Goal: Task Accomplishment & Management: Use online tool/utility

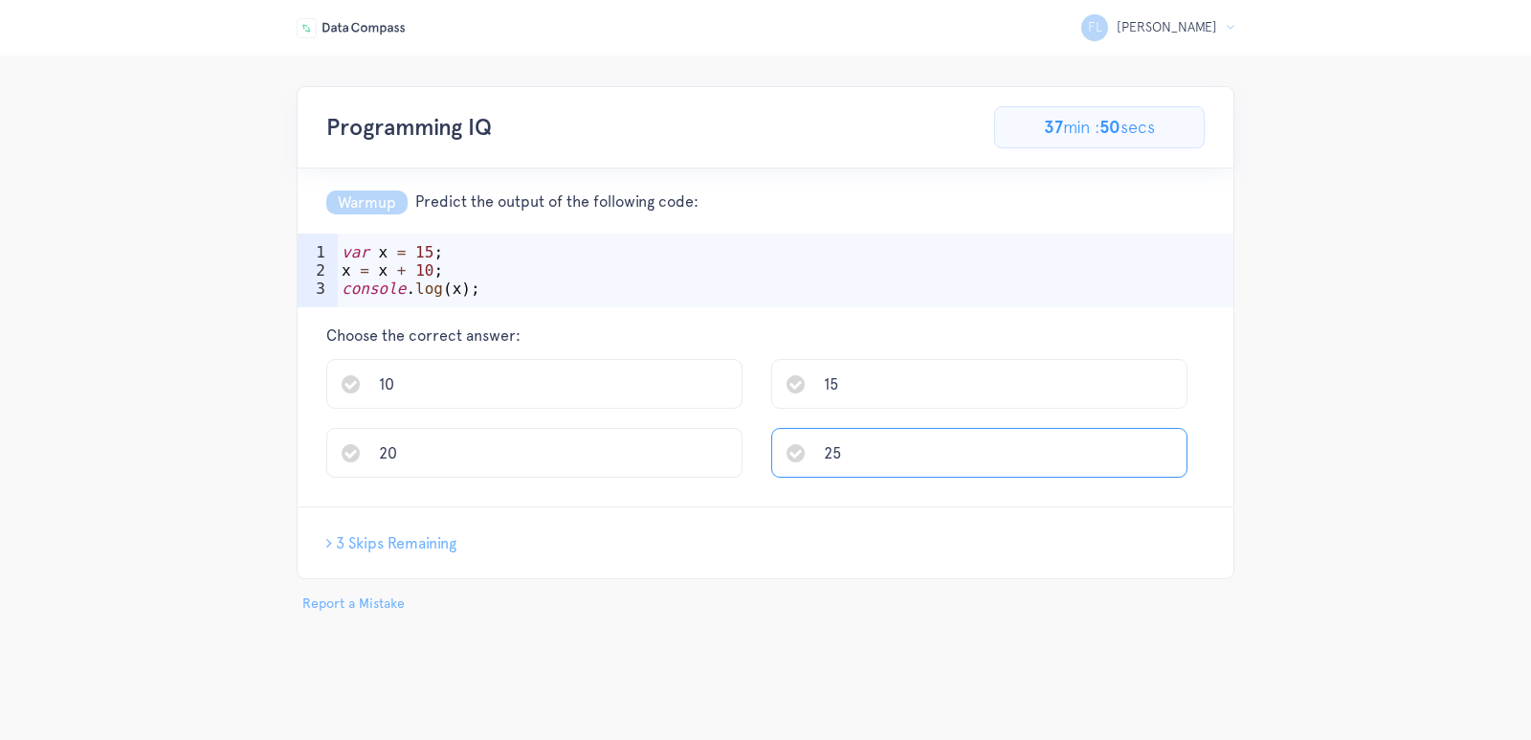
click at [884, 464] on li "25" at bounding box center [979, 453] width 416 height 50
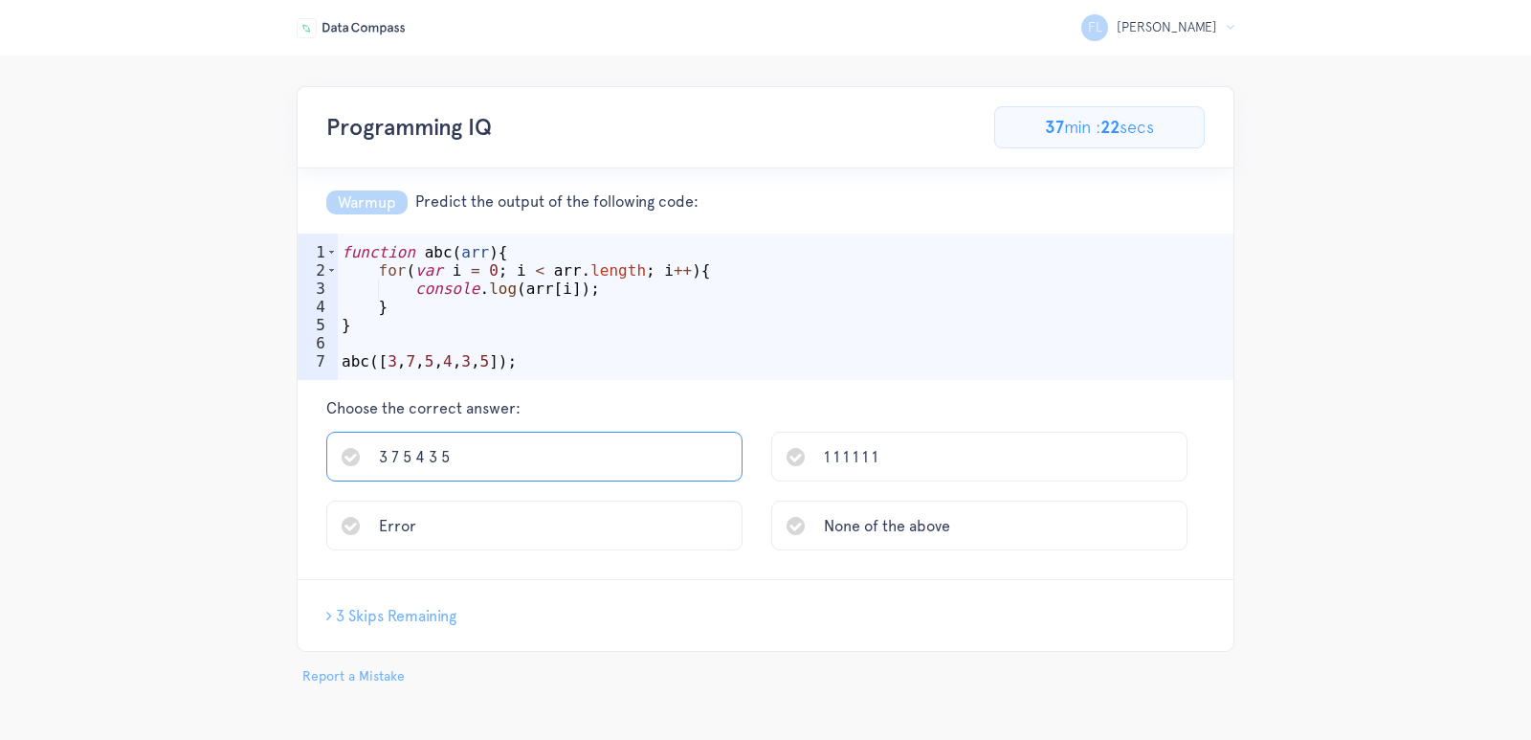
click at [597, 454] on li "3 7 5 4 3 5" at bounding box center [534, 457] width 416 height 50
drag, startPoint x: 540, startPoint y: 505, endPoint x: 557, endPoint y: 509, distance: 17.6
click at [540, 506] on li "[4,8,12,16,Nan]" at bounding box center [534, 525] width 416 height 50
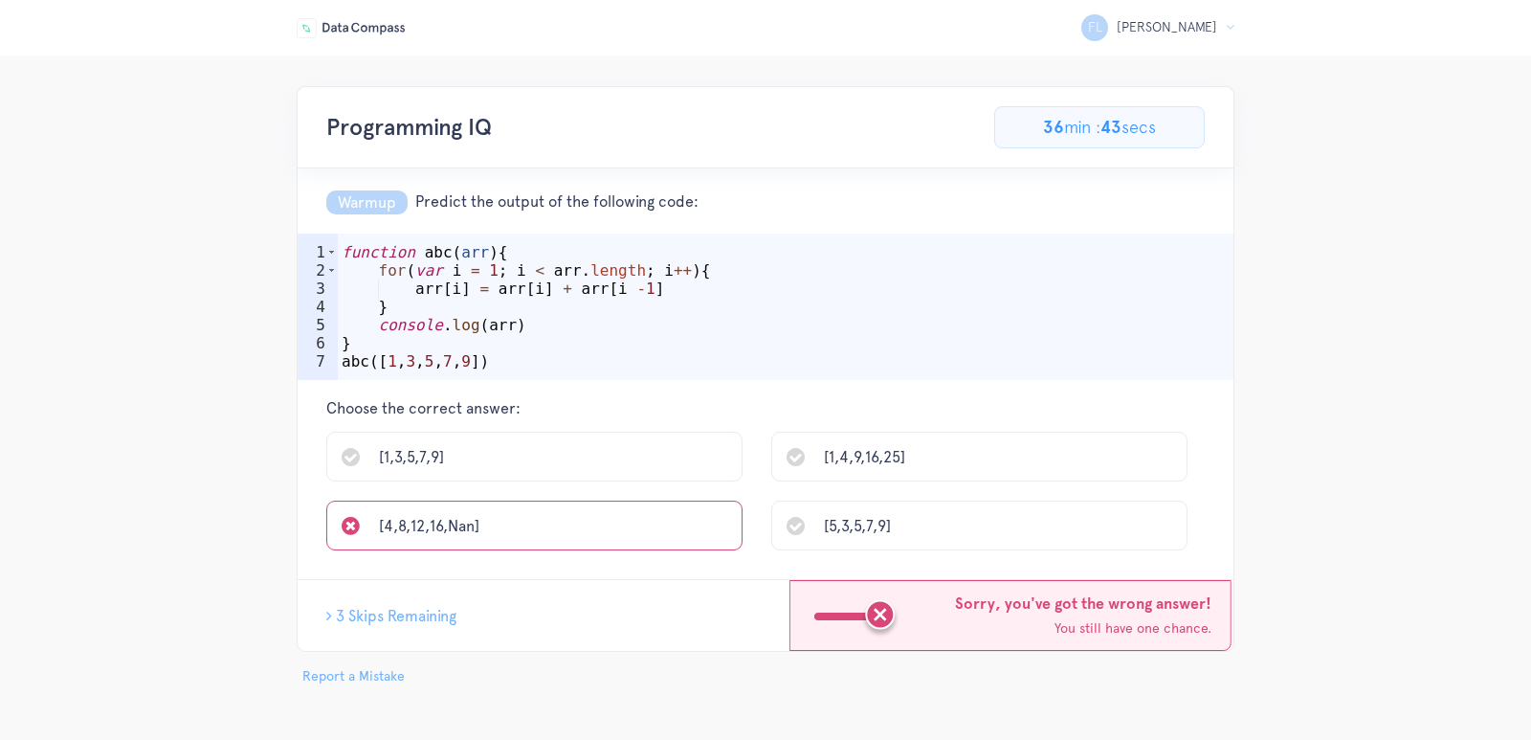
drag, startPoint x: 756, startPoint y: 532, endPoint x: 769, endPoint y: 535, distance: 13.7
click at [757, 532] on ul "[1,3,5,7,9] [1,4,9,16,25] [4,8,12,16,Nan] [5,3,5,7,9]" at bounding box center [765, 501] width 878 height 138
click at [853, 526] on span "[5,3,5,7,9]" at bounding box center [857, 526] width 67 height 18
click at [857, 467] on ul "[1,3,5,7,9] [1,4,9,16,25] [4,8,12,16,Nan] [5,3,5,7,9]" at bounding box center [765, 501] width 878 height 138
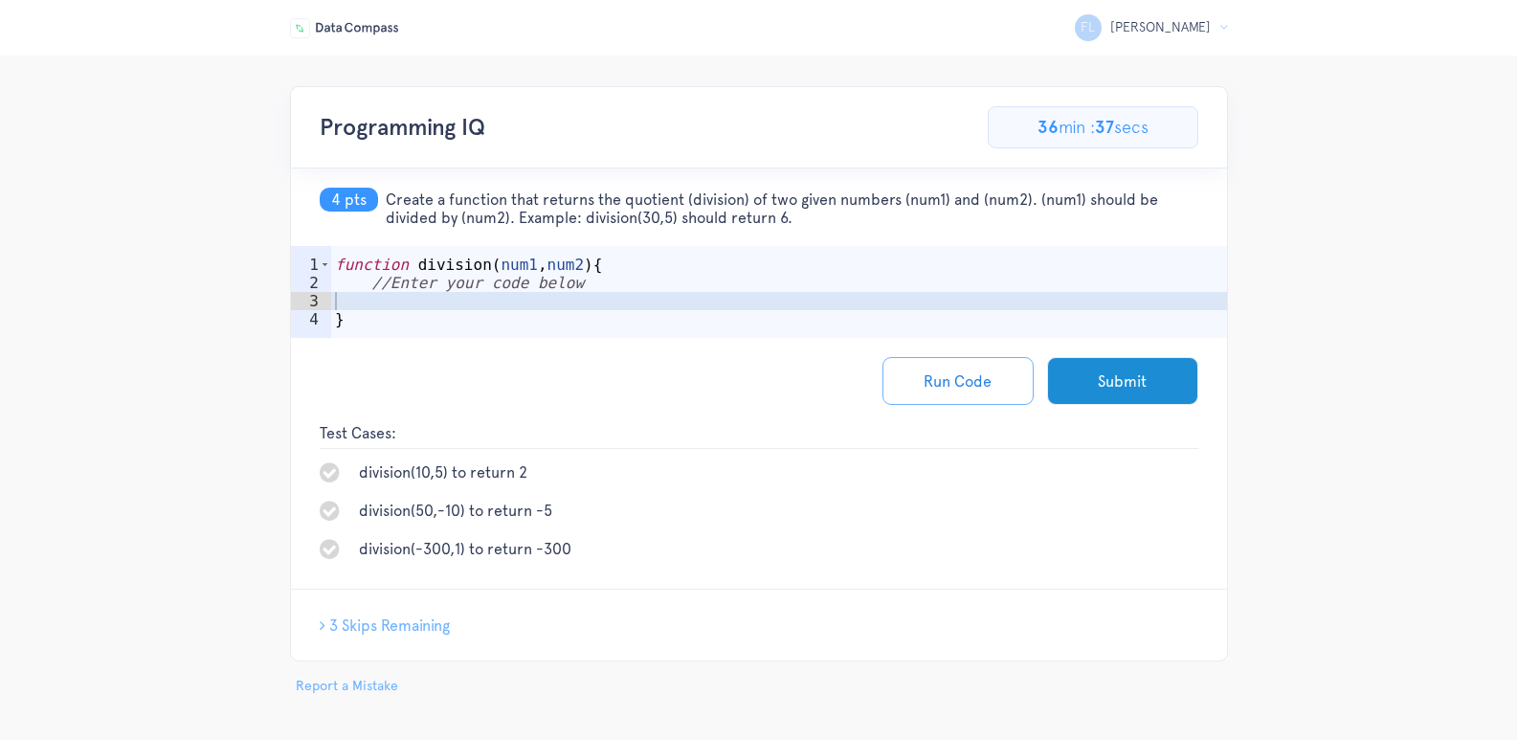
click at [500, 305] on div "function division ( num1 , num2 ) { //Enter your code below }" at bounding box center [779, 320] width 896 height 128
type textarea "n"
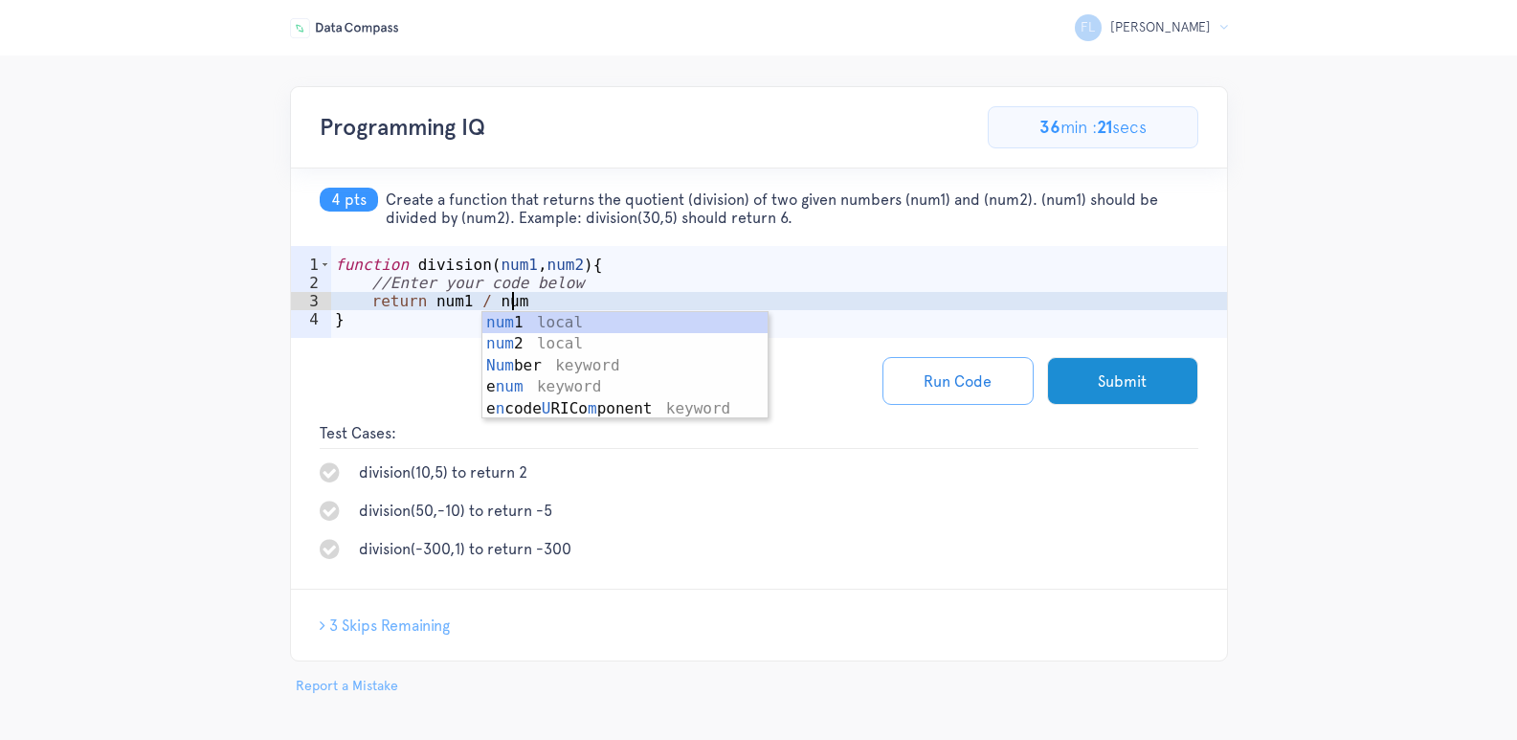
scroll to position [0, 11]
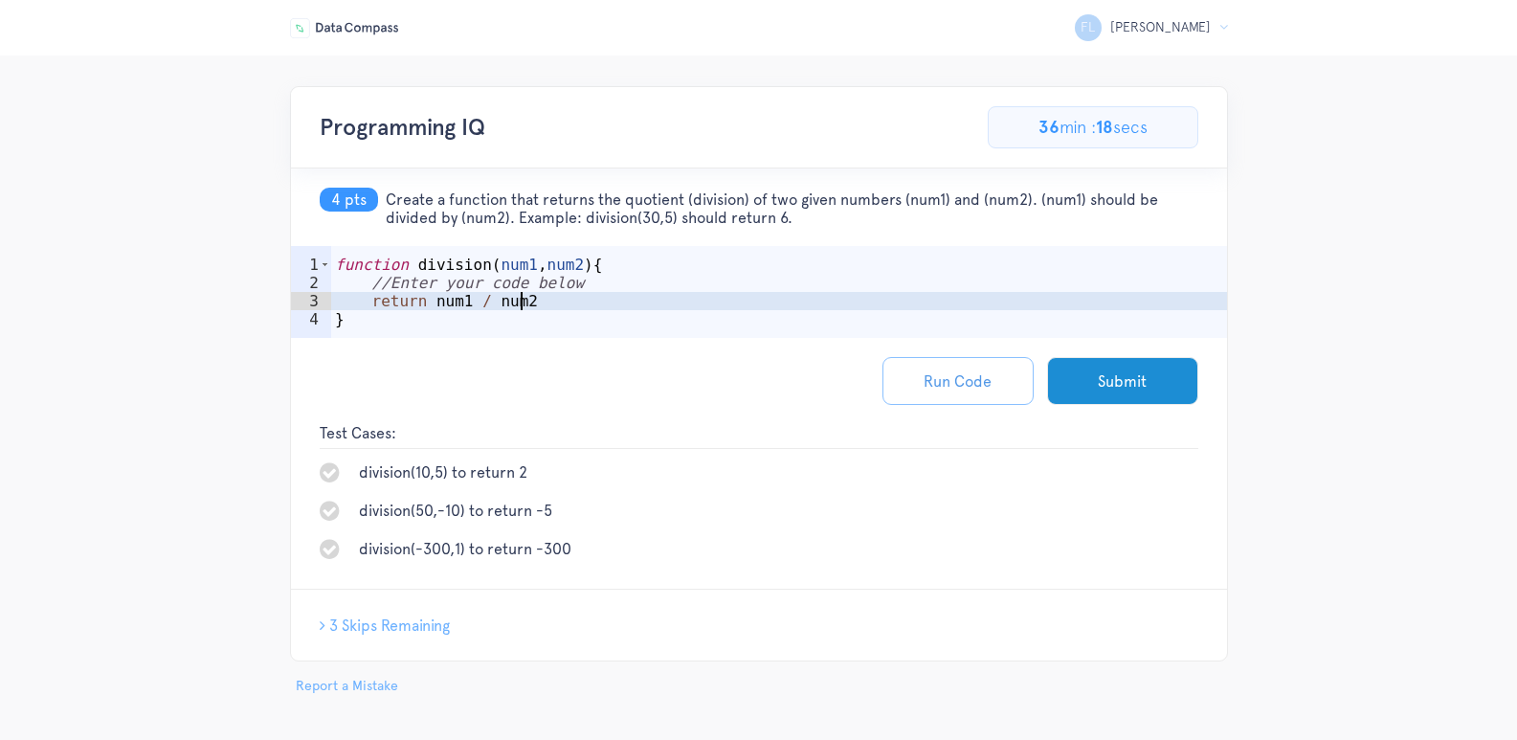
type textarea "return num1 / num2"
click at [1003, 382] on button "Run Code" at bounding box center [957, 381] width 151 height 48
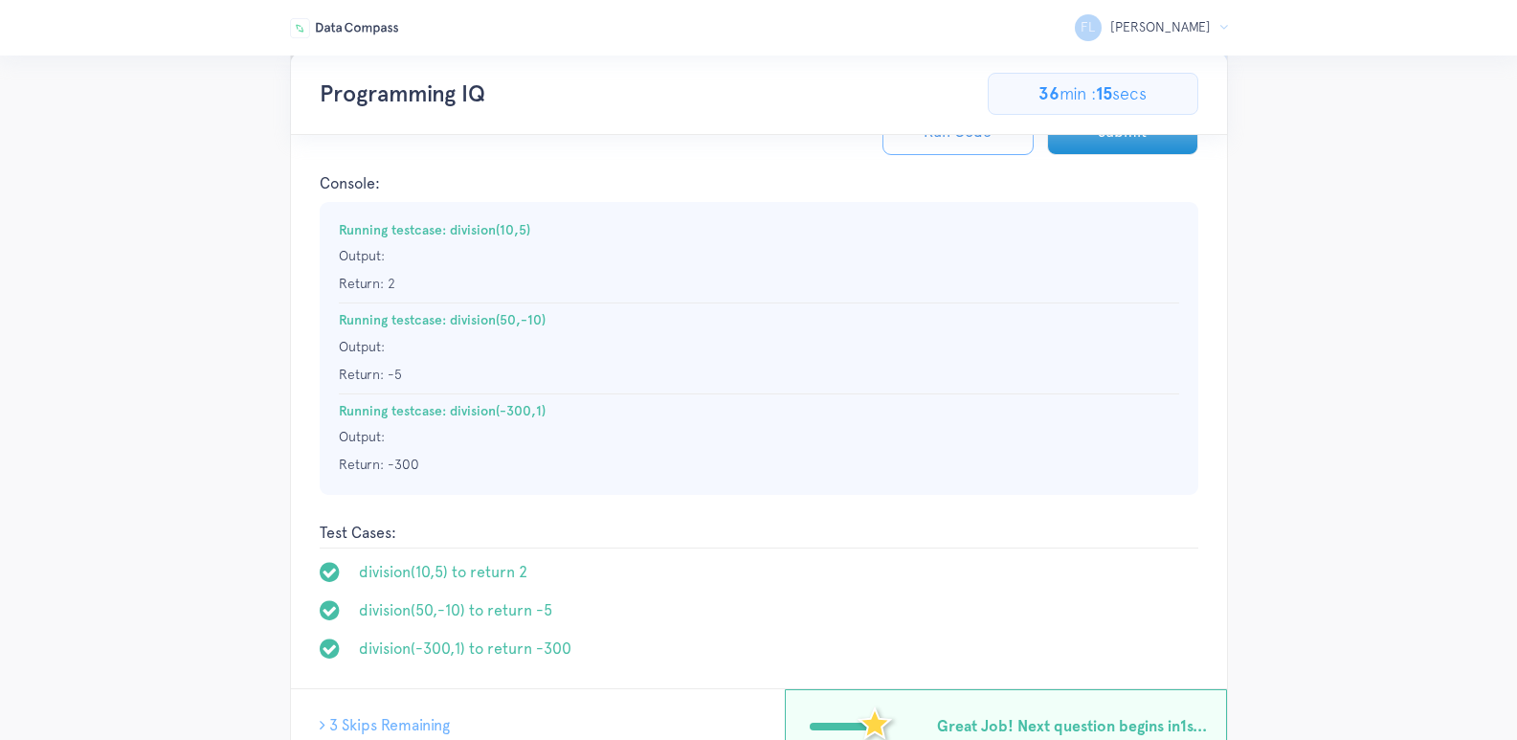
scroll to position [12, 0]
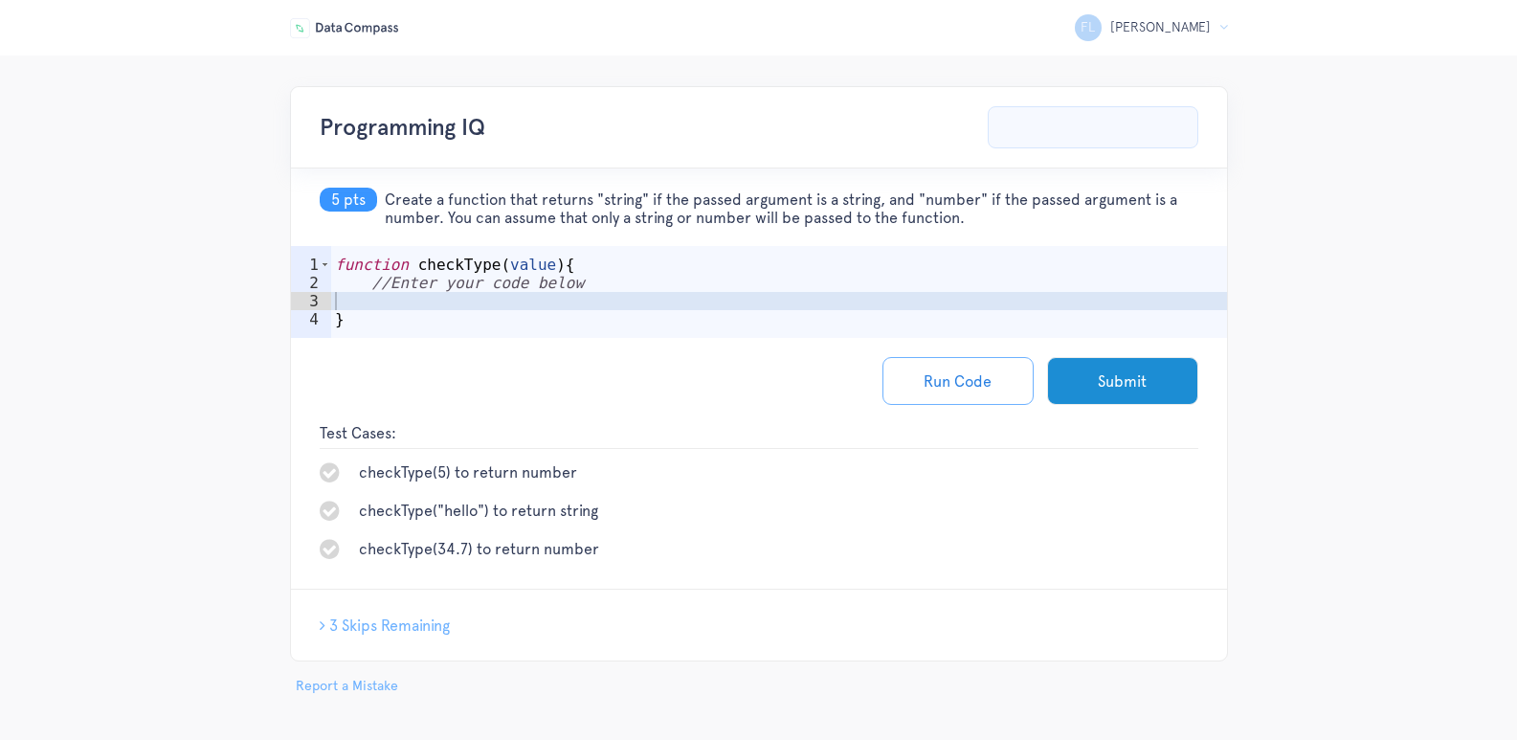
click at [701, 301] on div "function checkType ( value ) { //Enter your code below }" at bounding box center [779, 320] width 896 height 128
type textarea "c"
type textarea "r"
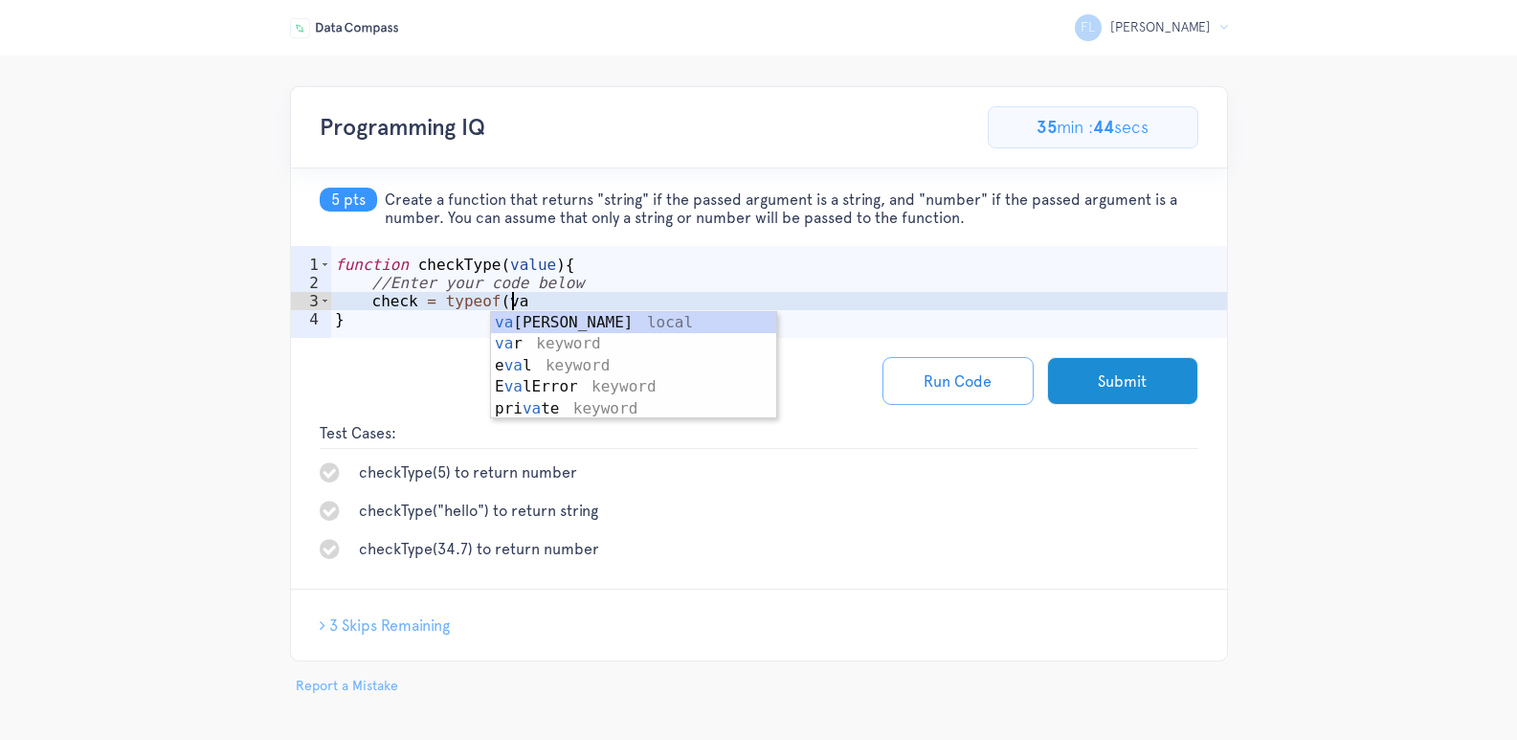
scroll to position [0, 11]
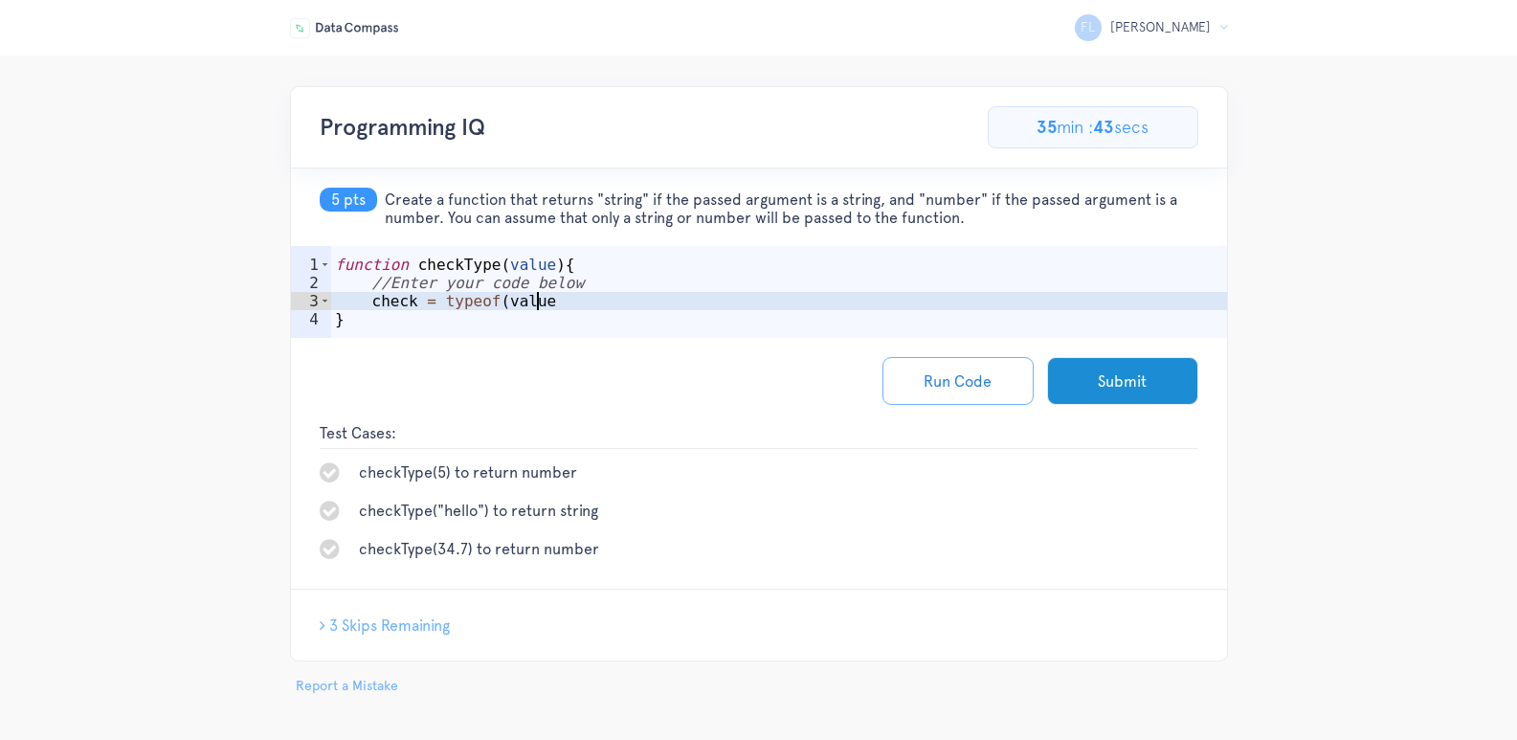
type textarea "check = typeof(value)"
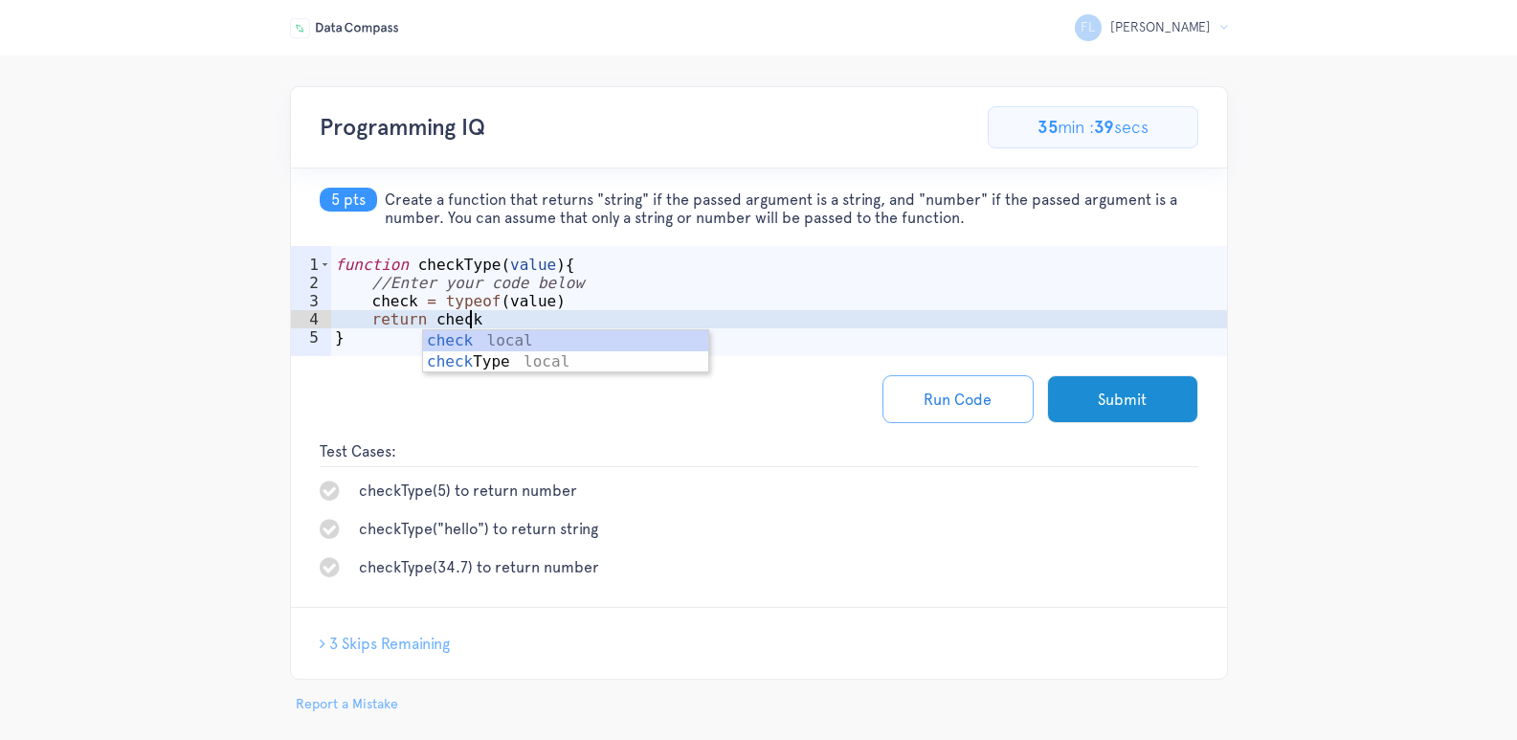
scroll to position [0, 8]
type textarea "return check"
click at [1000, 408] on button "Run Code" at bounding box center [957, 399] width 151 height 48
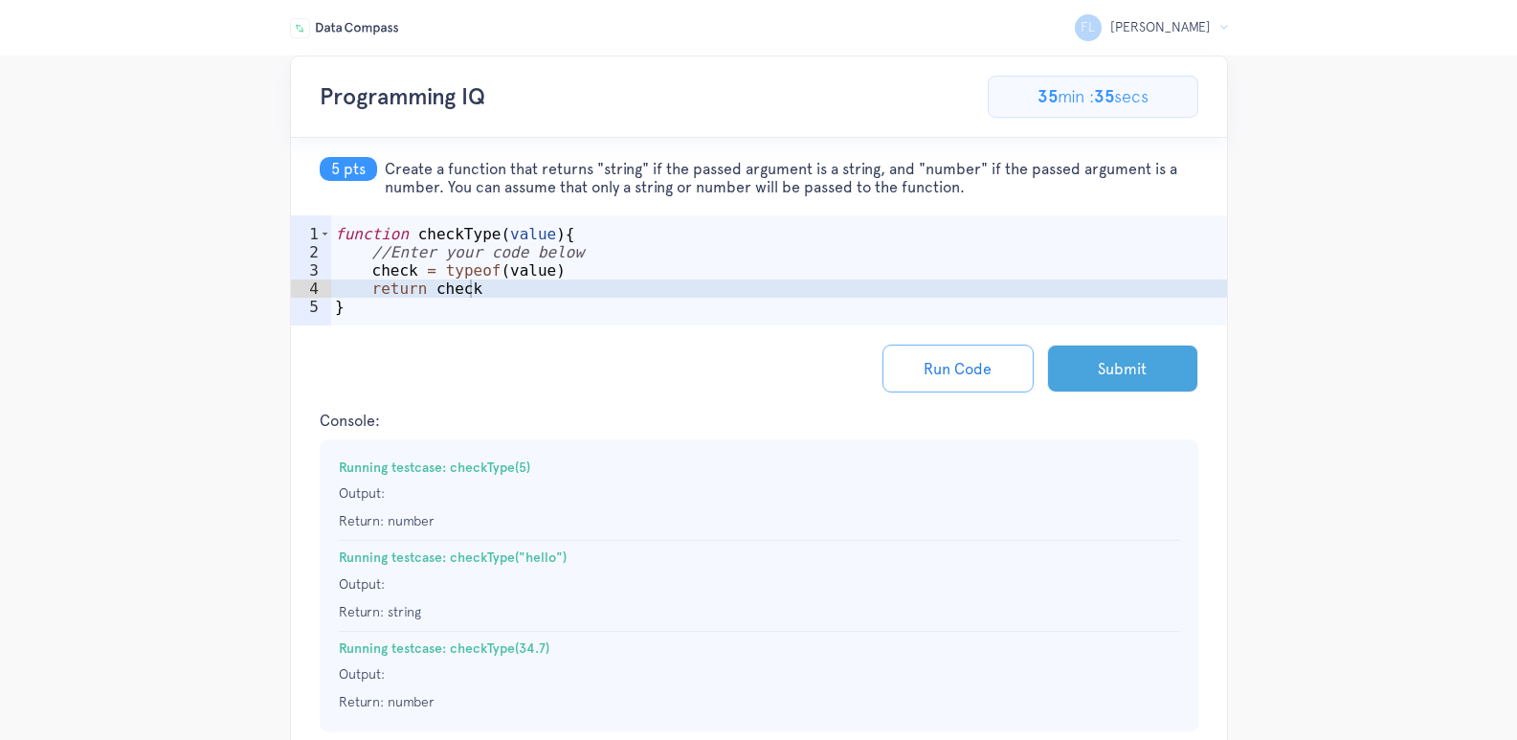
scroll to position [0, 0]
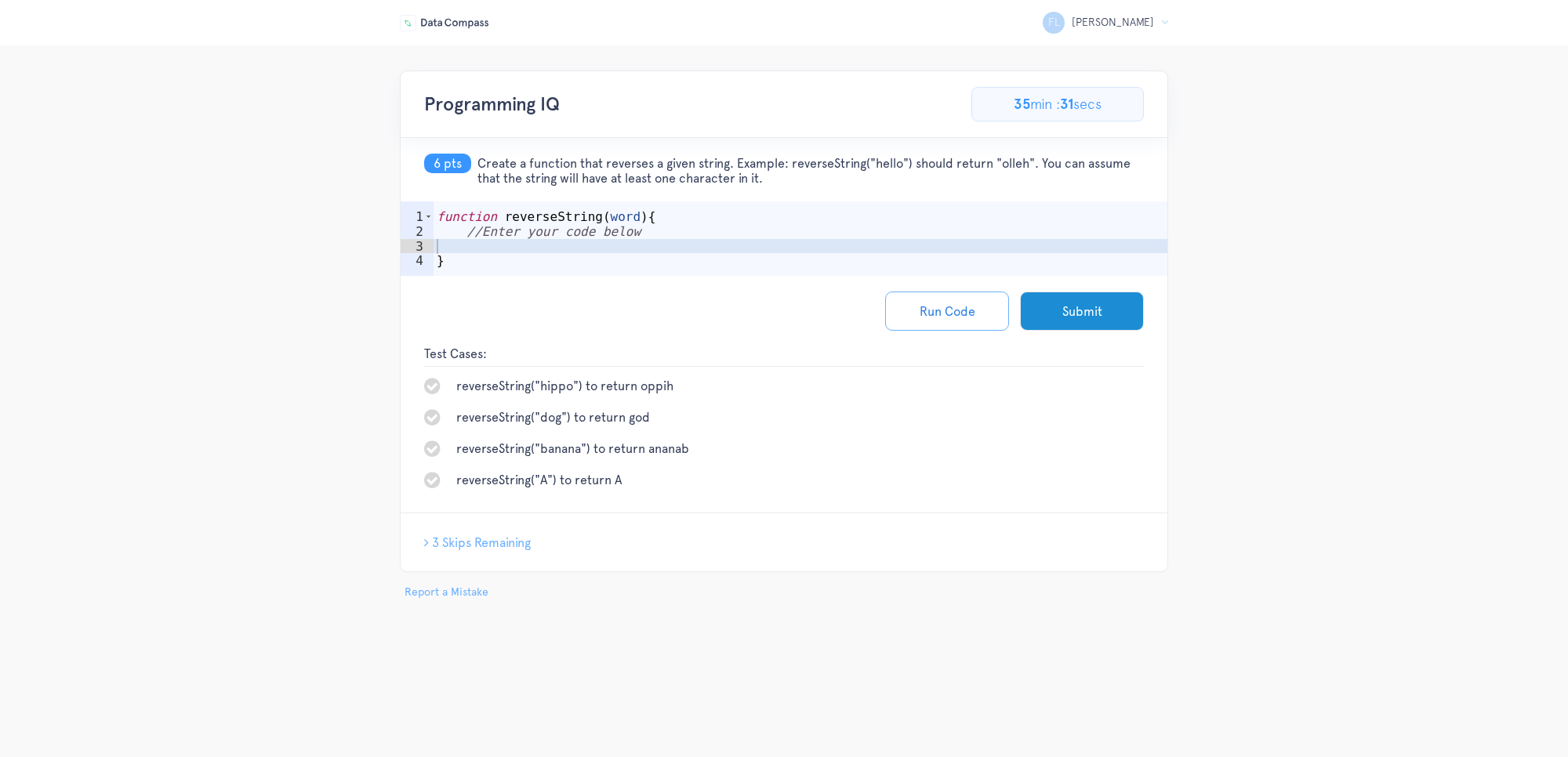
type textarea "}"
click at [645, 255] on div "function reverseString ( word ) { //Enter your code below }" at bounding box center [800, 261] width 734 height 104
click at [663, 248] on div "function reverseString ( word ) { //Enter your code below }" at bounding box center [800, 261] width 734 height 104
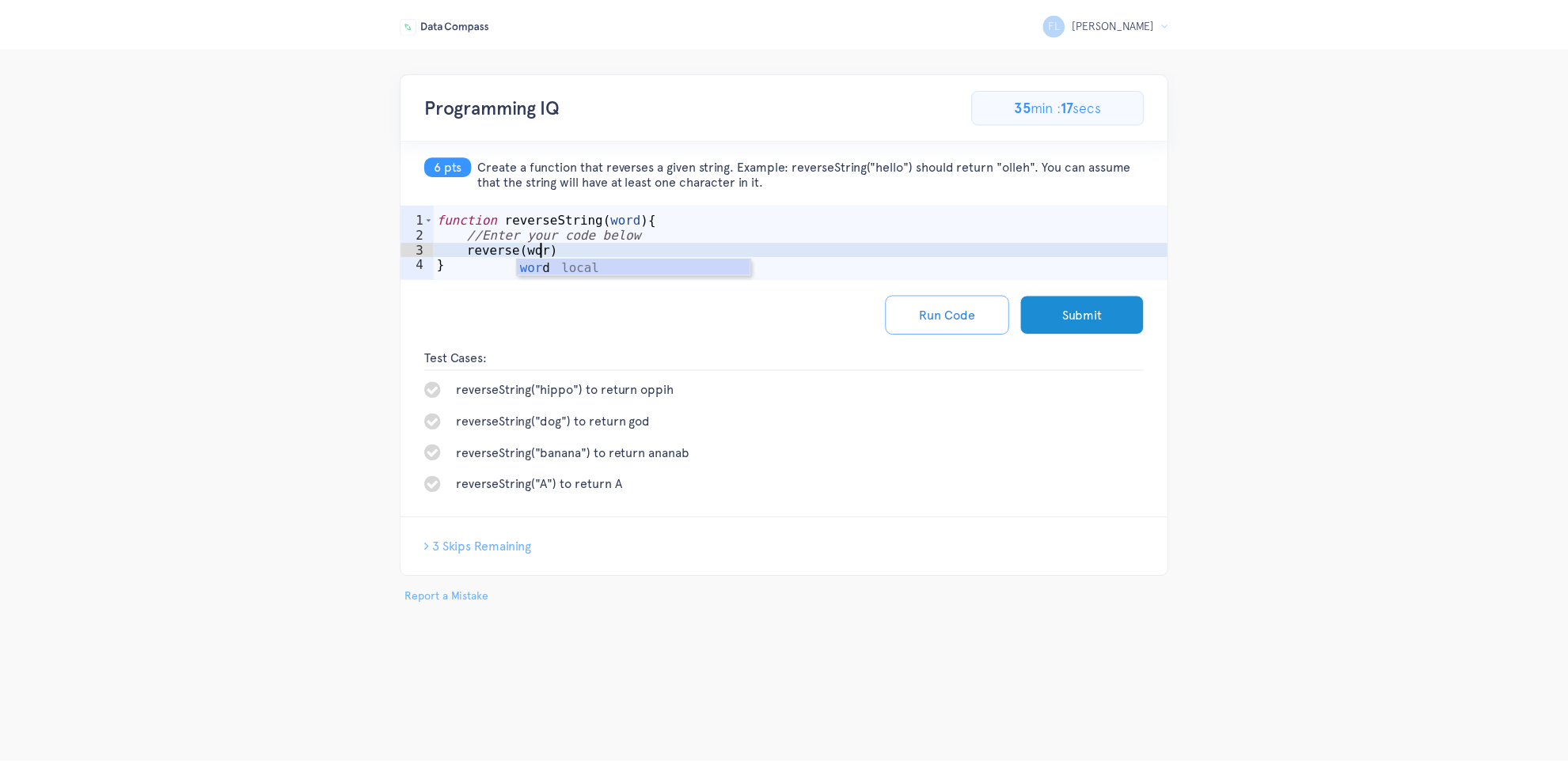
scroll to position [0, 6]
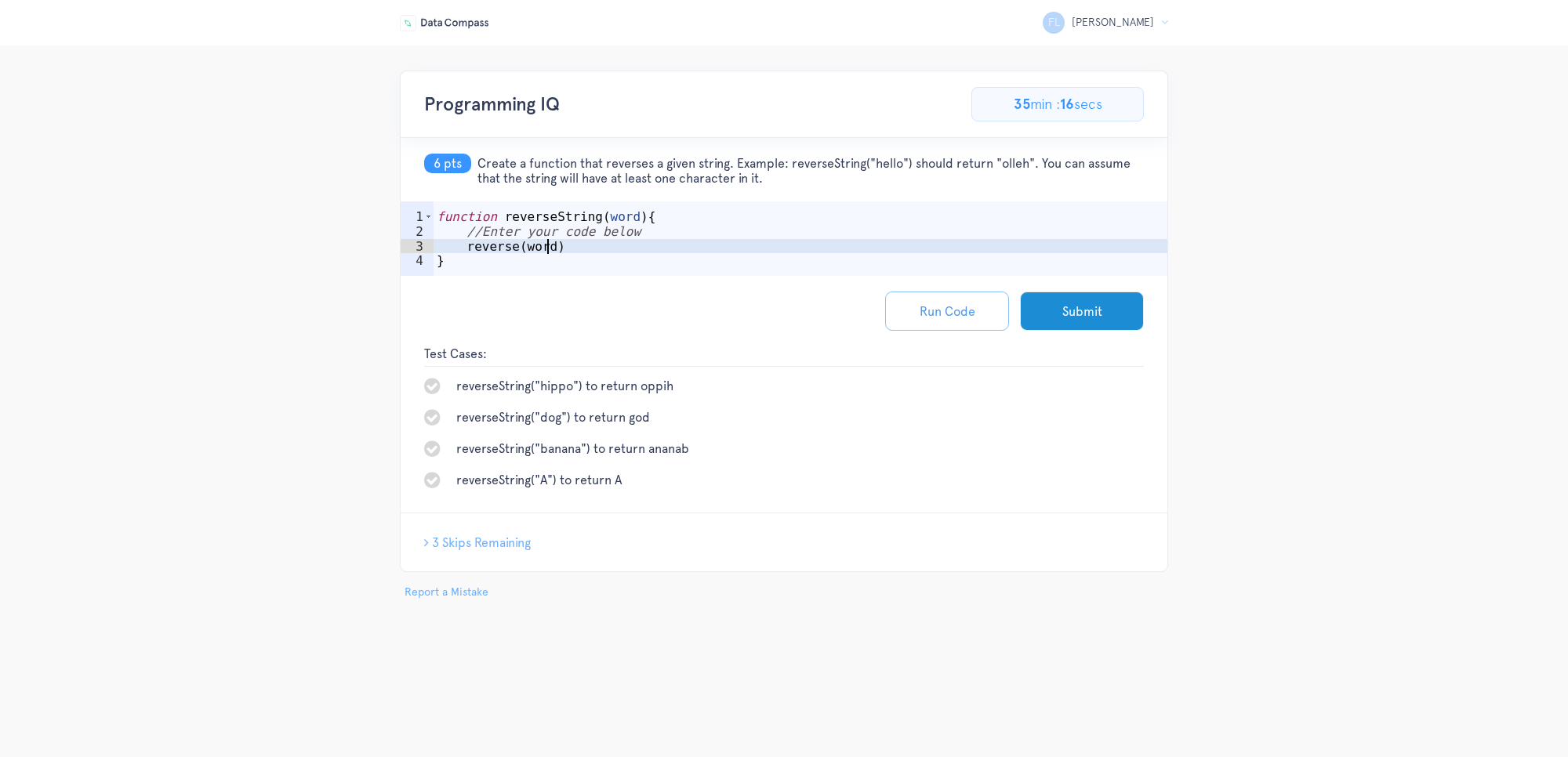
type textarea "reverse(word)"
click at [904, 315] on button "Run Code" at bounding box center [946, 311] width 124 height 39
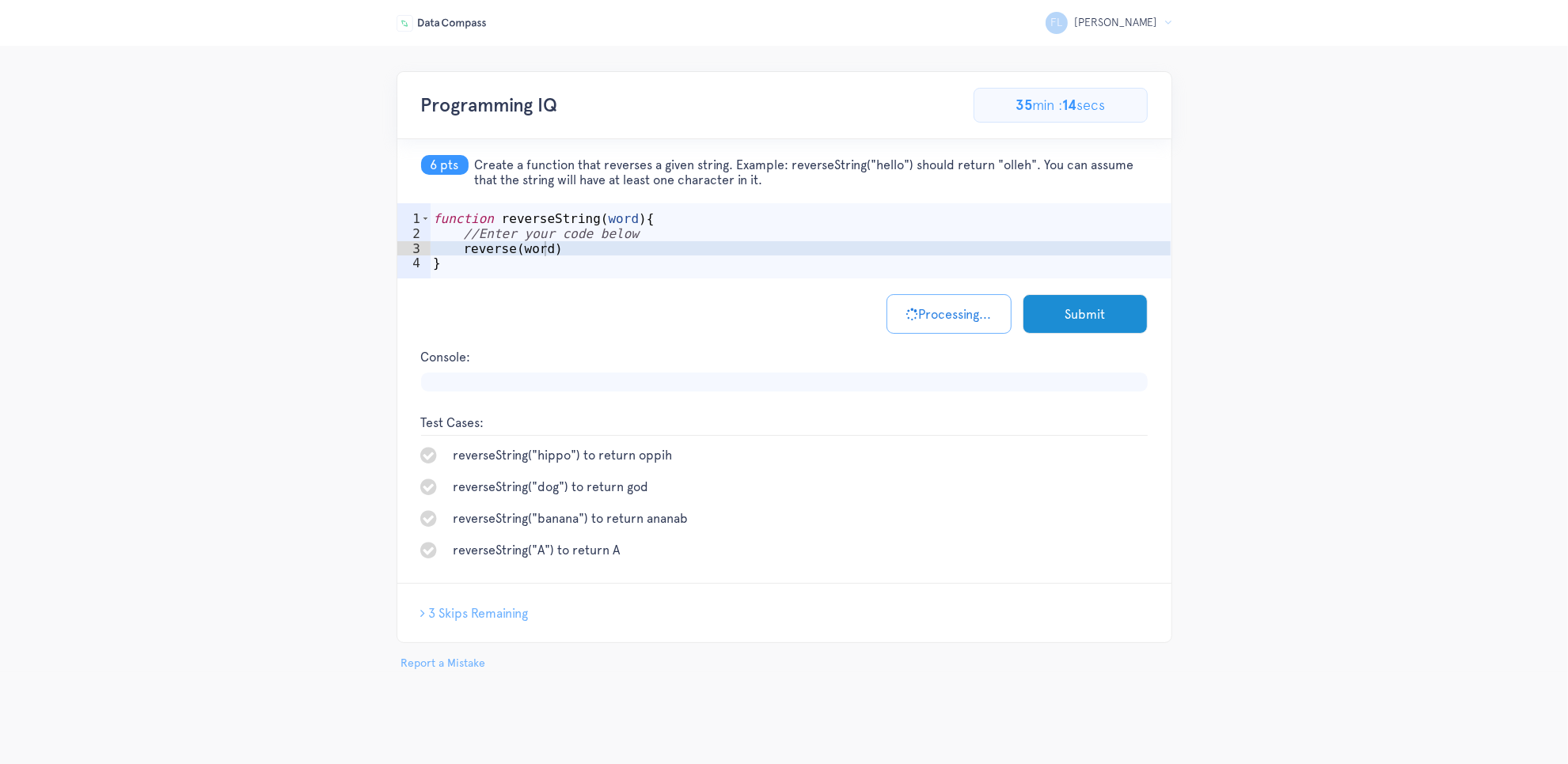
click at [595, 246] on div "function reverseString ( word ) { //Enter your code below reverse ( word ) }" at bounding box center [801, 264] width 741 height 105
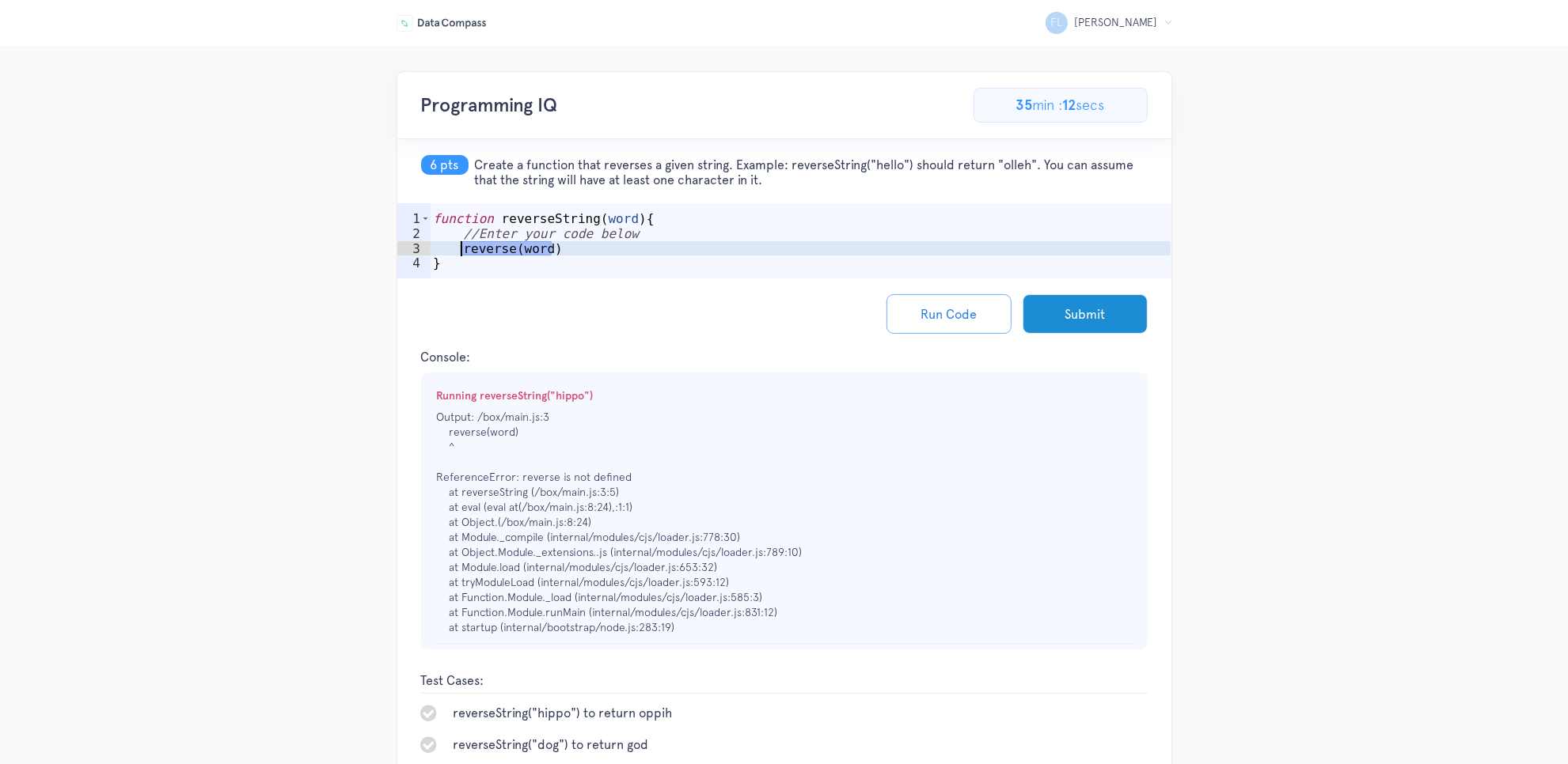
drag, startPoint x: 595, startPoint y: 246, endPoint x: 463, endPoint y: 248, distance: 132.0
click at [463, 248] on div "function reverseString ( word ) { //Enter your code below reverse ( word ) }" at bounding box center [801, 264] width 741 height 105
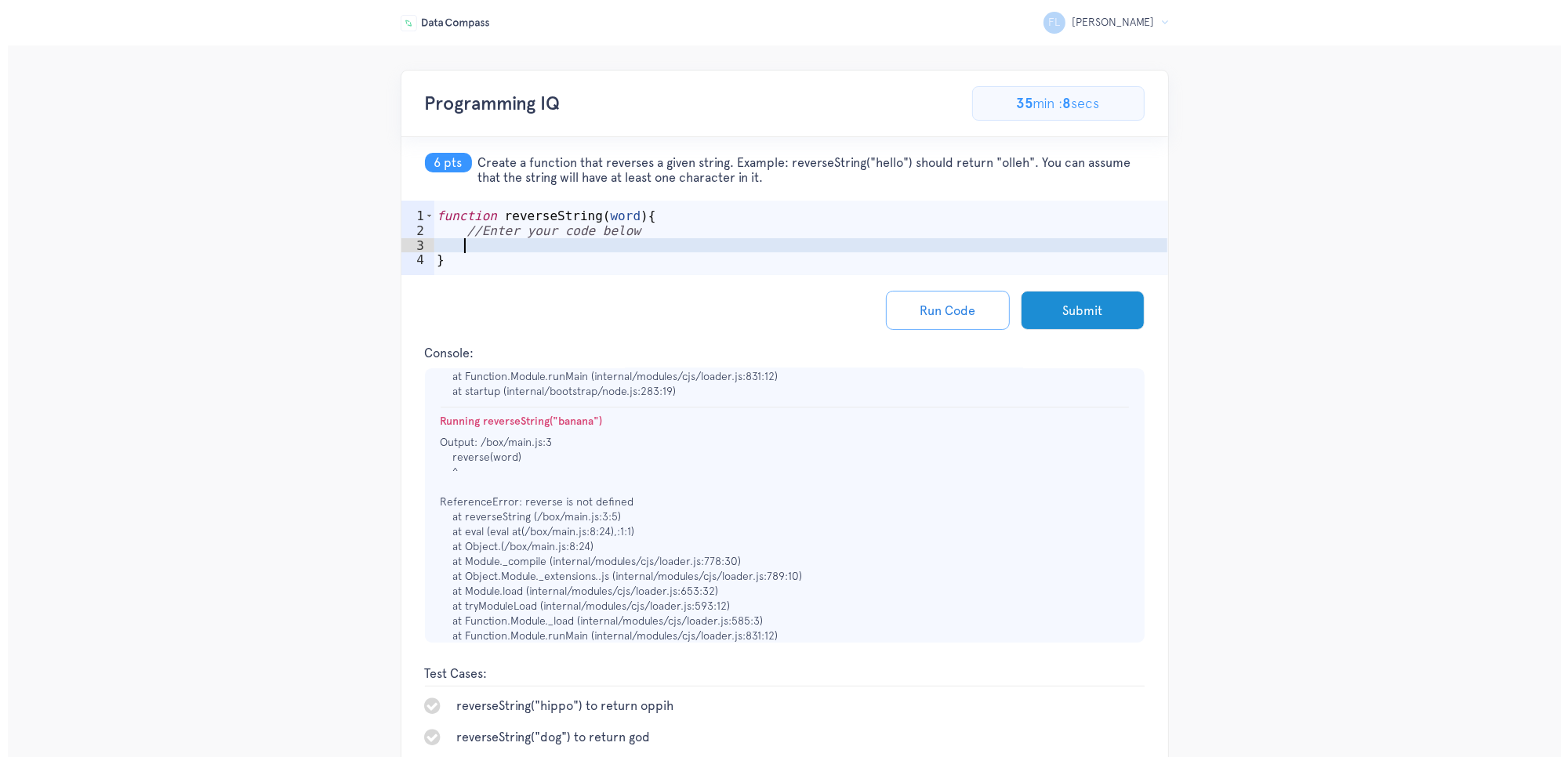
scroll to position [0, 0]
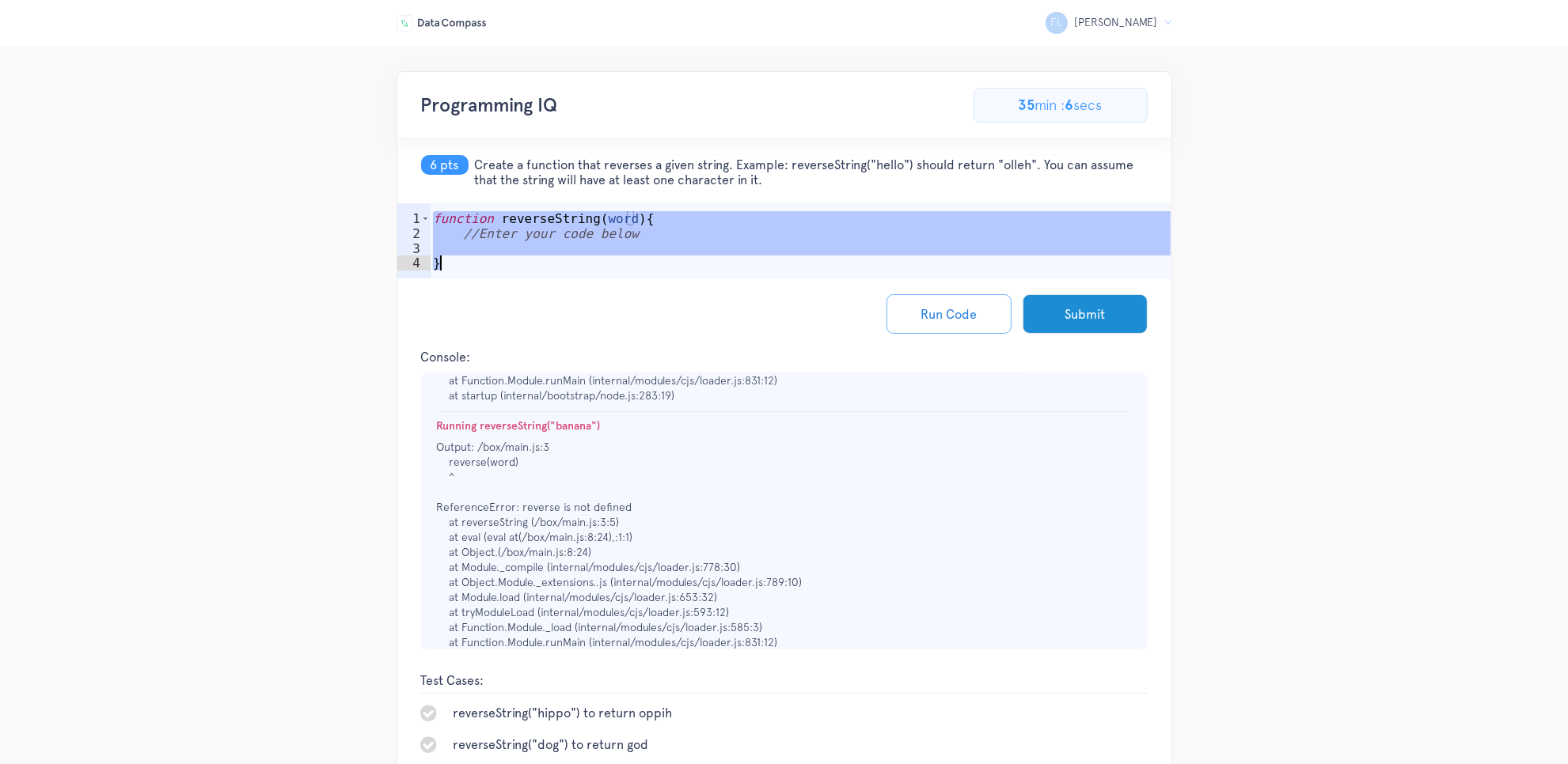
drag, startPoint x: 433, startPoint y: 222, endPoint x: 503, endPoint y: 261, distance: 80.1
click at [503, 261] on div "function reverseString ( word ) { //Enter your code below }" at bounding box center [801, 264] width 741 height 105
type textarea "}"
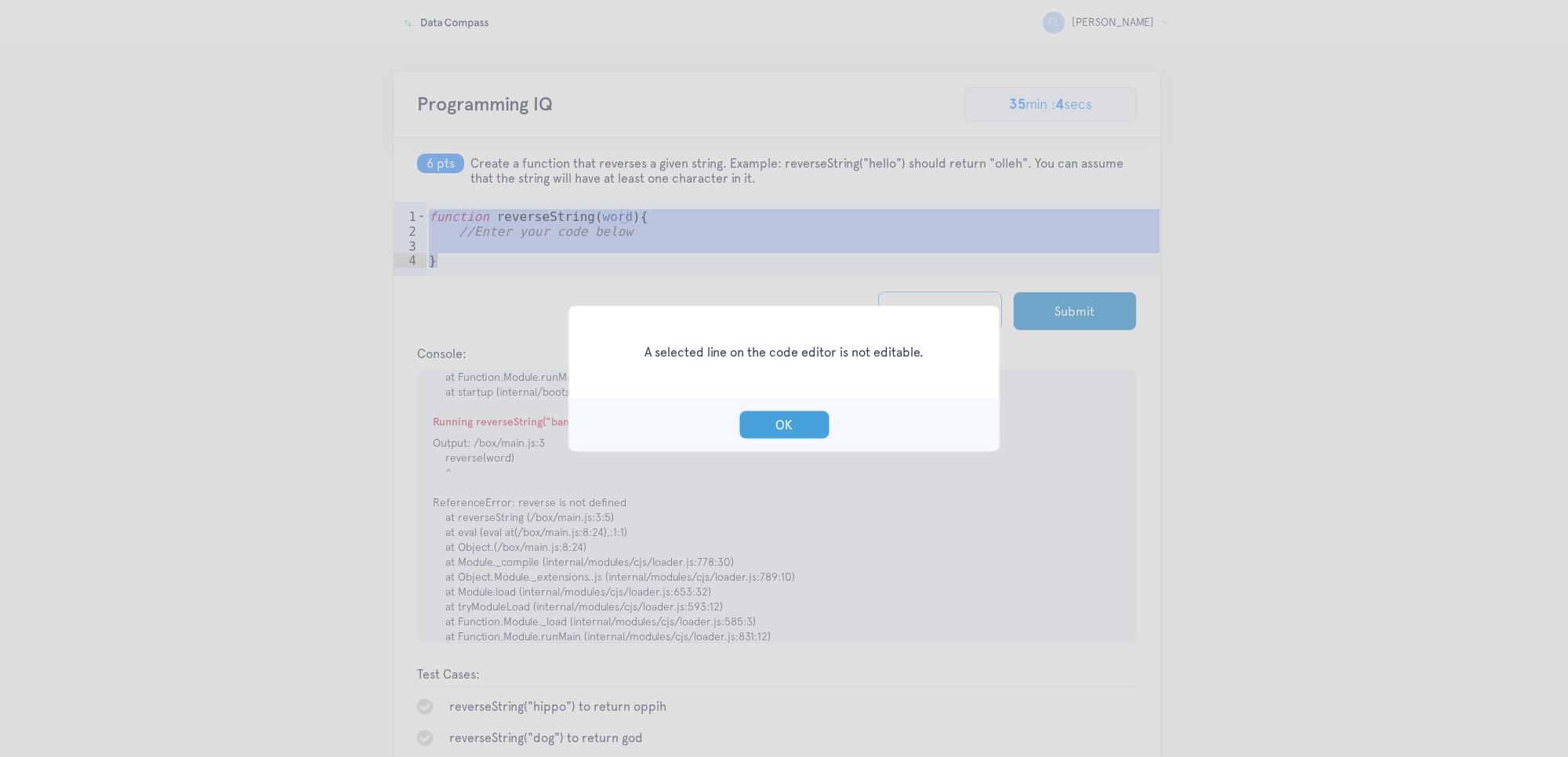
click at [815, 428] on button "OK" at bounding box center [783, 424] width 91 height 29
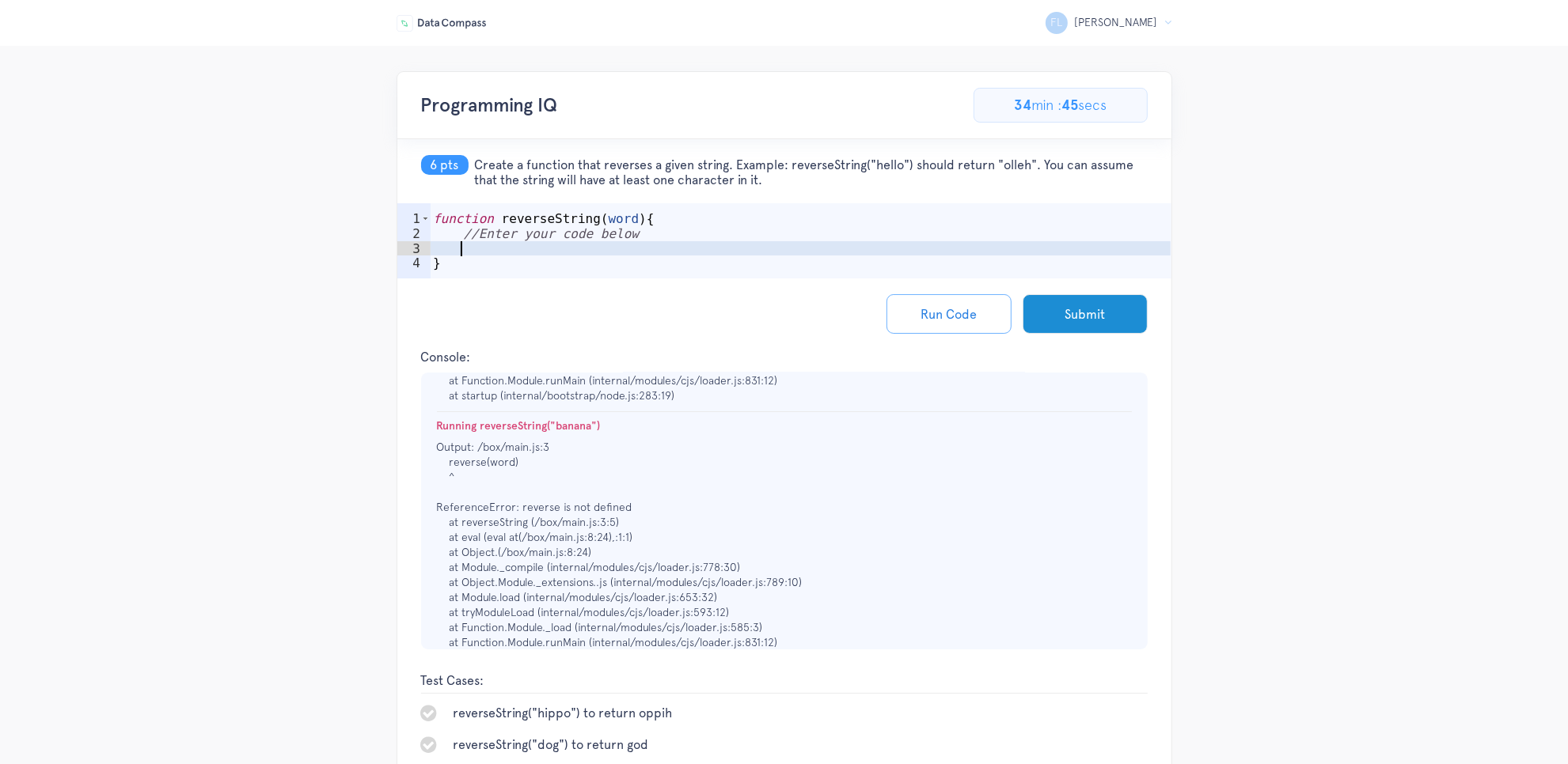
click at [611, 251] on div "function reverseString ( word ) { //Enter your code below }" at bounding box center [801, 264] width 741 height 105
paste textarea "return word.split('').reverse().join('');"
type textarea "return word.split('').reverse().join('');"
click at [956, 322] on button "Run Code" at bounding box center [949, 314] width 125 height 40
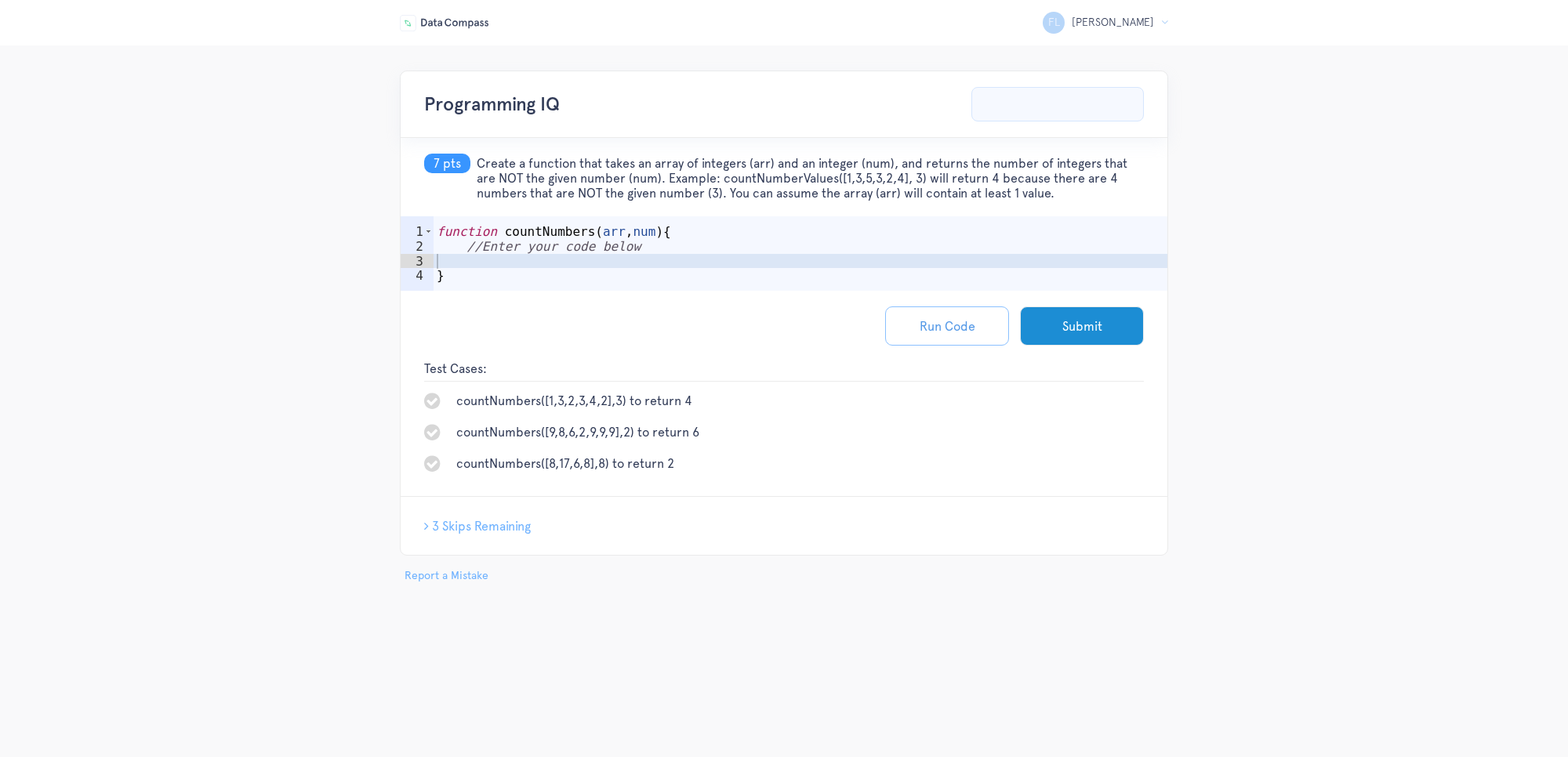
click at [980, 325] on button "Run Code" at bounding box center [946, 326] width 124 height 39
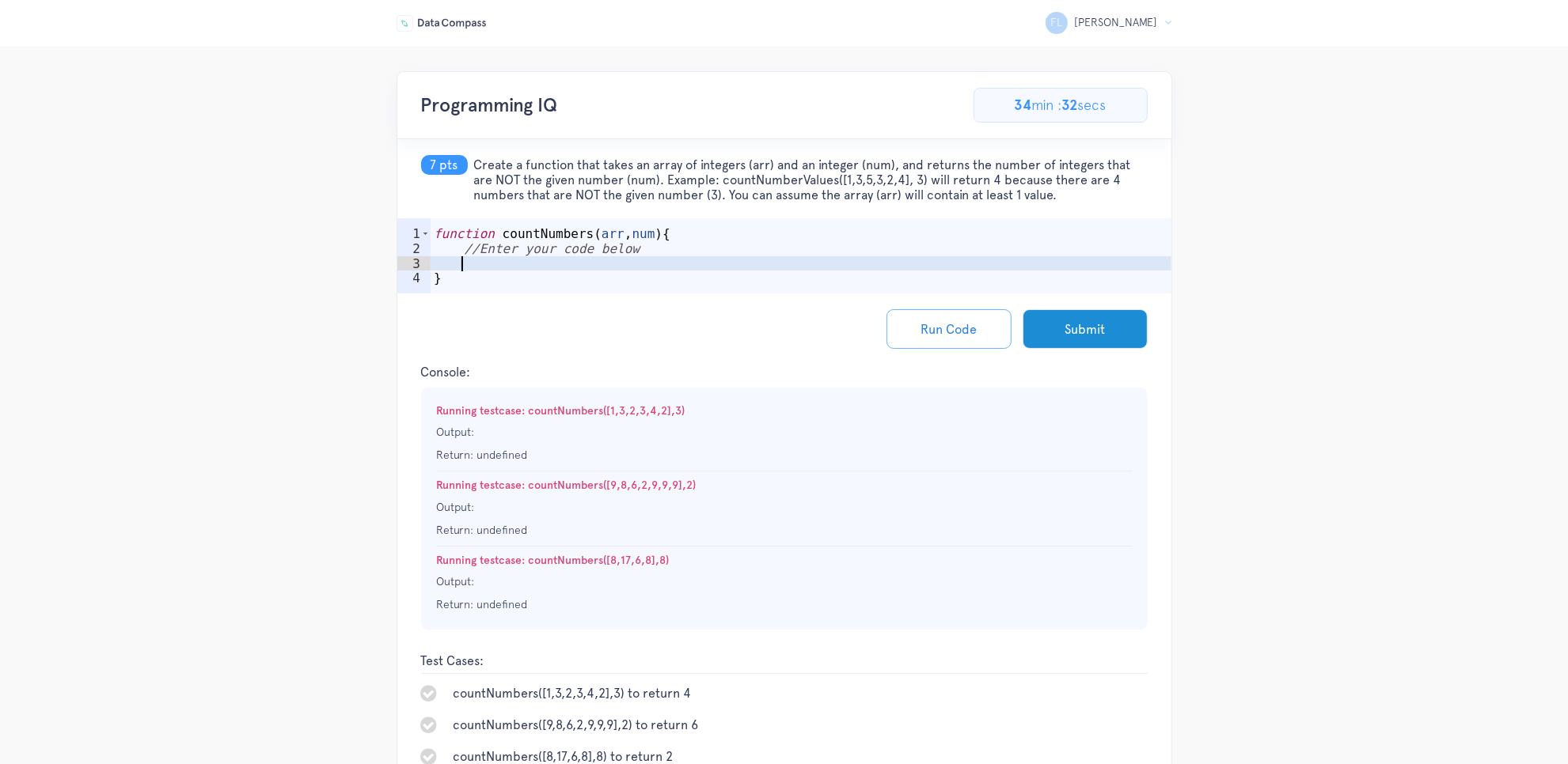
click at [621, 265] on div "function countNumbers ( arr , num ) { //Enter your code below }" at bounding box center [801, 279] width 741 height 105
drag, startPoint x: 476, startPoint y: 163, endPoint x: 1351, endPoint y: 196, distance: 875.6
click at [1351, 196] on div "FL Frederick L Logout Programming IQ 53.84615384615385% Complete 7/13 Problems …" at bounding box center [784, 475] width 1568 height 807
click at [455, 212] on h5 "7 pts Create a function that takes an array of integers (arr) and an integer (n…" at bounding box center [784, 179] width 774 height 79
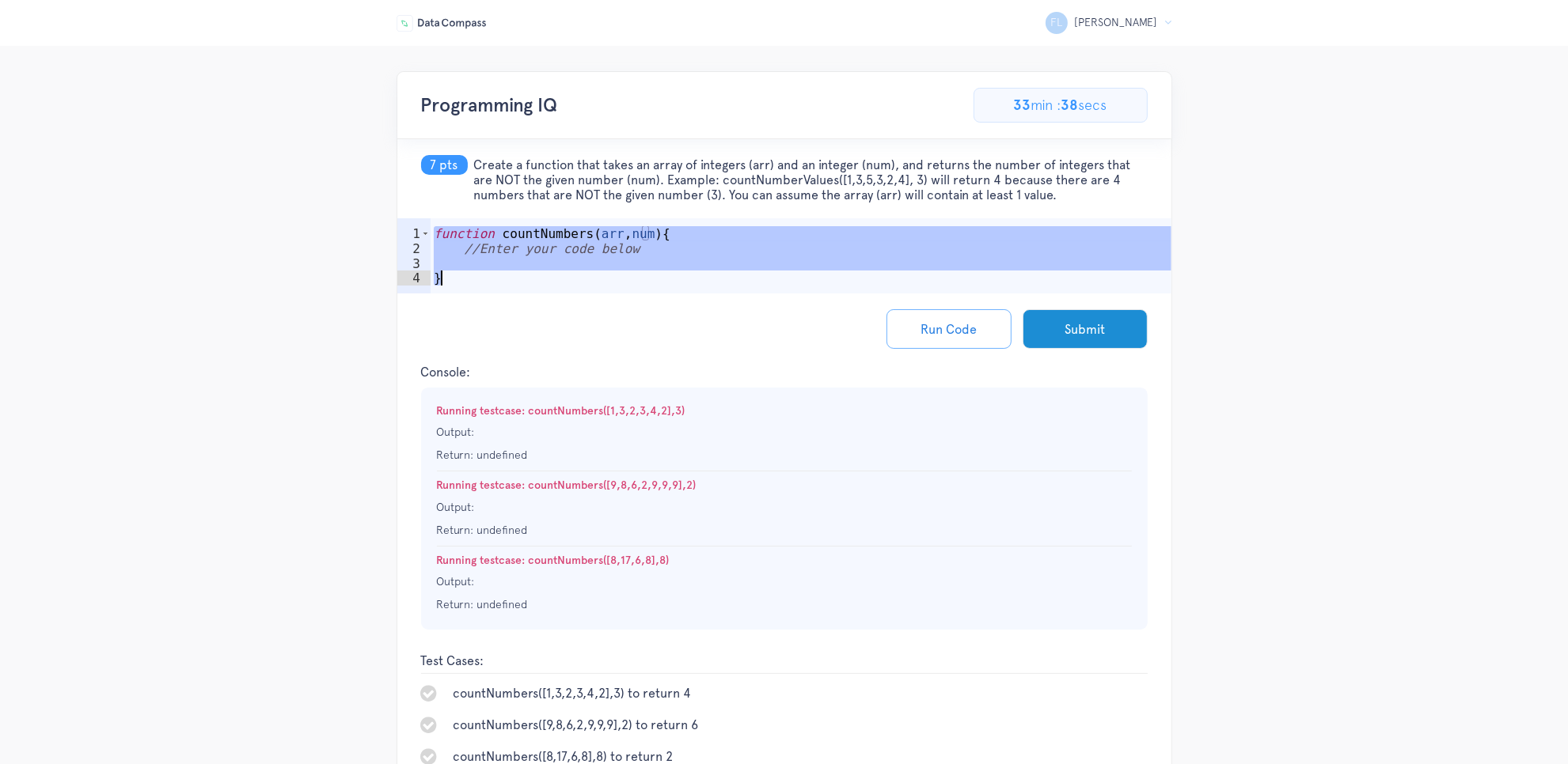
drag, startPoint x: 436, startPoint y: 228, endPoint x: 508, endPoint y: 286, distance: 92.5
click at [508, 286] on div "function countNumbers ( arr , num ) { //Enter your code below }" at bounding box center [801, 279] width 741 height 105
type textarea "}"
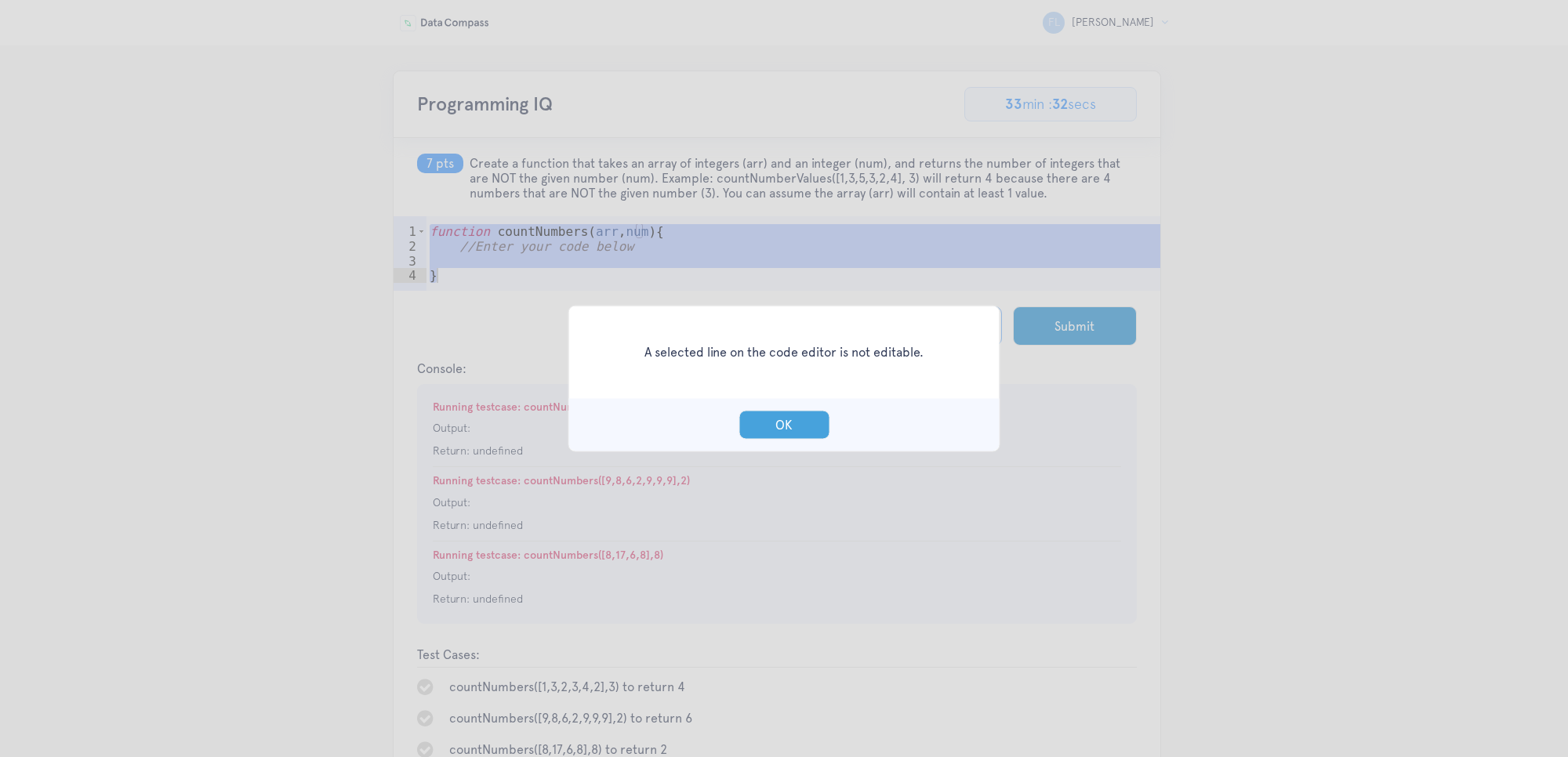
click at [776, 425] on button "OK" at bounding box center [783, 424] width 91 height 29
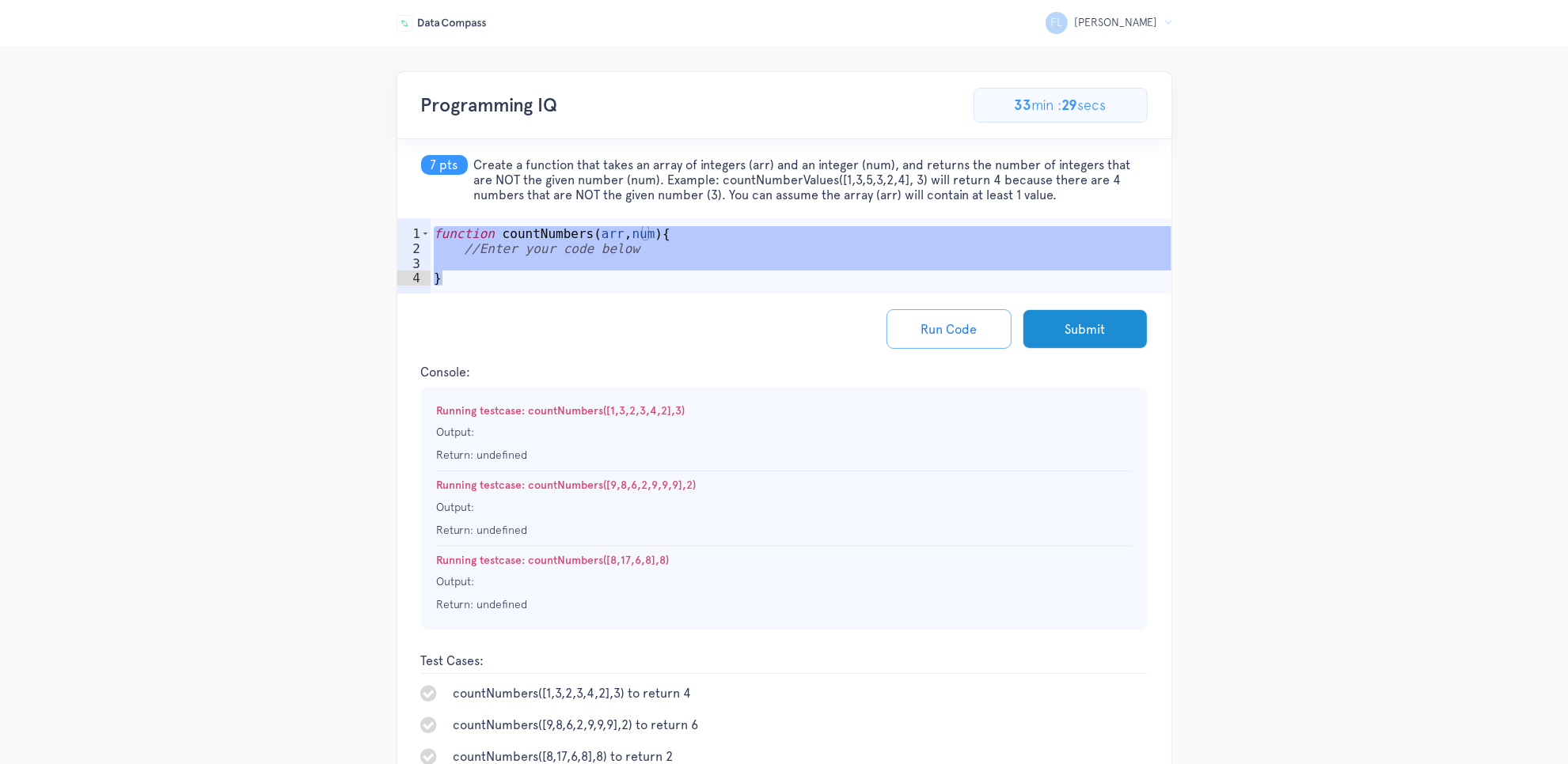
click at [762, 260] on div "function countNumbers ( arr , num ) { //Enter your code below }" at bounding box center [801, 279] width 741 height 105
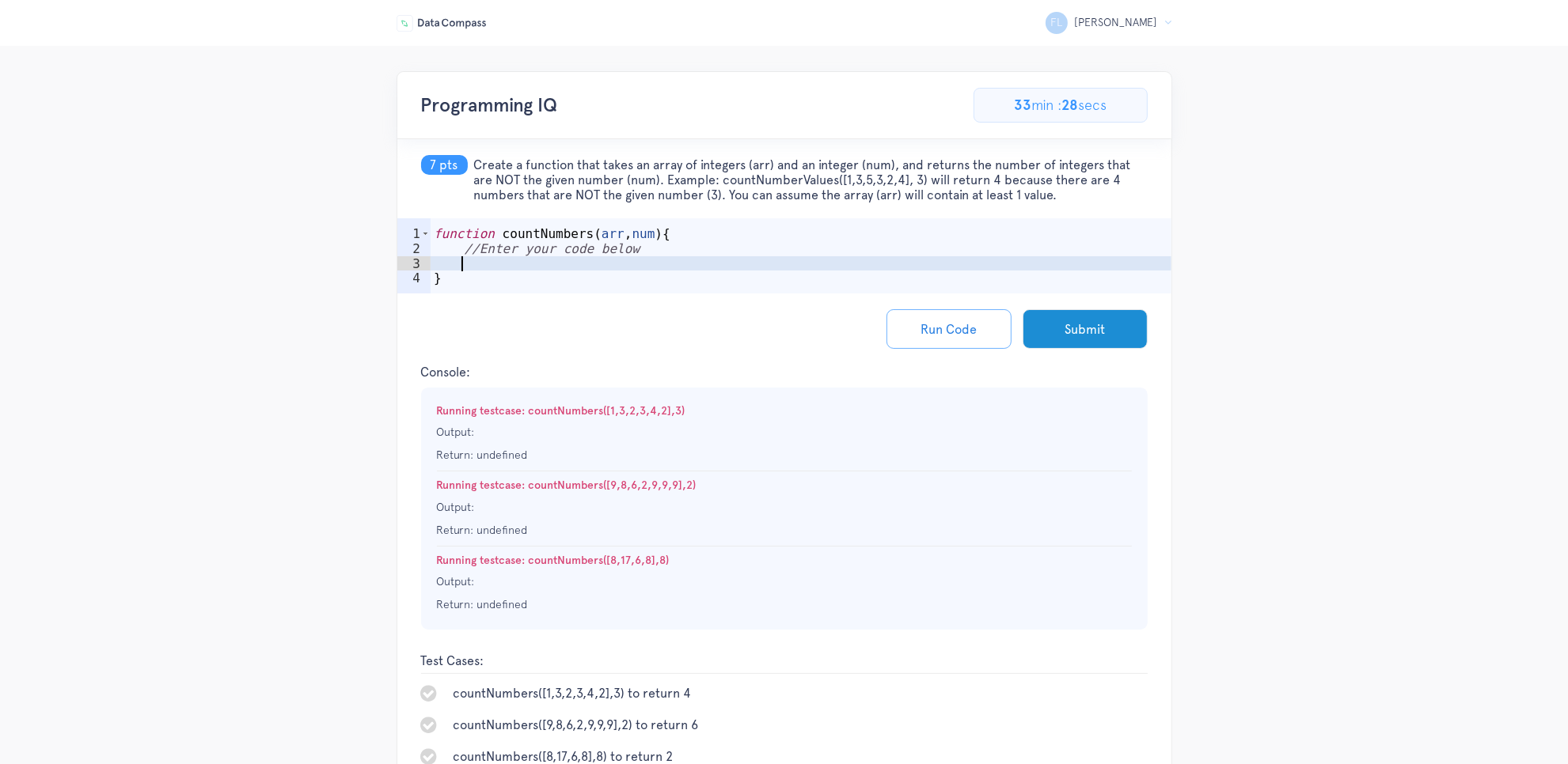
click at [762, 260] on div "function countNumbers ( arr , num ) { //Enter your code below }" at bounding box center [801, 279] width 741 height 105
click at [637, 258] on div "function countNumbers ( arr , num ) { //Enter your code below }" at bounding box center [801, 279] width 741 height 105
click at [665, 264] on div "function countNumbers ( arr , num ) { //Enter your code below }" at bounding box center [801, 279] width 741 height 105
drag, startPoint x: 472, startPoint y: 163, endPoint x: 1117, endPoint y: 195, distance: 645.8
click at [1117, 195] on h5 "7 pts Create a function that takes an array of integers (arr) and an integer (n…" at bounding box center [784, 179] width 774 height 79
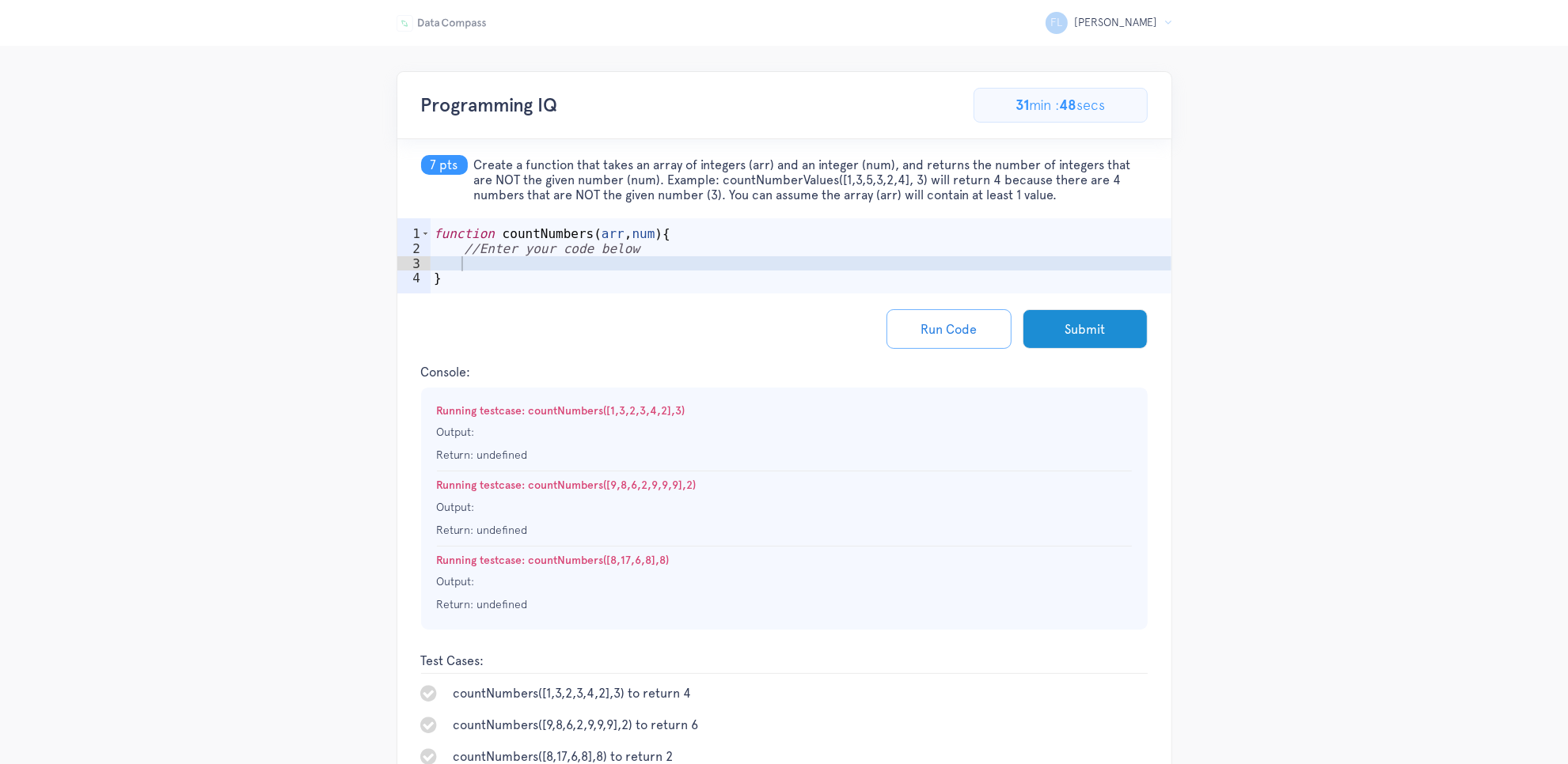
copy span "Create a function that takes an array of integers (arr) and an integer (num), a…"
type textarea "}"
click at [600, 273] on div "function countNumbers ( arr , num ) { //Enter your code below }" at bounding box center [801, 279] width 741 height 105
click at [601, 266] on div "function countNumbers ( arr , num ) { //Enter your code below }" at bounding box center [801, 279] width 741 height 105
paste textarea "return count;"
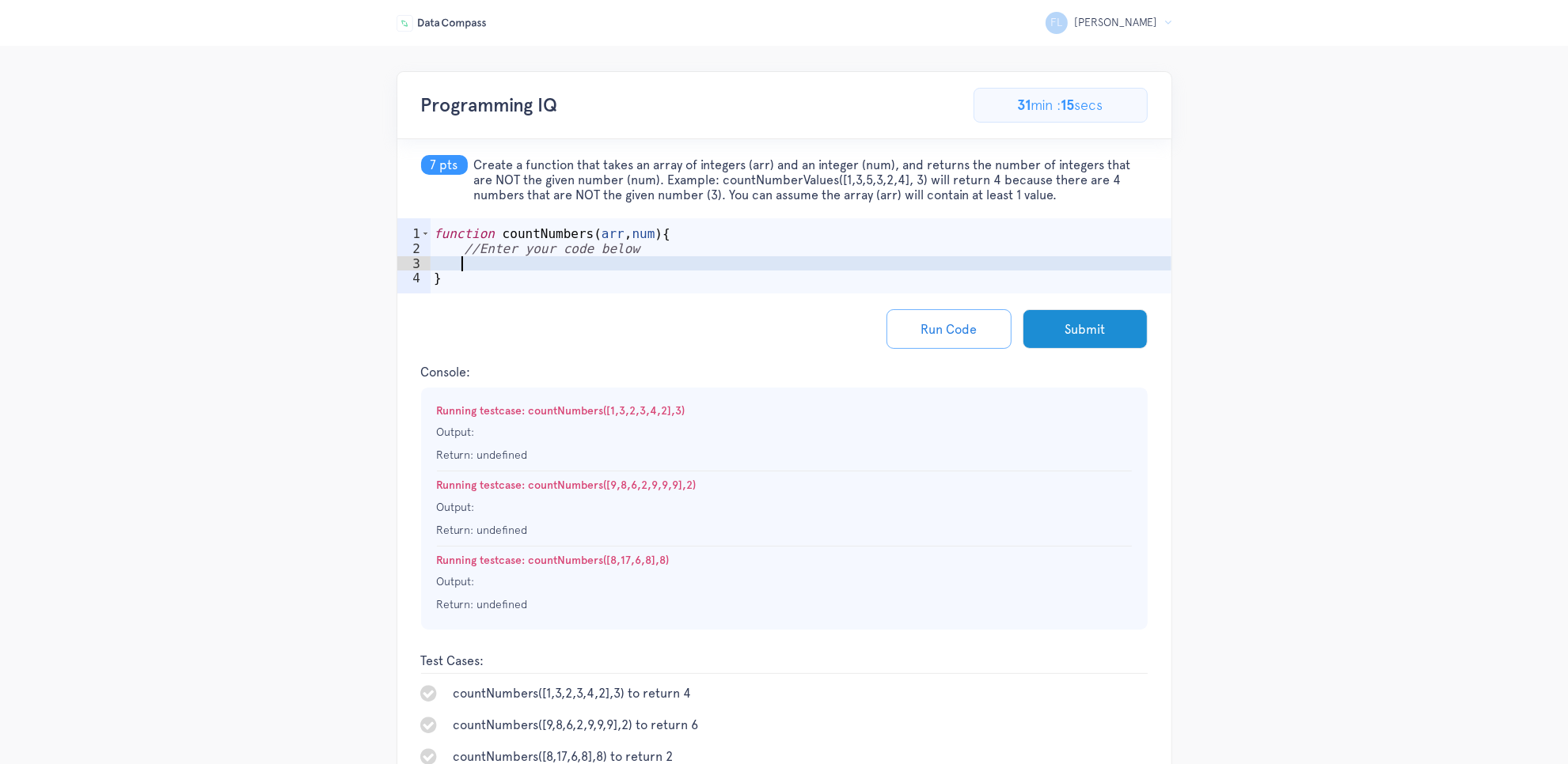
type textarea "return count;"
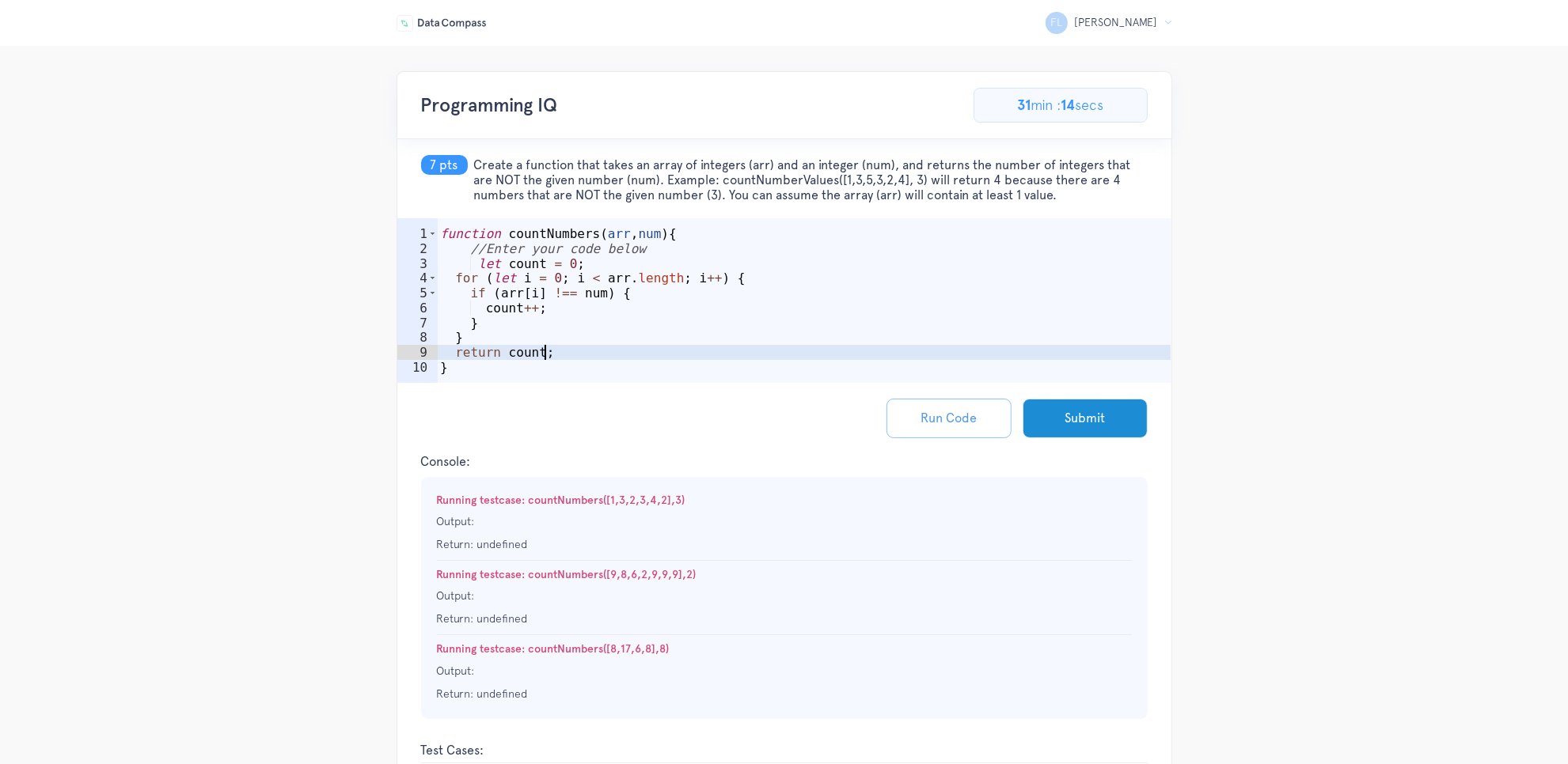
click at [928, 418] on button "Run Code" at bounding box center [949, 418] width 125 height 40
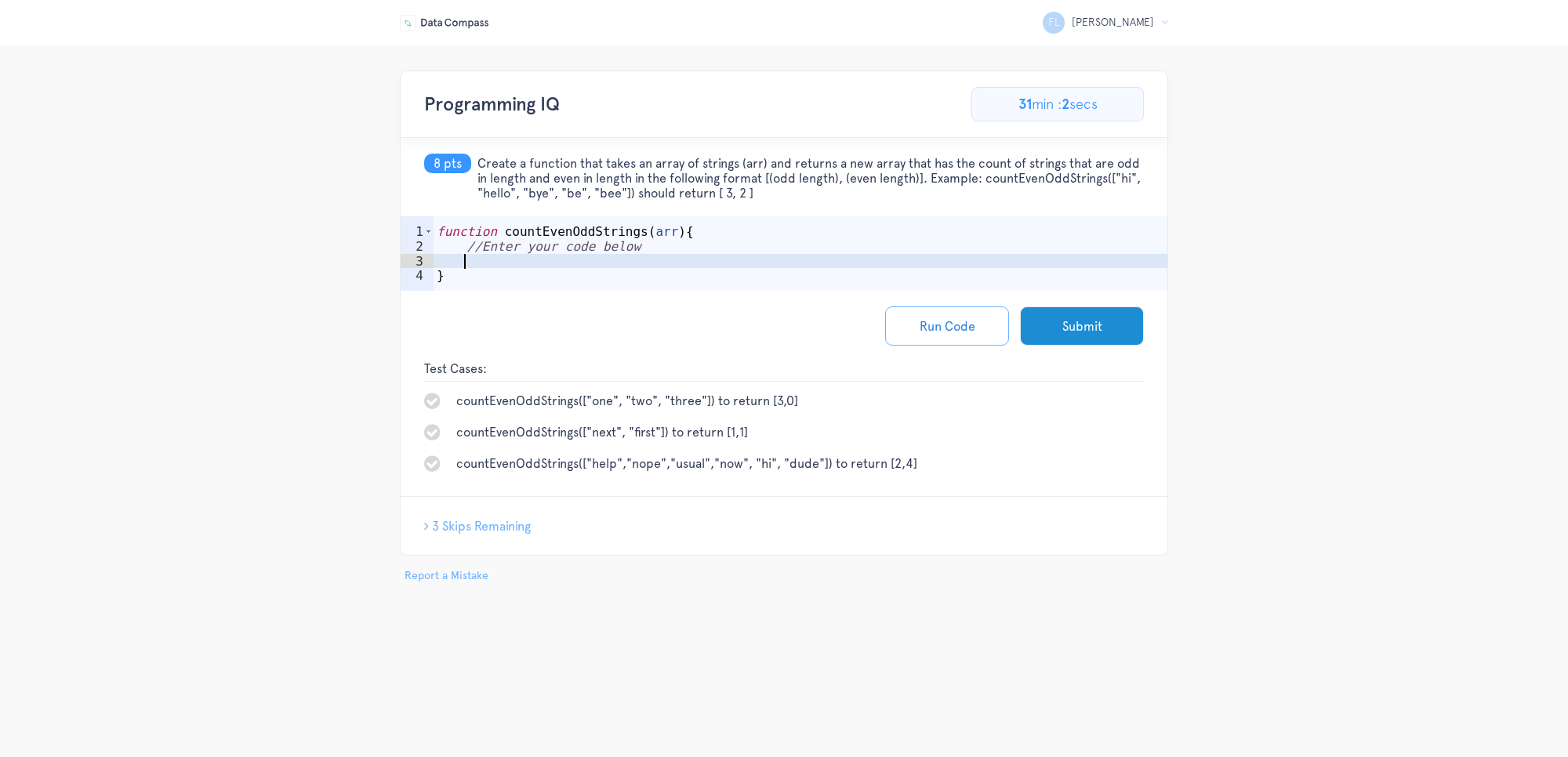
click at [649, 264] on div "function countEvenOddStrings ( arr ) { //Enter your code below }" at bounding box center [800, 276] width 734 height 104
click at [739, 265] on div "function countEvenOddStrings ( arr ) { //Enter your code below }" at bounding box center [800, 276] width 734 height 104
click at [719, 267] on div "function countEvenOddStrings ( arr ) { //Enter your code below }" at bounding box center [800, 276] width 734 height 104
click at [481, 528] on span "3 Skips Remaining" at bounding box center [481, 526] width 99 height 15
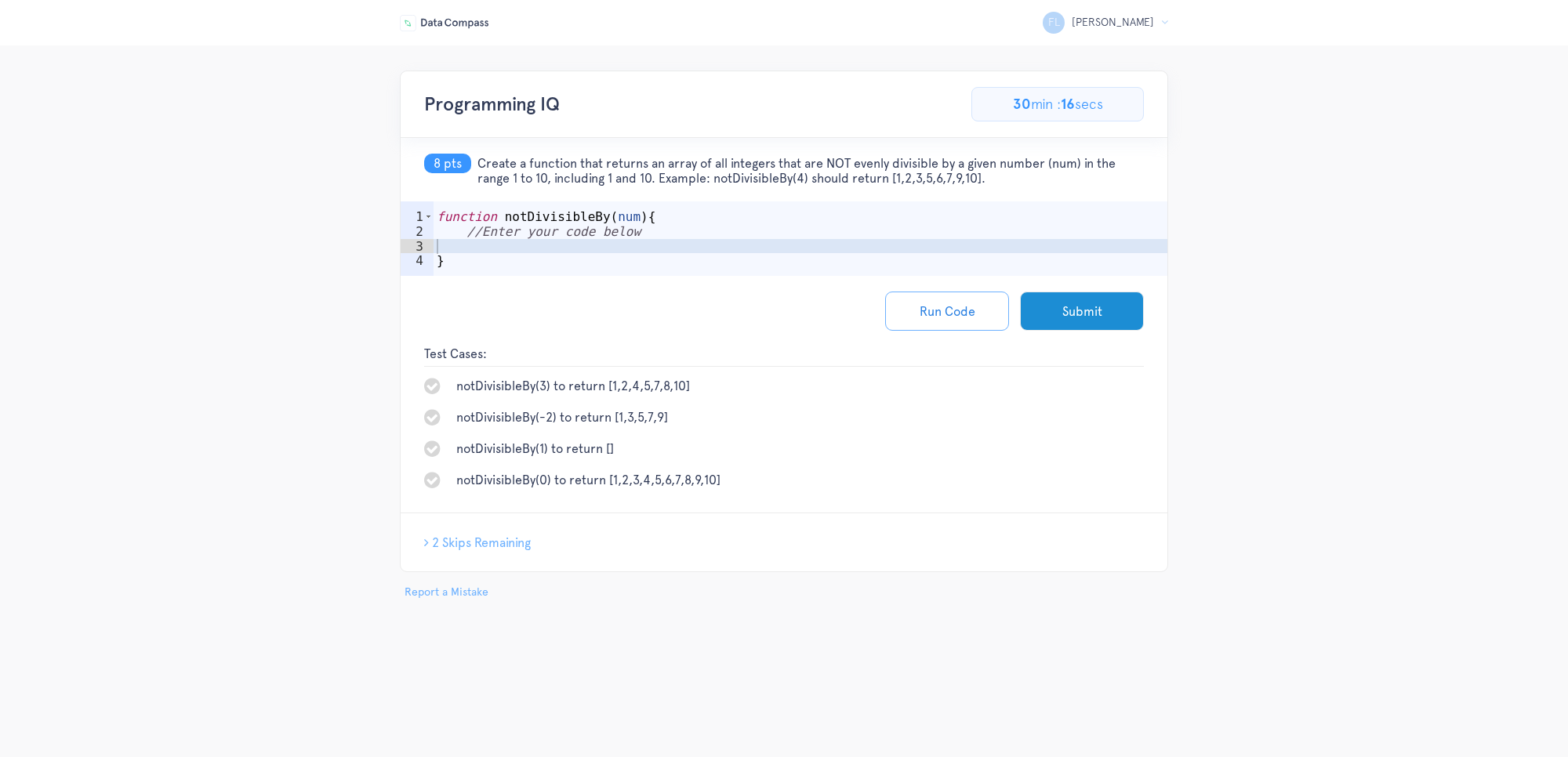
click at [683, 253] on div "function notDivisibleBy ( num ) { //Enter your code below }" at bounding box center [800, 261] width 734 height 104
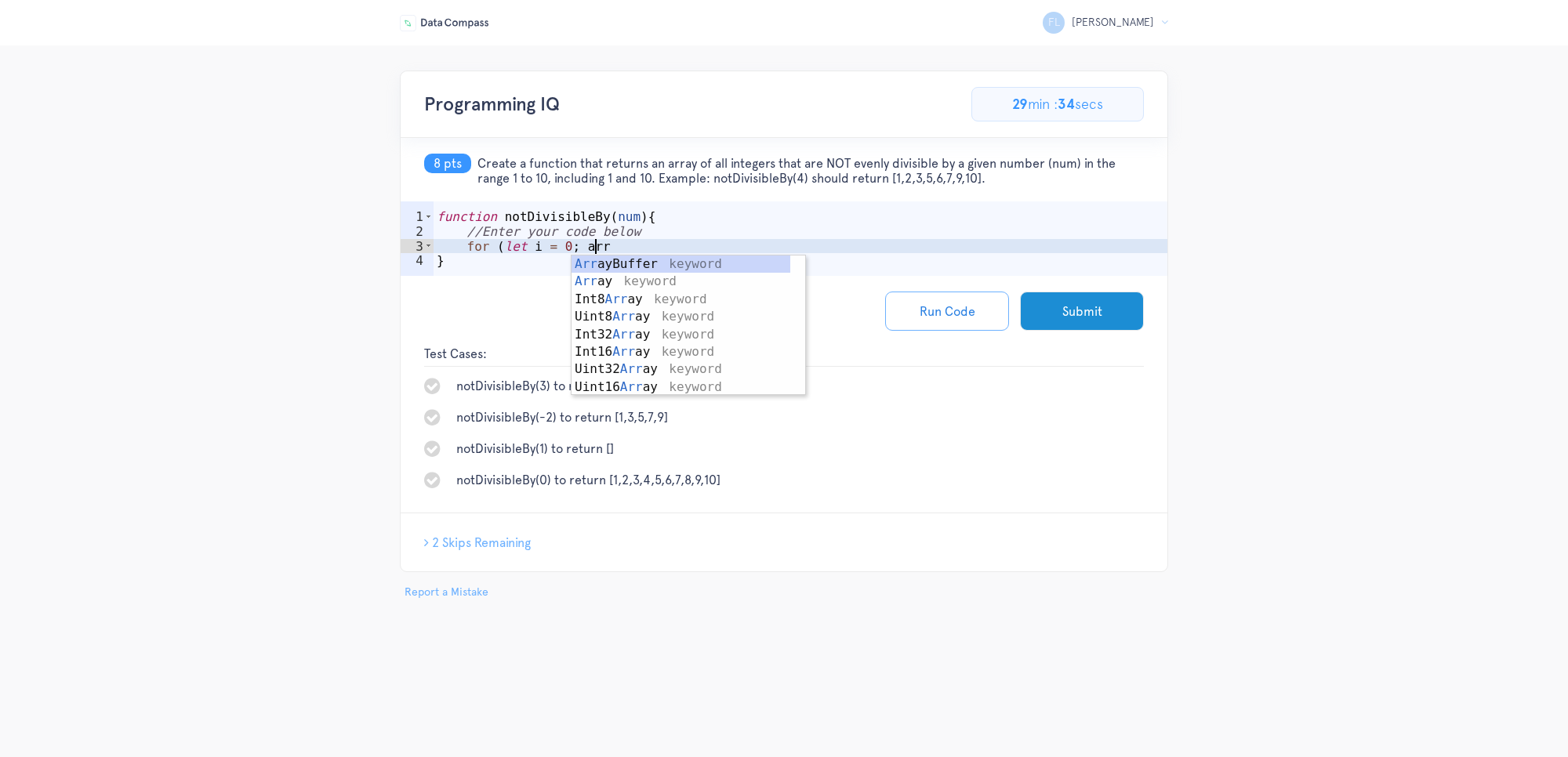
scroll to position [0, 9]
type textarea "for (let i = 0; arr"
click at [763, 529] on div "2 Skips Remaining Great Job! Next question begins in 2 s... Sorry, you've got t…" at bounding box center [784, 542] width 767 height 58
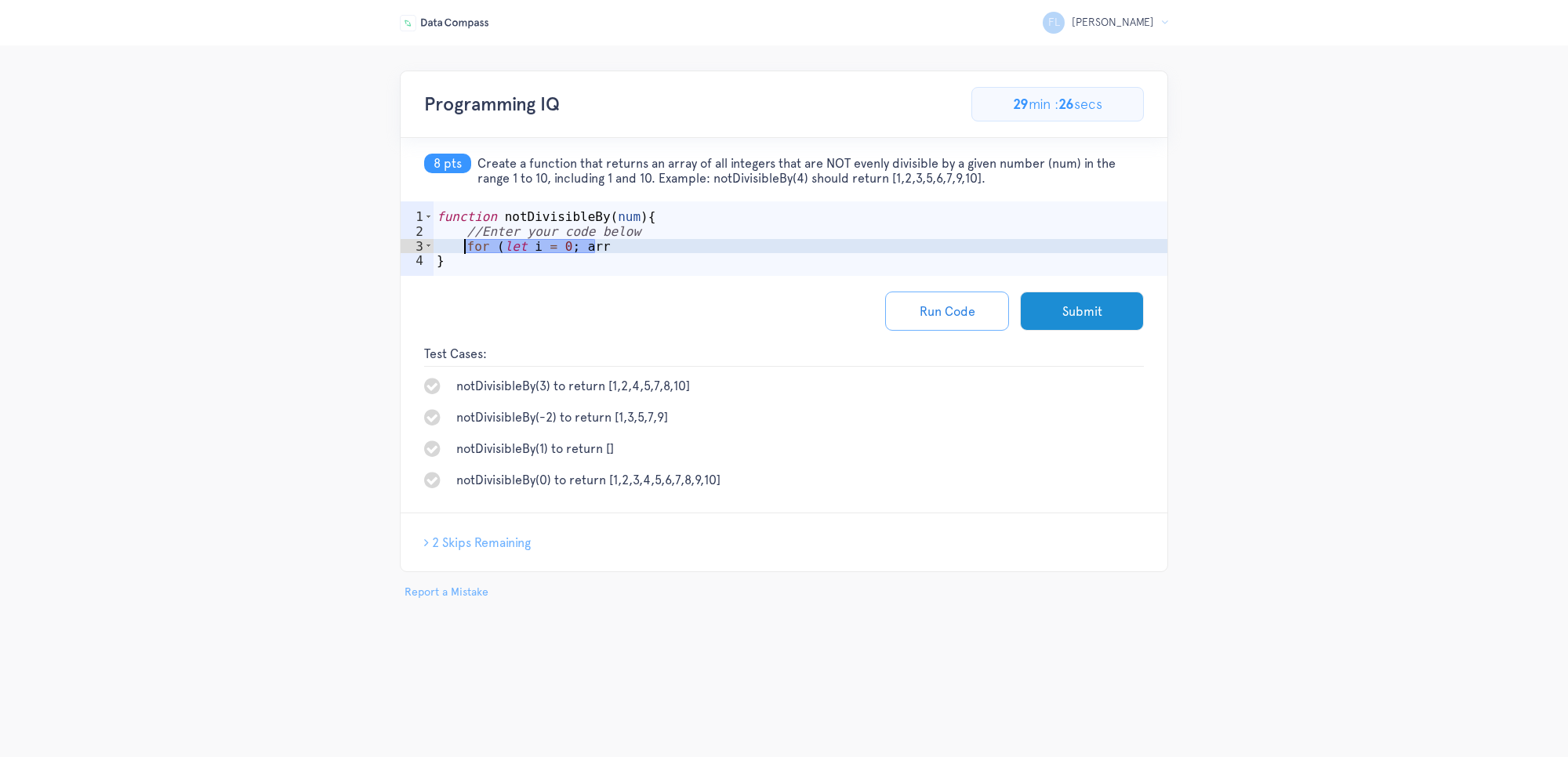
drag, startPoint x: 606, startPoint y: 252, endPoint x: 465, endPoint y: 243, distance: 141.3
click at [465, 243] on div "function notDivisibleBy ( num ) { //Enter your code below for ( let i = 0 ; arr…" at bounding box center [800, 261] width 734 height 104
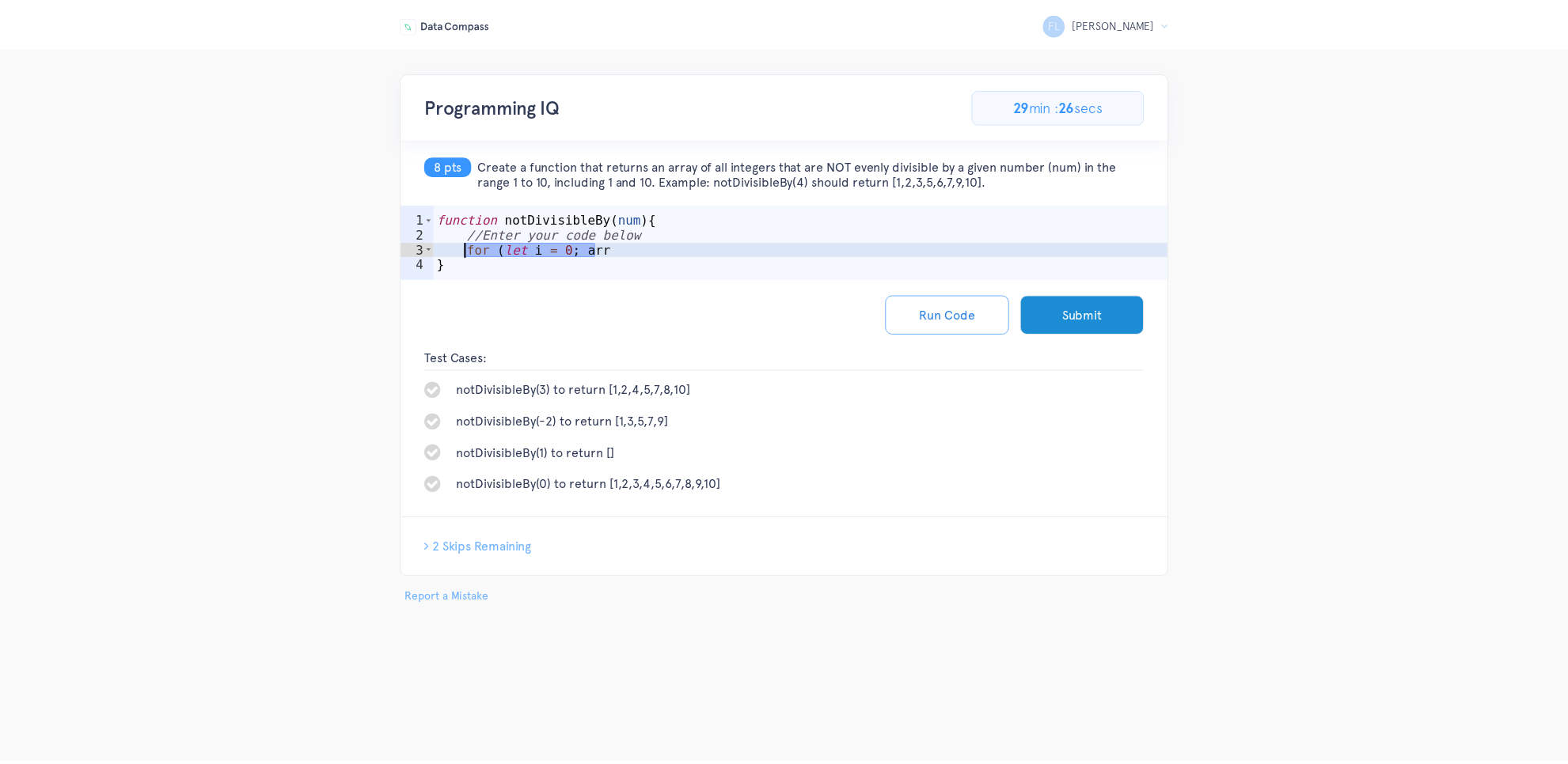
scroll to position [0, 1]
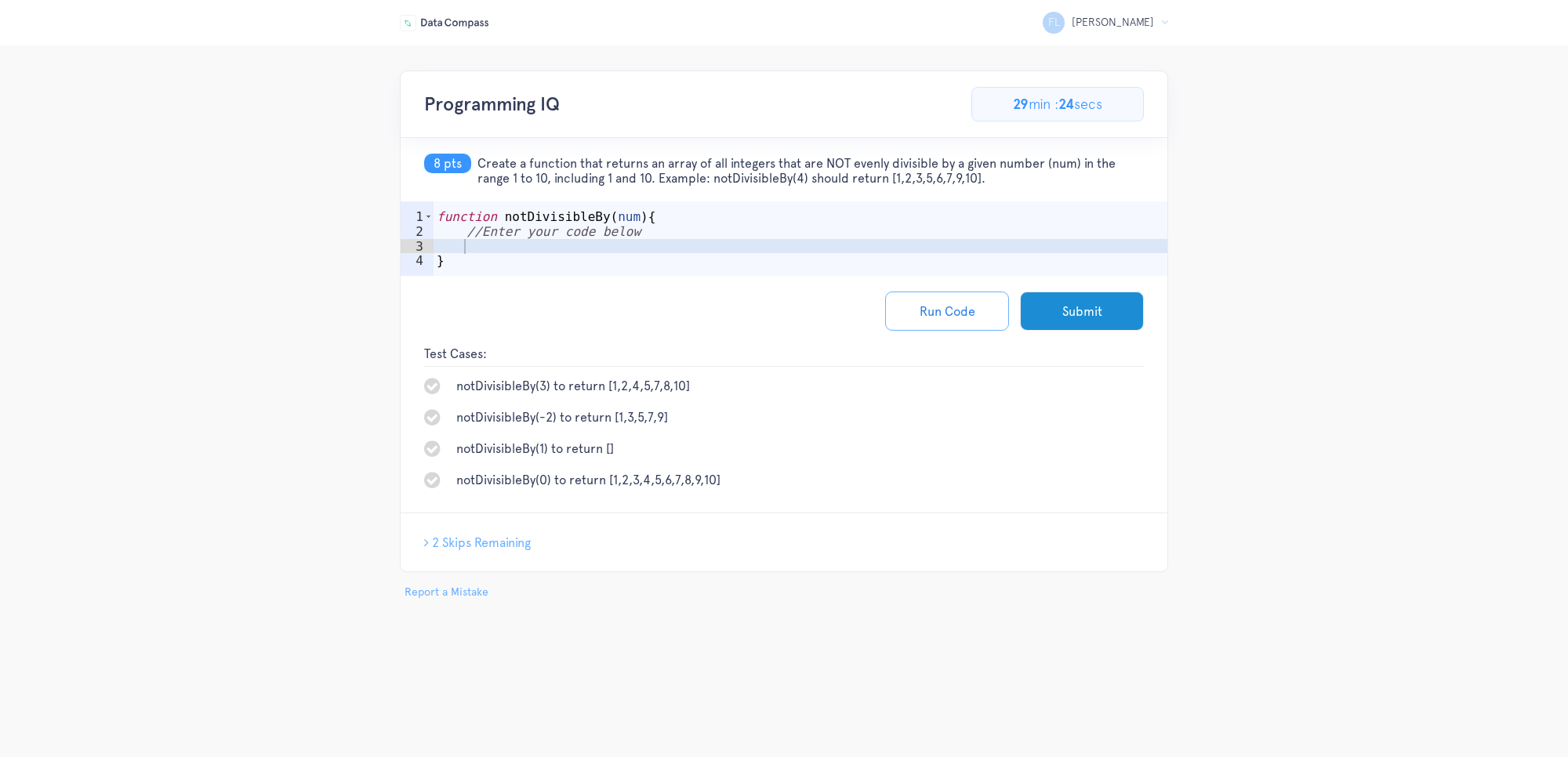
drag, startPoint x: 481, startPoint y: 159, endPoint x: 1107, endPoint y: 181, distance: 626.4
click at [1107, 181] on span "Create a function that returns an array of all integers that are NOT evenly div…" at bounding box center [810, 170] width 666 height 29
copy span "Create a function that returns an array of all integers that are NOT evenly div…"
click at [617, 247] on div "function notDivisibleBy ( num ) { //Enter your code below }" at bounding box center [800, 261] width 734 height 104
paste textarea "return result;"
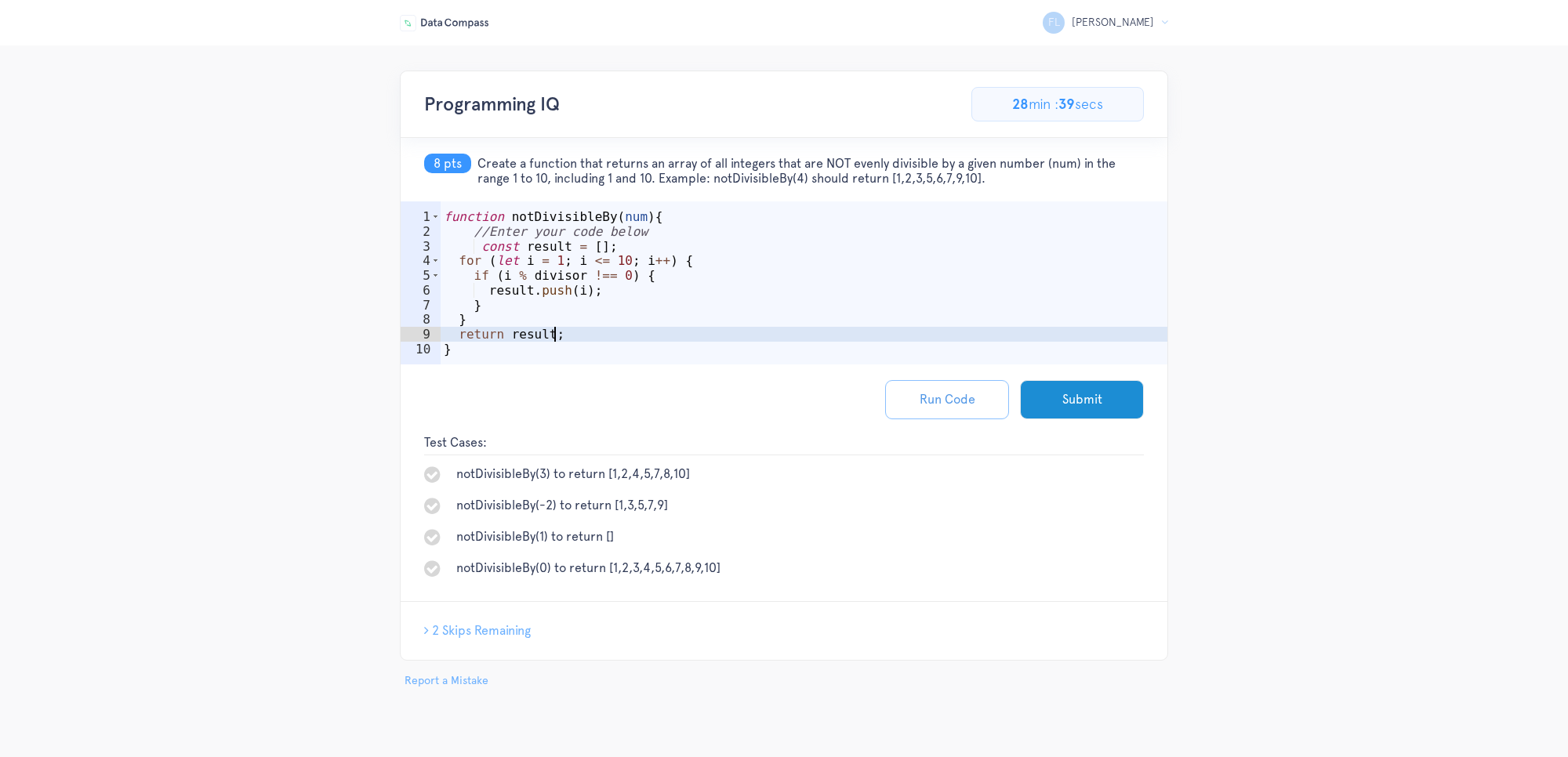
click at [960, 411] on button "Run Code" at bounding box center [946, 400] width 124 height 39
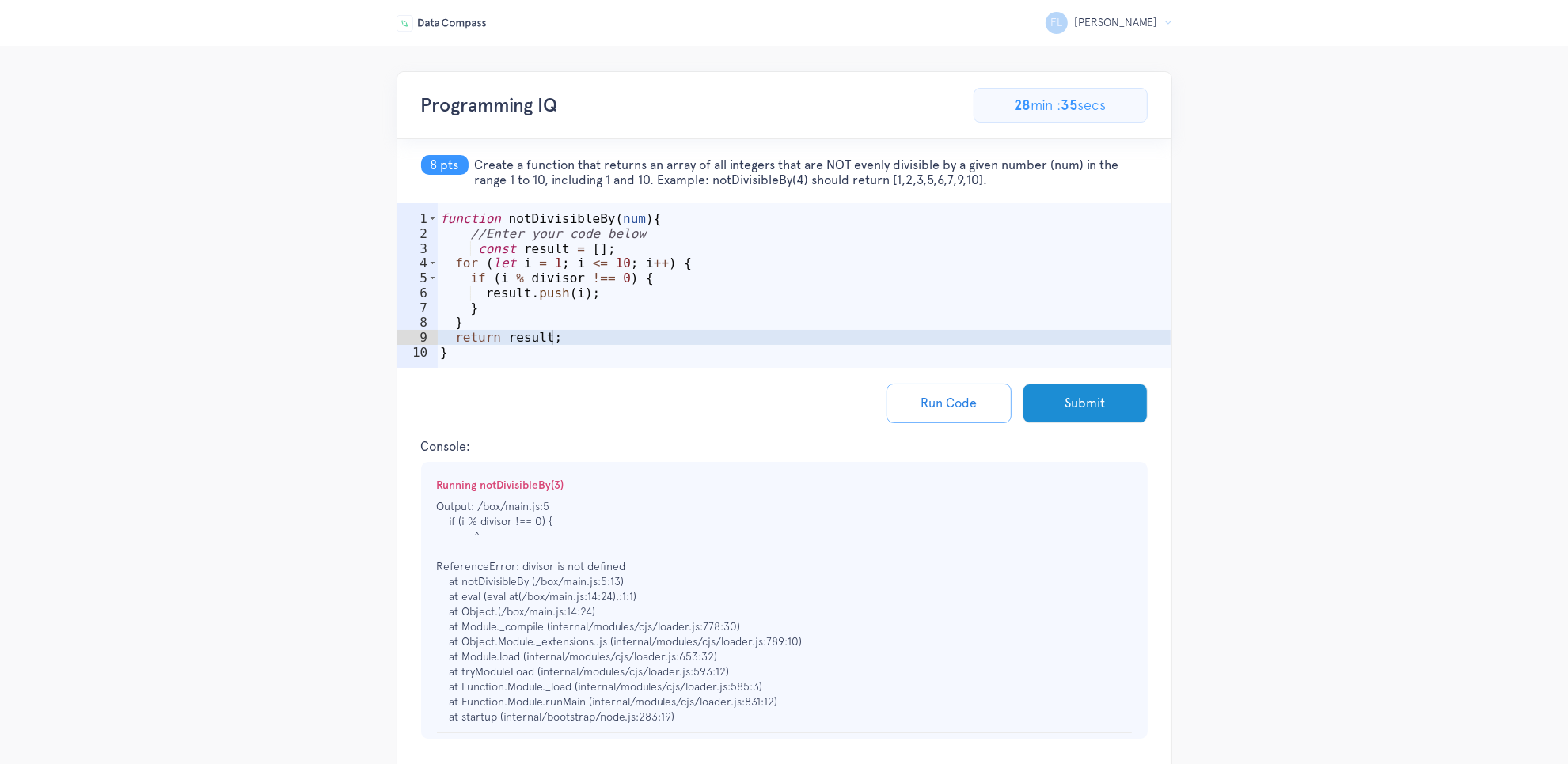
click at [568, 265] on div "function notDivisibleBy ( num ) { //Enter your code below const result = [ ] ; …" at bounding box center [803, 308] width 734 height 193
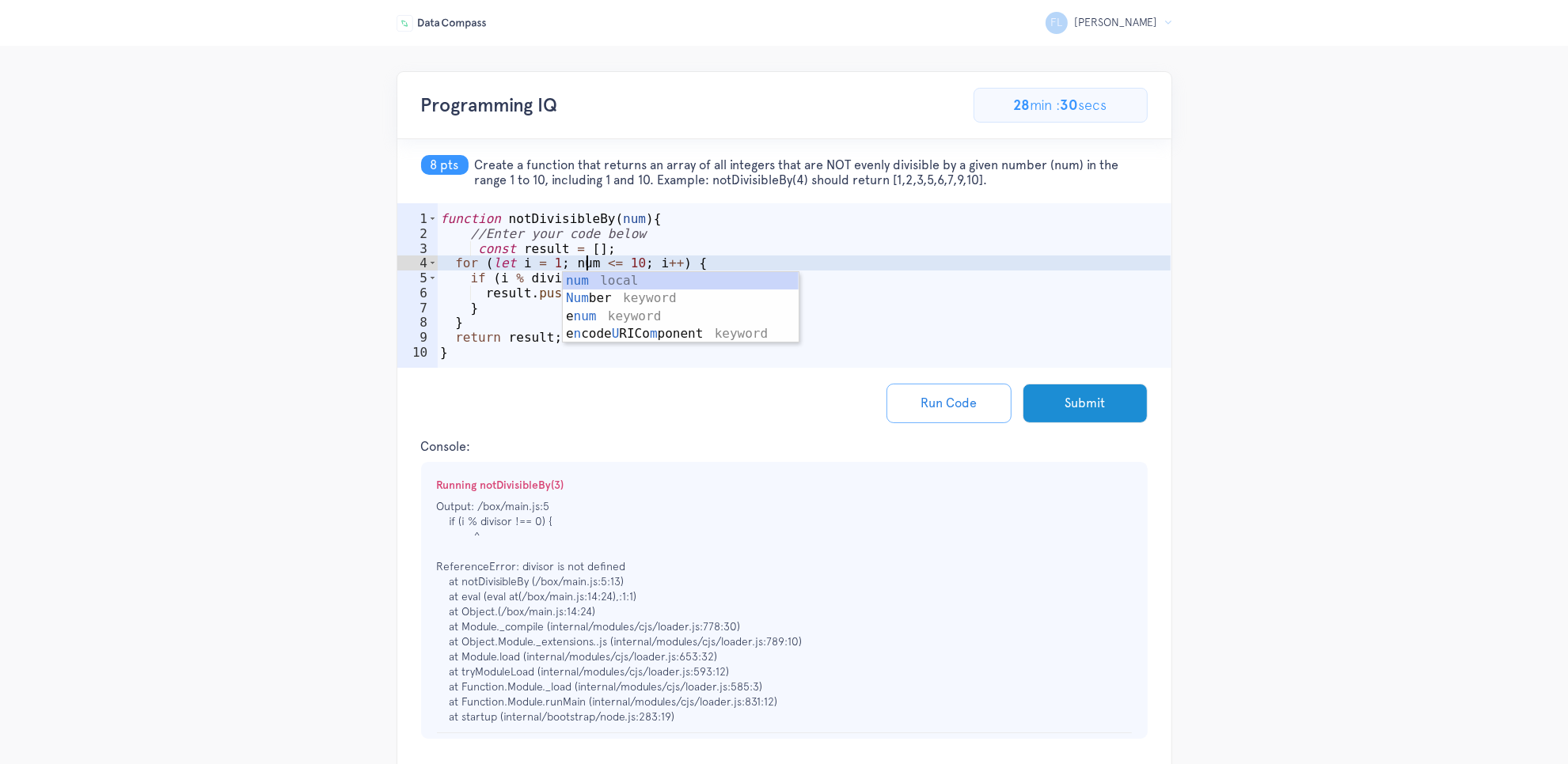
scroll to position [0, 9]
click at [825, 523] on p "Output: /box/main.js:5 if (i % divisor !== 0) { ^ ReferenceError: divisor is no…" at bounding box center [784, 612] width 695 height 226
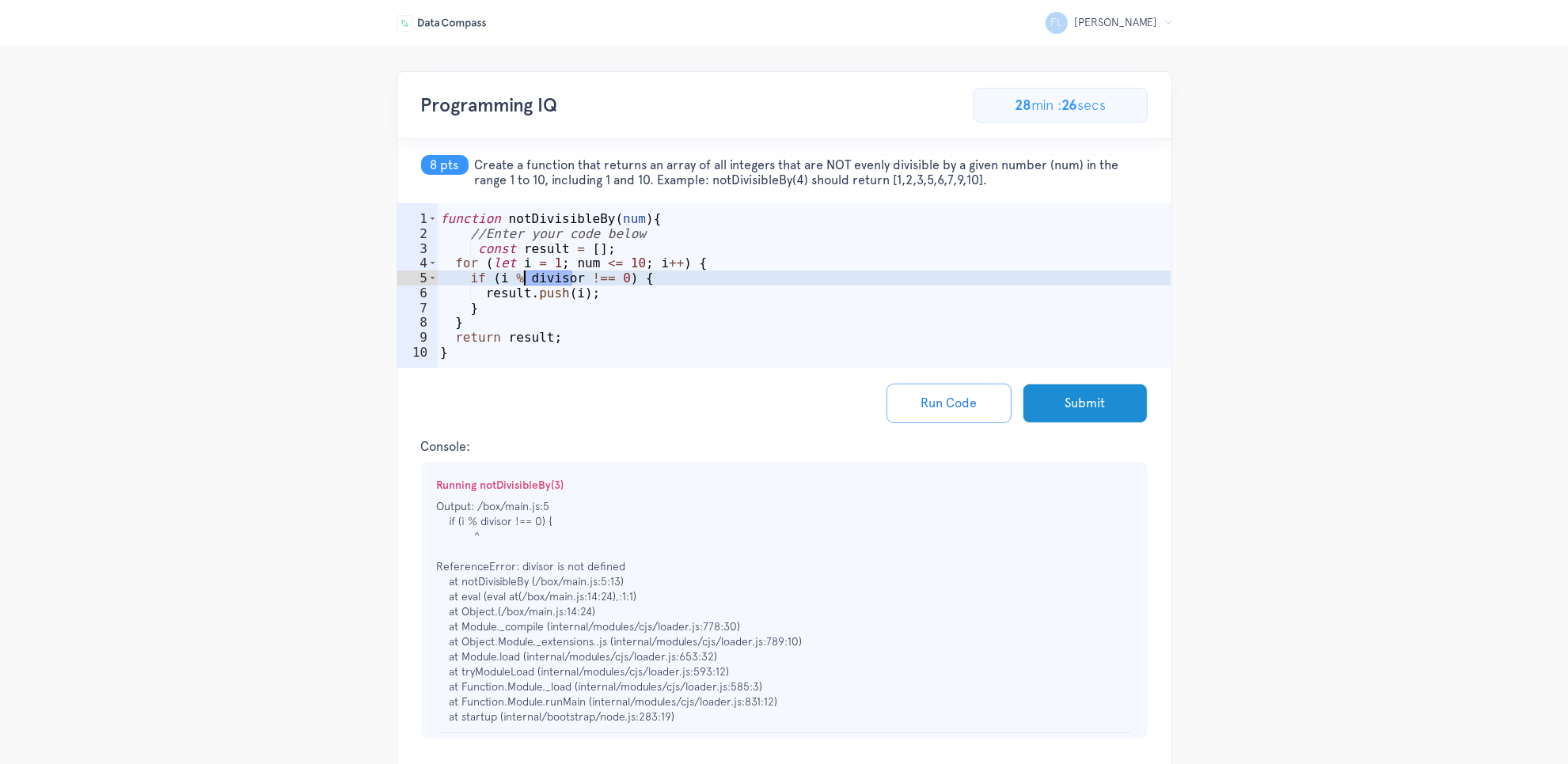
drag, startPoint x: 571, startPoint y: 281, endPoint x: 526, endPoint y: 279, distance: 45.0
click at [526, 279] on div "function notDivisibleBy ( num ) { //Enter your code below const result = [ ] ; …" at bounding box center [803, 308] width 734 height 193
drag, startPoint x: 572, startPoint y: 281, endPoint x: 527, endPoint y: 282, distance: 45.0
click at [527, 282] on div "function notDivisibleBy ( num ) { //Enter your code below const result = [ ] ; …" at bounding box center [803, 308] width 734 height 193
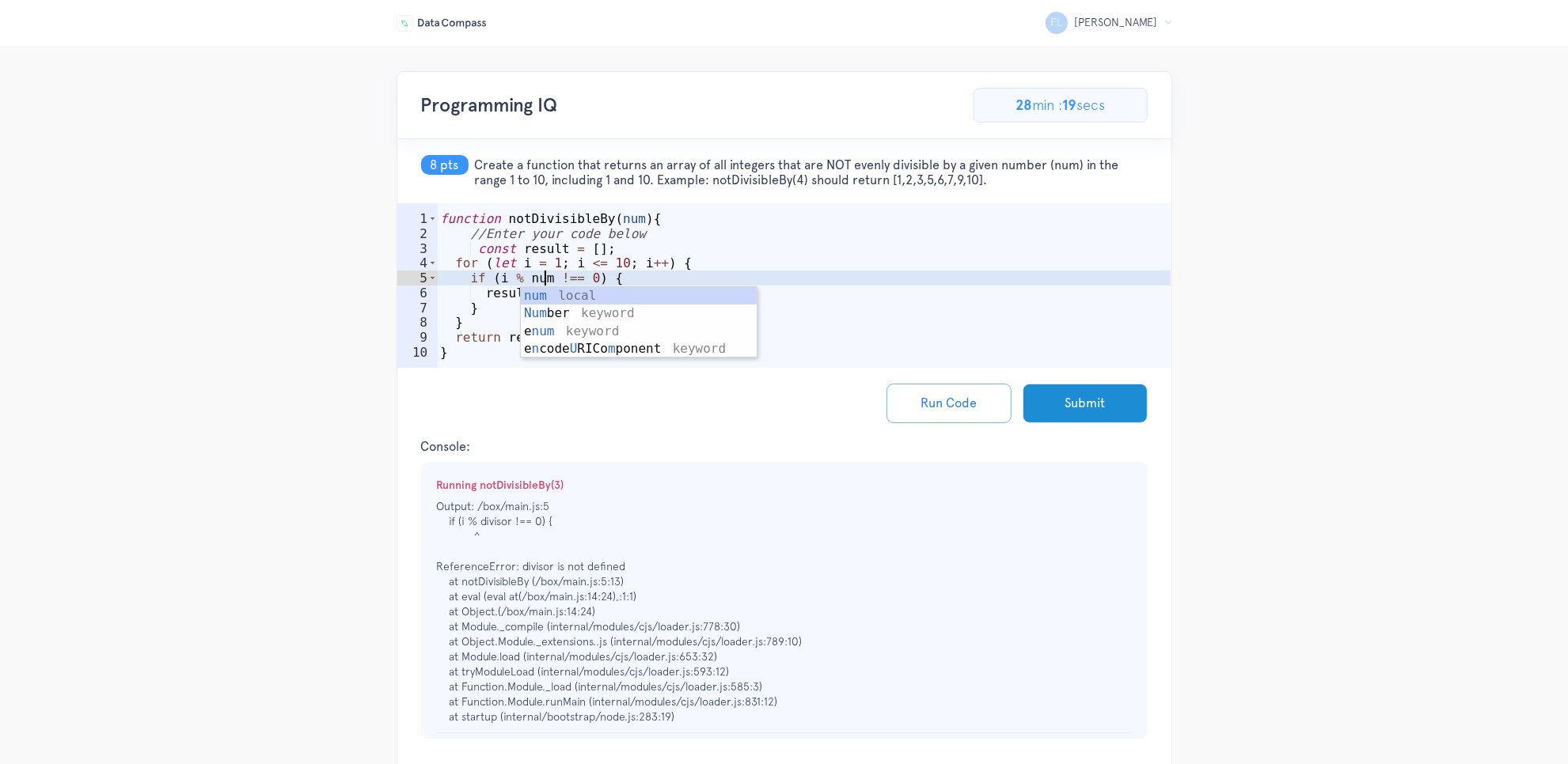
type textarea "if (i % num !== 0) {"
click at [853, 539] on p "Output: /box/main.js:5 if (i % divisor !== 0) { ^ ReferenceError: divisor is no…" at bounding box center [784, 612] width 695 height 226
click at [930, 403] on button "Run Code" at bounding box center [949, 403] width 125 height 40
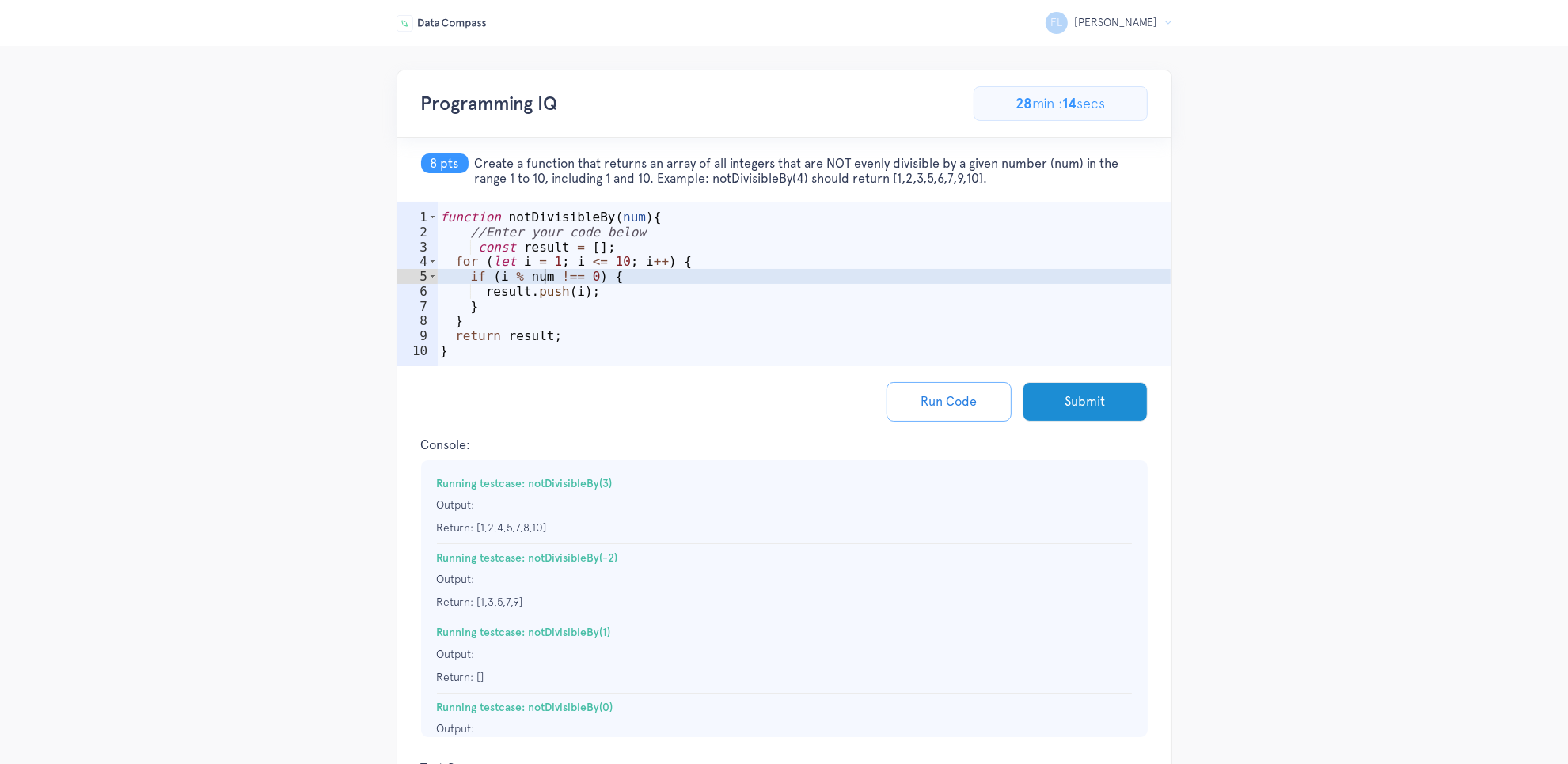
scroll to position [0, 0]
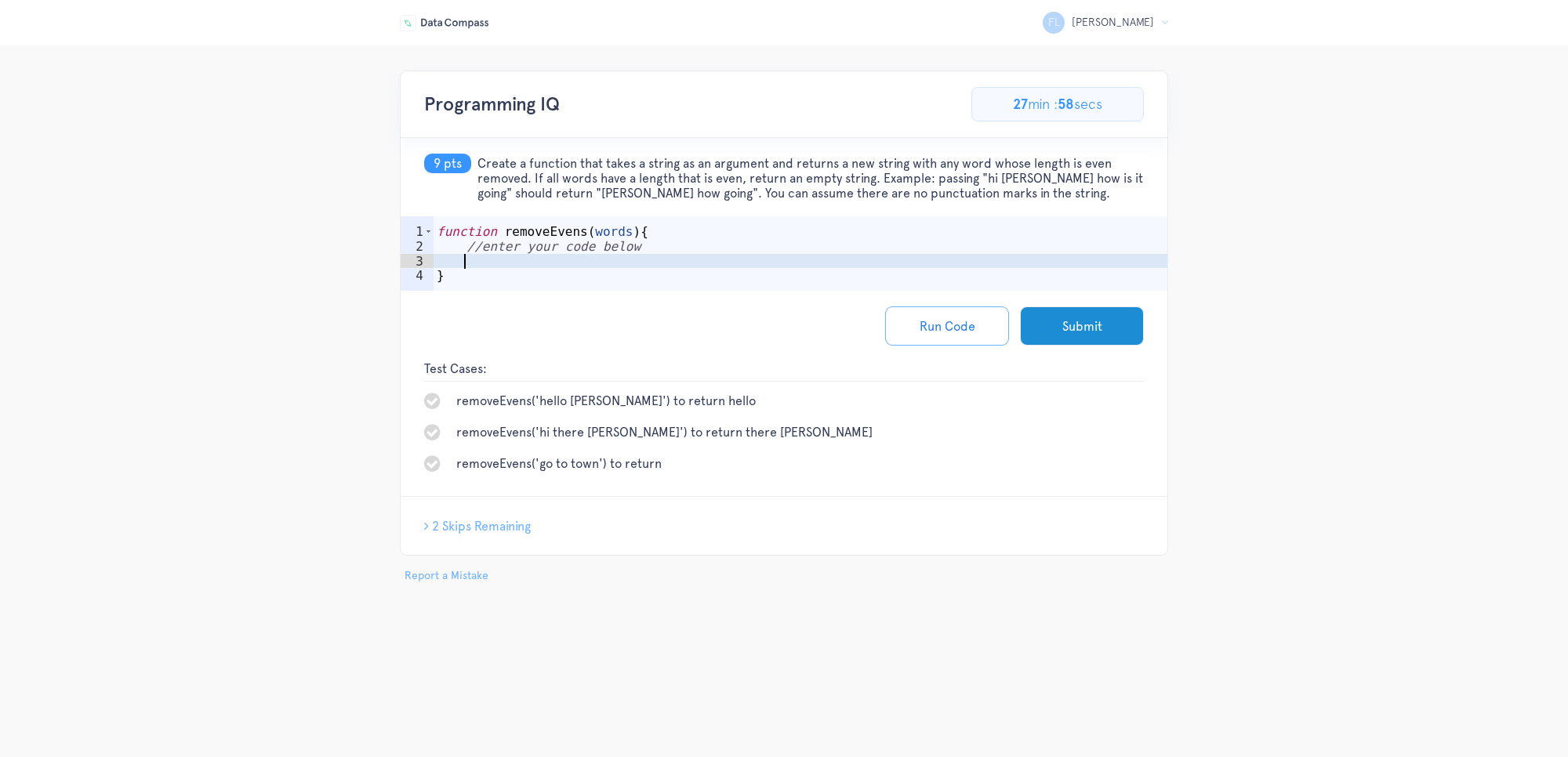
click at [681, 256] on div "function removeEvens ( words ) { //enter your code below }" at bounding box center [800, 276] width 734 height 104
drag, startPoint x: 479, startPoint y: 166, endPoint x: 1268, endPoint y: 197, distance: 789.6
click at [1268, 197] on div "FL [PERSON_NAME] Logout Programming IQ 69.23076923076923% Complete 9/13 Problem…" at bounding box center [784, 327] width 1568 height 514
copy span "Create a function that takes a string as an argument and returns a new string w…"
click at [490, 529] on span "2 Skips Remaining" at bounding box center [481, 526] width 99 height 15
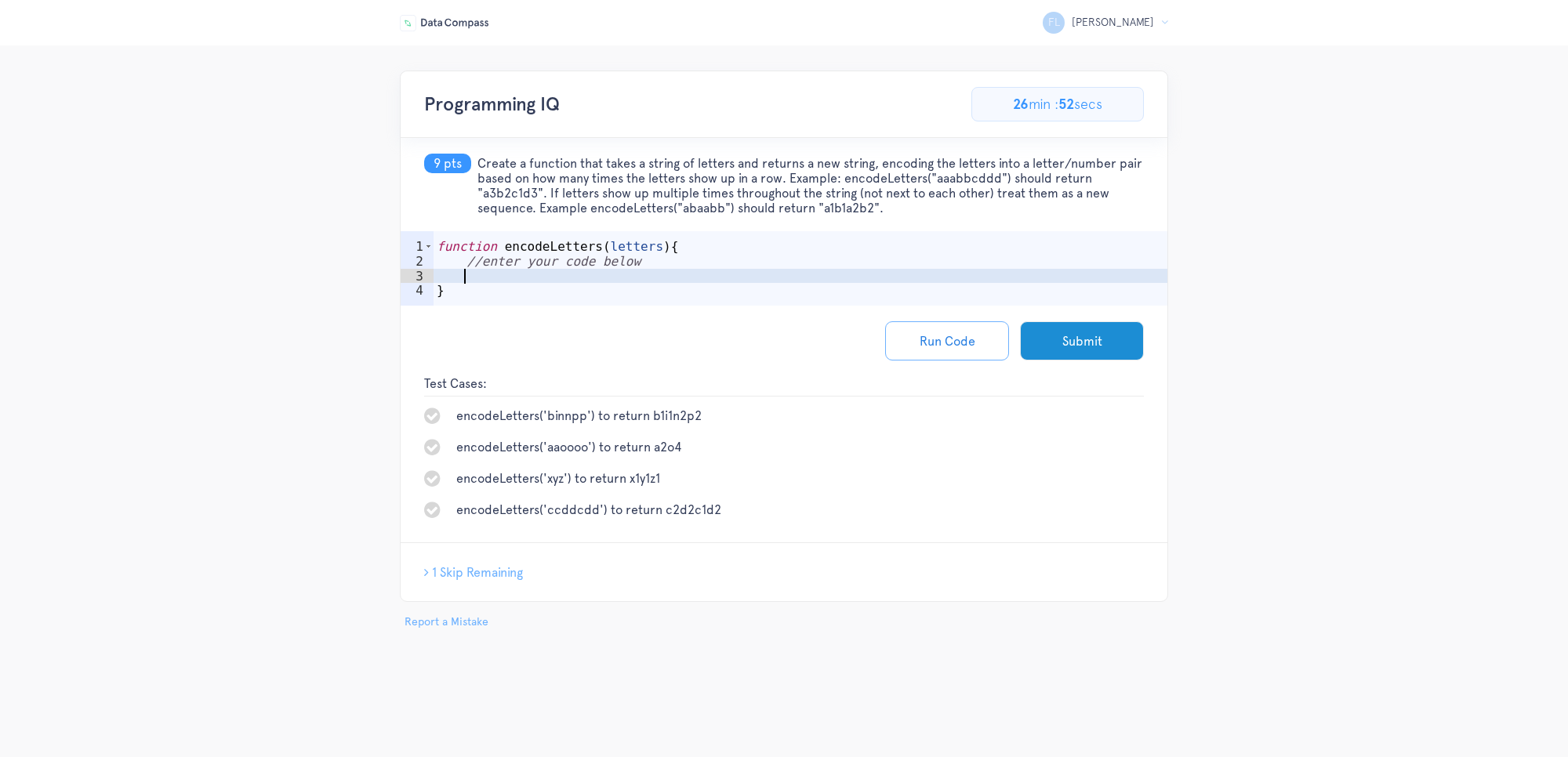
click at [609, 271] on div "function encodeLetters ( letters ) { //enter your code below }" at bounding box center [800, 291] width 734 height 104
click at [614, 279] on div "function encodeLetters ( letters ) { //enter your code below }" at bounding box center [800, 291] width 734 height 104
click at [626, 280] on div "function encodeLetters ( letters ) { //enter your code below }" at bounding box center [800, 291] width 734 height 104
drag, startPoint x: 904, startPoint y: 209, endPoint x: 472, endPoint y: 156, distance: 435.2
click at [472, 156] on h5 "9 pts Create a function that takes a string of letters and returns a new string…" at bounding box center [784, 184] width 767 height 93
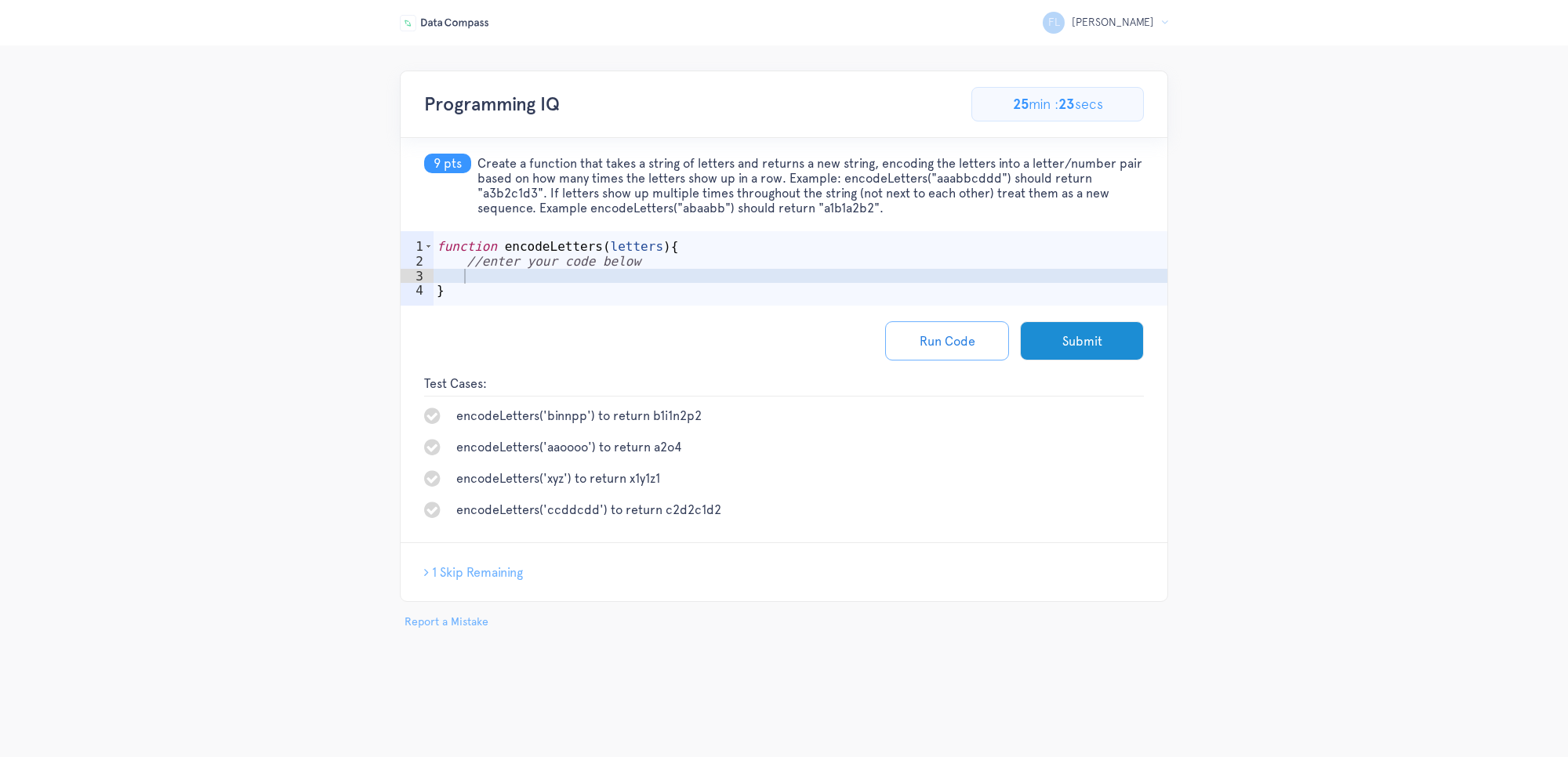
copy h5 "Create a function that takes a string of letters and returns a new string, enco…"
click at [467, 577] on span "1 Skip Remaining" at bounding box center [477, 573] width 91 height 15
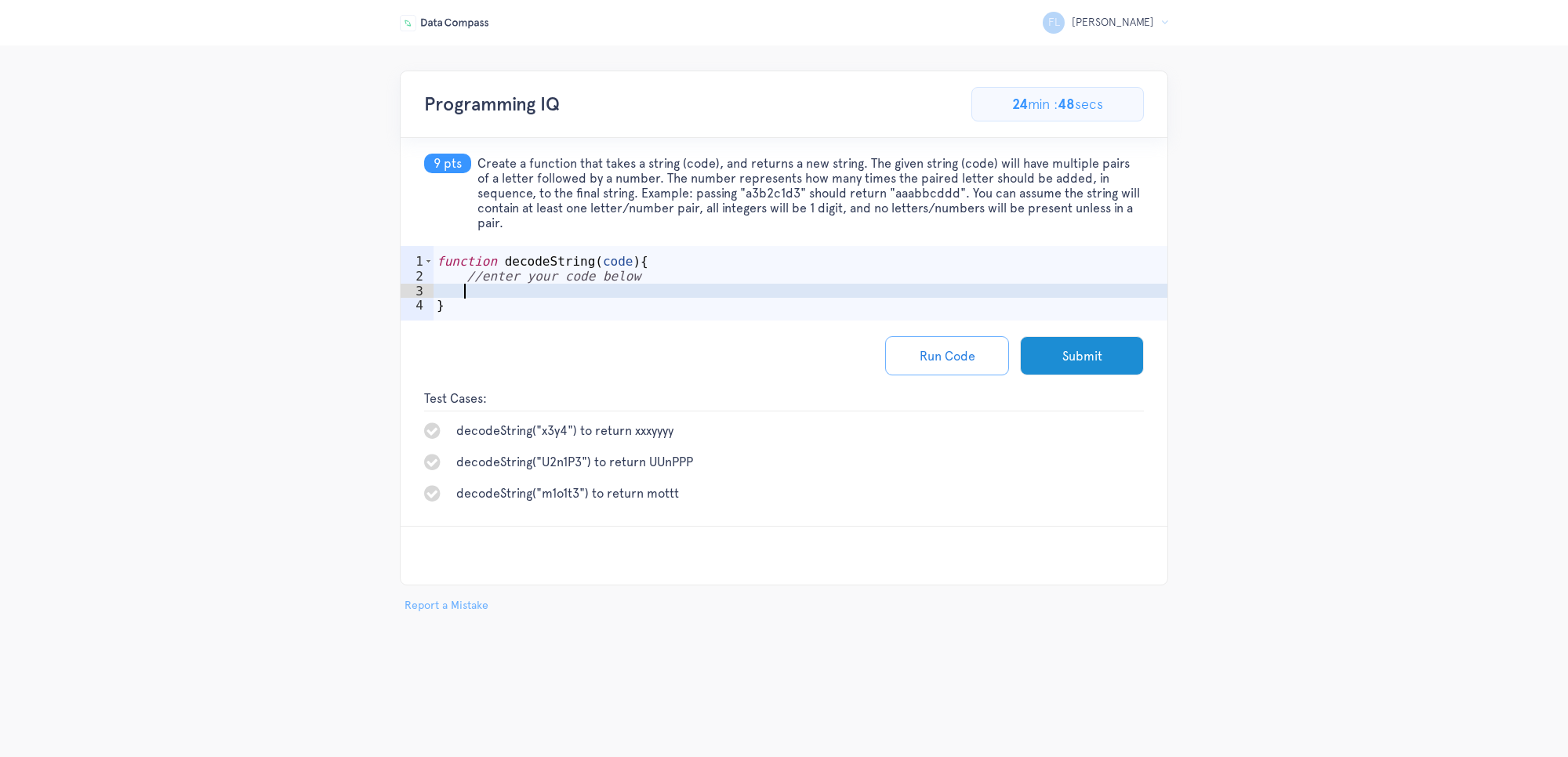
click at [585, 292] on div "function decodeString ( code ) { //enter your code below }" at bounding box center [800, 306] width 734 height 104
click at [1072, 362] on button "Submit" at bounding box center [1081, 356] width 124 height 39
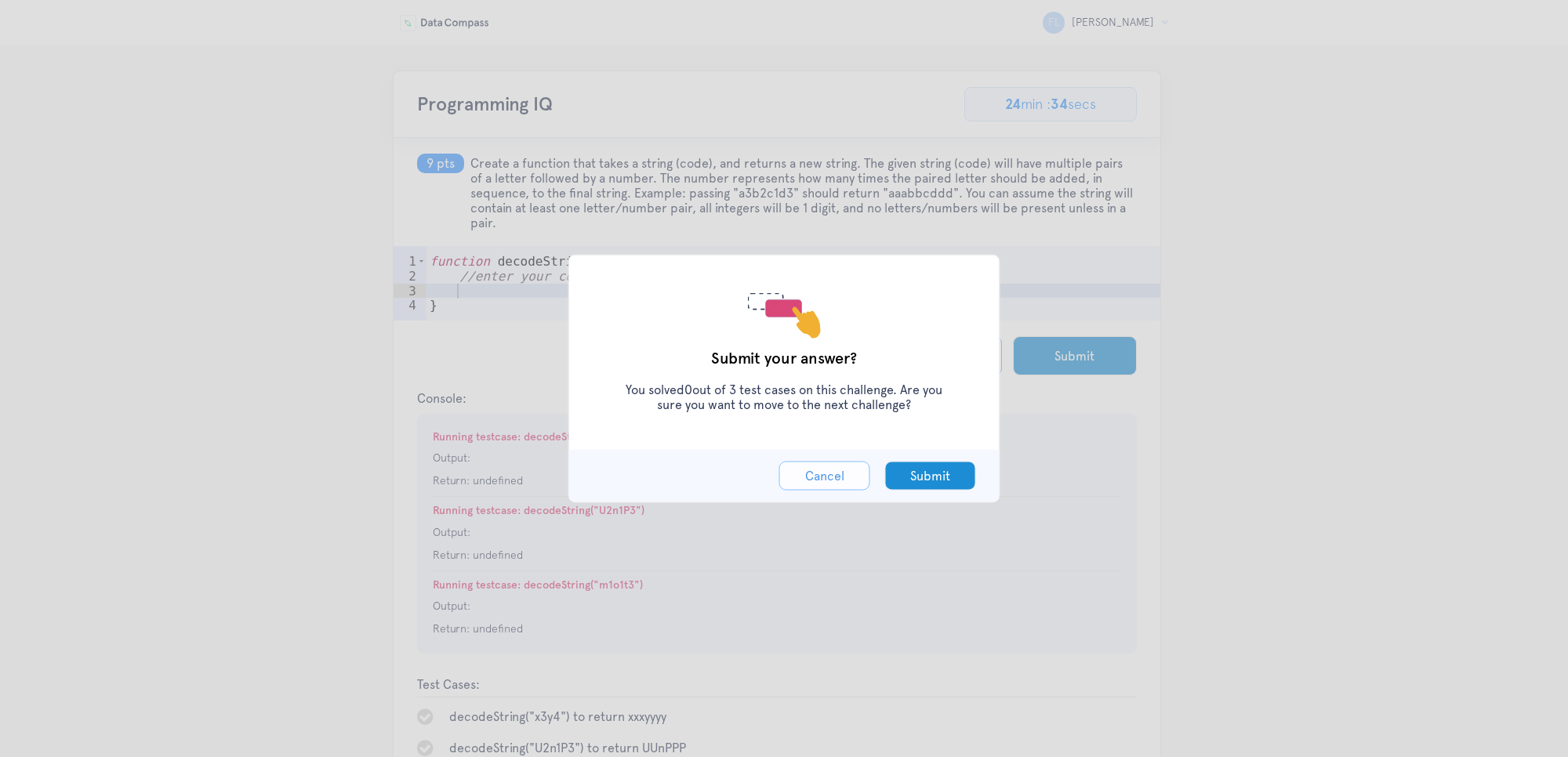
click at [857, 480] on button "Cancel" at bounding box center [824, 476] width 91 height 29
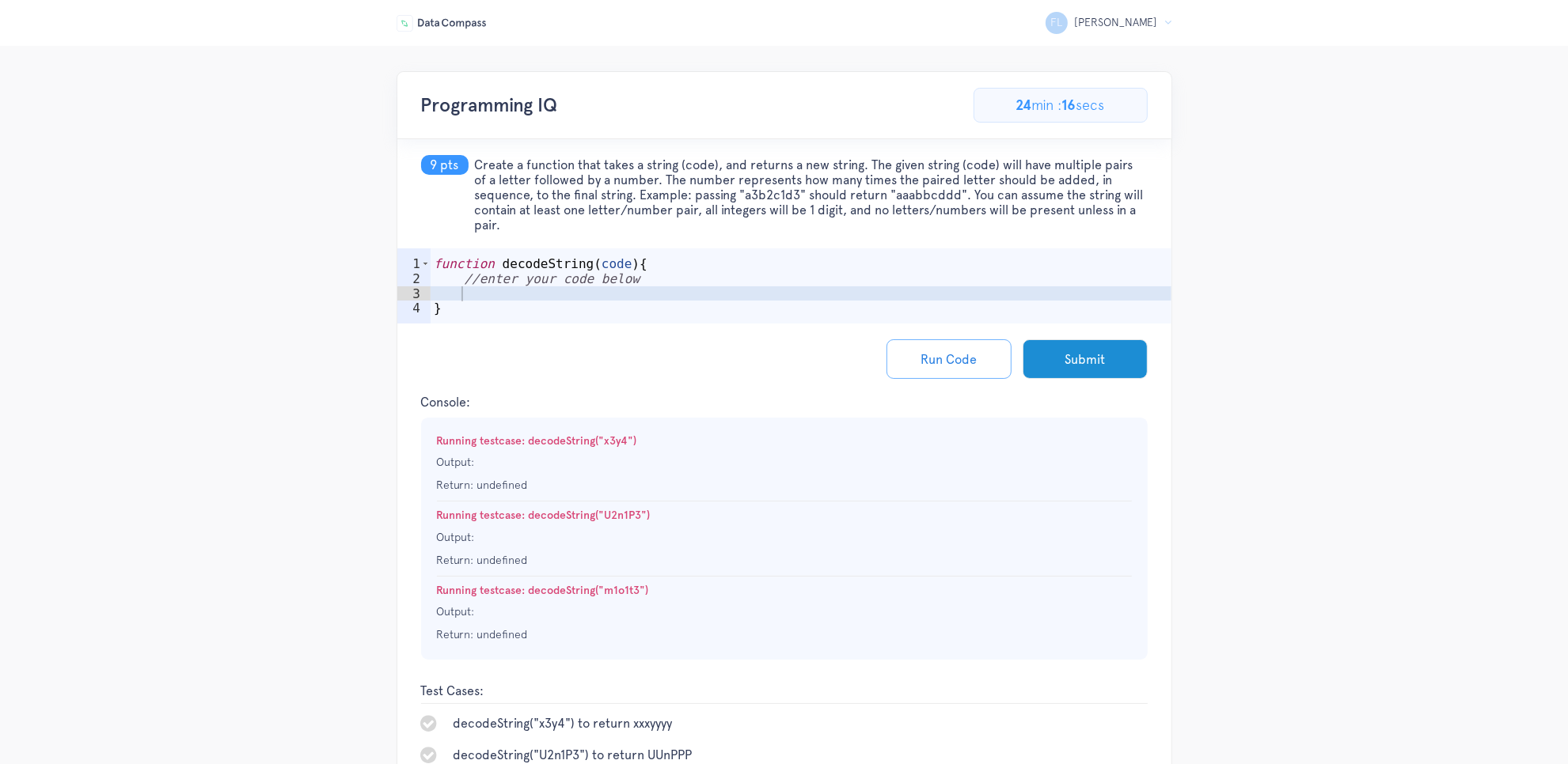
drag, startPoint x: 501, startPoint y: 220, endPoint x: 469, endPoint y: 166, distance: 62.8
click at [469, 166] on h5 "9 pts Create a function that takes a string (code), and returns a new string. T…" at bounding box center [784, 193] width 774 height 109
copy h5 "Create a function that takes a string (code), and returns a new string. The giv…"
type textarea "}"
click at [891, 307] on div "function decodeString ( code ) { //enter your code below }" at bounding box center [801, 308] width 741 height 105
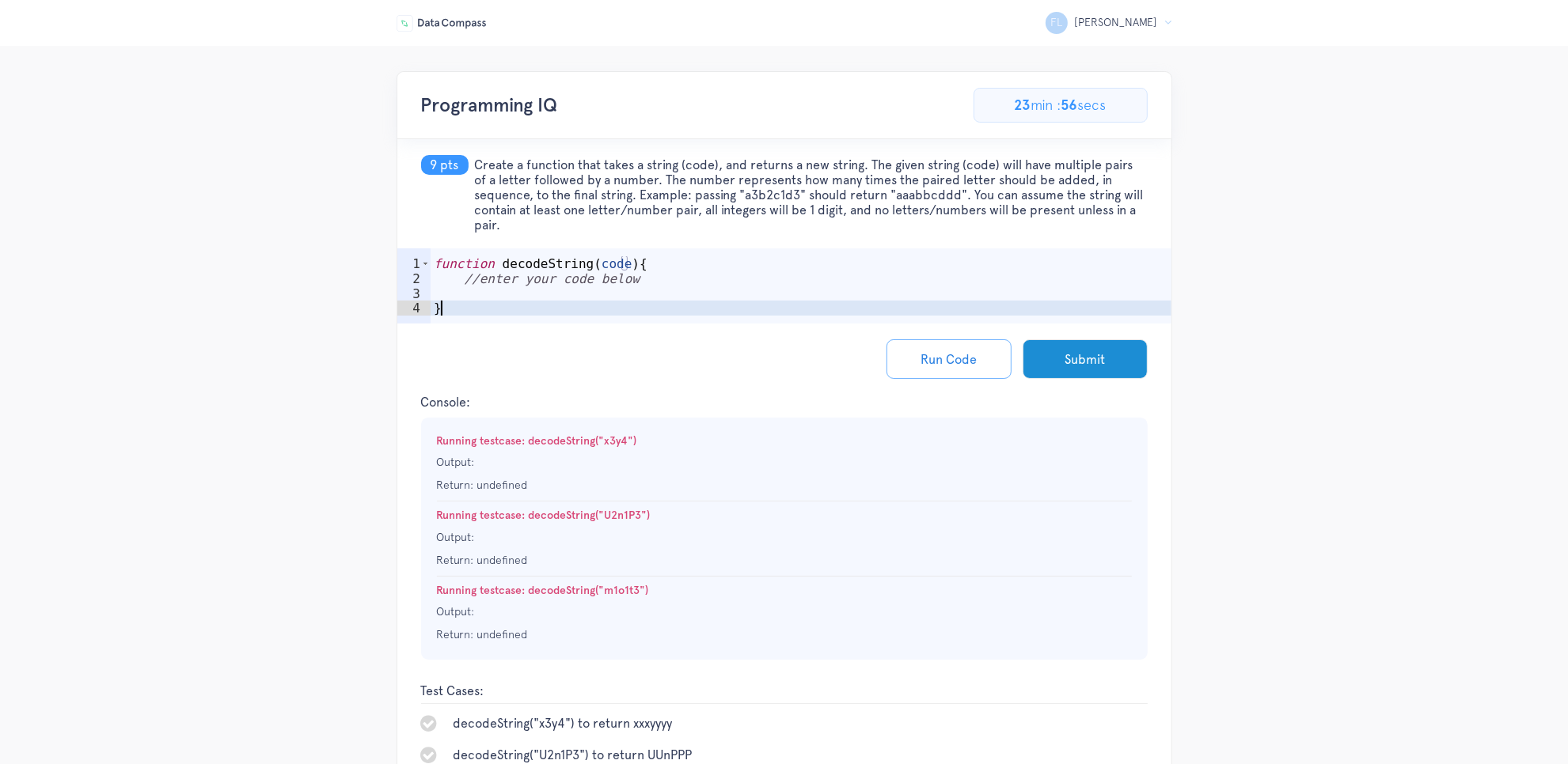
click at [896, 298] on div "function decodeString ( code ) { //enter your code below }" at bounding box center [801, 308] width 741 height 105
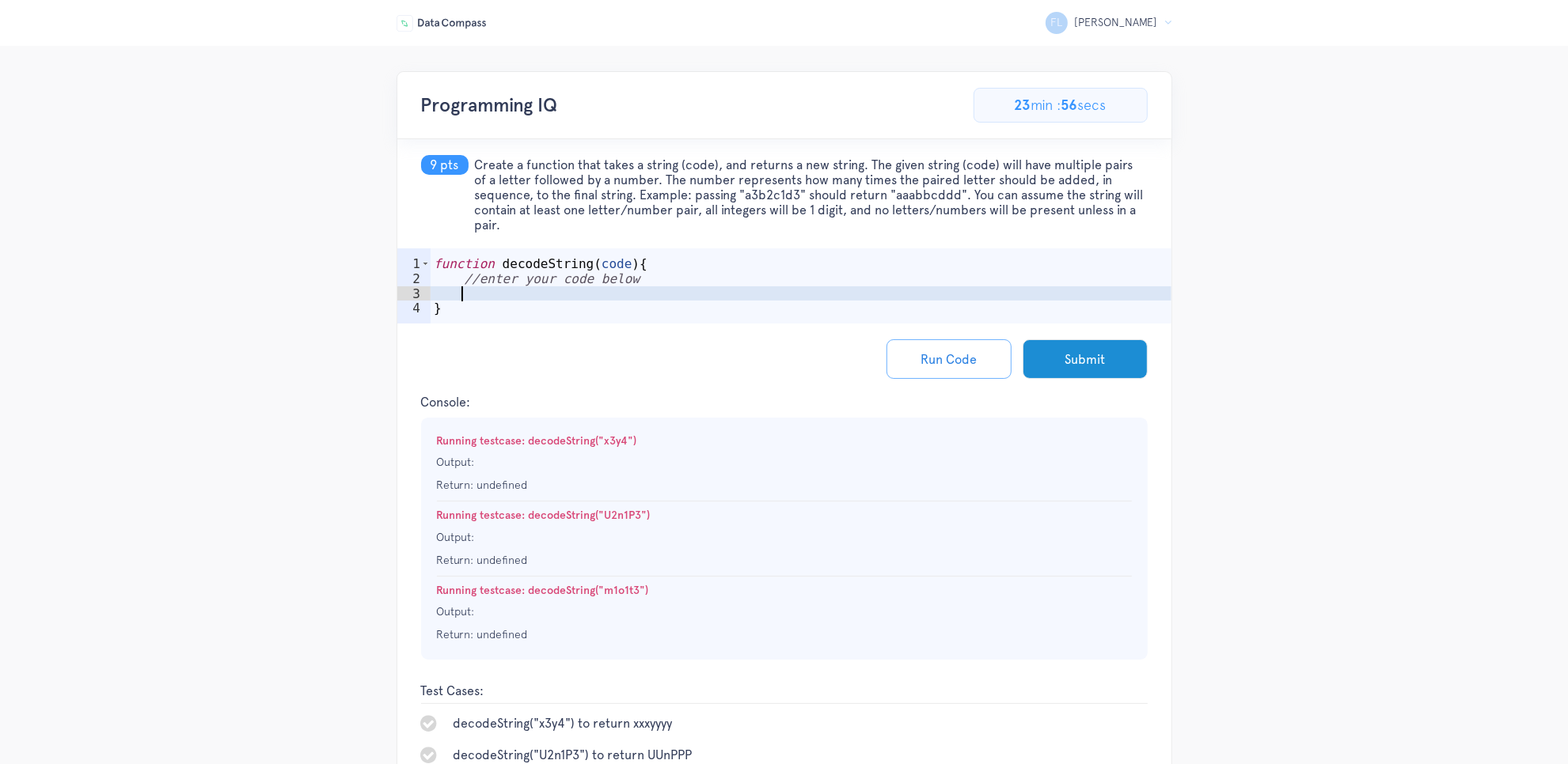
paste textarea "return result;"
type textarea "return result;"
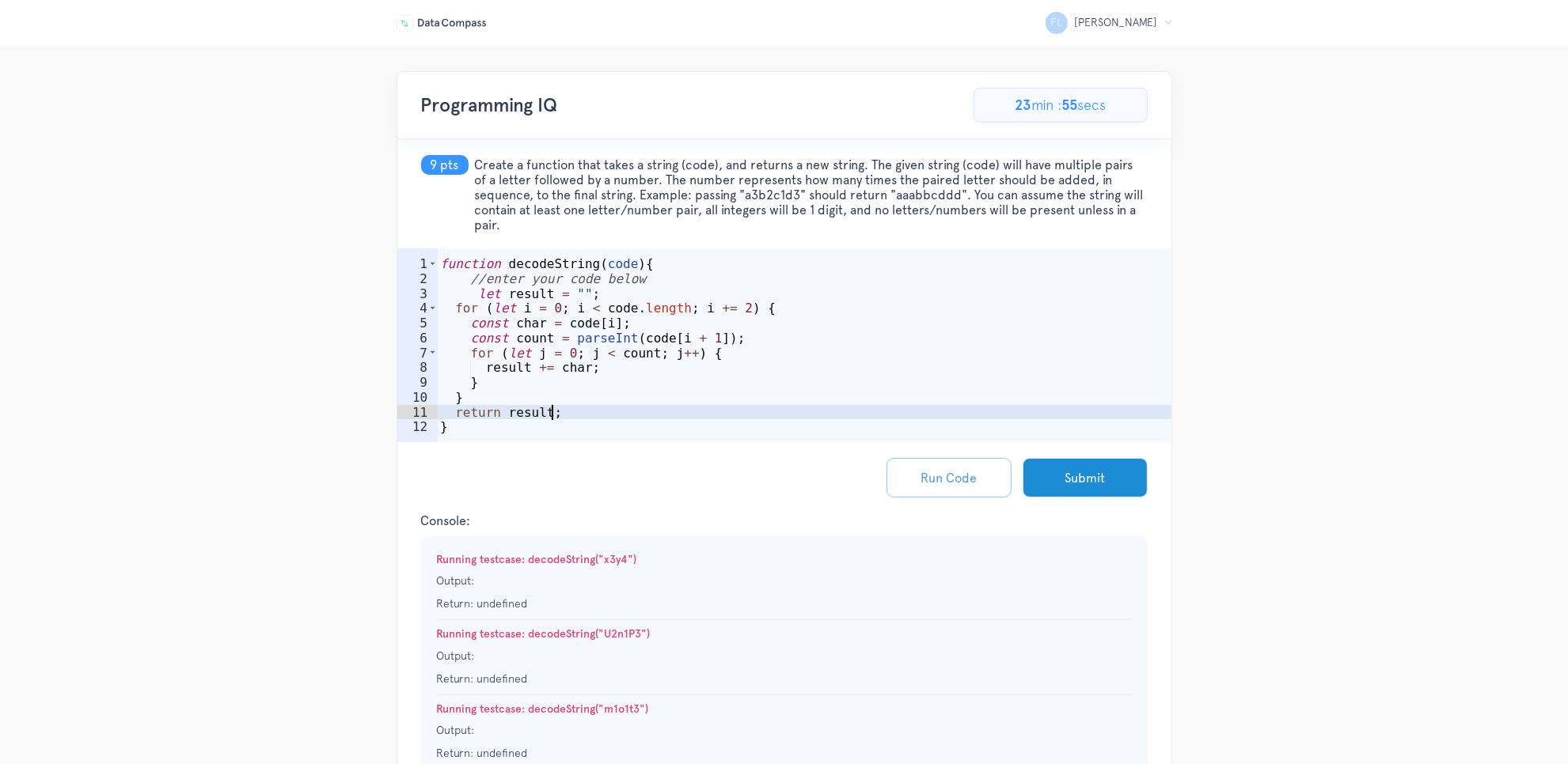
click at [946, 479] on button "Run Code" at bounding box center [949, 478] width 125 height 40
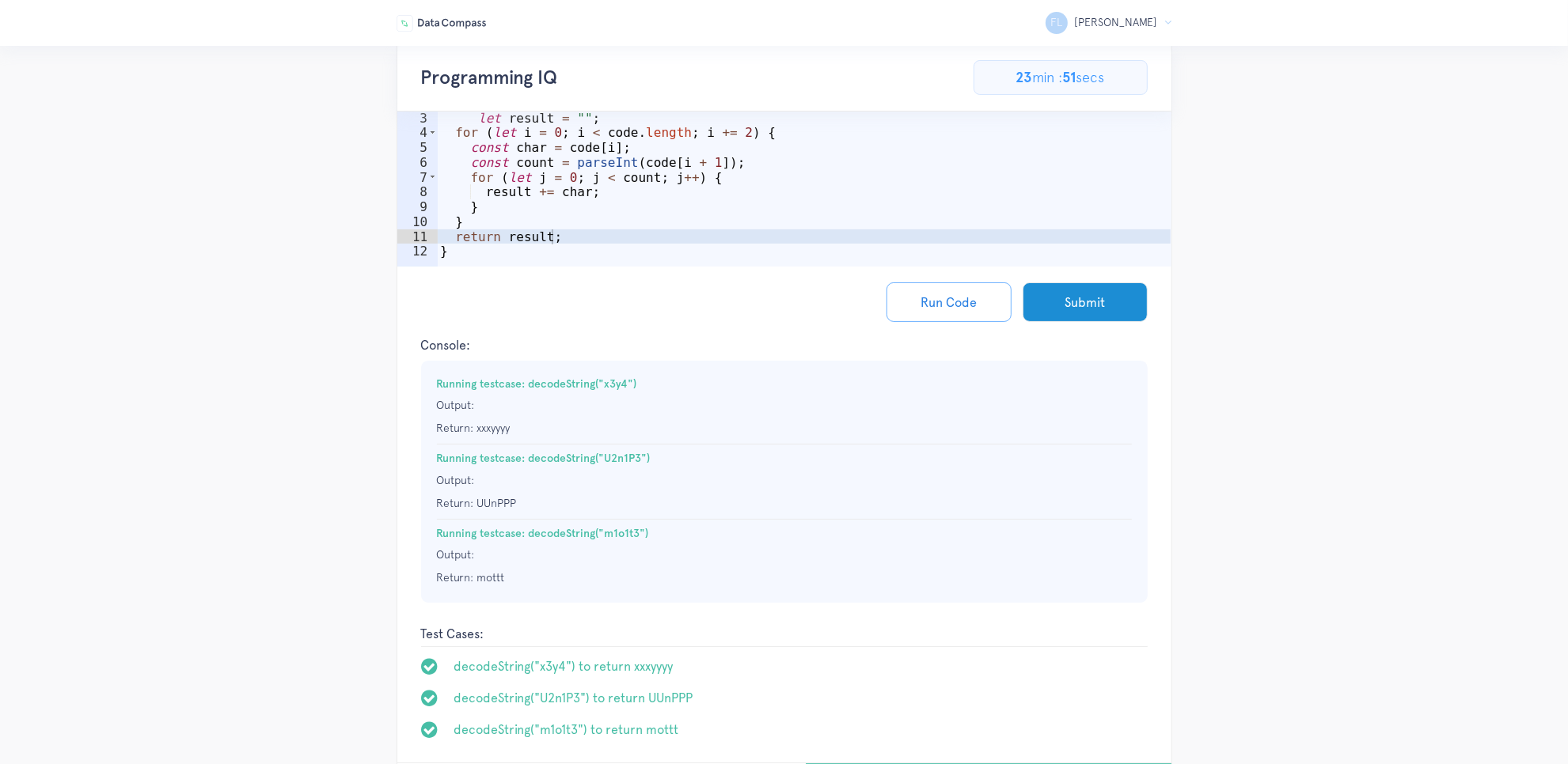
scroll to position [140, 0]
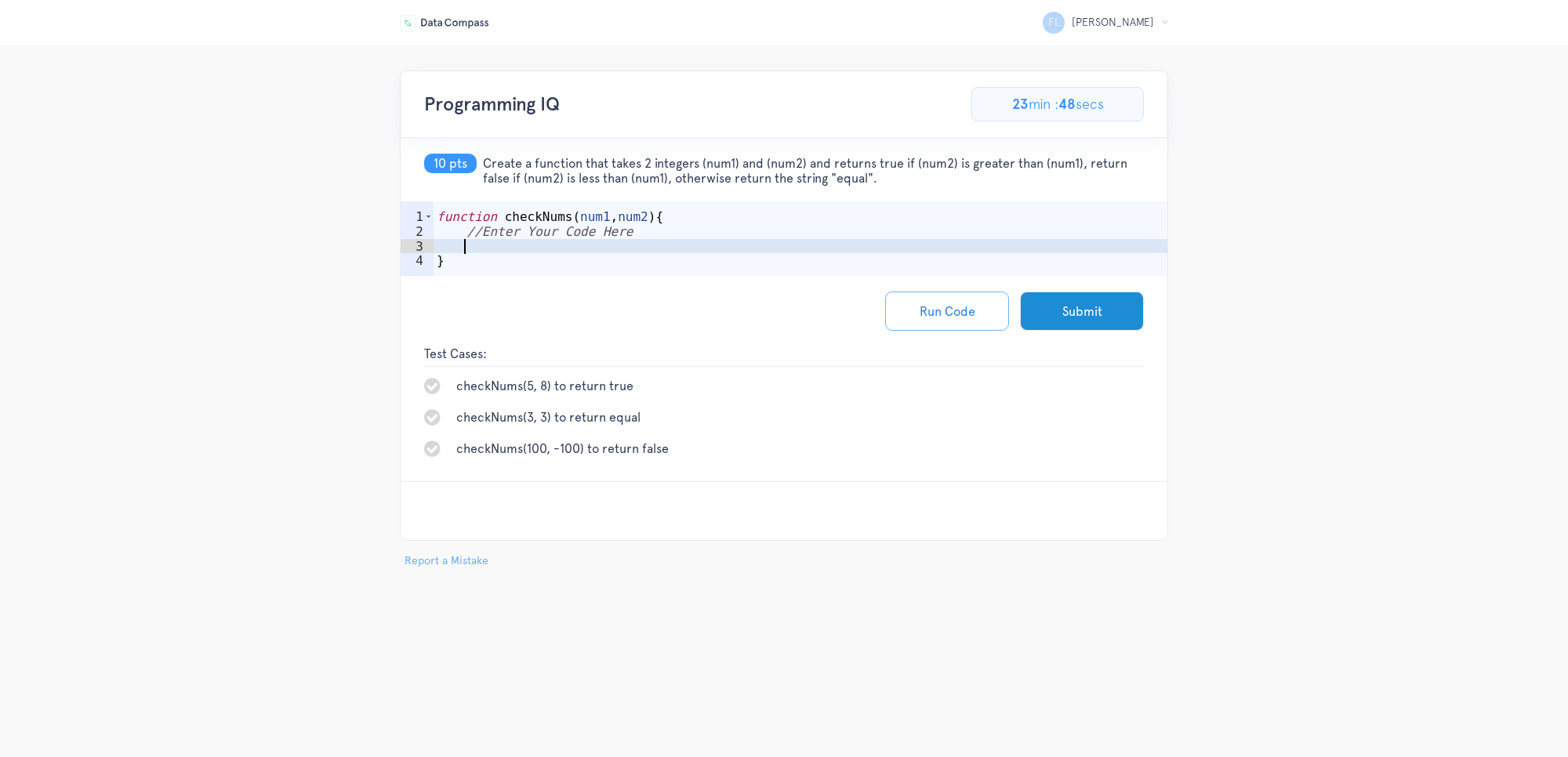
click at [663, 252] on div "function checkNums ( num1 , num2 ) { //Enter Your Code Here }" at bounding box center [800, 261] width 734 height 104
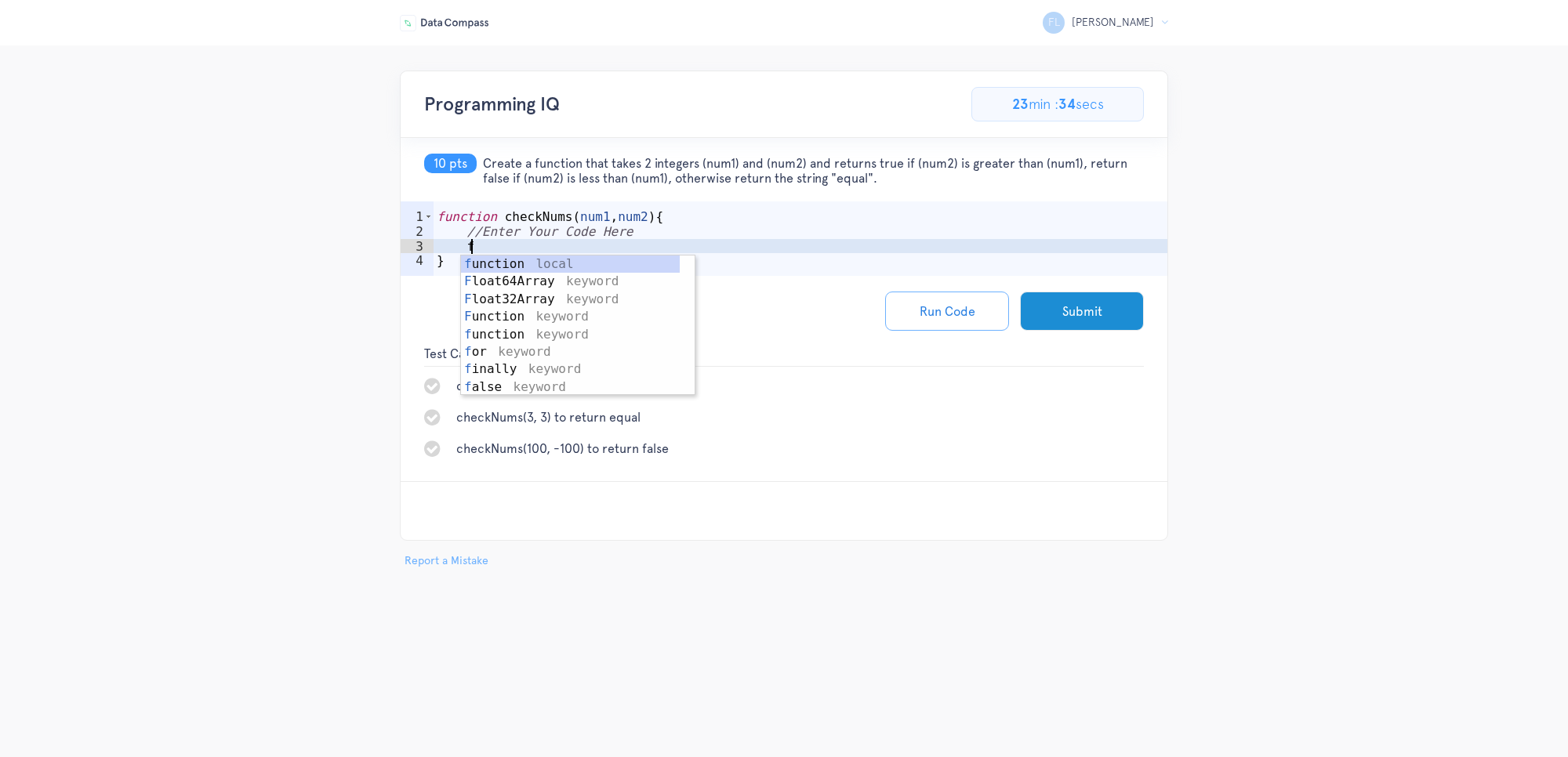
scroll to position [0, 1]
type textarea "f"
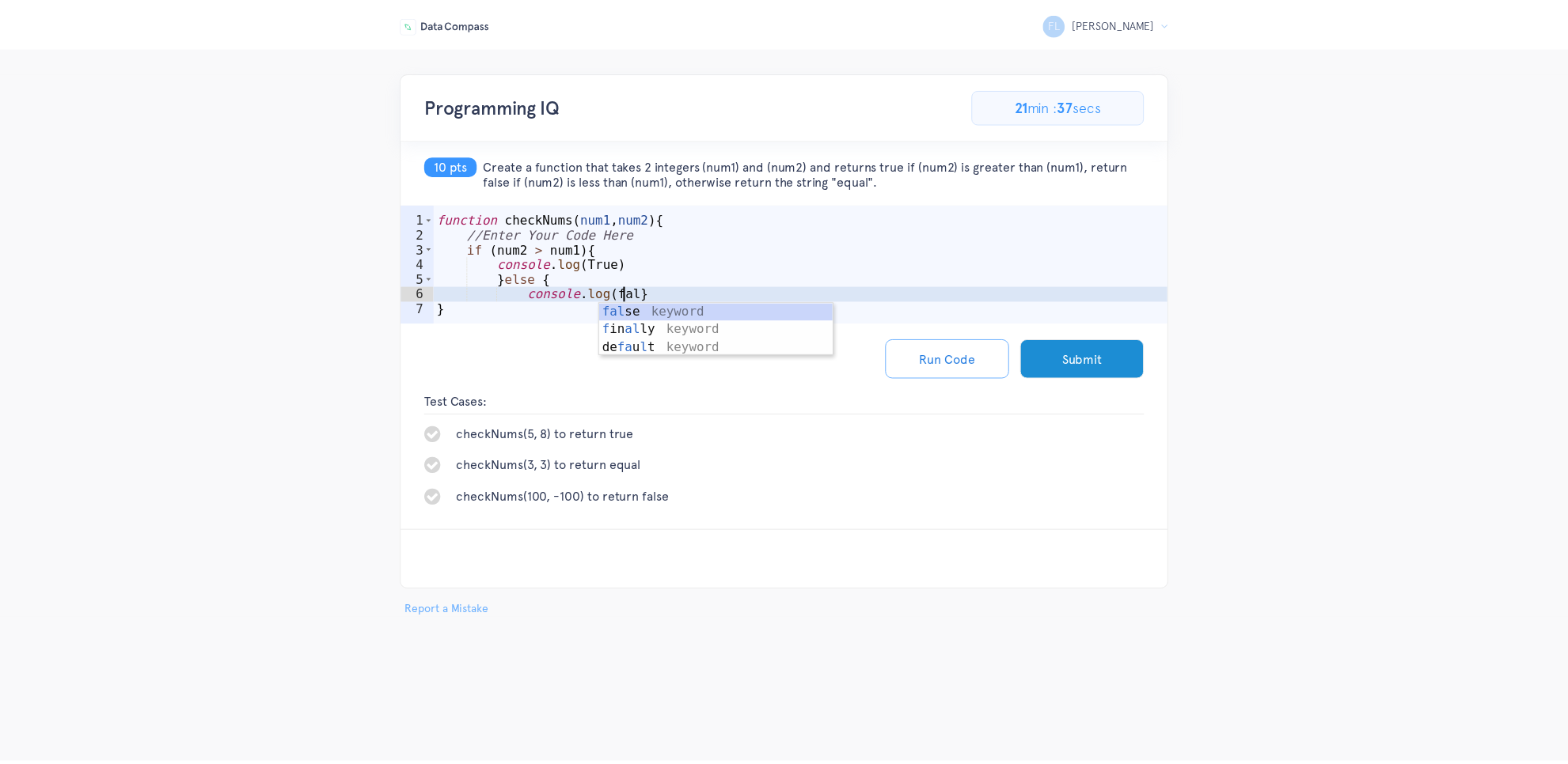
scroll to position [0, 12]
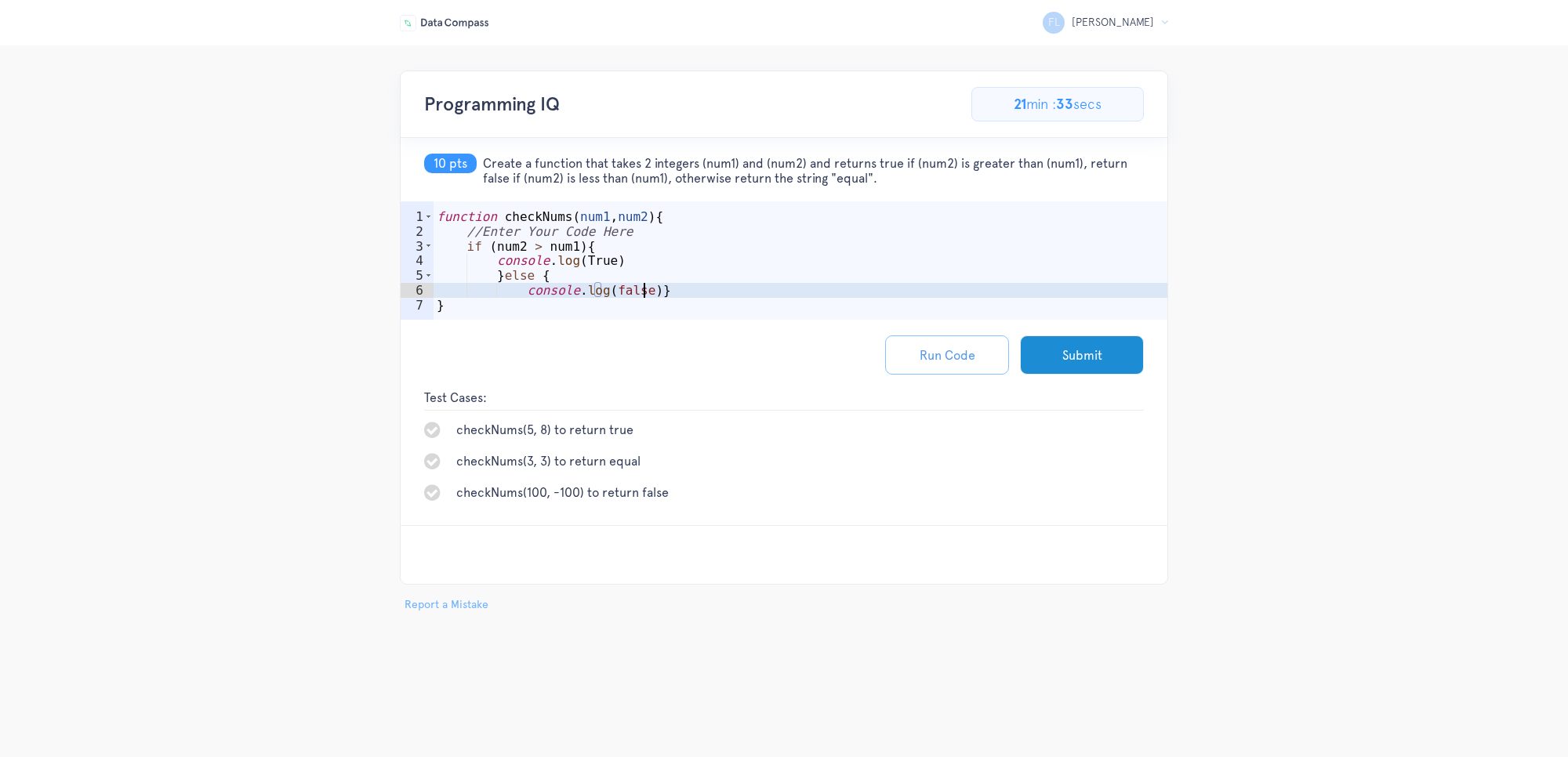
click at [963, 358] on button "Run Code" at bounding box center [946, 356] width 124 height 39
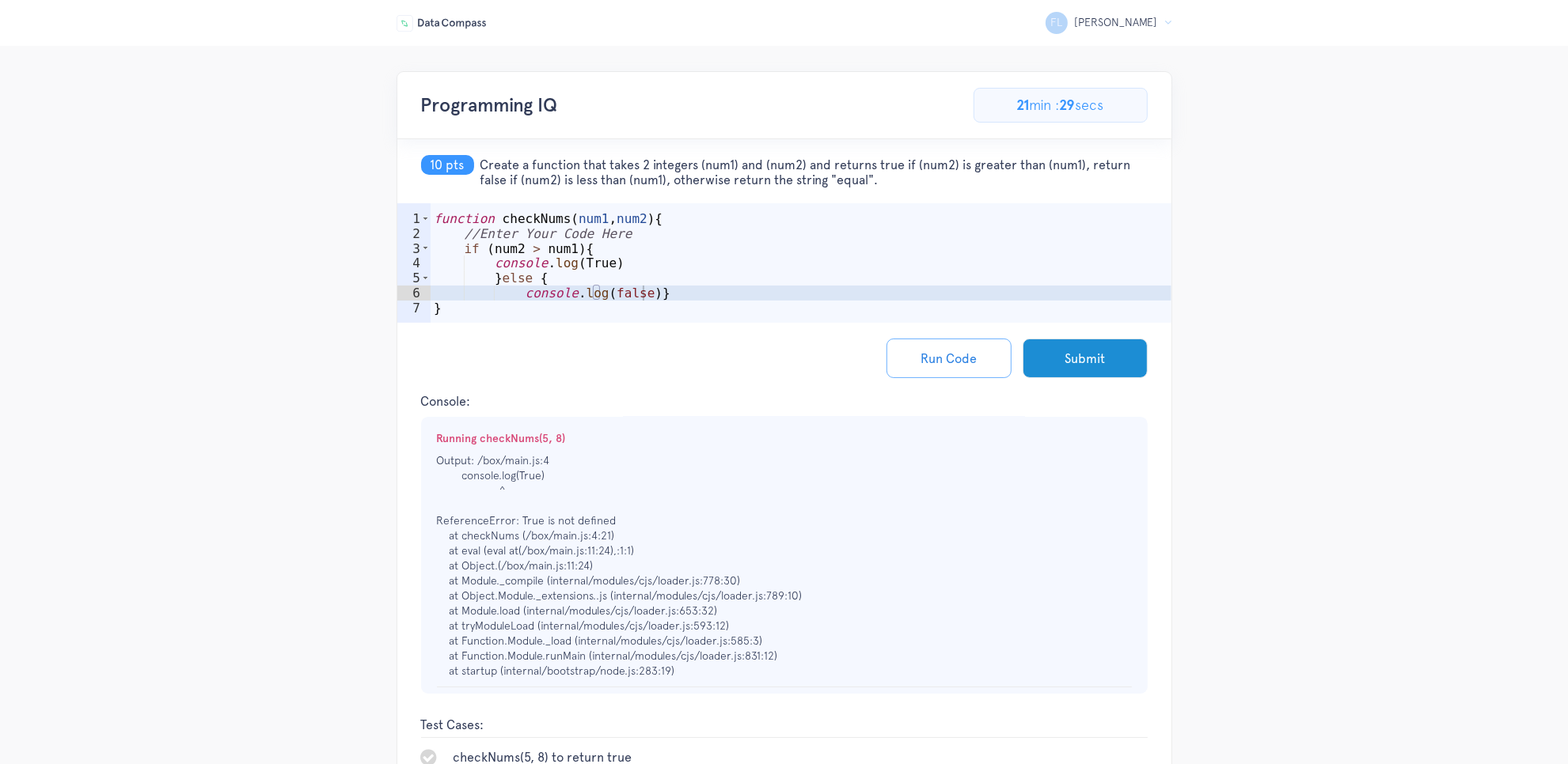
scroll to position [0, 0]
click at [683, 304] on div "function checkNums ( num1 , num2 ) { //Enter Your Code Here if ( num2 > num1 ) …" at bounding box center [801, 286] width 741 height 150
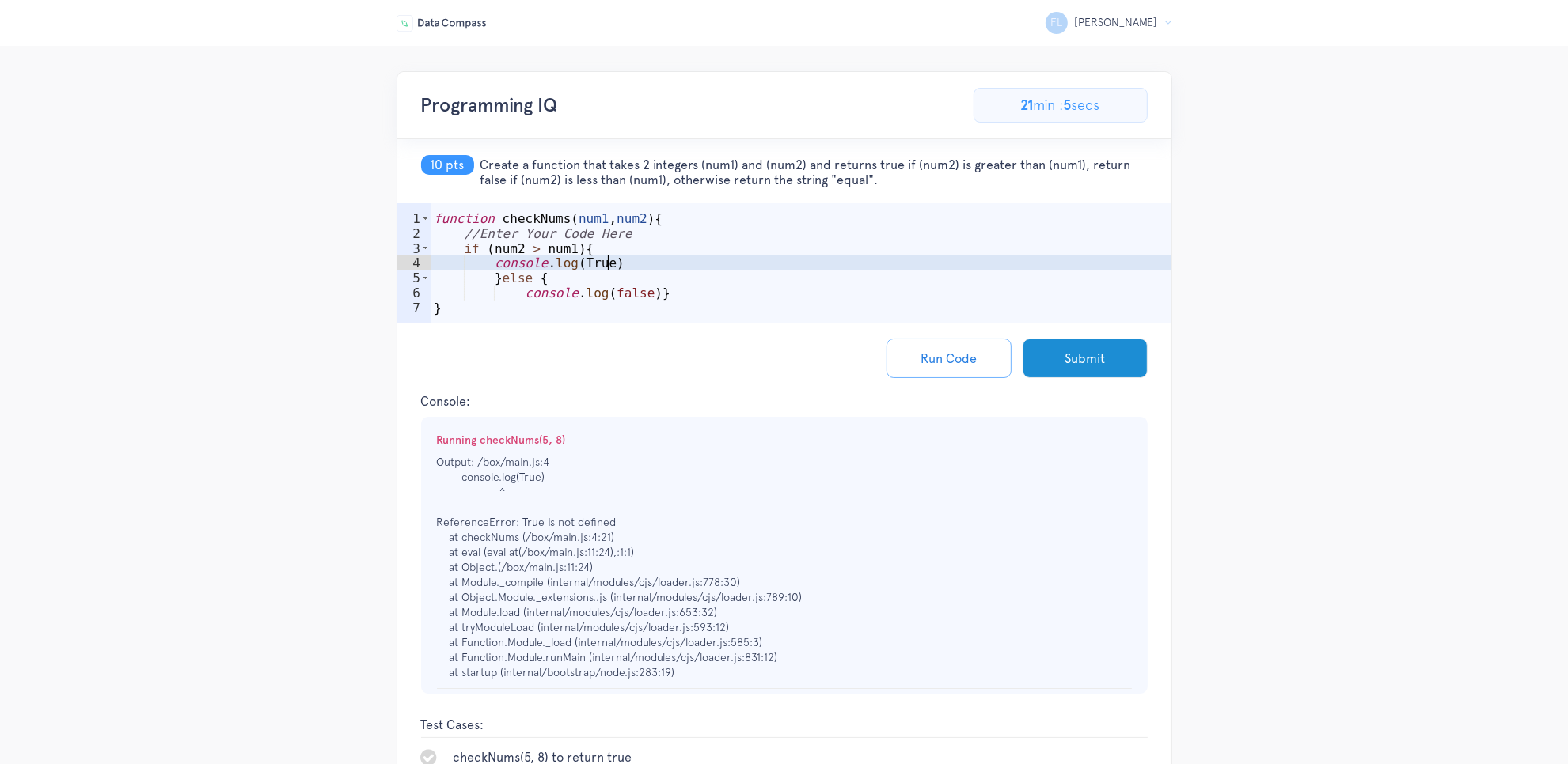
click at [654, 267] on div "function checkNums ( num1 , num2 ) { //Enter Your Code Here if ( num2 > num1 ) …" at bounding box center [801, 286] width 741 height 150
click at [508, 255] on div "function checkNums ( num1 , num2 ) { //Enter Your Code Here if ( num2 > num1 ) …" at bounding box center [801, 286] width 741 height 150
click at [712, 257] on div "function checkNums ( num1 , num2 ) { //Enter Your Code Here if ( num2 > num1 ) …" at bounding box center [801, 286] width 741 height 150
click at [524, 251] on div "function checkNums ( num1 , num2 ) { //Enter Your Code Here if ( num2 > num1 ) …" at bounding box center [801, 286] width 741 height 150
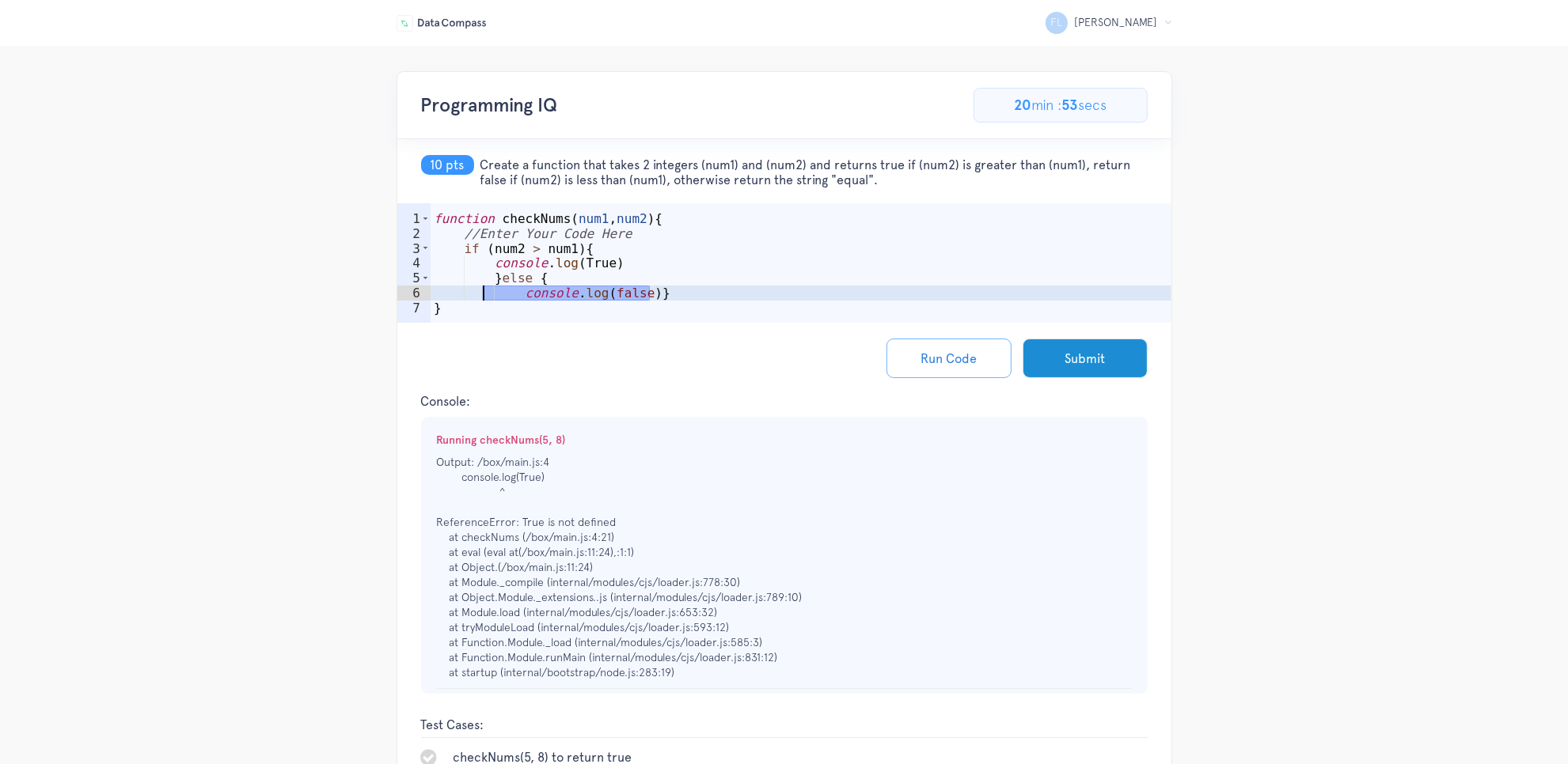
drag, startPoint x: 647, startPoint y: 293, endPoint x: 483, endPoint y: 295, distance: 164.0
click at [483, 295] on div "function checkNums ( num1 , num2 ) { //Enter Your Code Here if ( num2 > num1 ) …" at bounding box center [801, 286] width 741 height 150
type textarea "console.log(false)}"
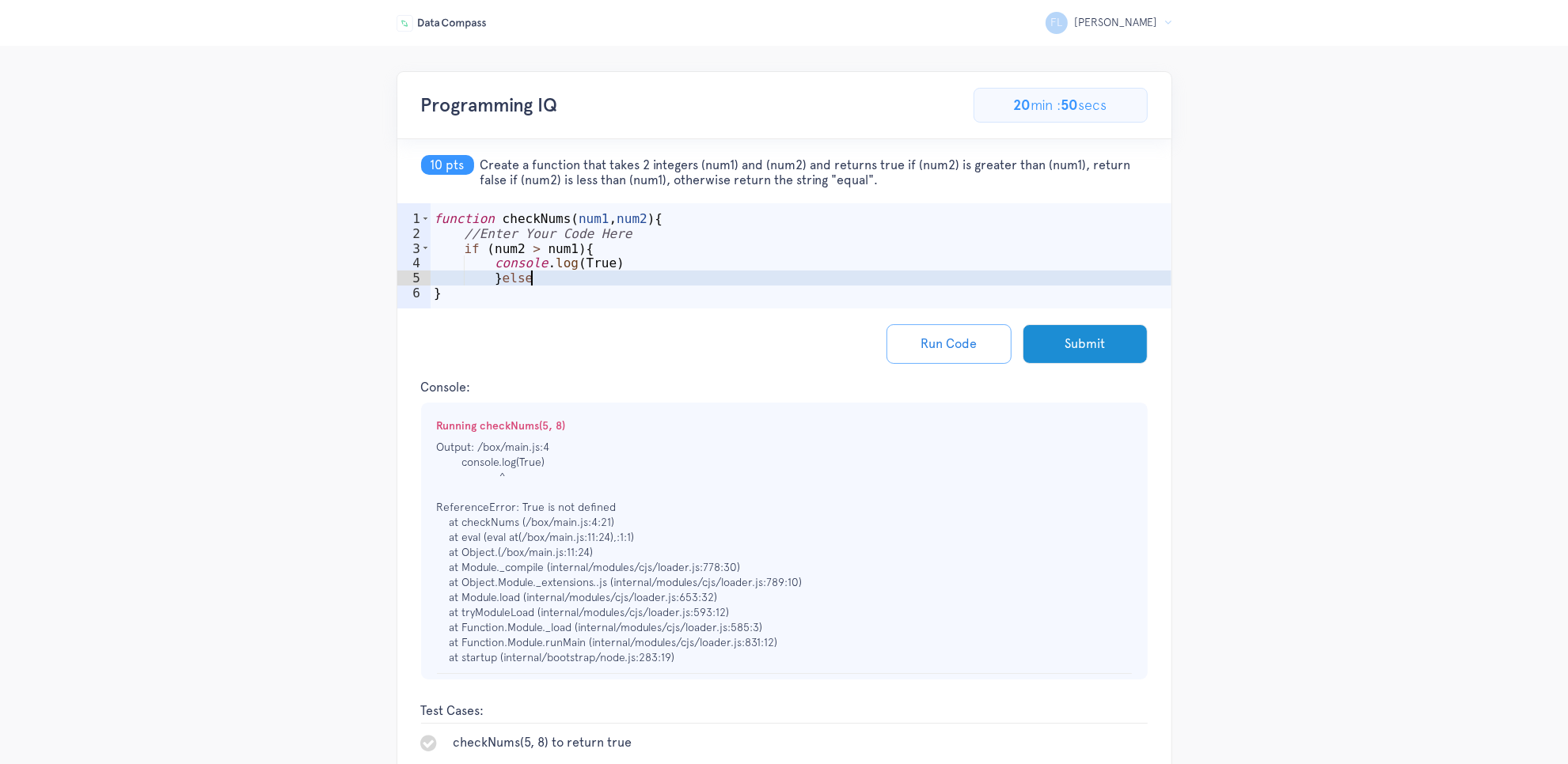
click at [484, 281] on div "function checkNums ( num1 , num2 ) { //Enter Your Code Here if ( num2 > num1 ) …" at bounding box center [801, 279] width 741 height 135
click at [487, 281] on div "function checkNums ( num1 , num2 ) { //Enter Your Code Here if ( num2 > num1 ) …" at bounding box center [801, 279] width 741 height 135
click at [504, 279] on div "function checkNums ( num1 , num2 ) { //Enter Your Code Here if ( num2 > num1 ) …" at bounding box center [801, 279] width 741 height 135
type textarea "}elseif {"
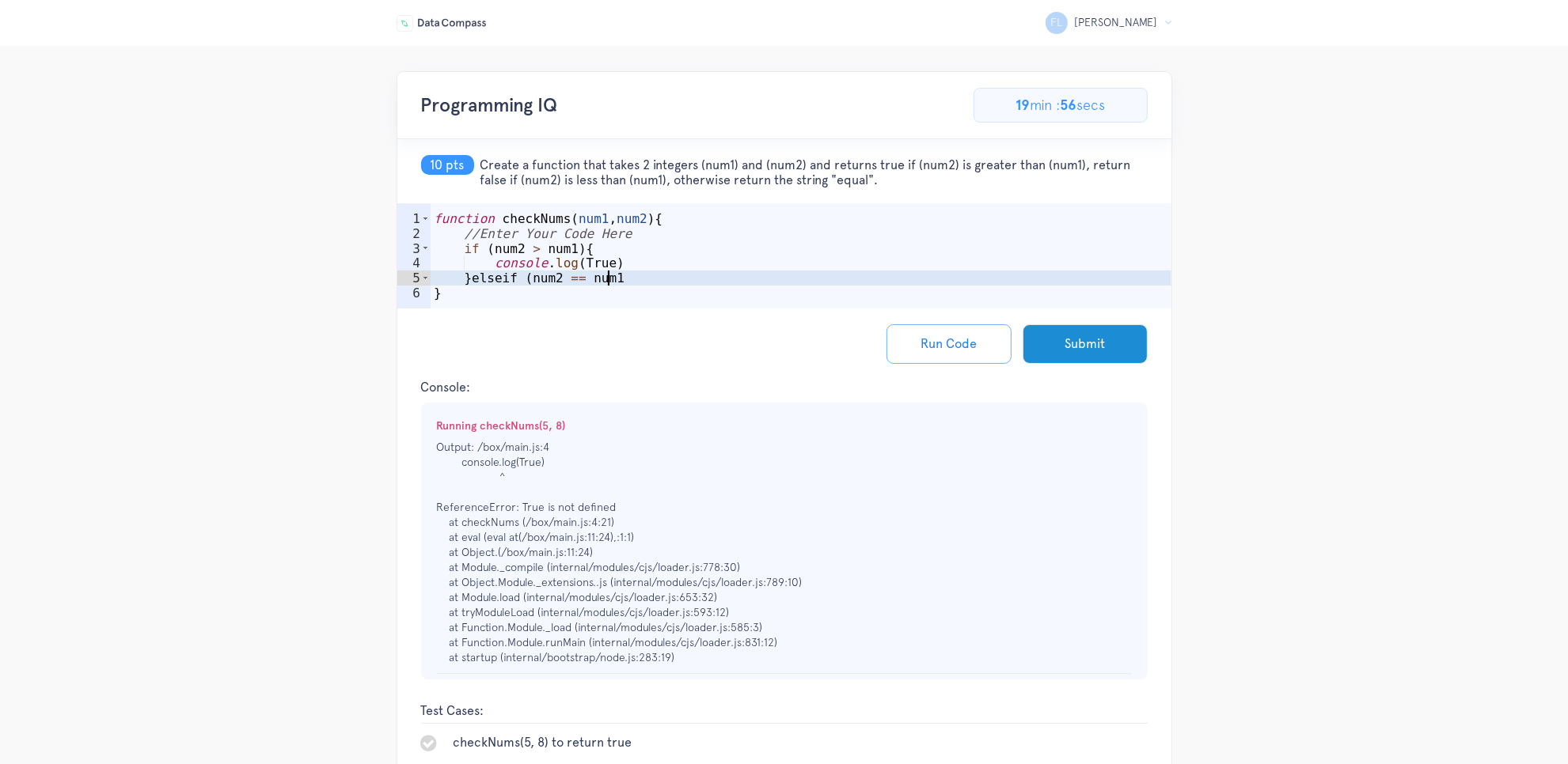
scroll to position [0, 9]
type textarea "}elseif (num2 == num1){"
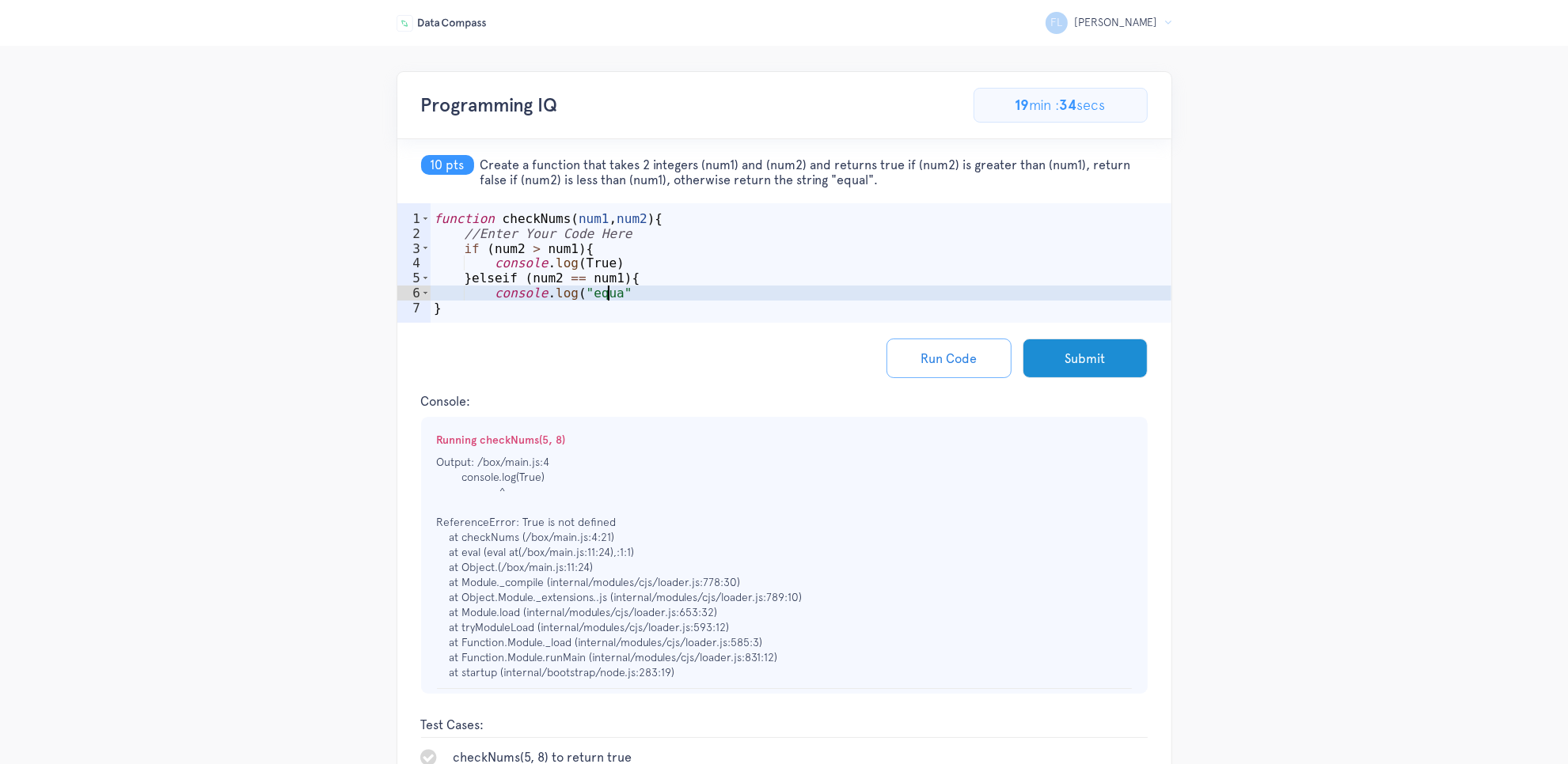
scroll to position [0, 10]
click at [571, 266] on div "function checkNums ( num1 , num2 ) { //Enter Your Code Here if ( num2 > num1 ) …" at bounding box center [801, 286] width 741 height 150
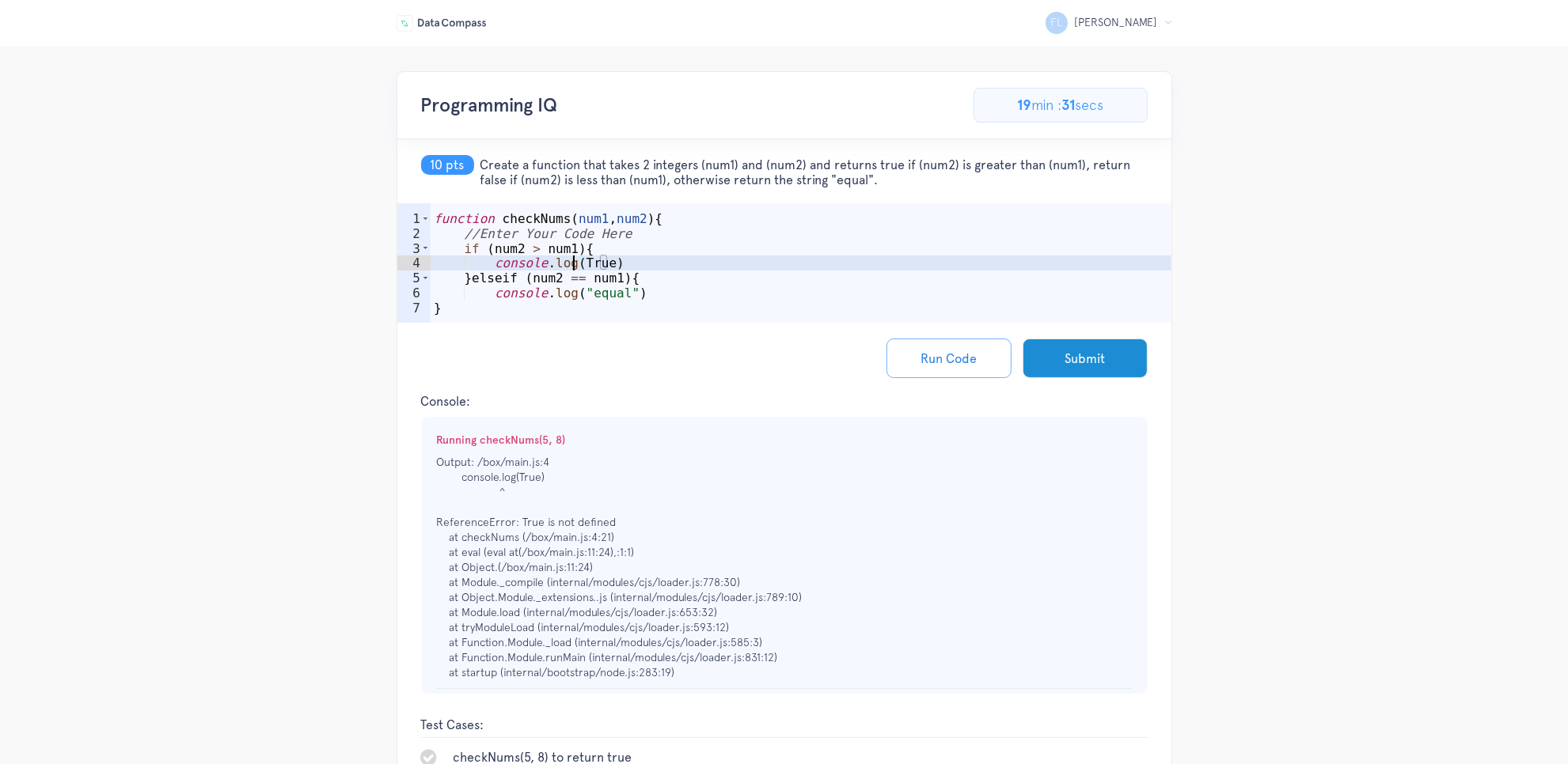
scroll to position [0, 9]
click at [608, 260] on div "function checkNums ( num1 , num2 ) { //Enter Your Code Here if ( num2 > num1 ) …" at bounding box center [801, 286] width 741 height 150
click at [686, 301] on div "function checkNums ( num1 , num2 ) { //Enter Your Code Here if ( num2 > num1 ) …" at bounding box center [801, 286] width 741 height 150
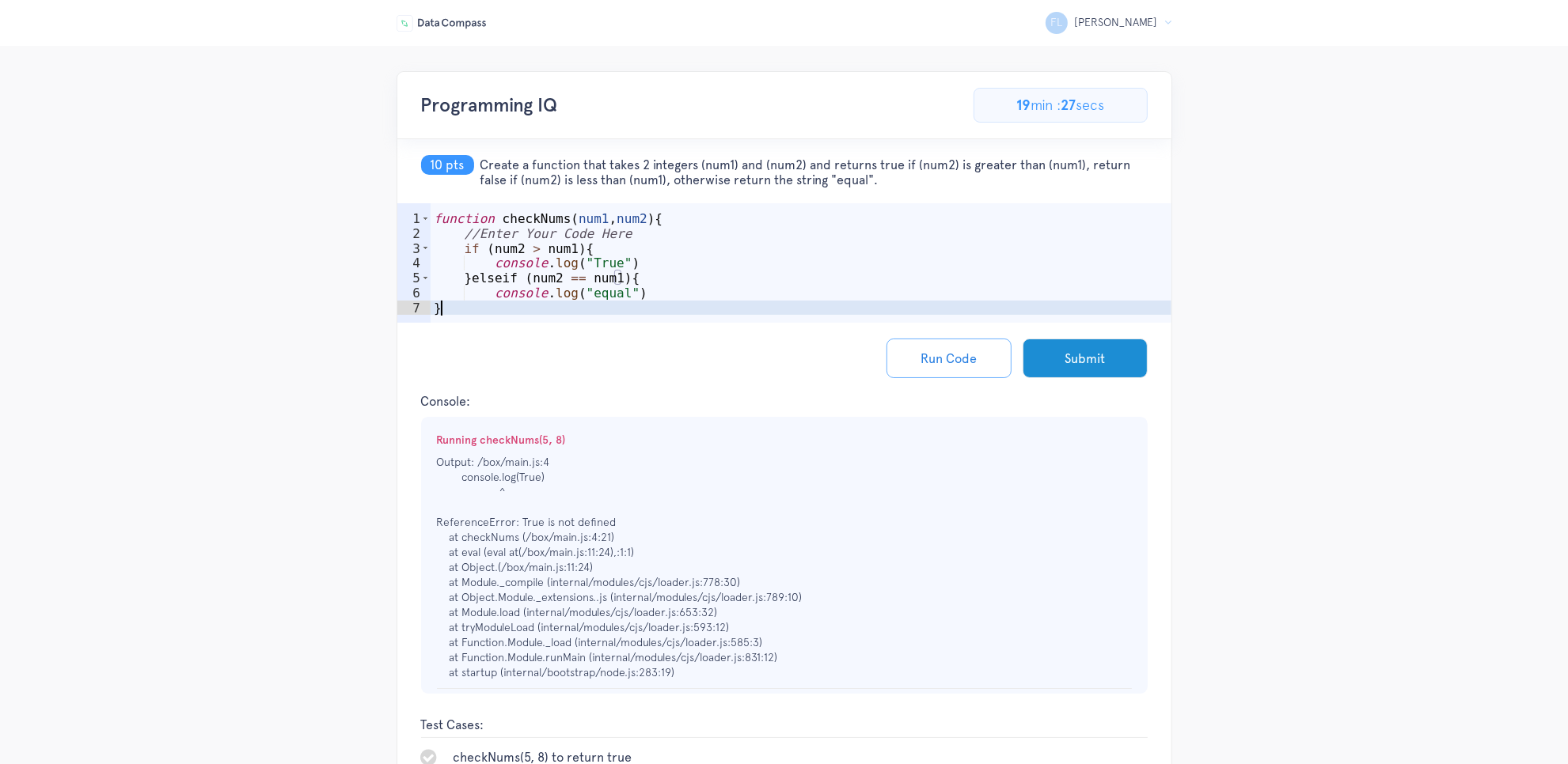
scroll to position [0, 0]
click at [657, 294] on div "function checkNums ( num1 , num2 ) { //Enter Your Code Here if ( num2 > num1 ) …" at bounding box center [801, 286] width 741 height 150
type textarea "console.log("equal")"
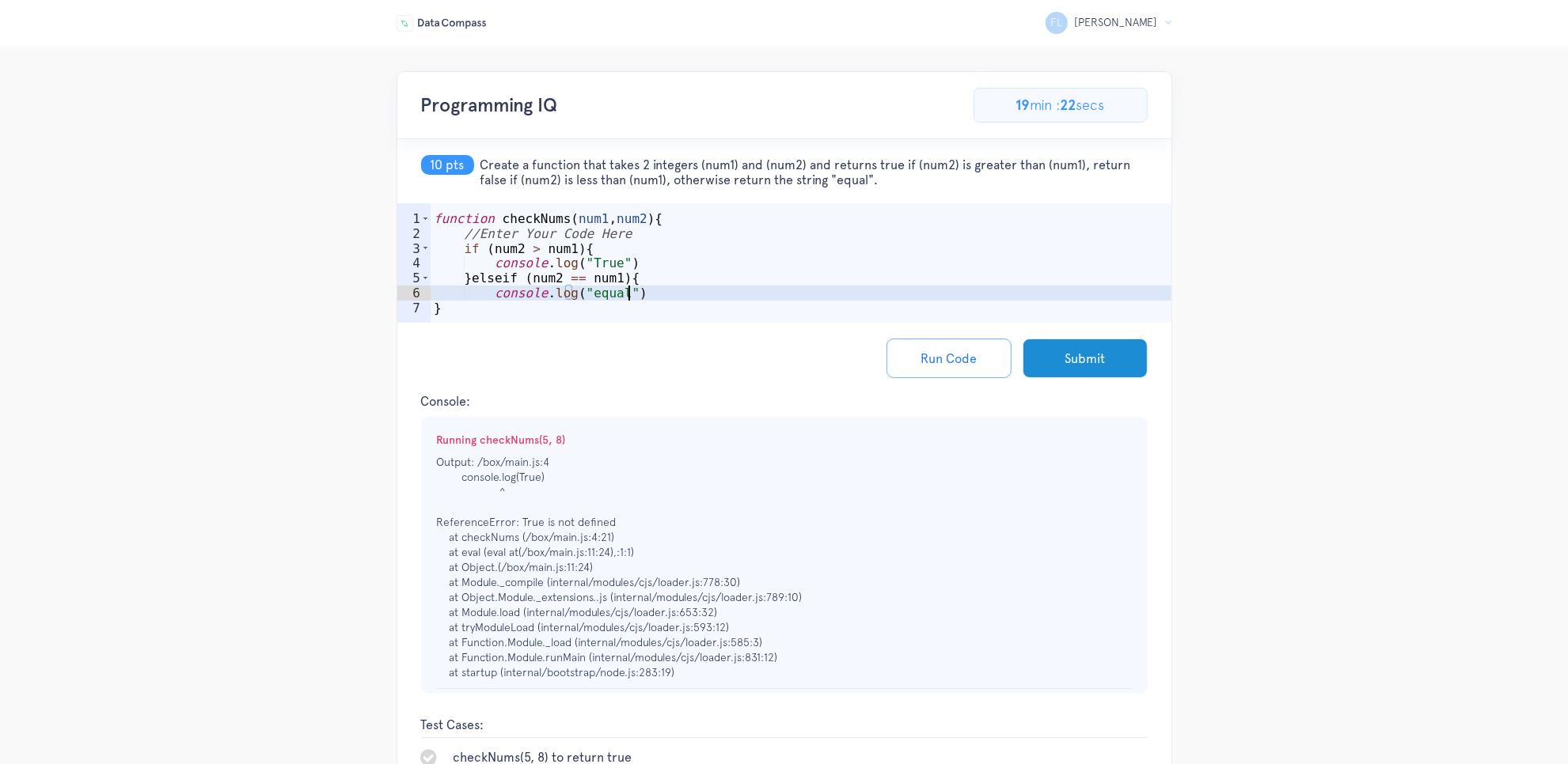
type textarea "console.log("equal")}"
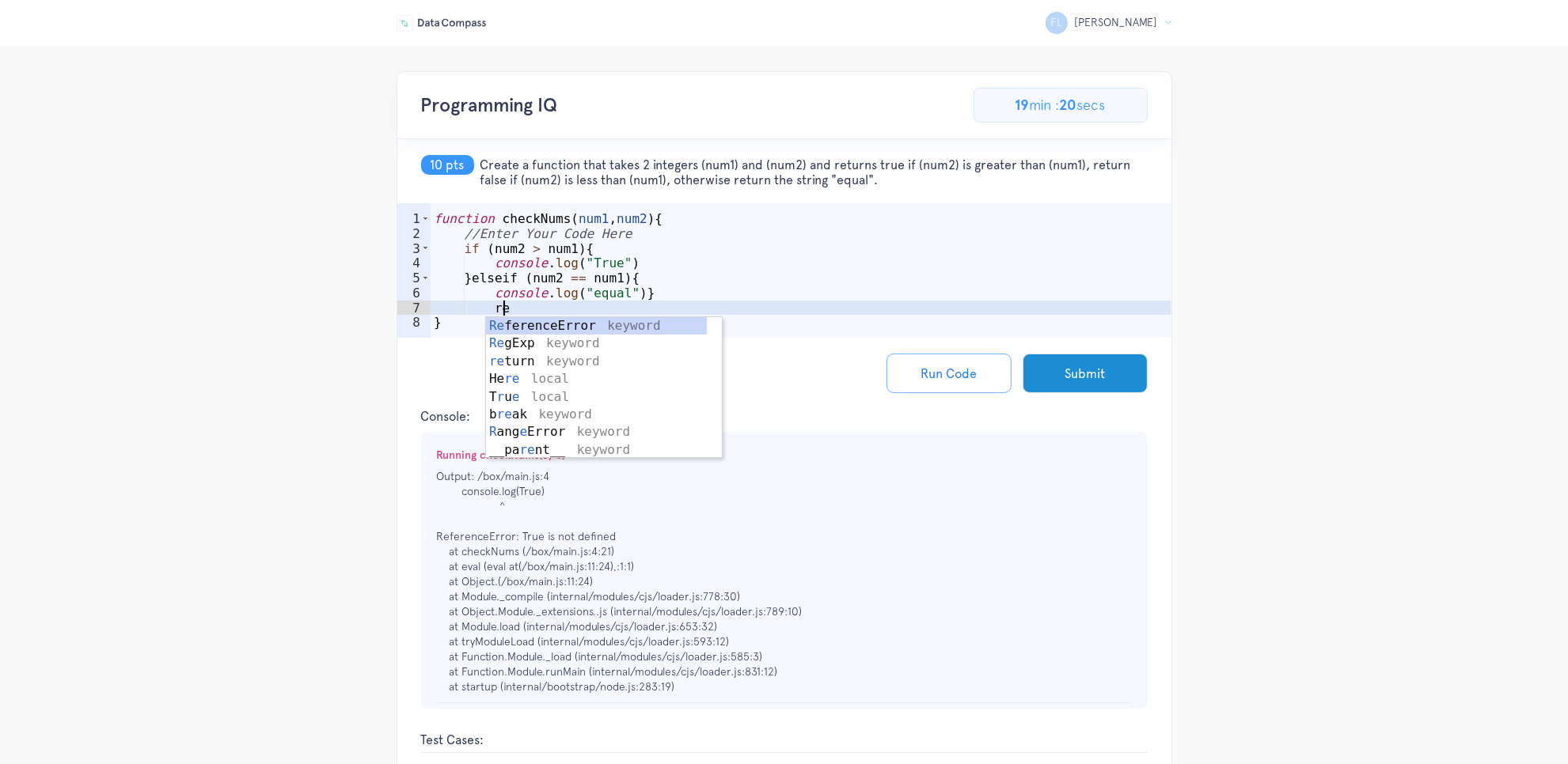
type textarea "r"
type textarea "e"
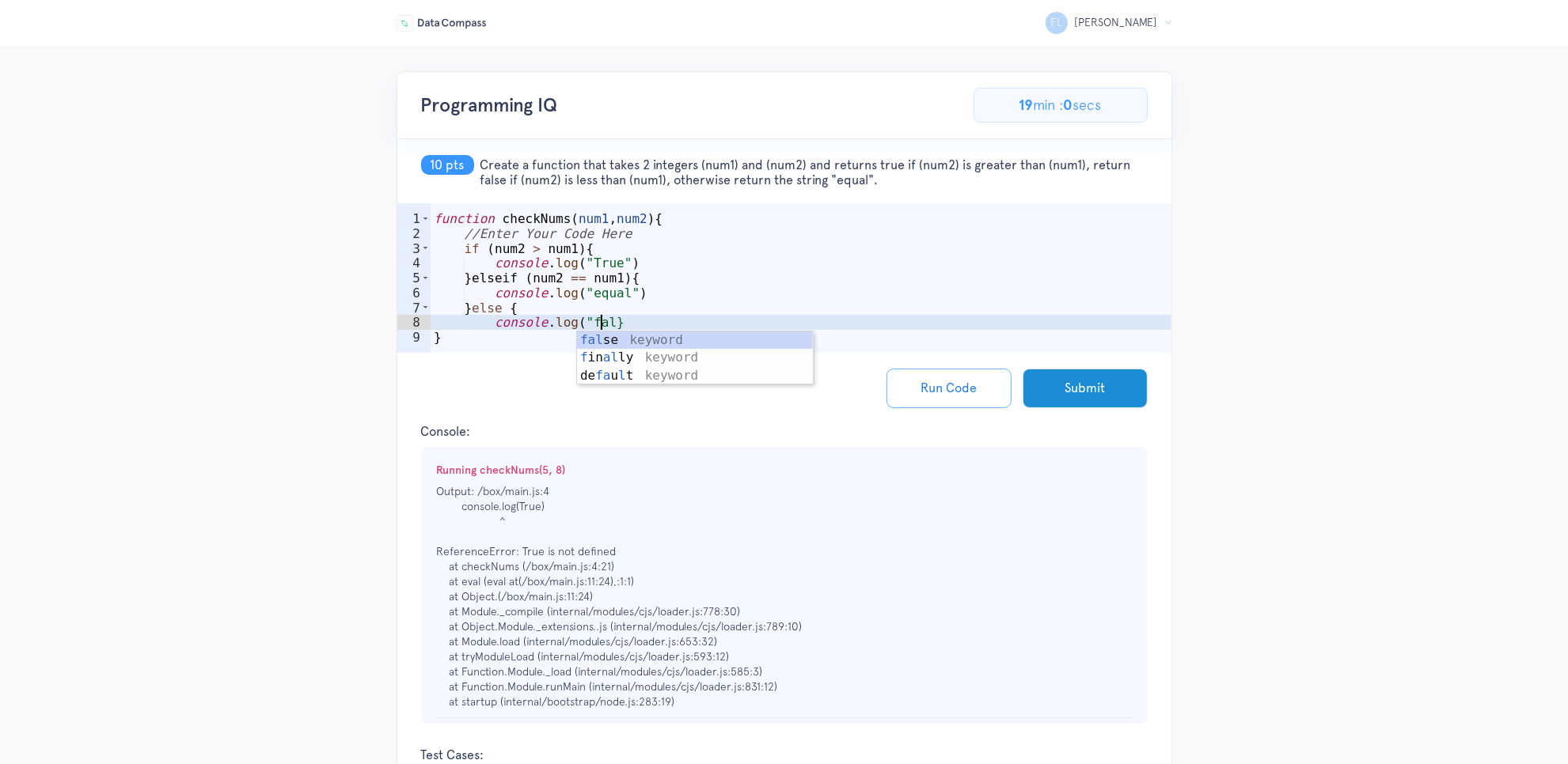
scroll to position [0, 10]
click at [958, 372] on button "Run Code" at bounding box center [949, 389] width 125 height 40
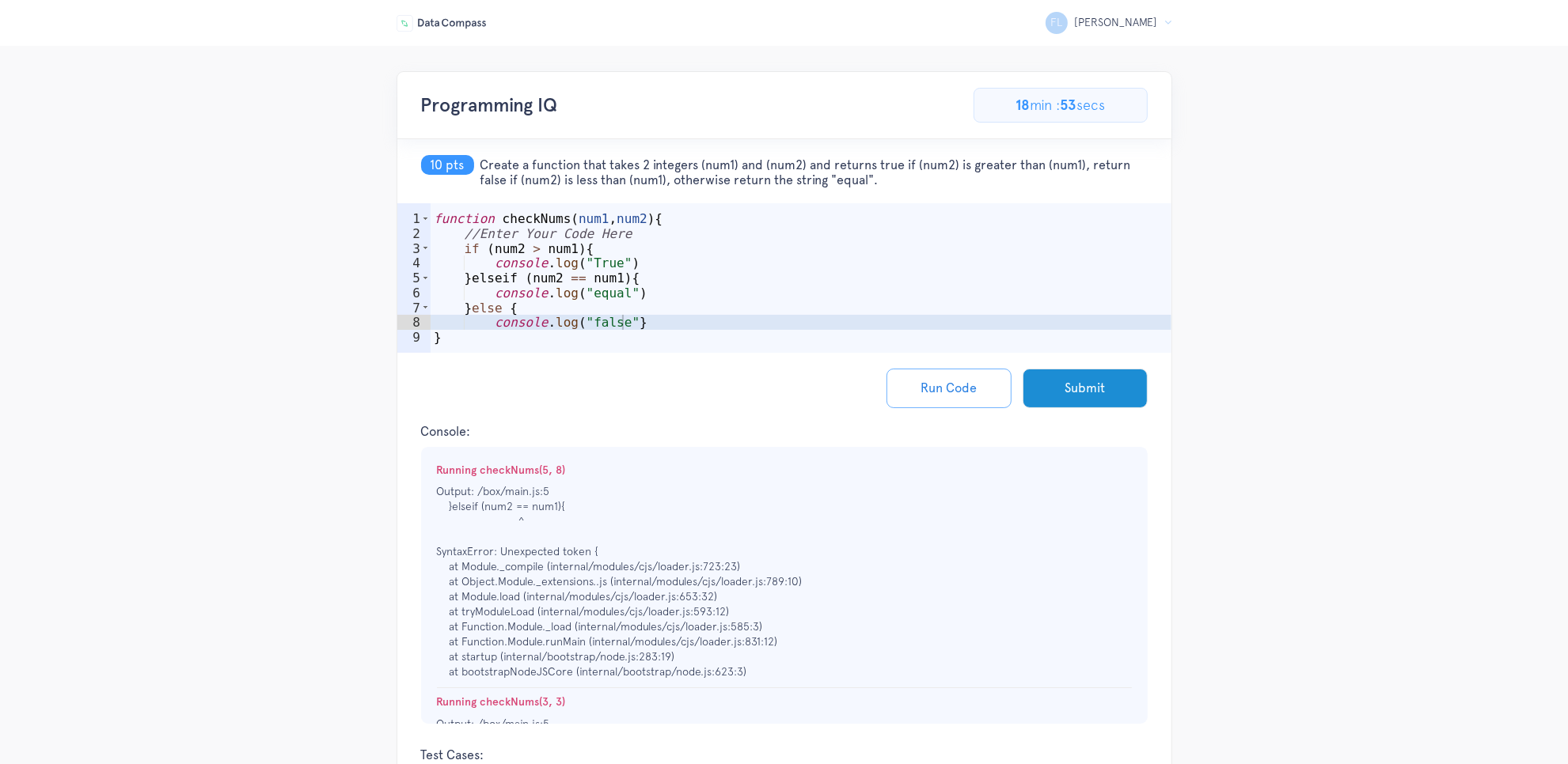
click at [571, 275] on div "function checkNums ( num1 , num2 ) { //Enter Your Code Here if ( num2 > num1 ) …" at bounding box center [801, 301] width 741 height 179
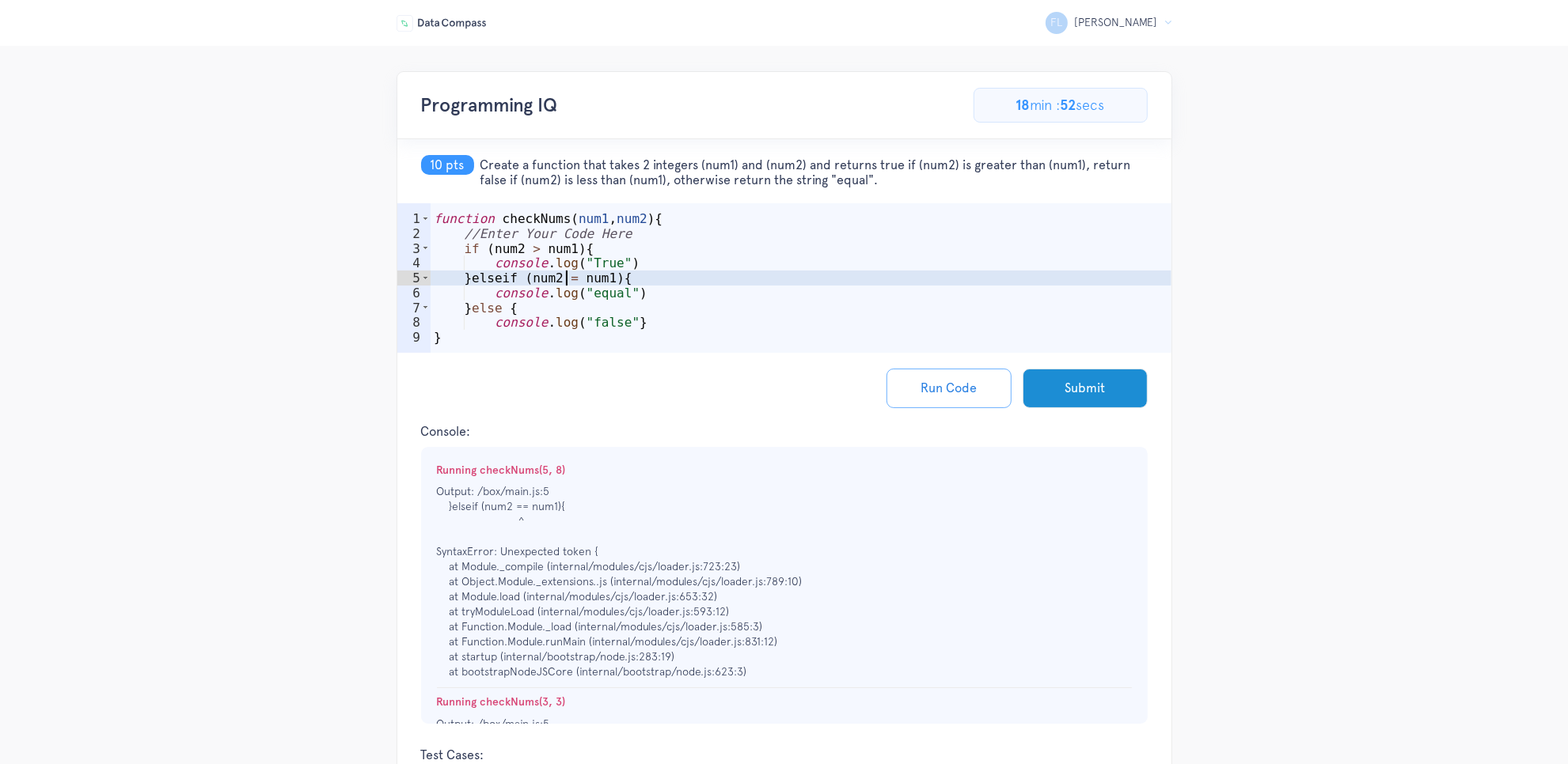
scroll to position [0, 9]
click at [939, 390] on button "Run Code" at bounding box center [949, 389] width 125 height 40
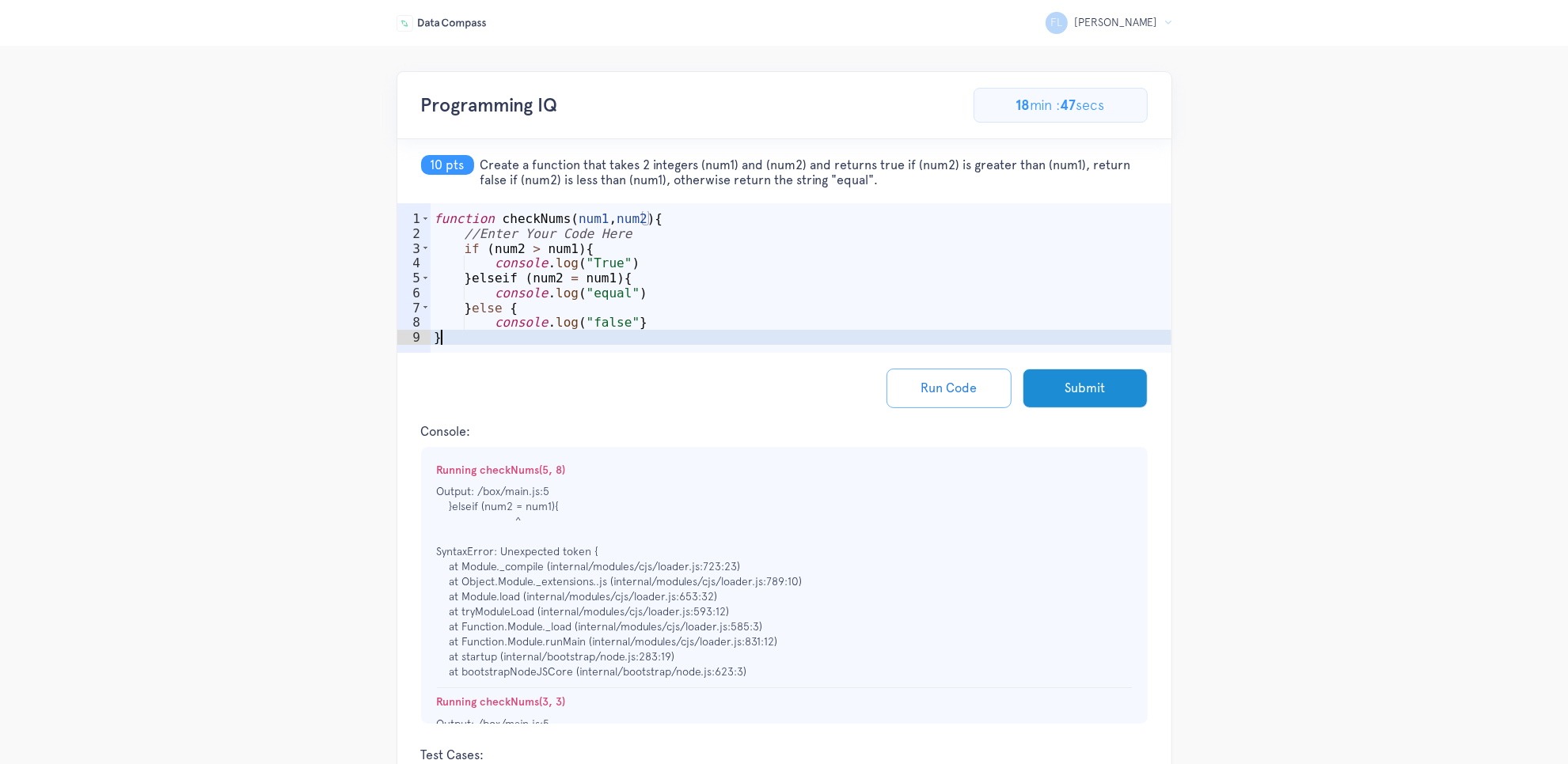
scroll to position [0, 0]
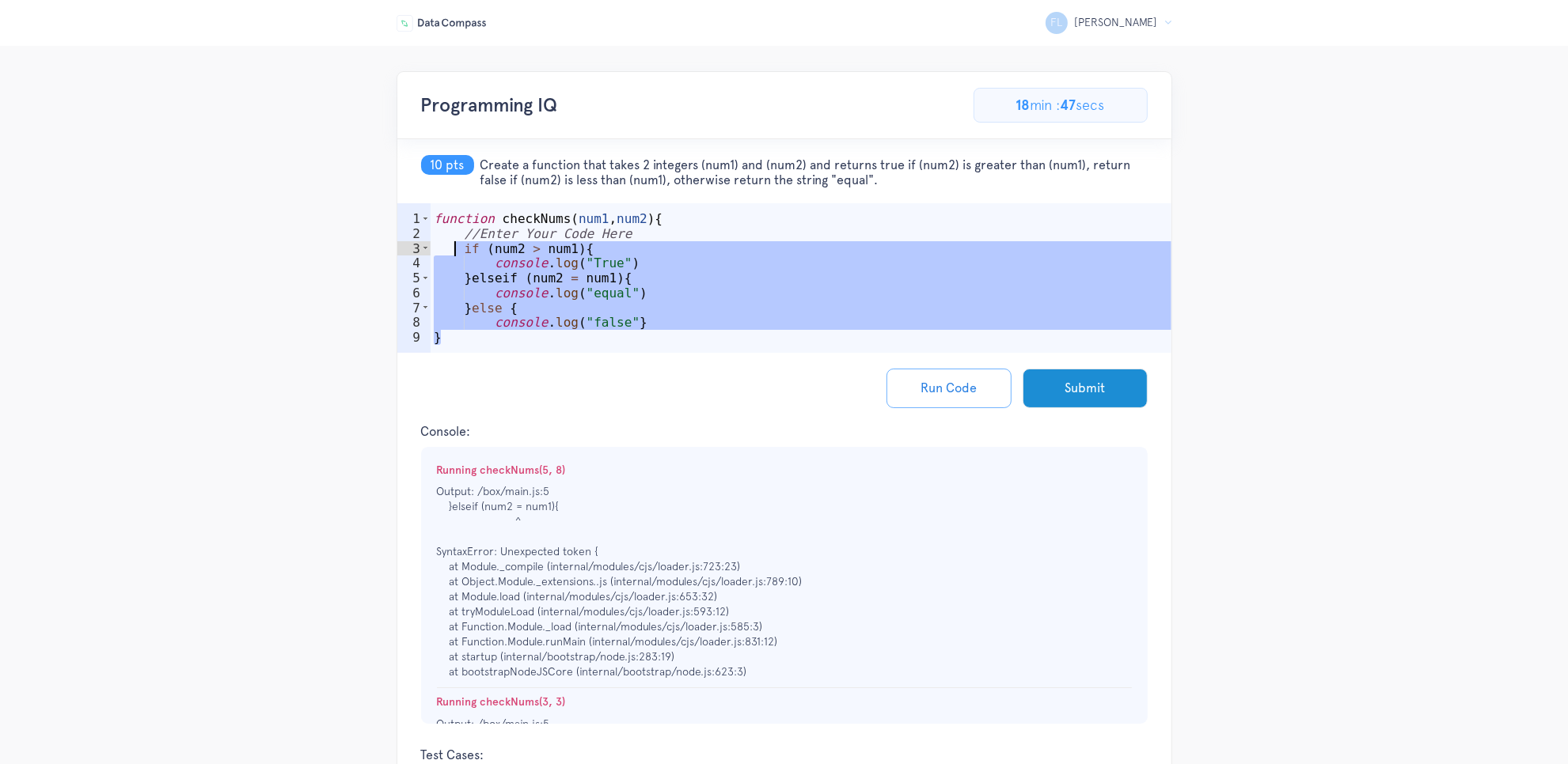
drag, startPoint x: 507, startPoint y: 340, endPoint x: 457, endPoint y: 251, distance: 102.1
click at [457, 251] on div "function checkNums ( num1 , num2 ) { //Enter Your Code Here if ( num2 > num1 ) …" at bounding box center [801, 301] width 741 height 179
click at [461, 248] on div "function checkNums ( num1 , num2 ) { //Enter Your Code Here if ( num2 > num1 ) …" at bounding box center [801, 301] width 741 height 179
drag, startPoint x: 460, startPoint y: 248, endPoint x: 686, endPoint y: 301, distance: 232.1
click at [706, 346] on div "function checkNums ( num1 , num2 ) { //Enter Your Code Here if ( num2 > num1 ) …" at bounding box center [801, 301] width 741 height 179
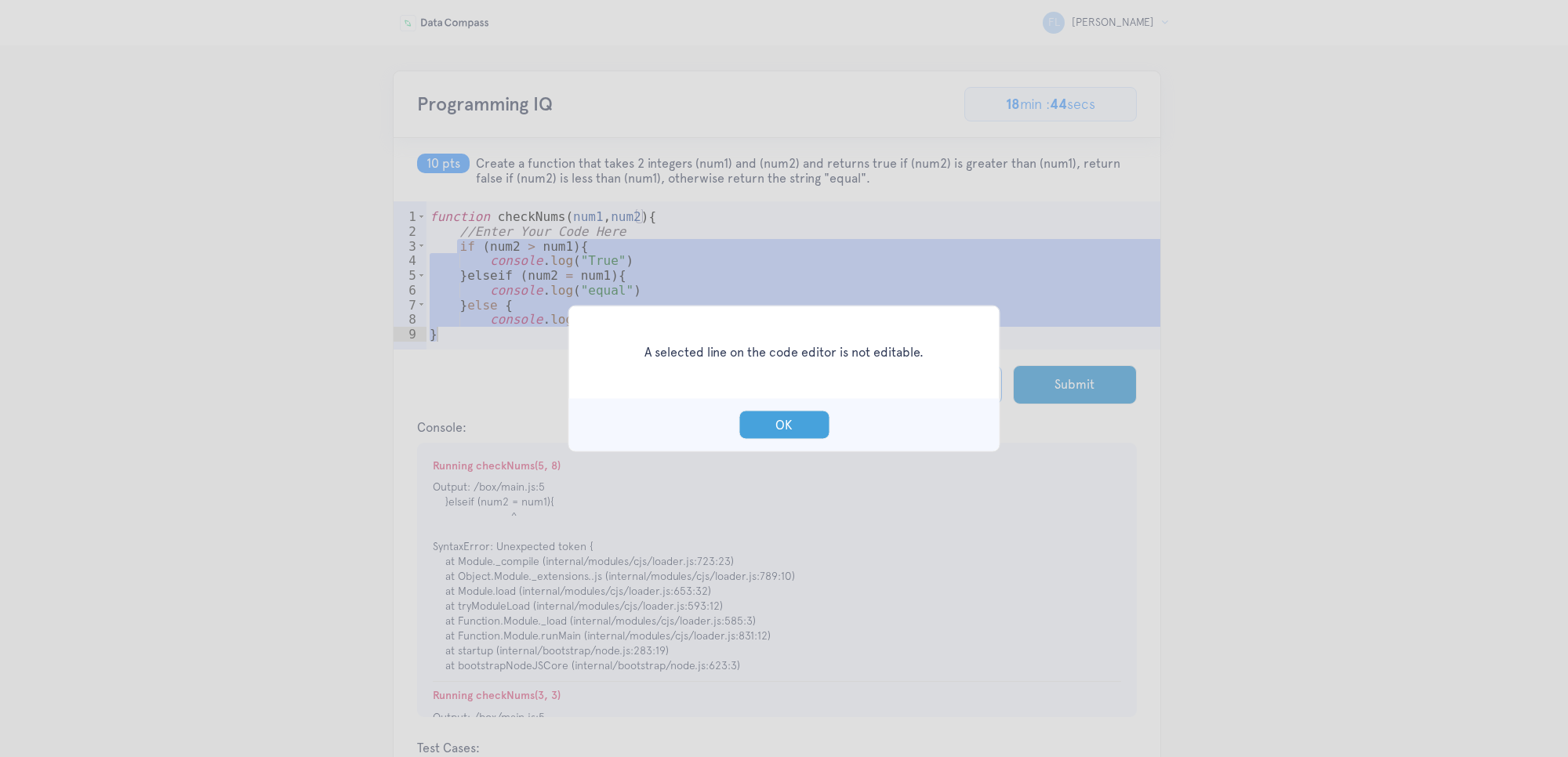
click at [812, 420] on button "OK" at bounding box center [783, 424] width 91 height 29
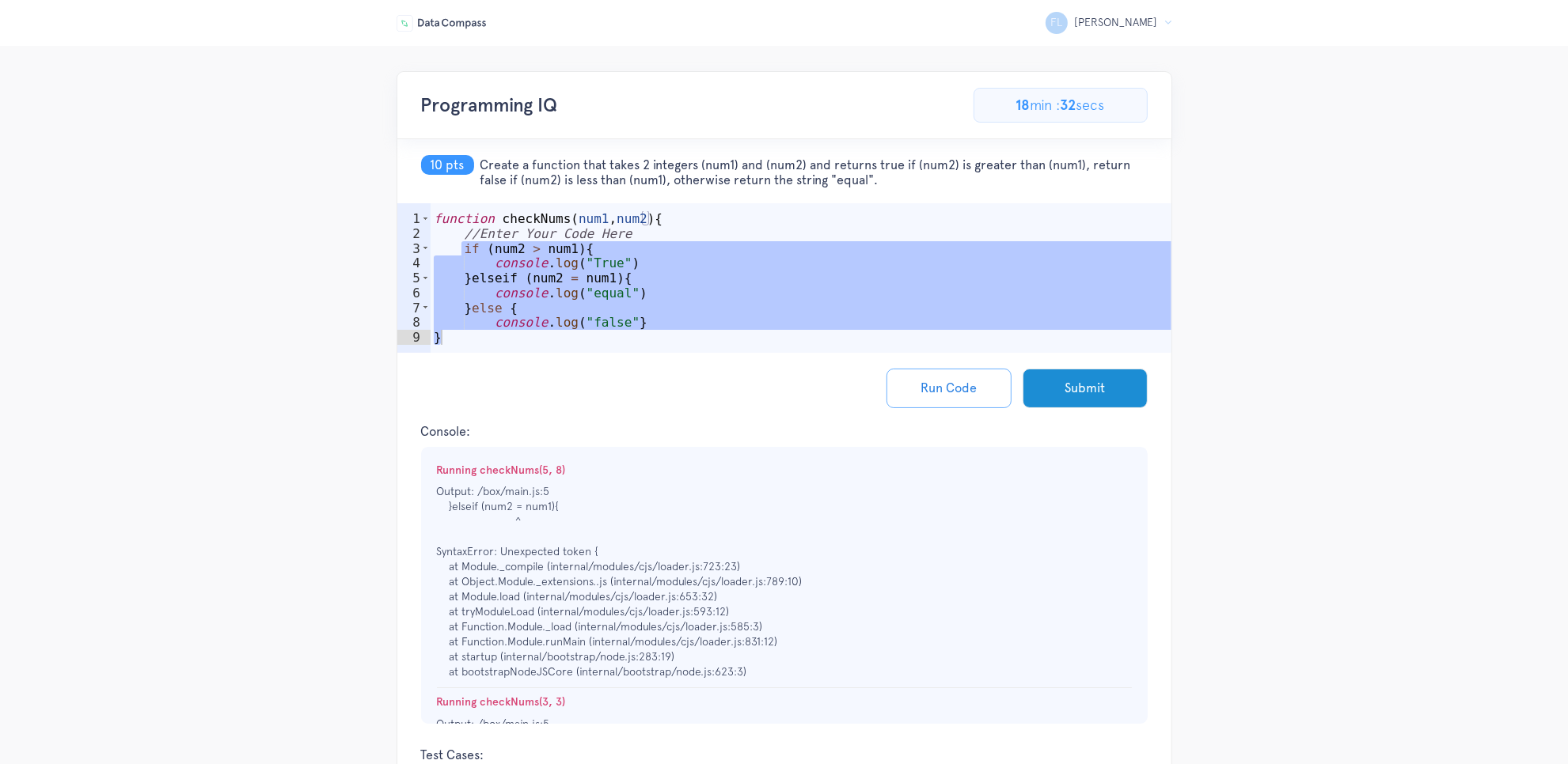
click at [476, 259] on div "function checkNums ( num1 , num2 ) { //Enter Your Code Here if ( num2 > num1 ) …" at bounding box center [801, 301] width 741 height 179
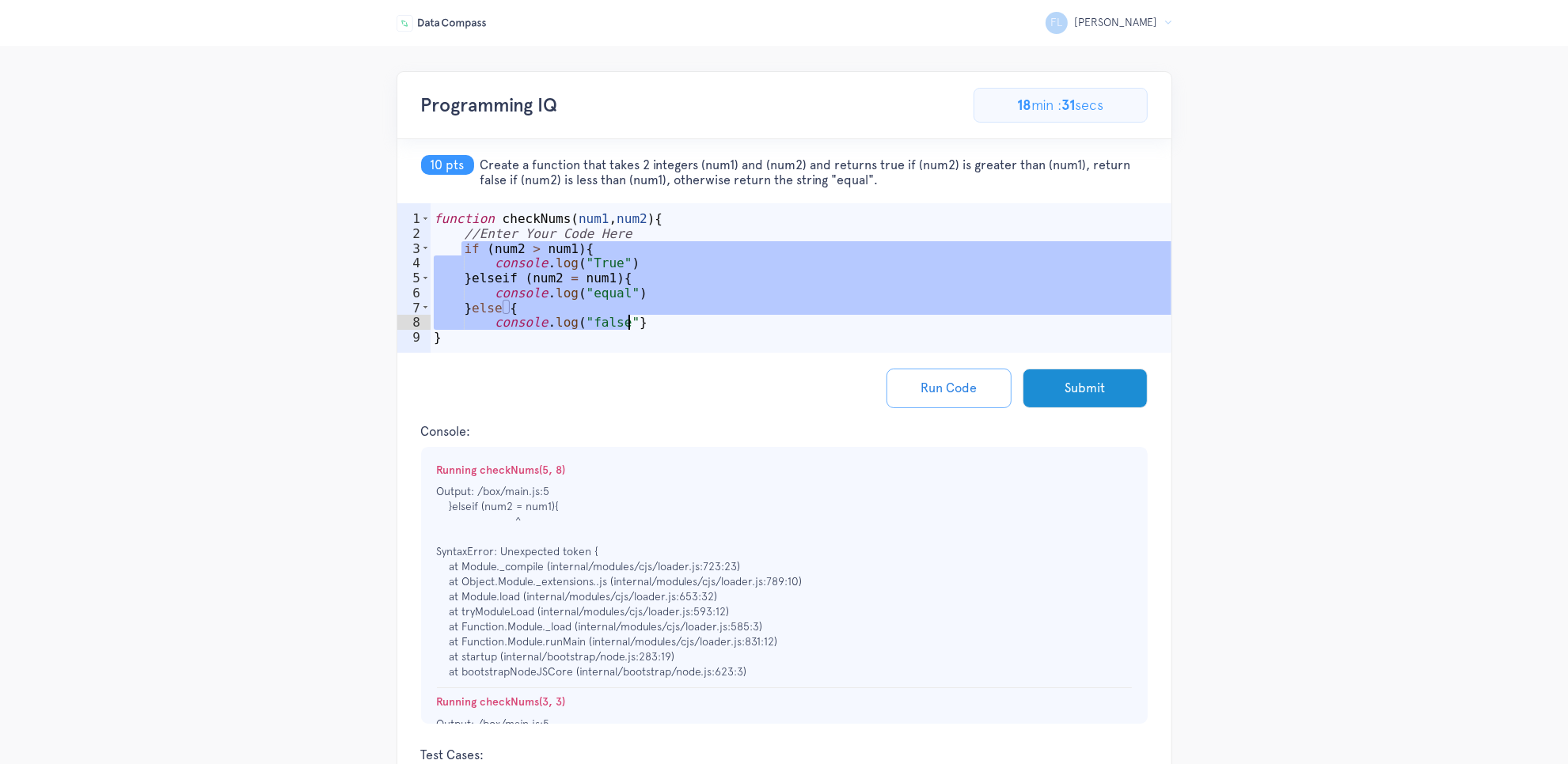
drag, startPoint x: 461, startPoint y: 248, endPoint x: 667, endPoint y: 329, distance: 221.4
click at [667, 329] on div "function checkNums ( num1 , num2 ) { //Enter Your Code Here if ( num2 > num1 ) …" at bounding box center [801, 301] width 741 height 179
paste textarea "console.log("false");"
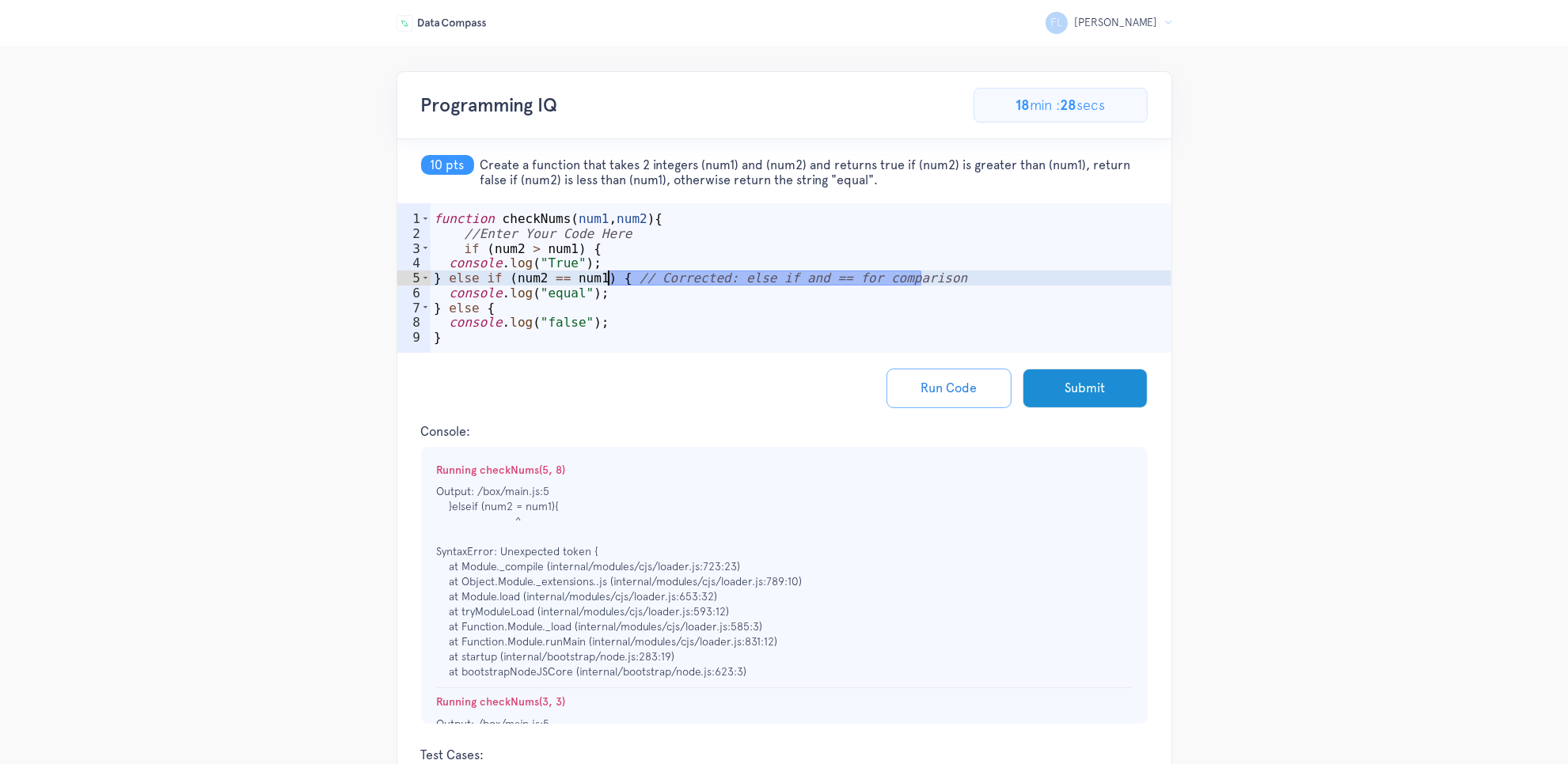
drag, startPoint x: 967, startPoint y: 282, endPoint x: 610, endPoint y: 283, distance: 357.0
click at [610, 283] on div "function checkNums ( num1 , num2 ) { //Enter Your Code Here if ( num2 > num1 ) …" at bounding box center [801, 301] width 741 height 179
click at [920, 376] on button "Run Code" at bounding box center [949, 389] width 125 height 40
drag, startPoint x: 896, startPoint y: 180, endPoint x: 479, endPoint y: 168, distance: 417.2
click at [479, 168] on h5 "10 pts Create a function that takes 2 integers (num1) and (num2) and returns tr…" at bounding box center [784, 171] width 774 height 64
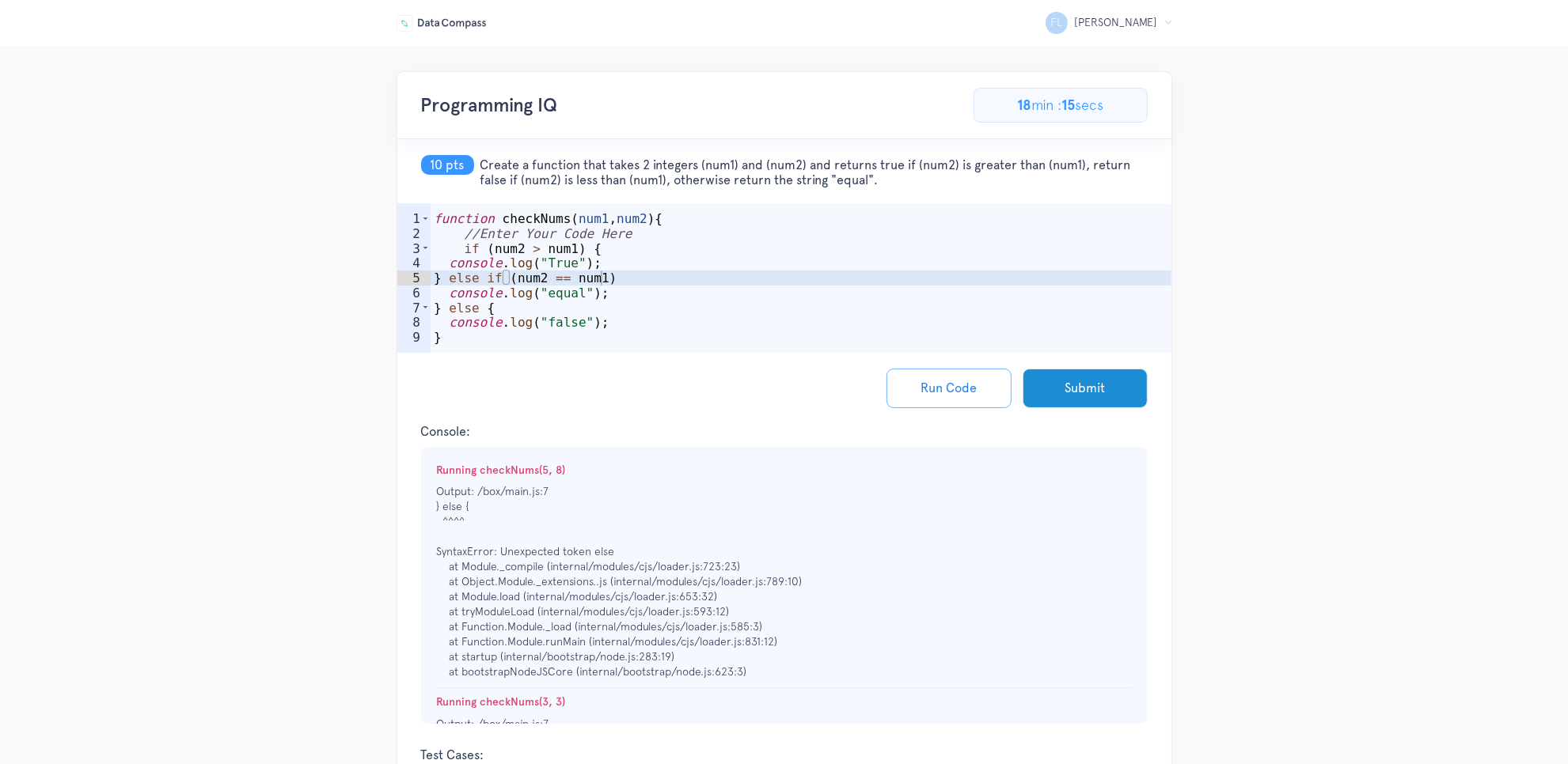
copy span "Create a function that takes 2 integers (num1) and (num2) and returns true if (…"
click at [554, 259] on div "function checkNums ( num1 , num2 ) { //Enter Your Code Here if ( num2 > num1 ) …" at bounding box center [801, 301] width 741 height 179
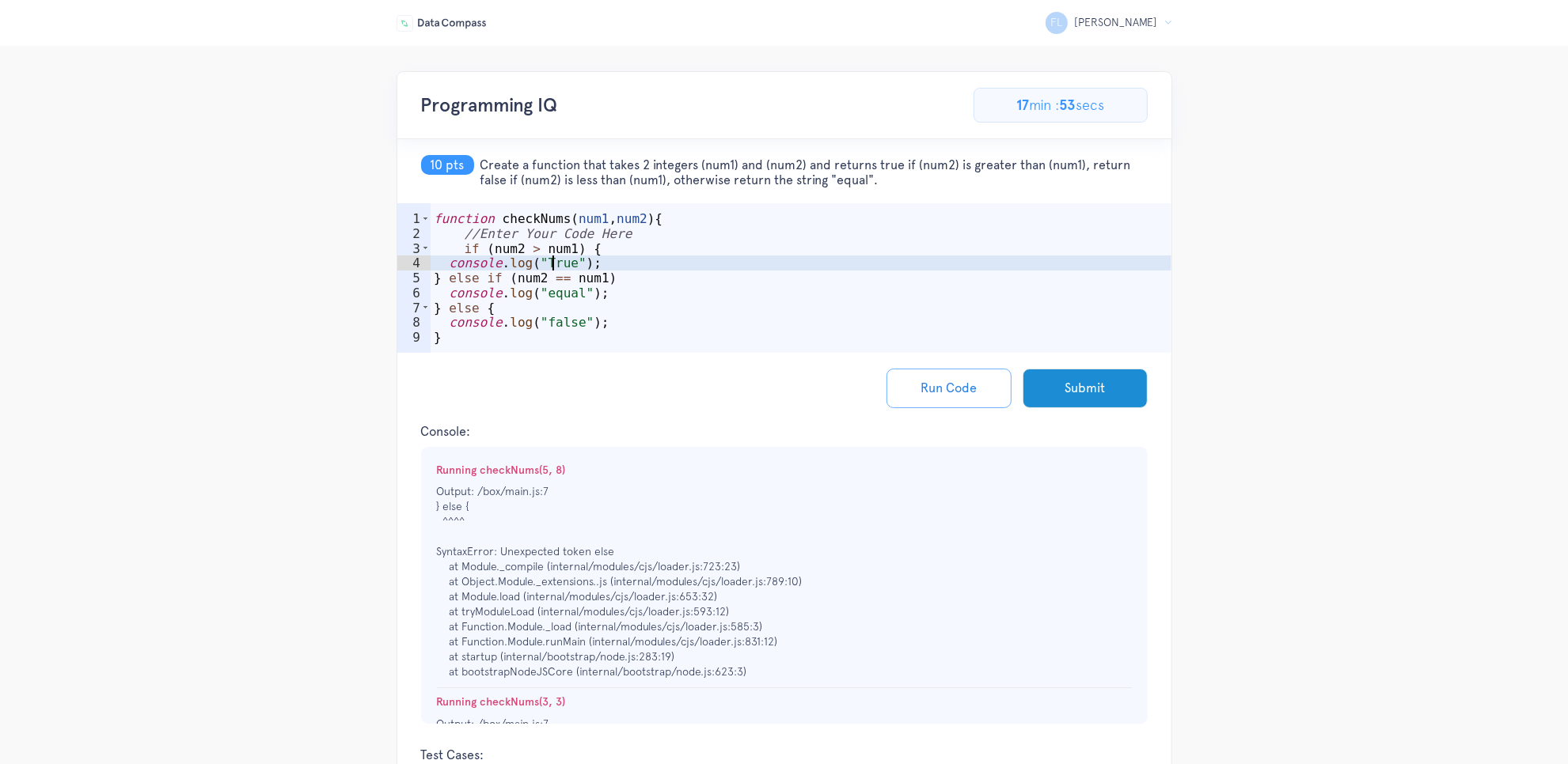
click at [561, 260] on div "function checkNums ( num1 , num2 ) { //Enter Your Code Here if ( num2 > num1 ) …" at bounding box center [801, 301] width 741 height 179
click at [567, 261] on div "function checkNums ( num1 , num2 ) { //Enter Your Code Here if ( num2 > num1 ) …" at bounding box center [801, 301] width 741 height 179
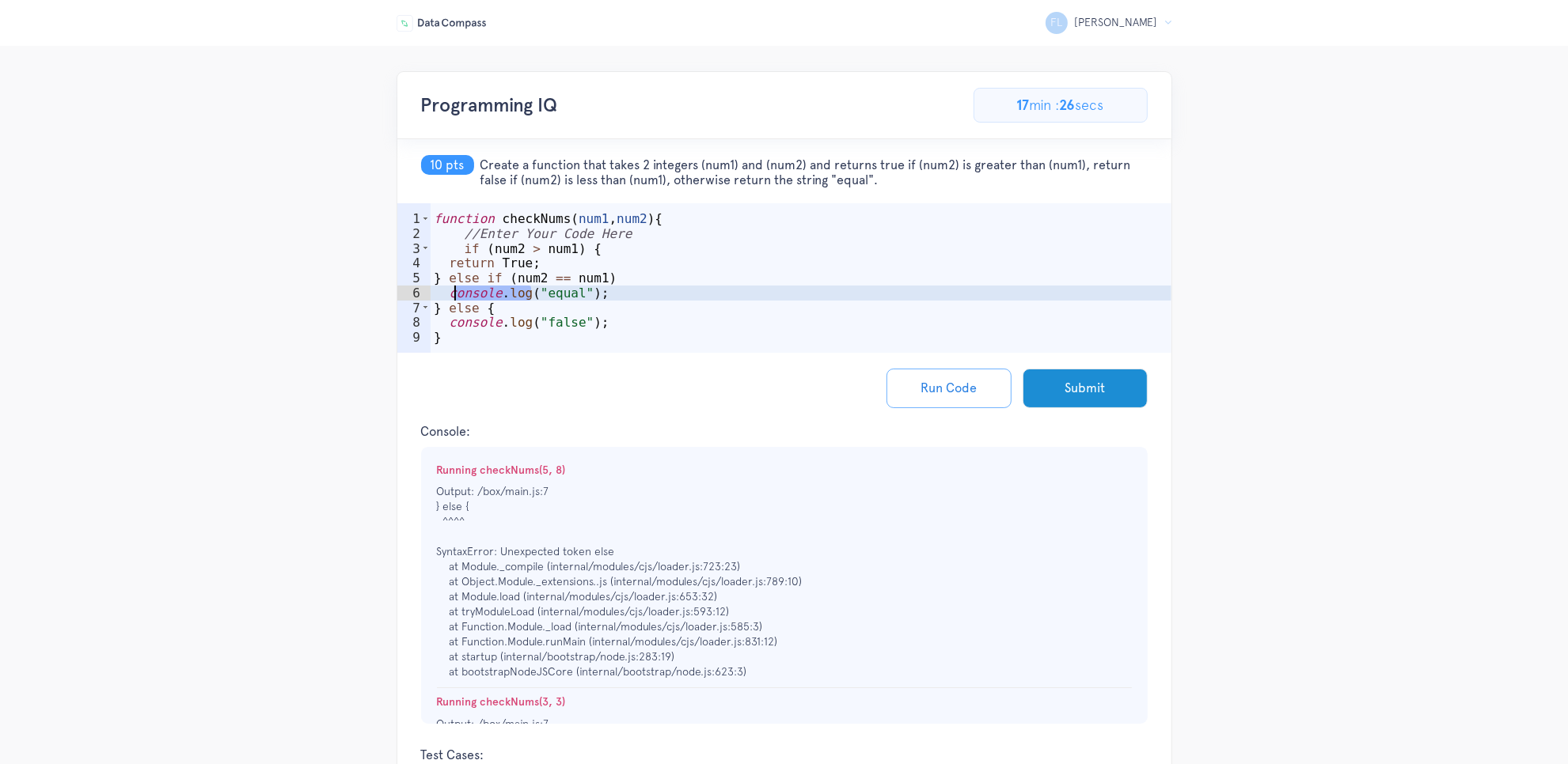
drag, startPoint x: 530, startPoint y: 294, endPoint x: 449, endPoint y: 291, distance: 81.1
click at [449, 291] on div "function checkNums ( num1 , num2 ) { //Enter Your Code Here if ( num2 > num1 ) …" at bounding box center [801, 301] width 741 height 179
click at [548, 298] on div "function checkNums ( num1 , num2 ) { //Enter Your Code Here if ( num2 > num1 ) …" at bounding box center [801, 301] width 741 height 179
click at [543, 295] on div "function checkNums ( num1 , num2 ) { //Enter Your Code Here if ( num2 > num1 ) …" at bounding box center [801, 301] width 741 height 179
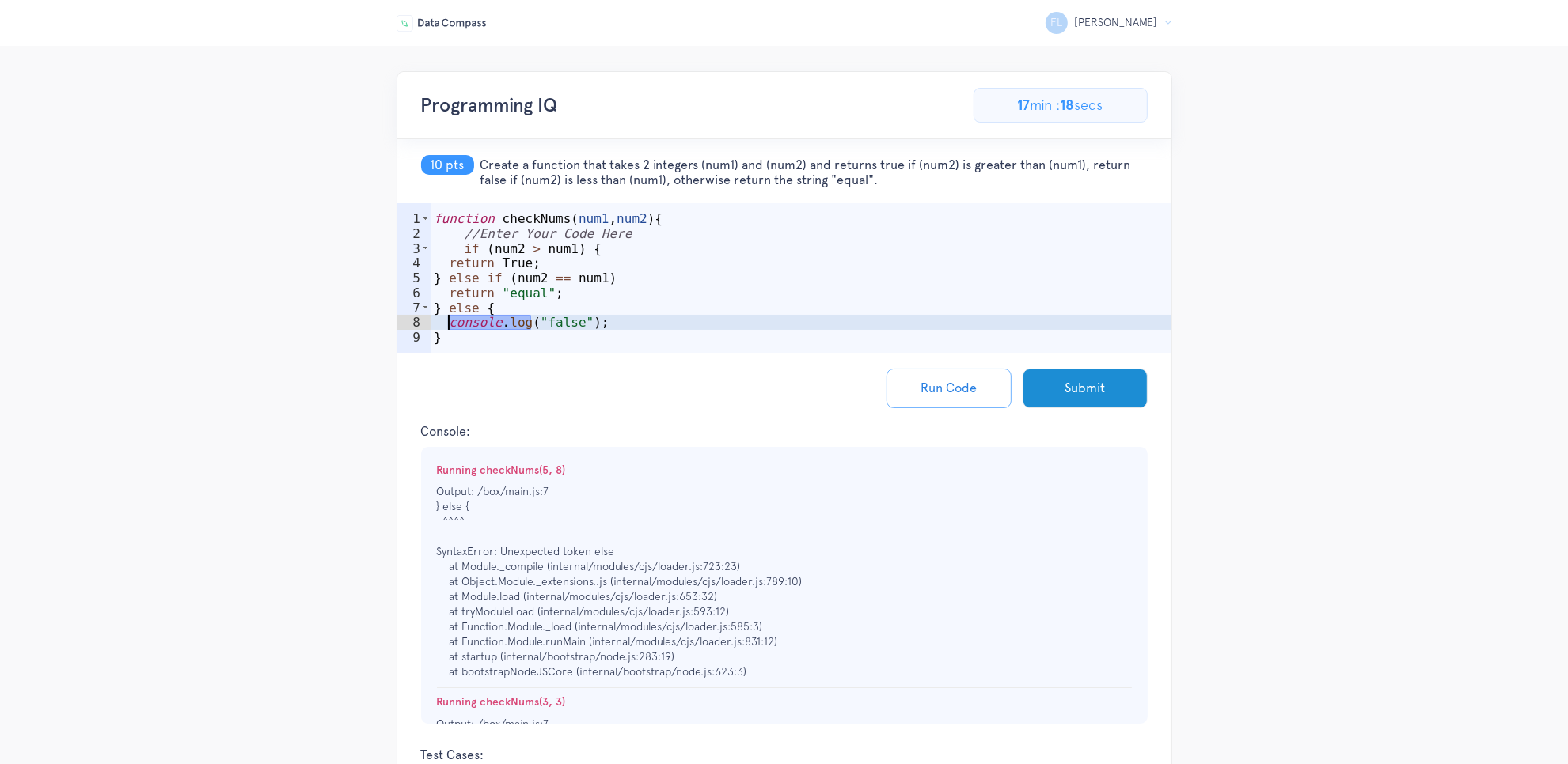
drag, startPoint x: 528, startPoint y: 324, endPoint x: 447, endPoint y: 322, distance: 81.0
click at [447, 322] on div "function checkNums ( num1 , num2 ) { //Enter Your Code Here if ( num2 > num1 ) …" at bounding box center [801, 301] width 741 height 179
click at [552, 325] on div "function checkNums ( num1 , num2 ) { //Enter Your Code Here if ( num2 > num1 ) …" at bounding box center [801, 301] width 741 height 179
click at [504, 324] on div "function checkNums ( num1 , num2 ) { //Enter Your Code Here if ( num2 > num1 ) …" at bounding box center [801, 301] width 741 height 179
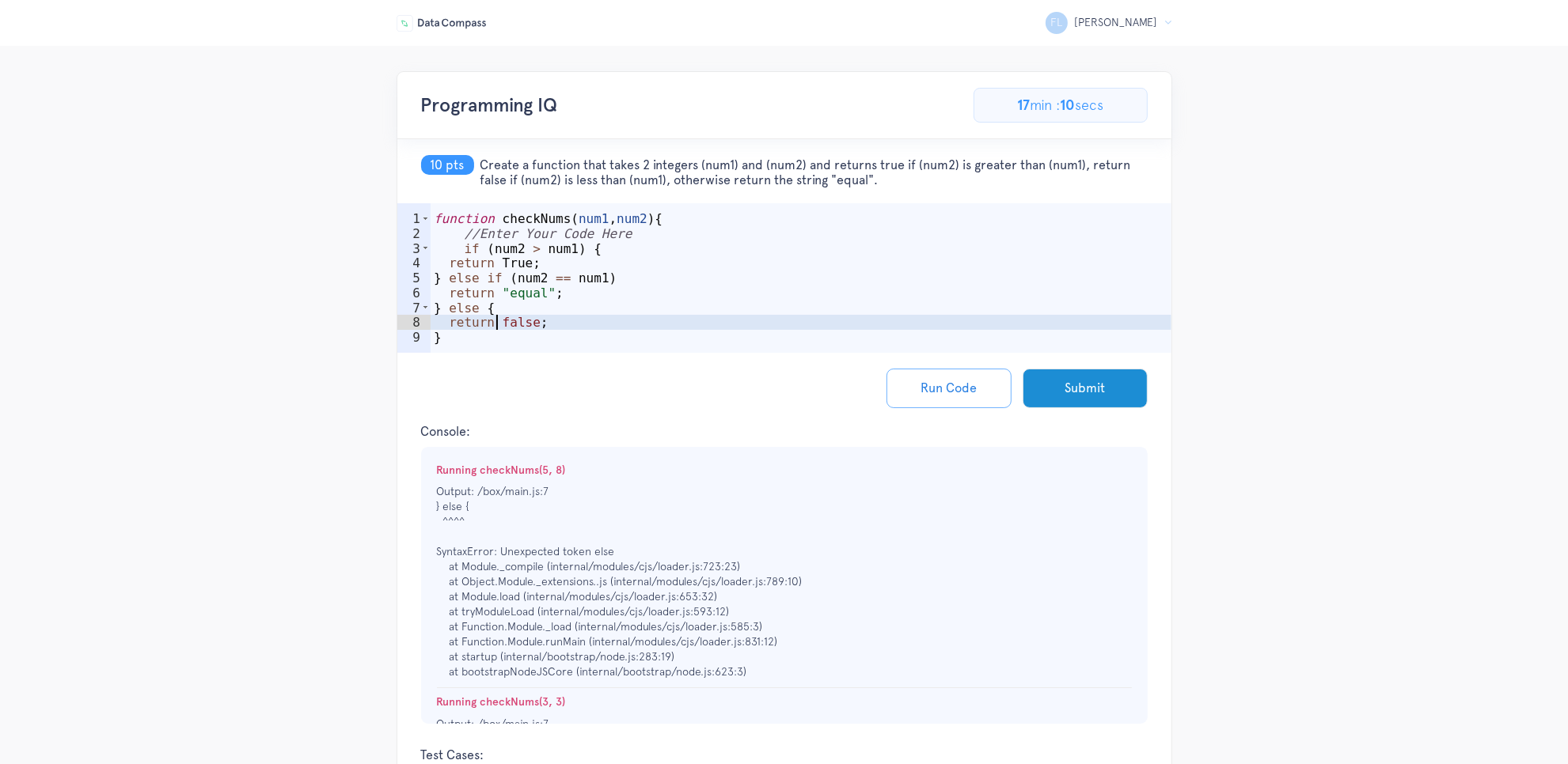
click at [790, 298] on div "function checkNums ( num1 , num2 ) { //Enter Your Code Here if ( num2 > num1 ) …" at bounding box center [801, 301] width 741 height 179
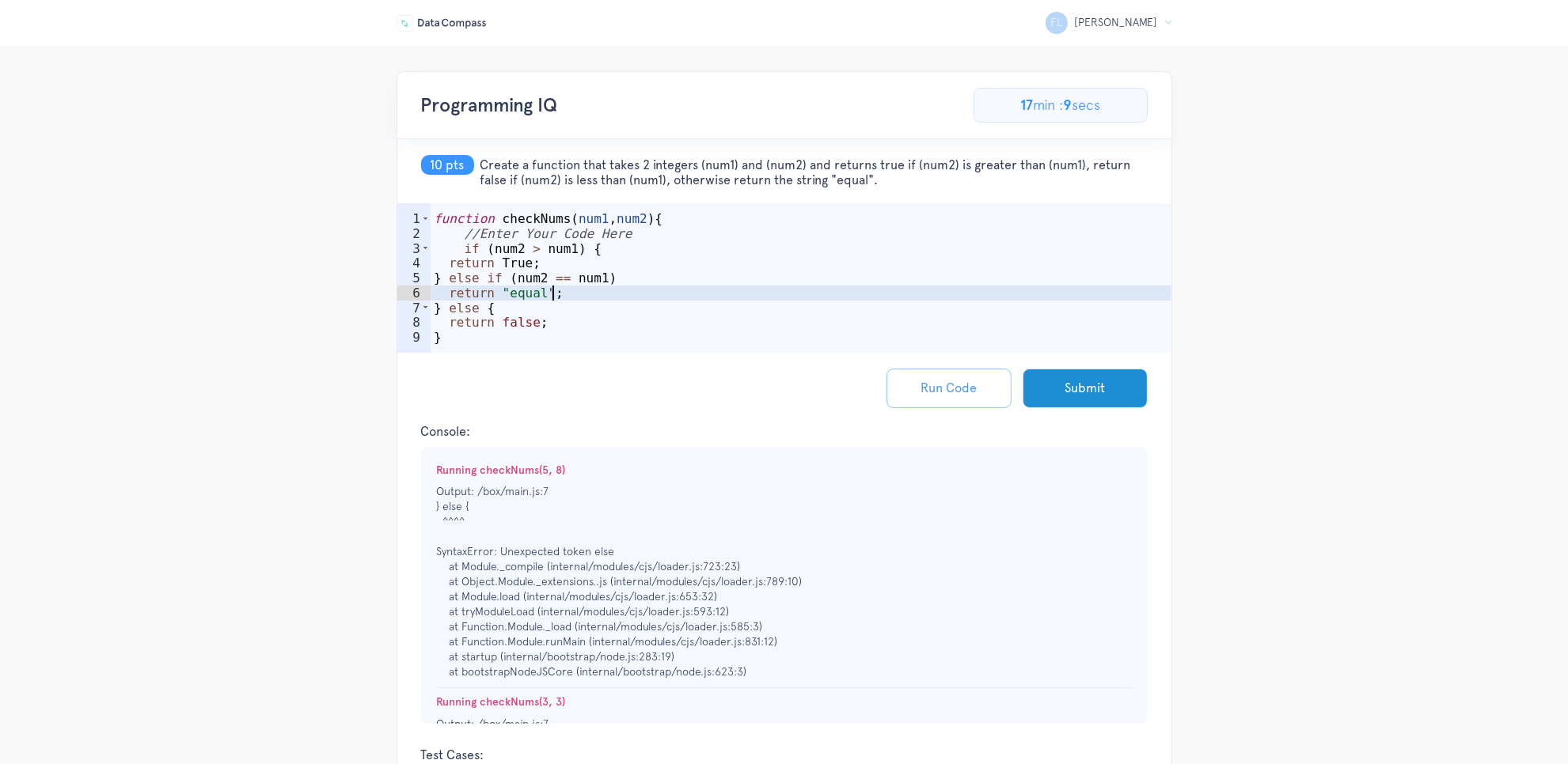
click at [906, 386] on button "Run Code" at bounding box center [949, 389] width 125 height 40
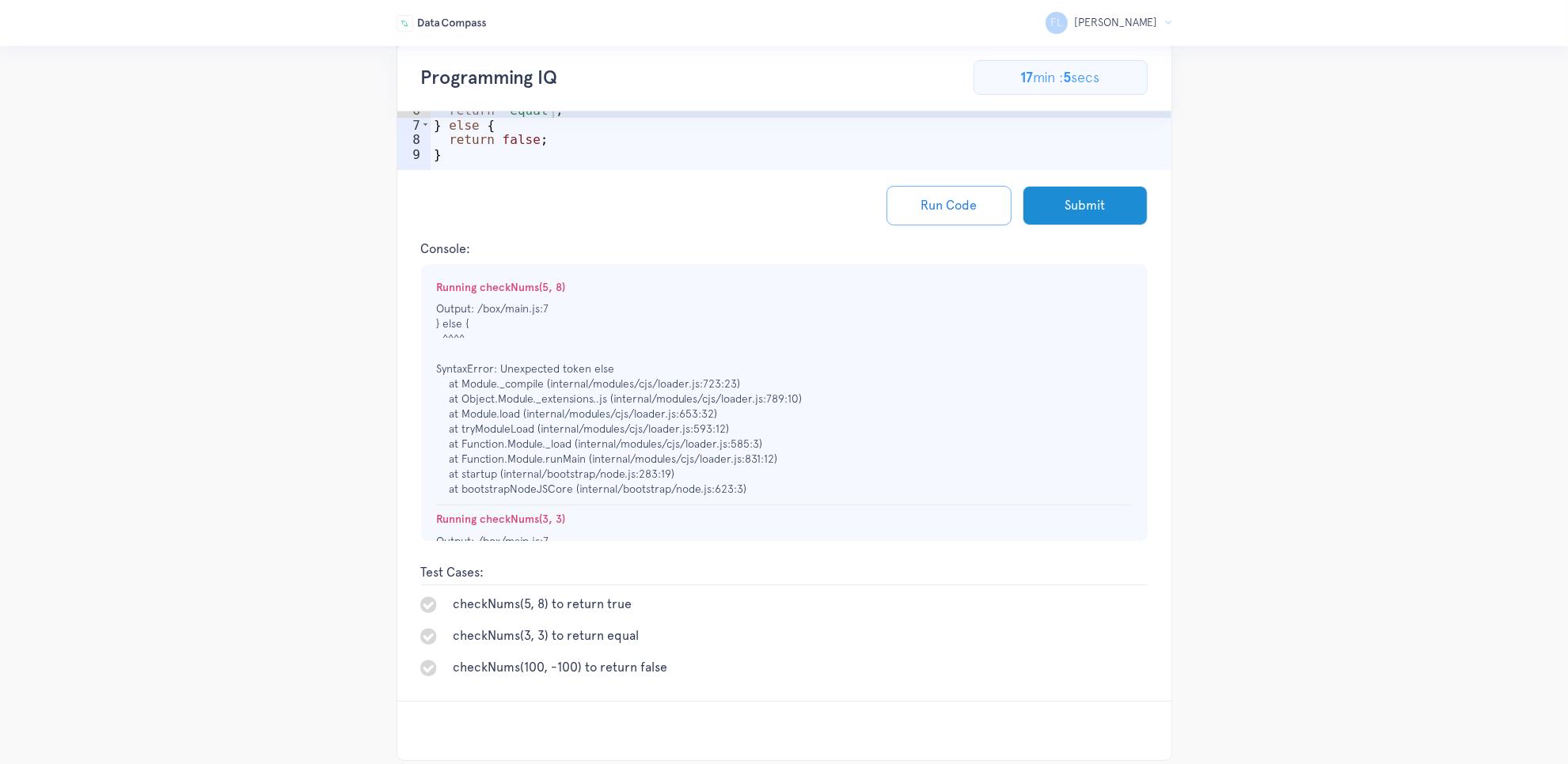
scroll to position [198, 0]
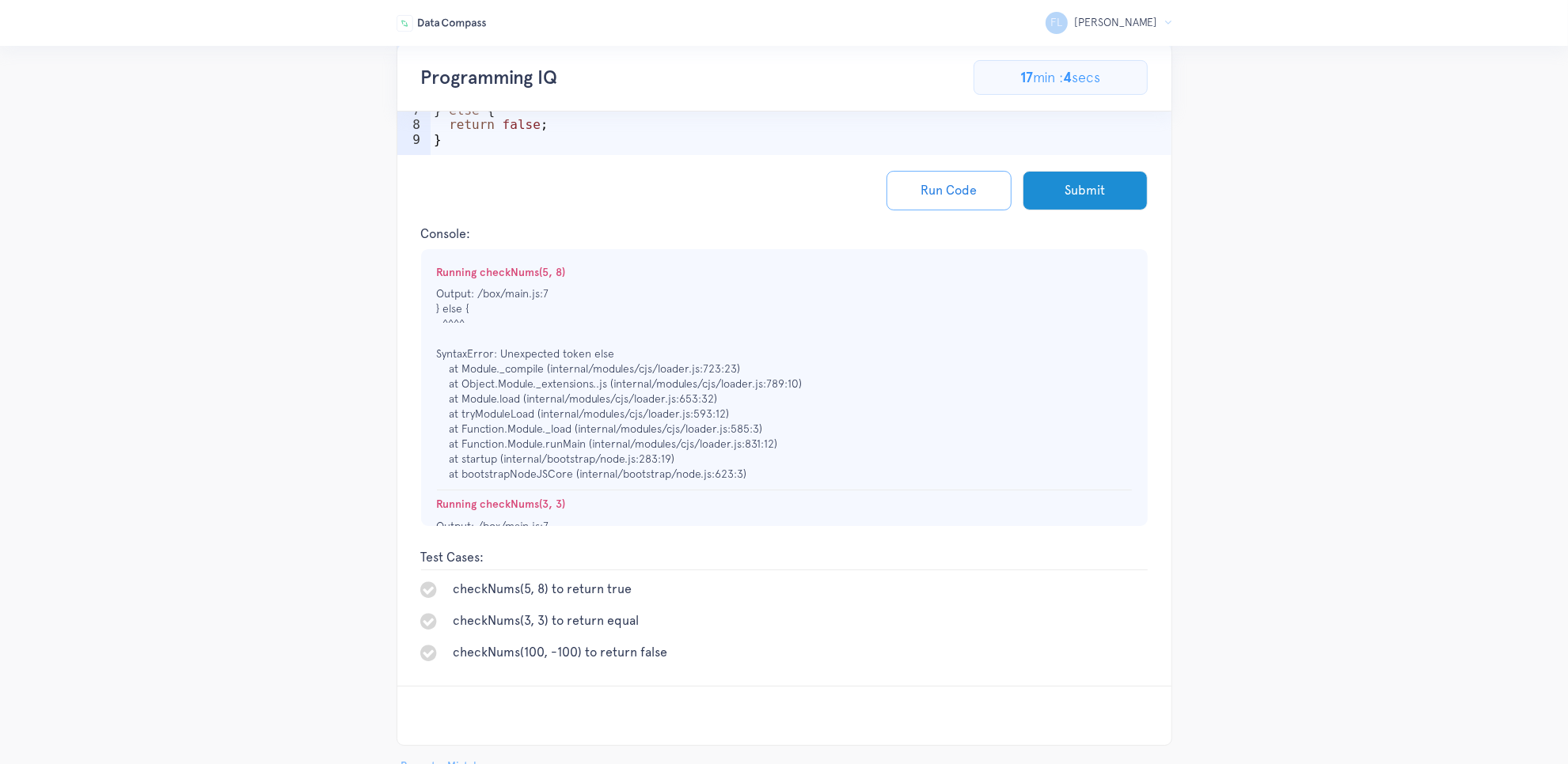
click at [657, 492] on ul "Running checkNums(5, 8) Output: /box/main.js:7 } else { ^^^^ SyntaxError: Unexp…" at bounding box center [784, 387] width 726 height 277
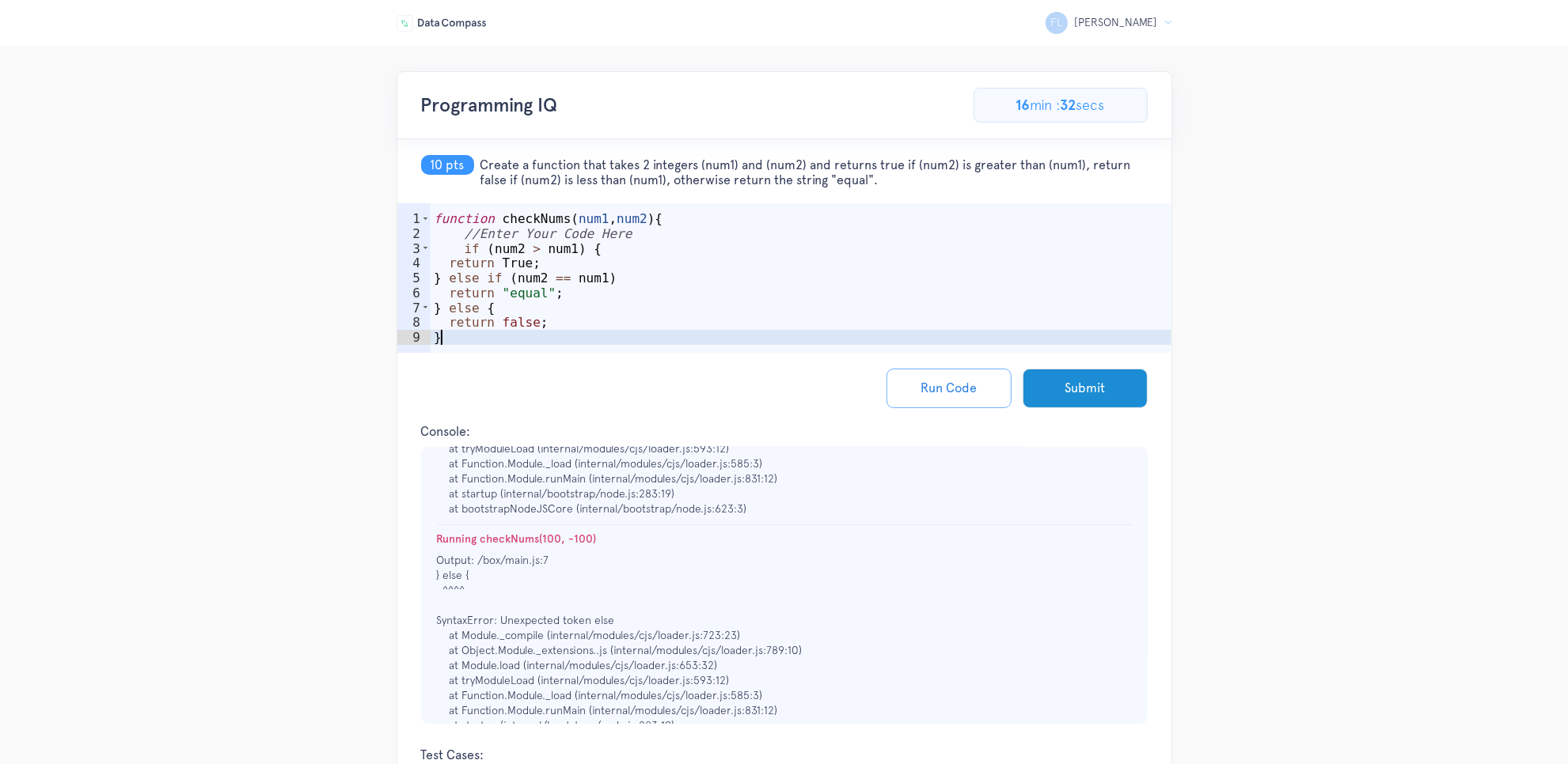
scroll to position [0, 0]
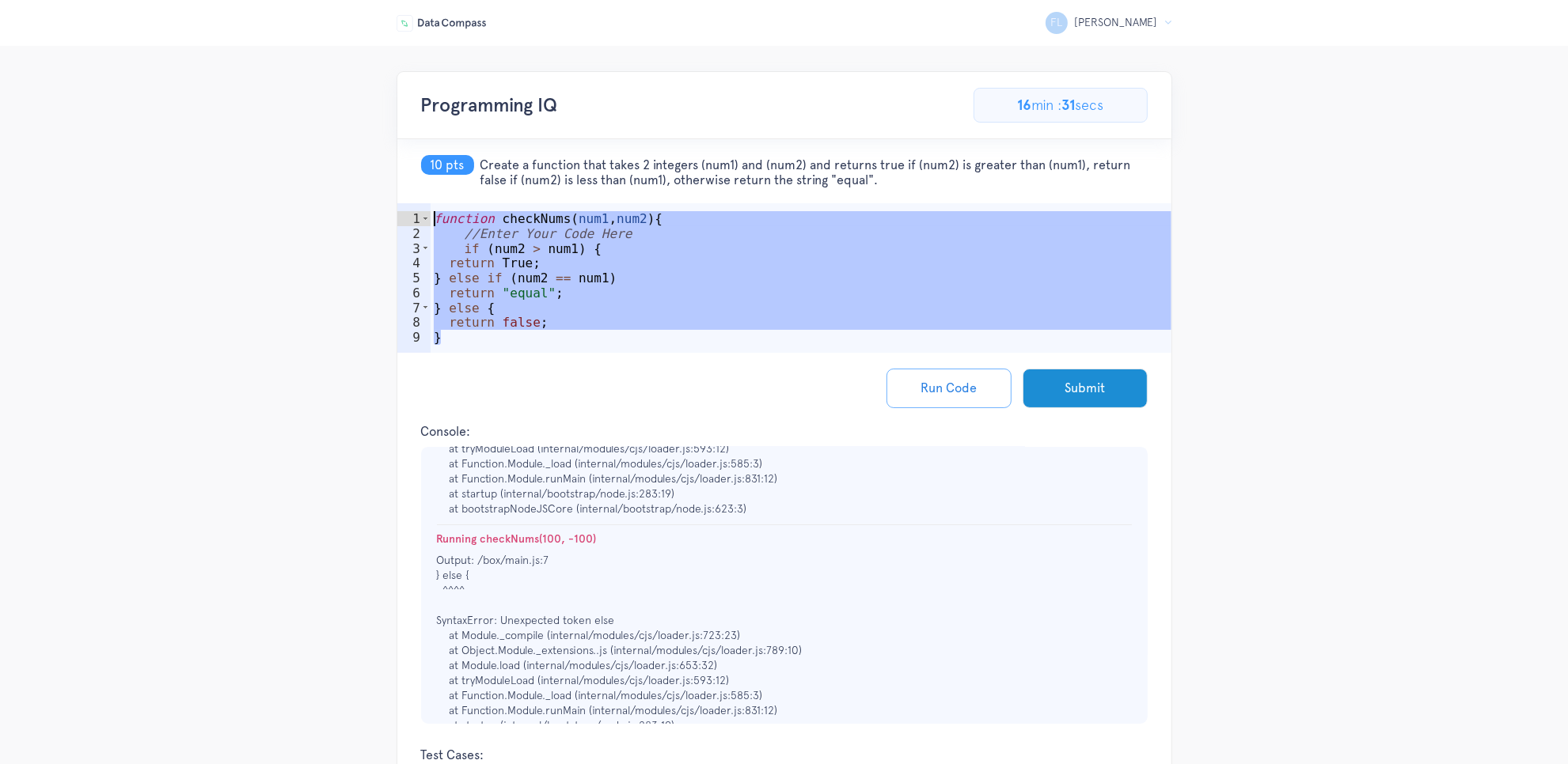
drag, startPoint x: 456, startPoint y: 345, endPoint x: 433, endPoint y: 217, distance: 130.0
click at [433, 217] on div "function checkNums ( num1 , num2 ) { //Enter Your Code Here if ( num2 > num1 ) …" at bounding box center [801, 301] width 741 height 179
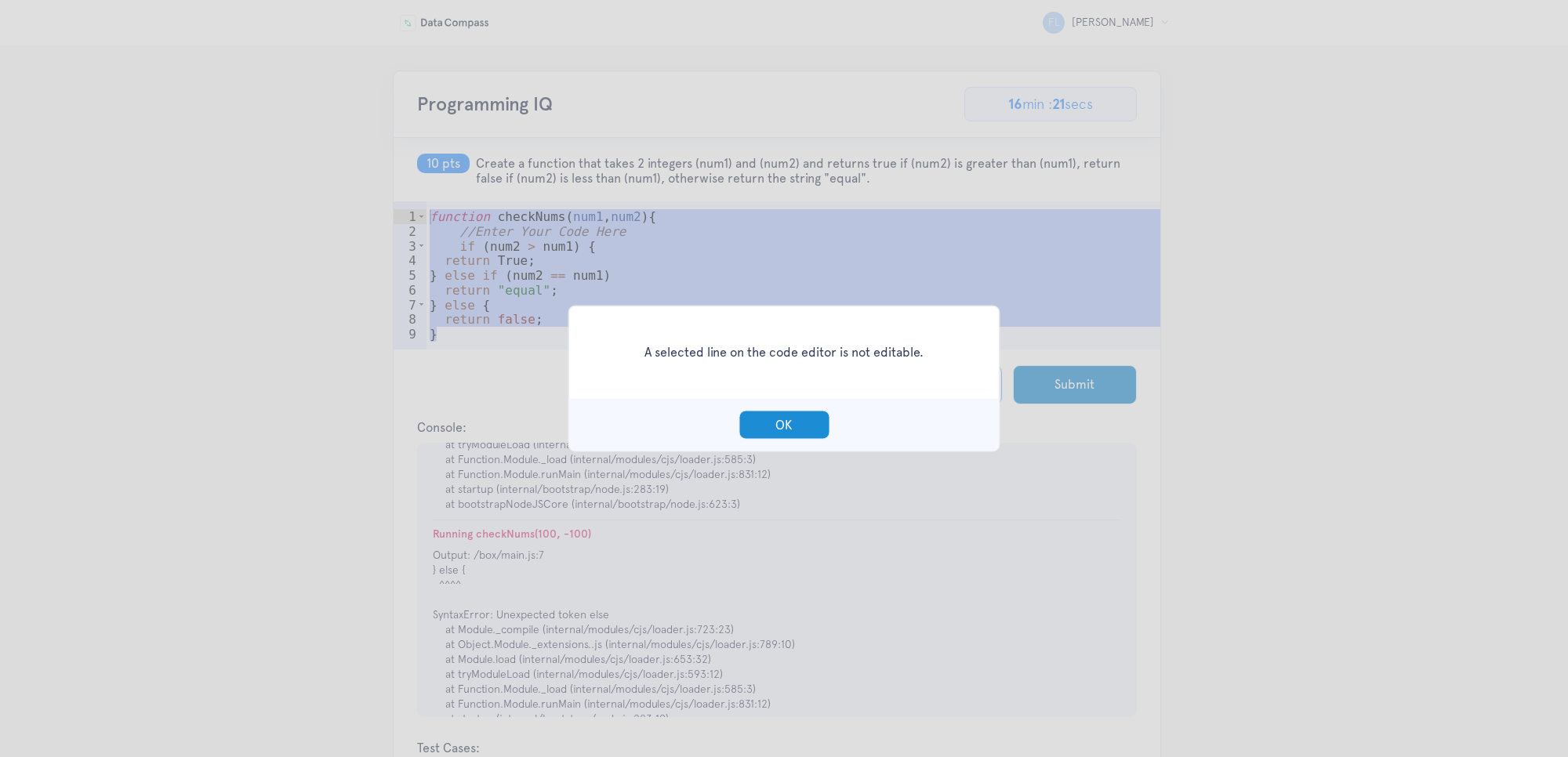
click at [802, 440] on div "OK" at bounding box center [784, 425] width 430 height 52
click at [796, 429] on button "OK" at bounding box center [783, 424] width 91 height 29
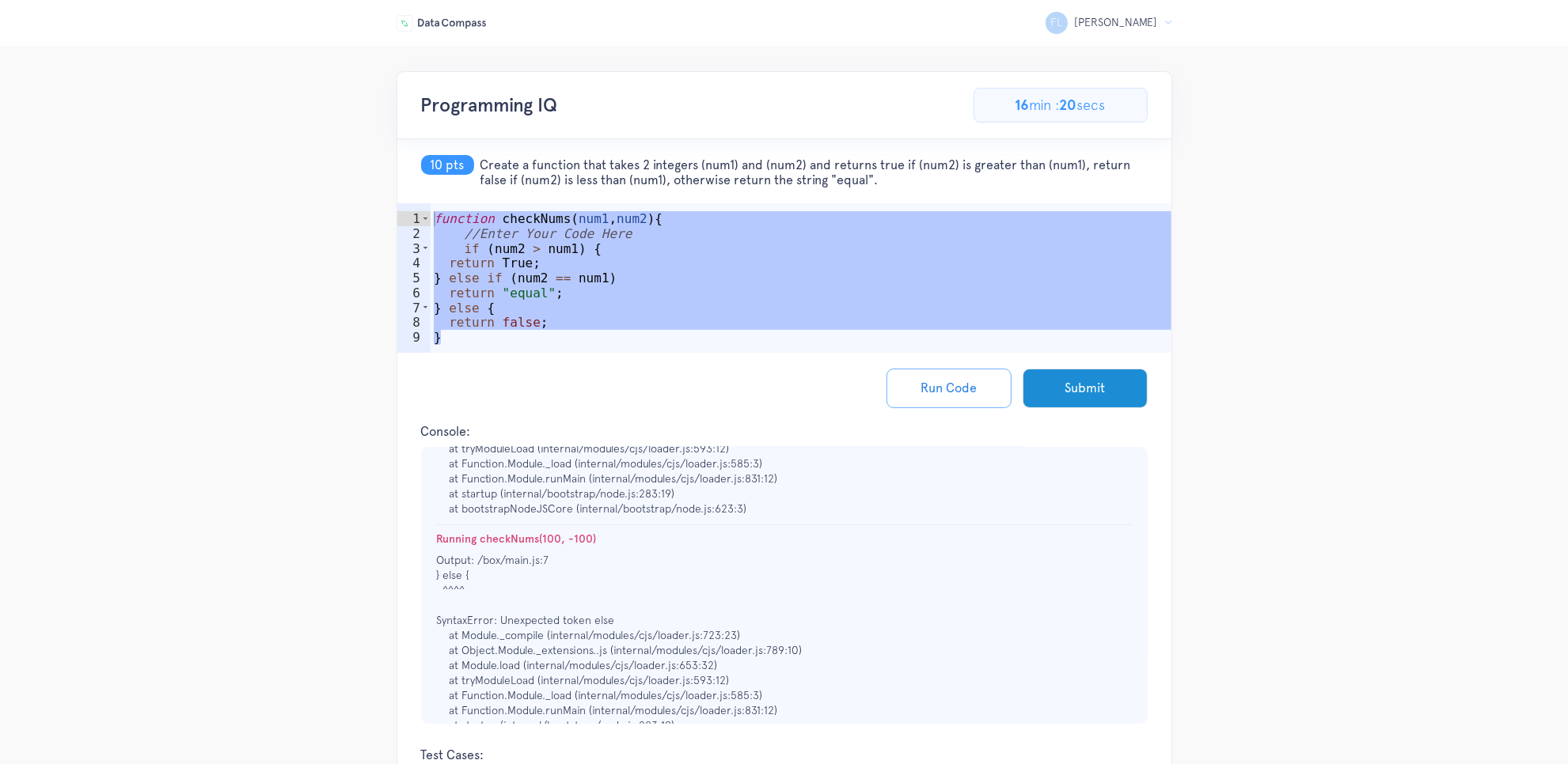
click at [592, 307] on div "function checkNums ( num1 , num2 ) { //Enter Your Code Here if ( num2 > num1 ) …" at bounding box center [801, 301] width 741 height 179
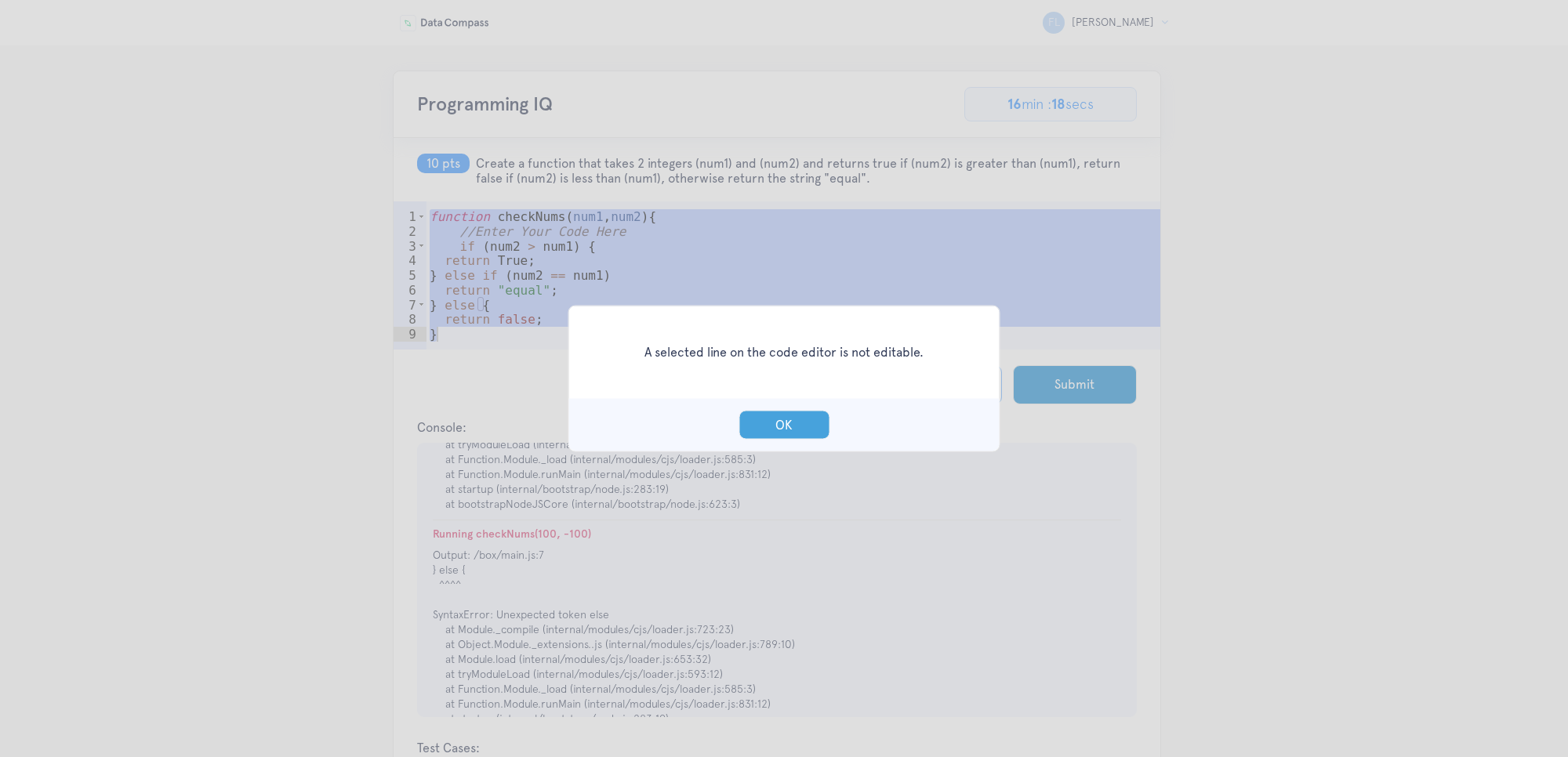
click at [788, 418] on button "OK" at bounding box center [783, 424] width 91 height 29
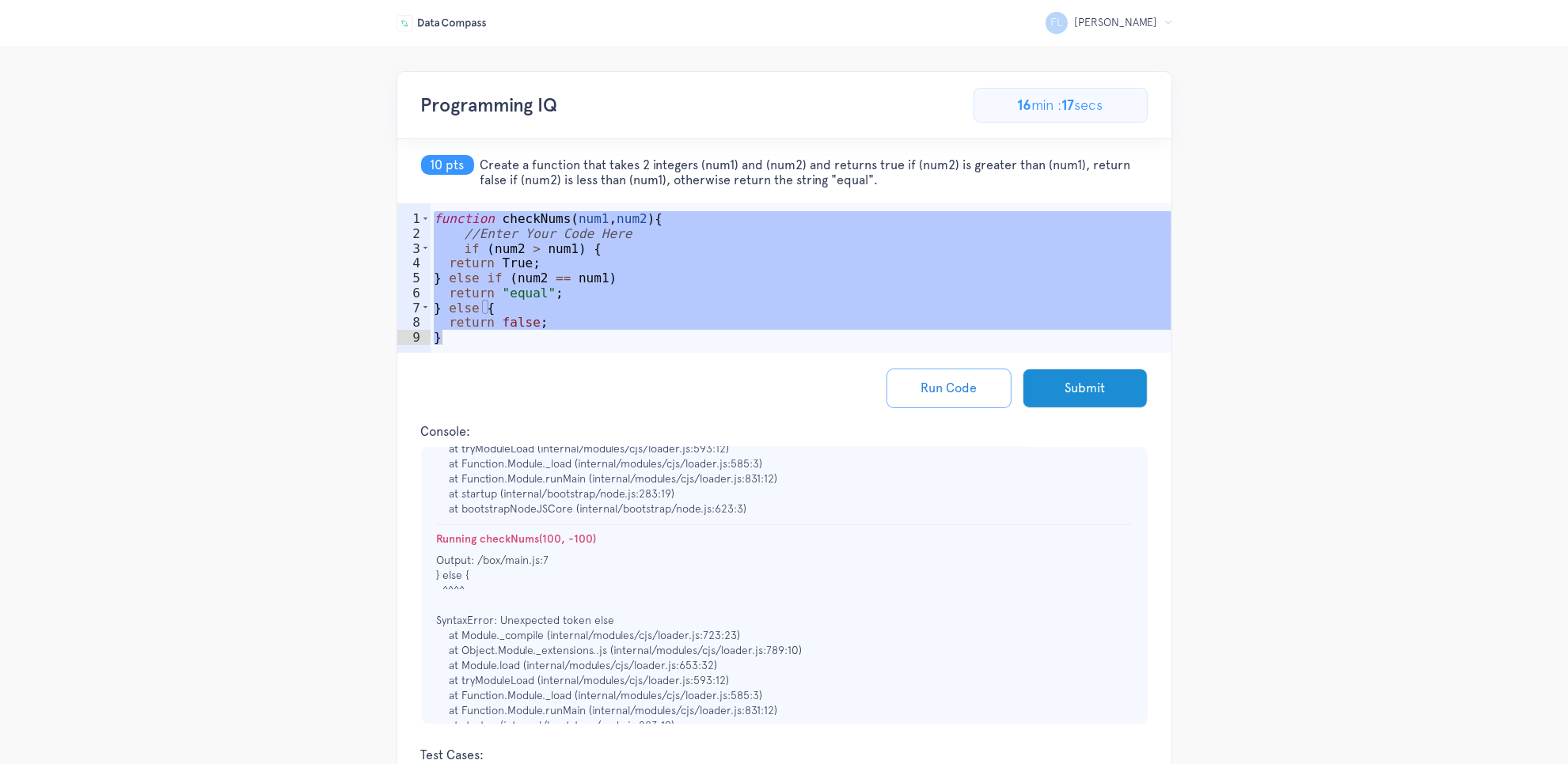
click at [634, 332] on div "function checkNums ( num1 , num2 ) { //Enter Your Code Here if ( num2 > num1 ) …" at bounding box center [801, 301] width 741 height 179
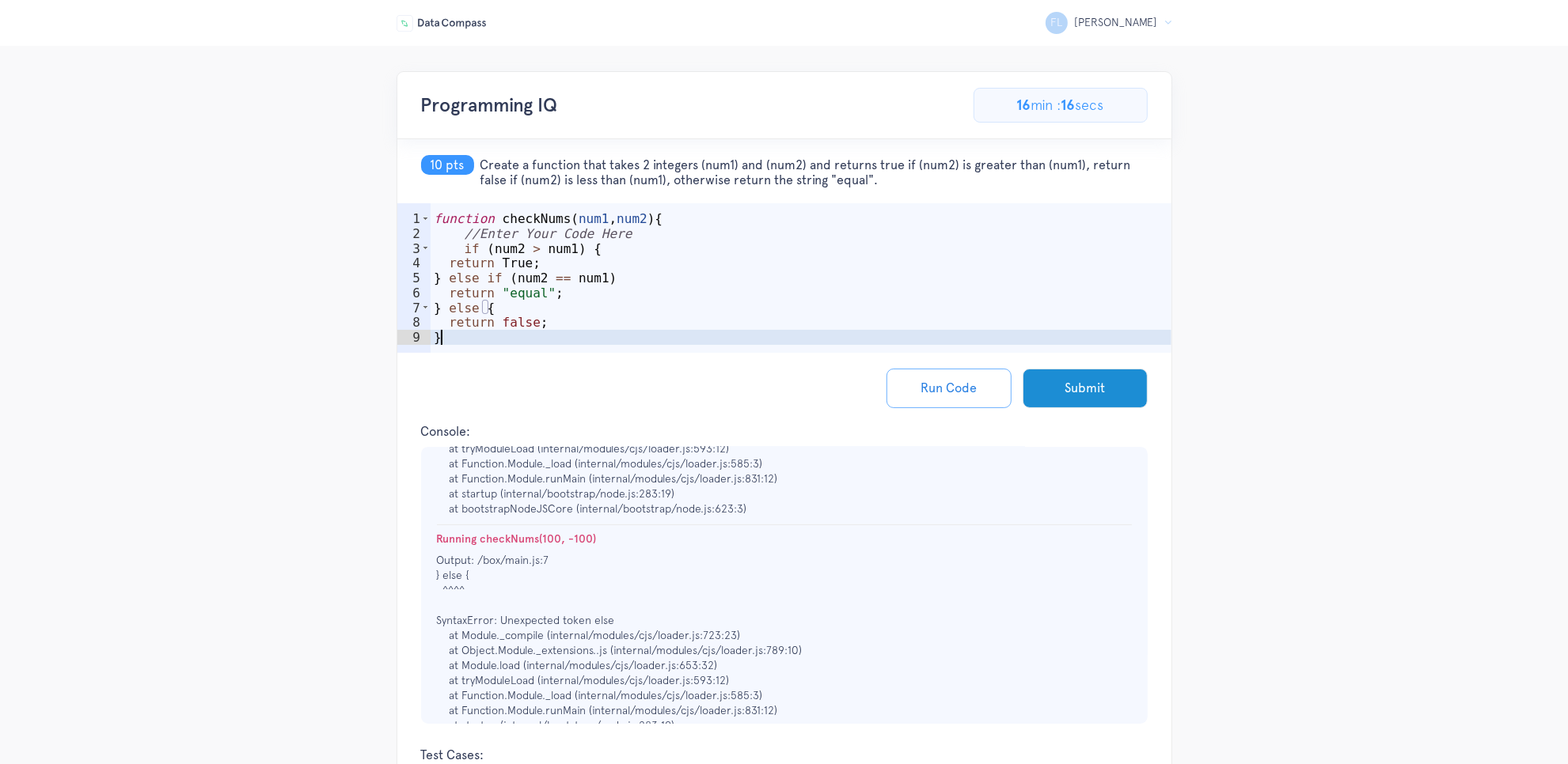
click at [546, 322] on div "function checkNums ( num1 , num2 ) { //Enter Your Code Here if ( num2 > num1 ) …" at bounding box center [801, 301] width 741 height 179
drag, startPoint x: 555, startPoint y: 271, endPoint x: 570, endPoint y: 273, distance: 15.1
click at [554, 273] on div "function checkNums ( num1 , num2 ) { //Enter Your Code Here if ( num2 > num1 ) …" at bounding box center [801, 301] width 741 height 179
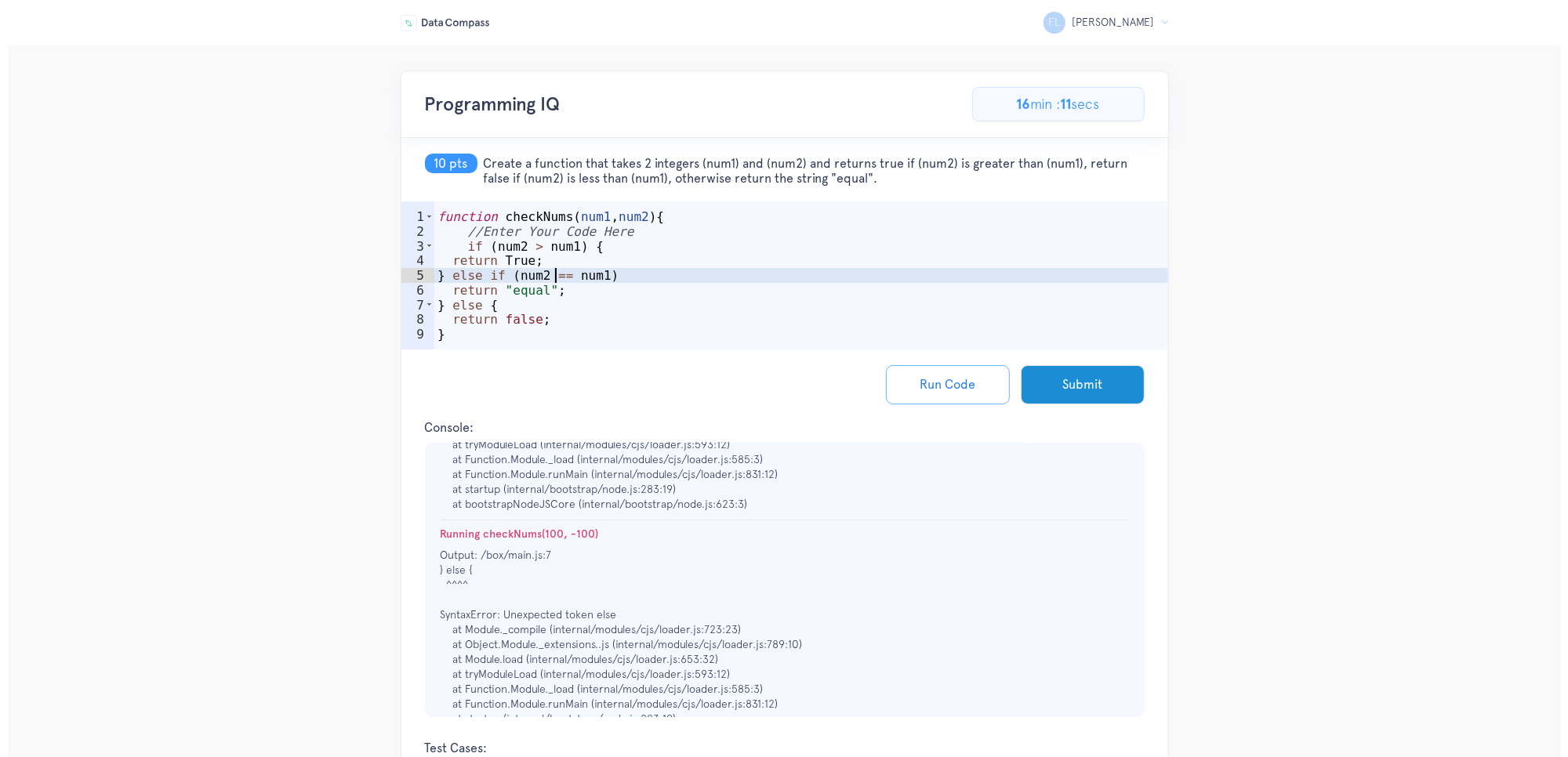
scroll to position [0, 8]
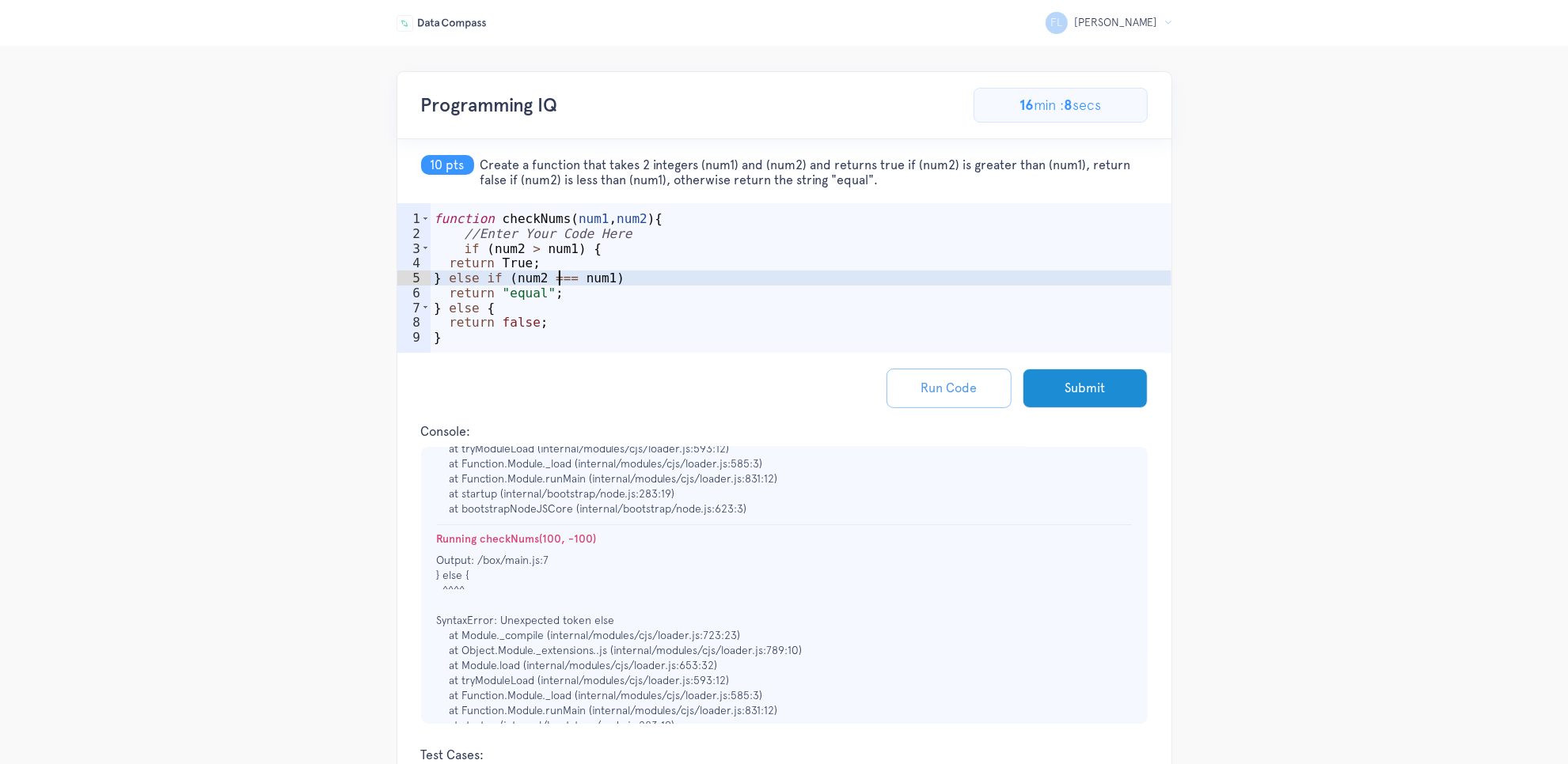
click at [939, 375] on button "Run Code" at bounding box center [949, 389] width 125 height 40
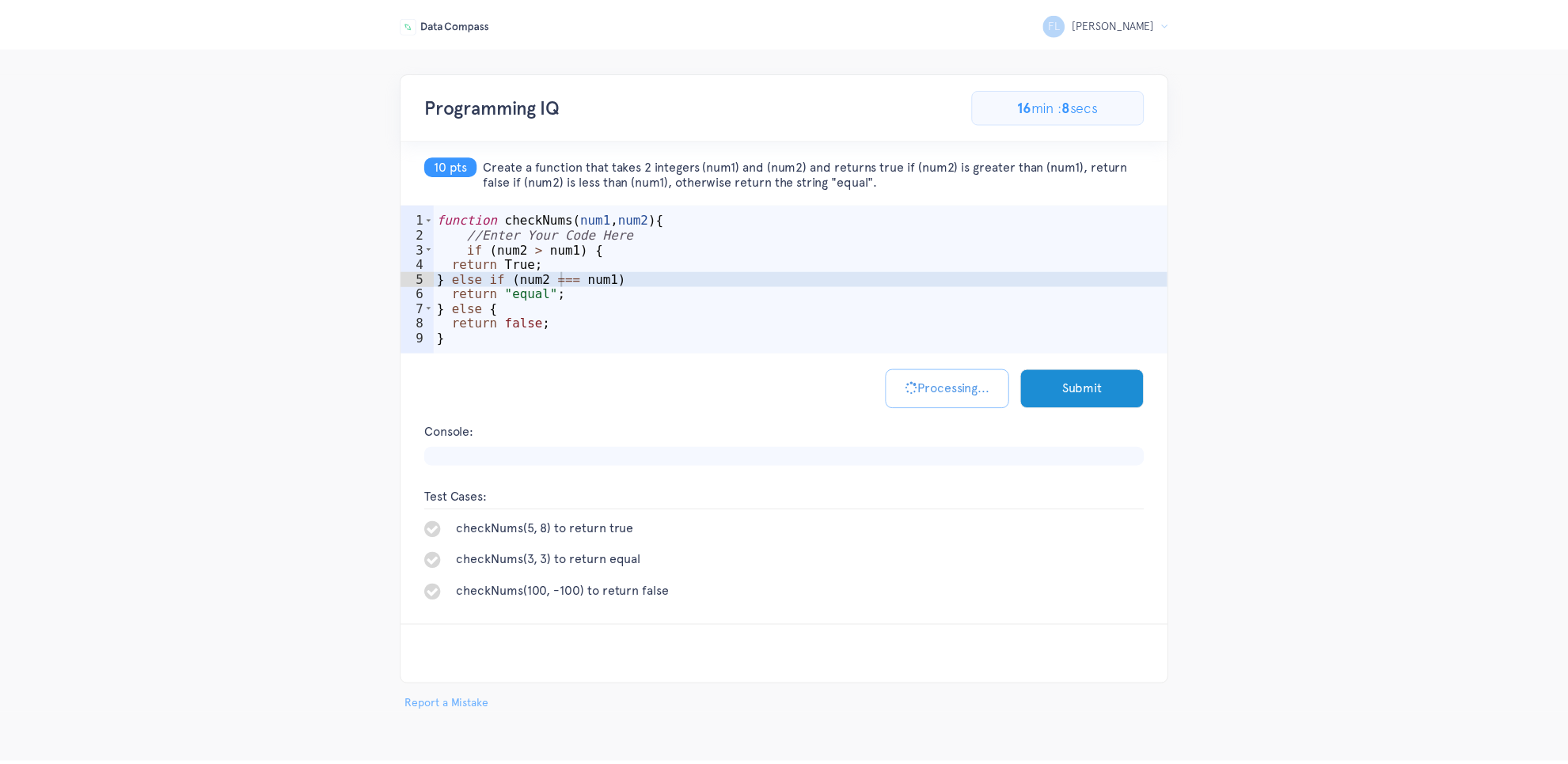
scroll to position [0, 0]
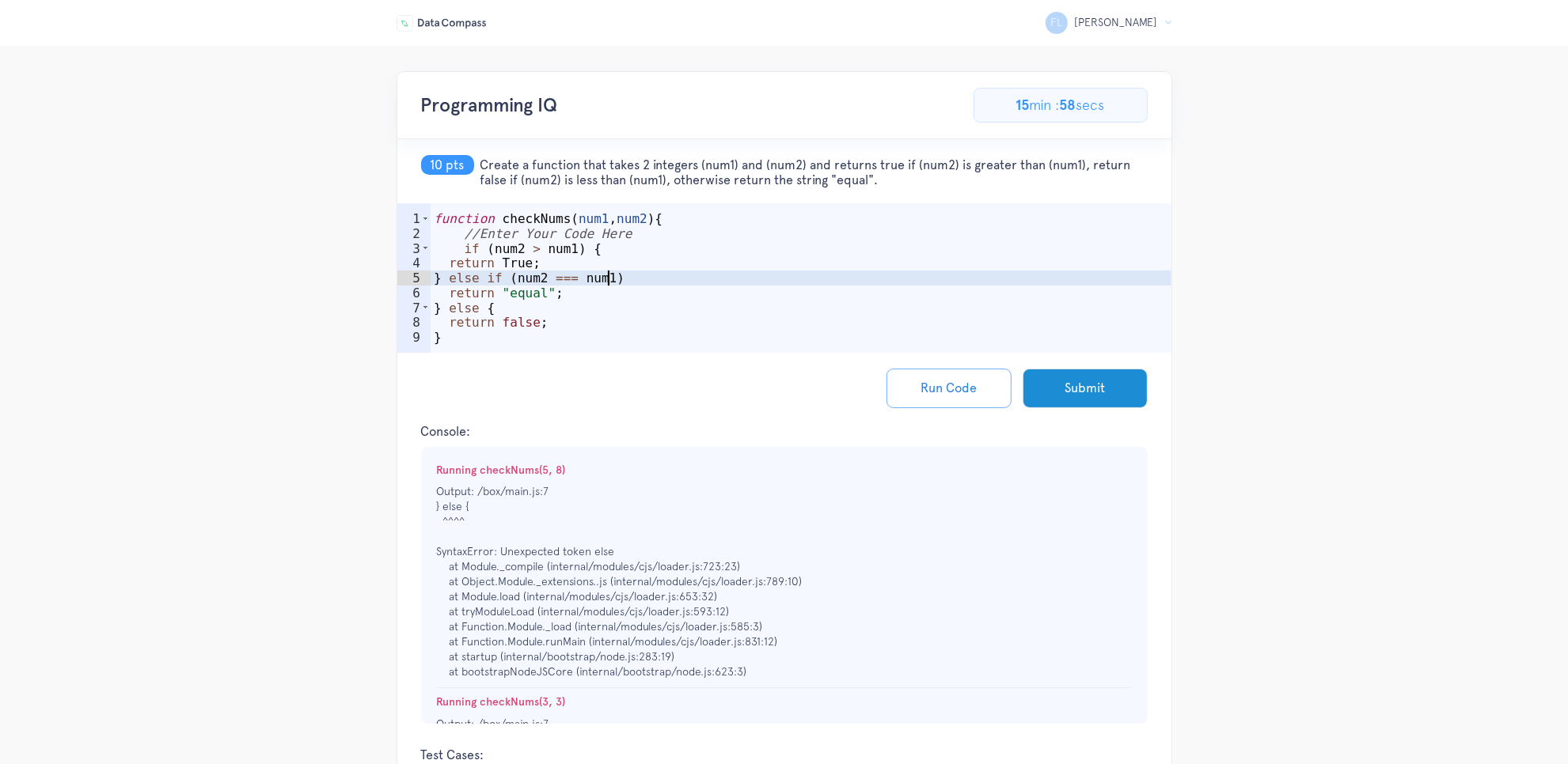
click at [618, 279] on div "function checkNums ( num1 , num2 ) { //Enter Your Code Here if ( num2 > num1 ) …" at bounding box center [801, 301] width 741 height 179
click at [982, 394] on button "Run Code" at bounding box center [949, 389] width 125 height 40
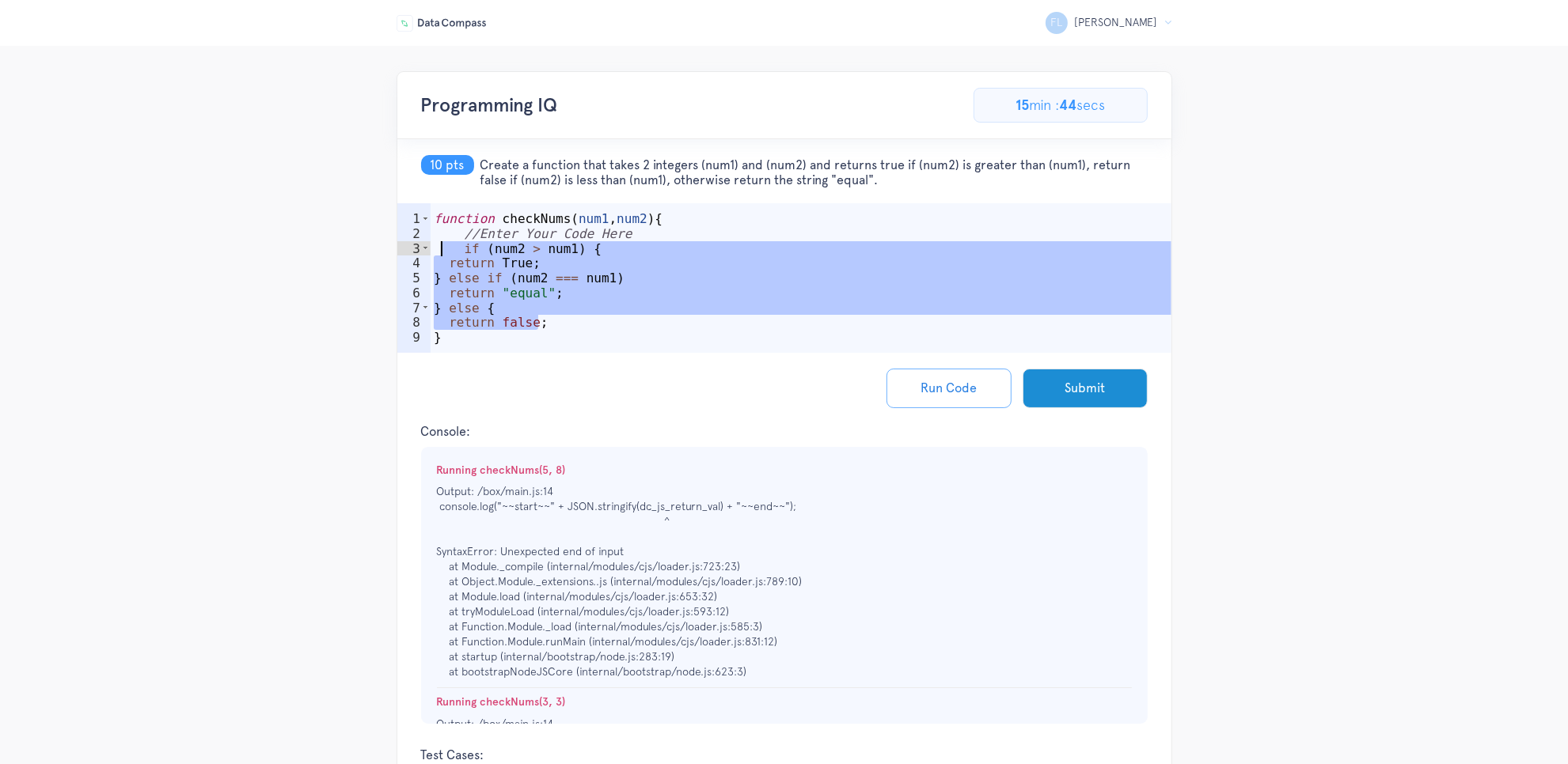
drag, startPoint x: 547, startPoint y: 325, endPoint x: 444, endPoint y: 255, distance: 124.5
click at [444, 255] on div "function checkNums ( num1 , num2 ) { //Enter Your Code Here if ( num2 > num1 ) …" at bounding box center [801, 301] width 741 height 179
paste textarea "}"
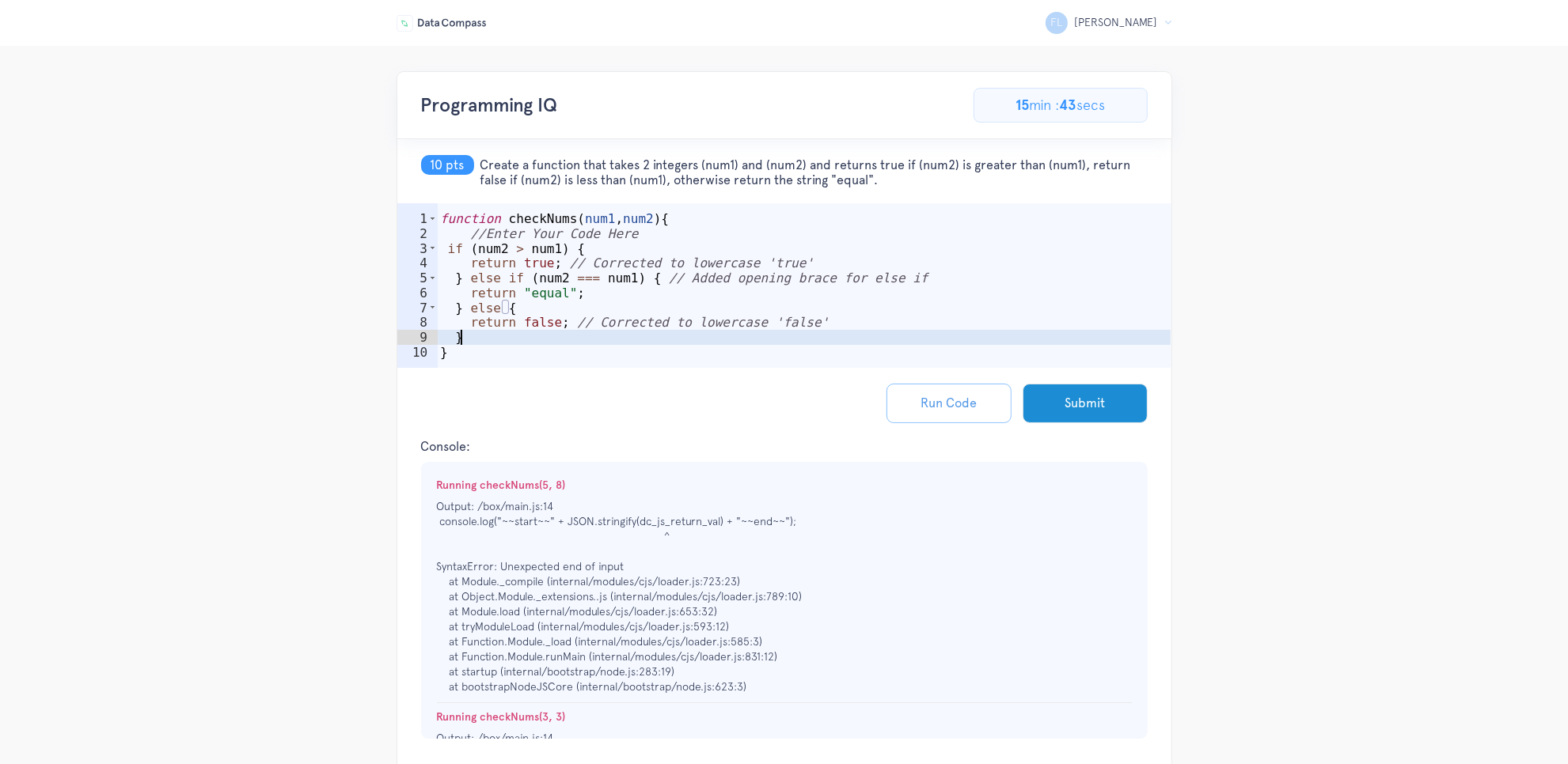
type textarea "}"
click at [920, 415] on button "Run Code" at bounding box center [949, 403] width 125 height 40
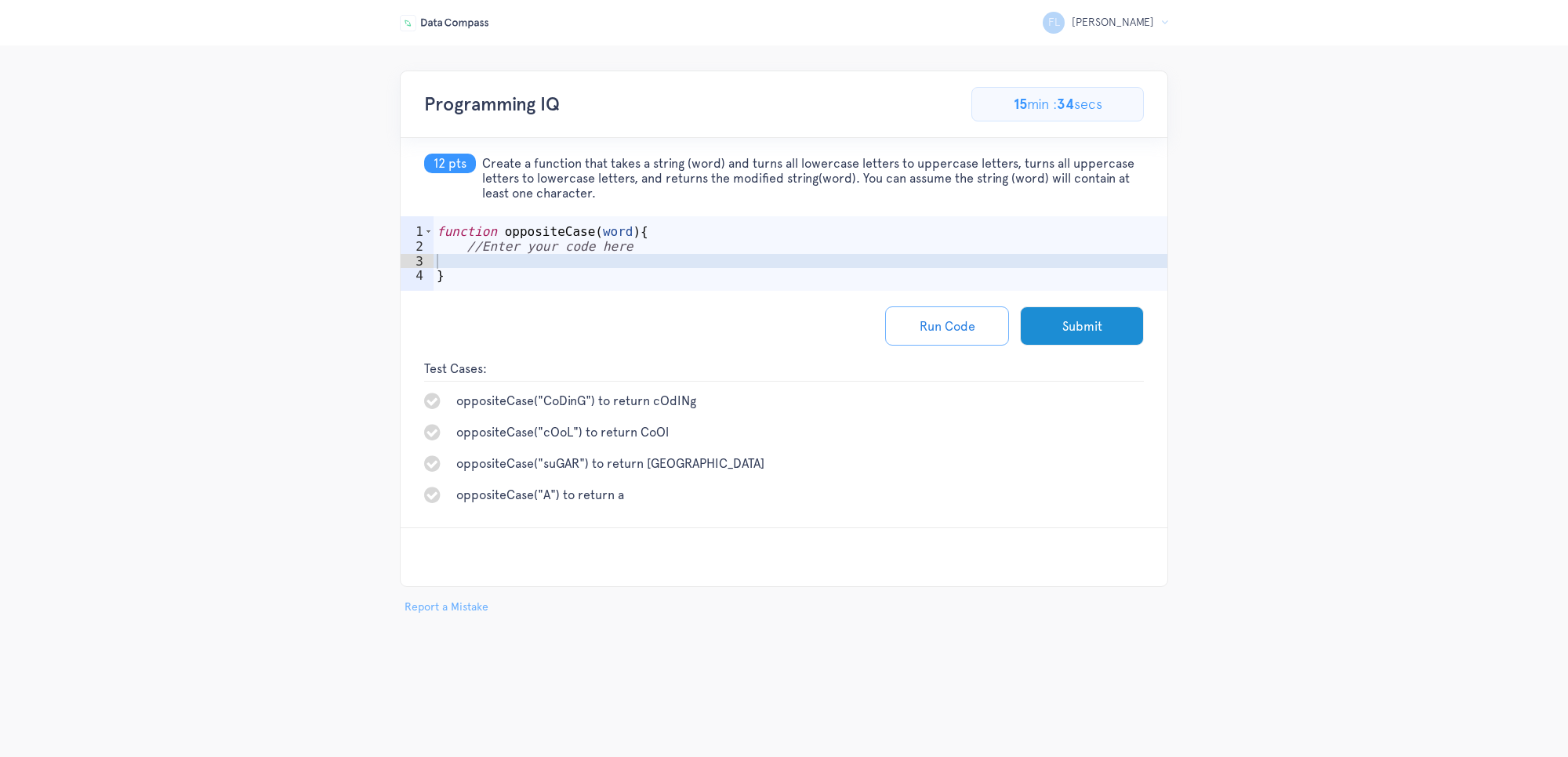
click at [643, 265] on div "function oppositeCase ( word ) { //Enter your code here }" at bounding box center [800, 276] width 734 height 104
type textarea "w"
click at [471, 246] on div "function oppositeCase ( word ) { //Enter your code here }" at bounding box center [800, 276] width 734 height 104
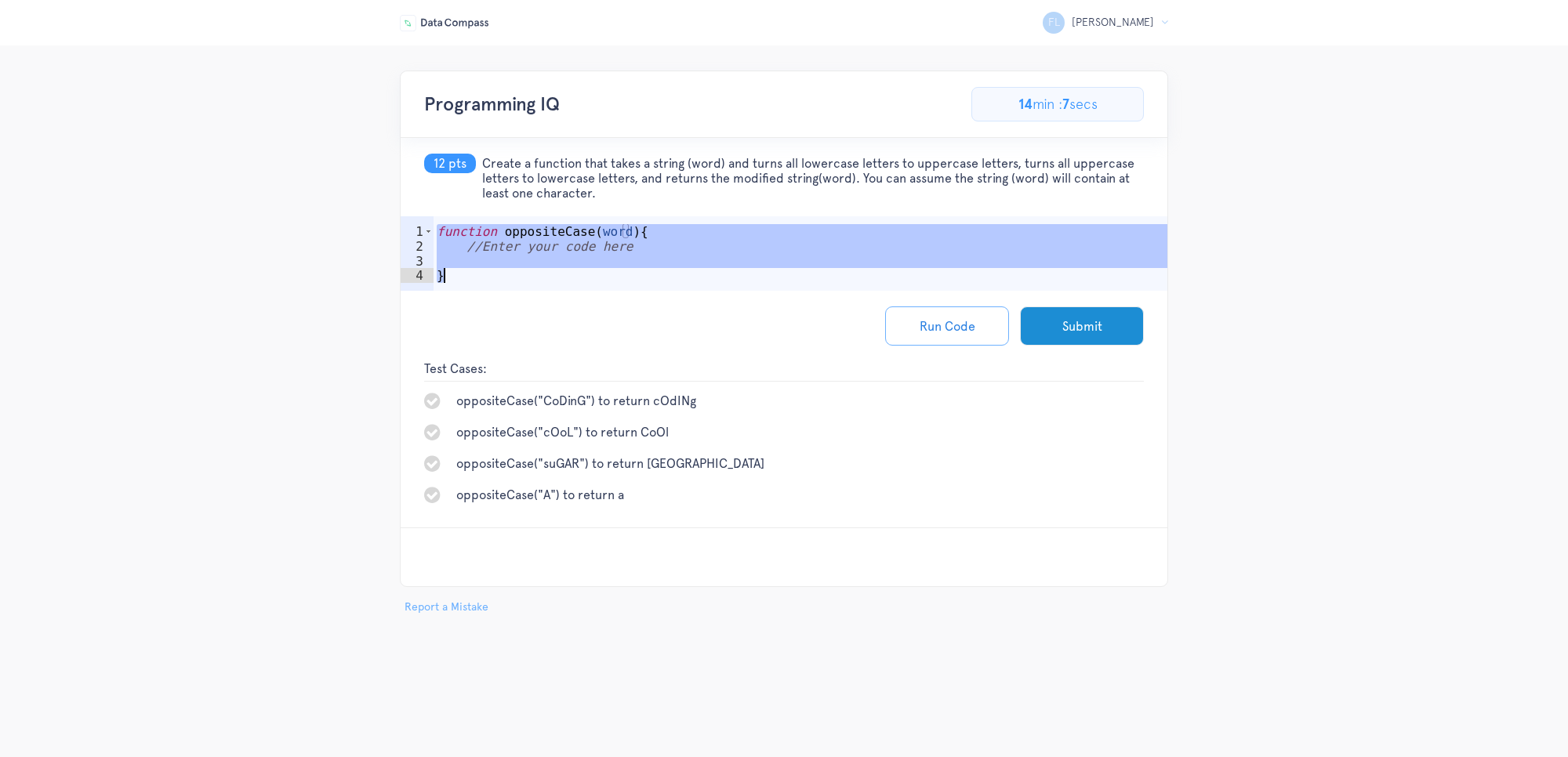
drag, startPoint x: 437, startPoint y: 231, endPoint x: 494, endPoint y: 276, distance: 72.6
click at [494, 276] on div "function oppositeCase ( word ) { //Enter your code here }" at bounding box center [800, 276] width 734 height 104
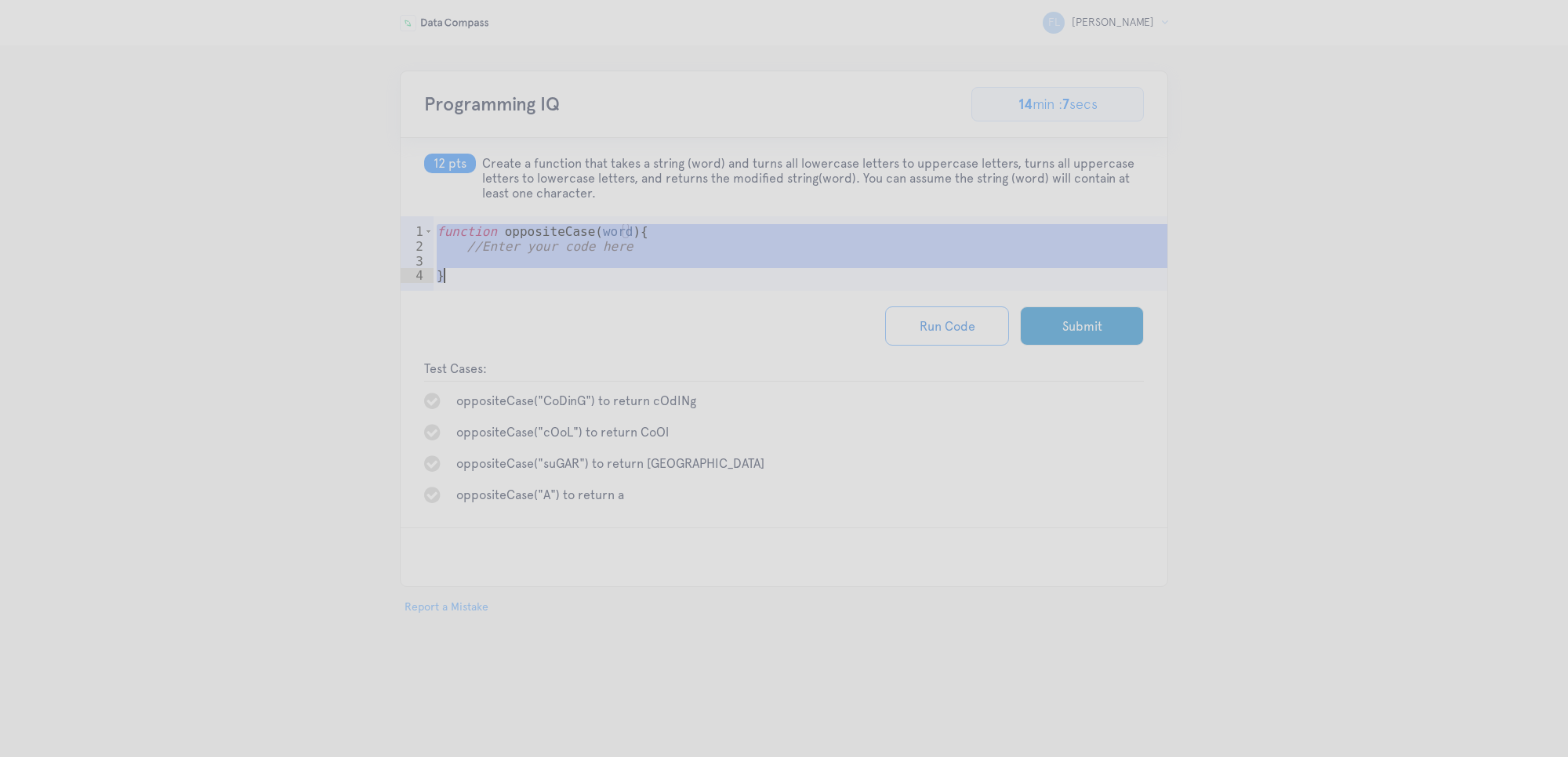
type textarea "}"
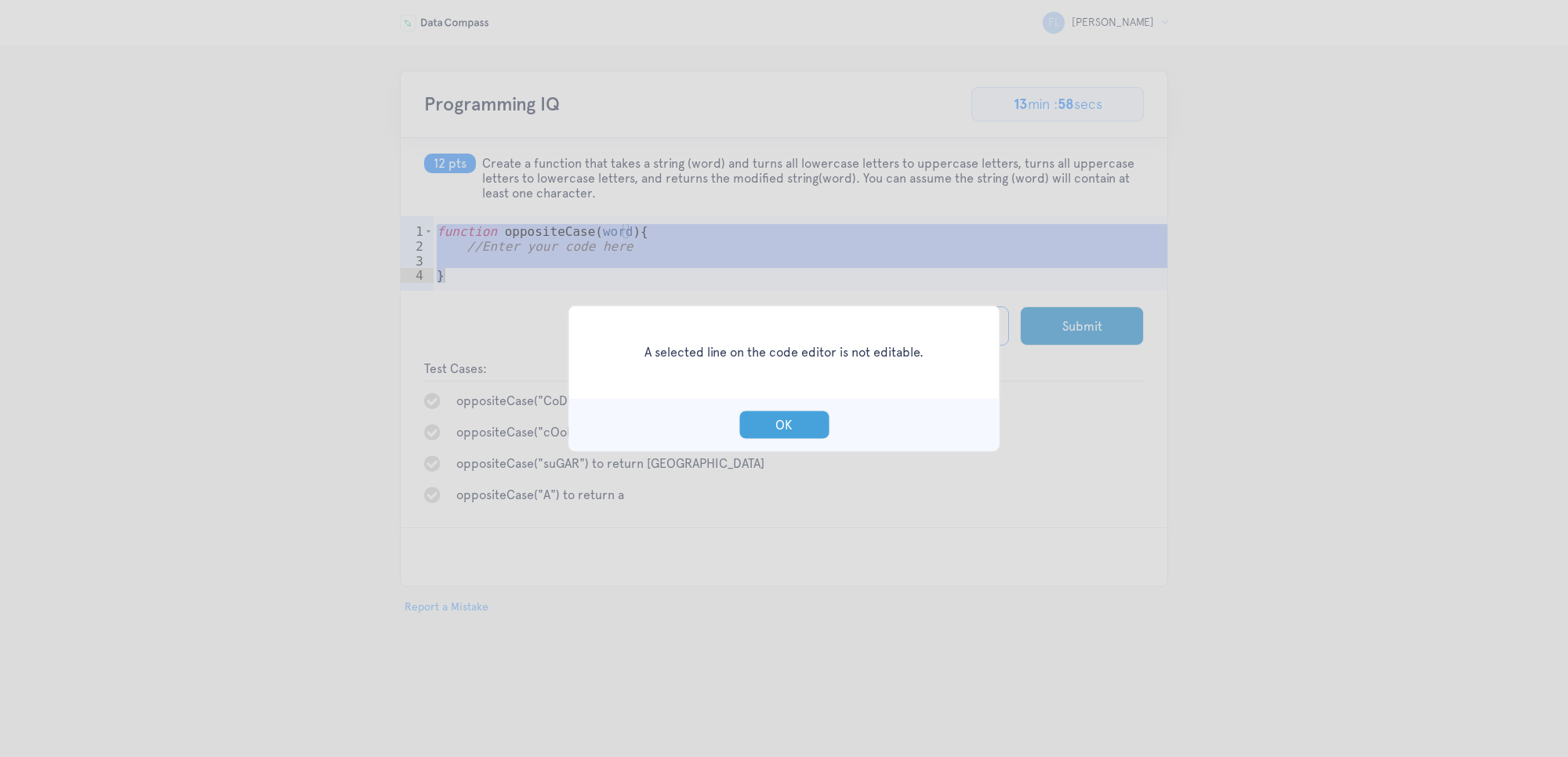
click at [800, 429] on button "OK" at bounding box center [783, 424] width 91 height 29
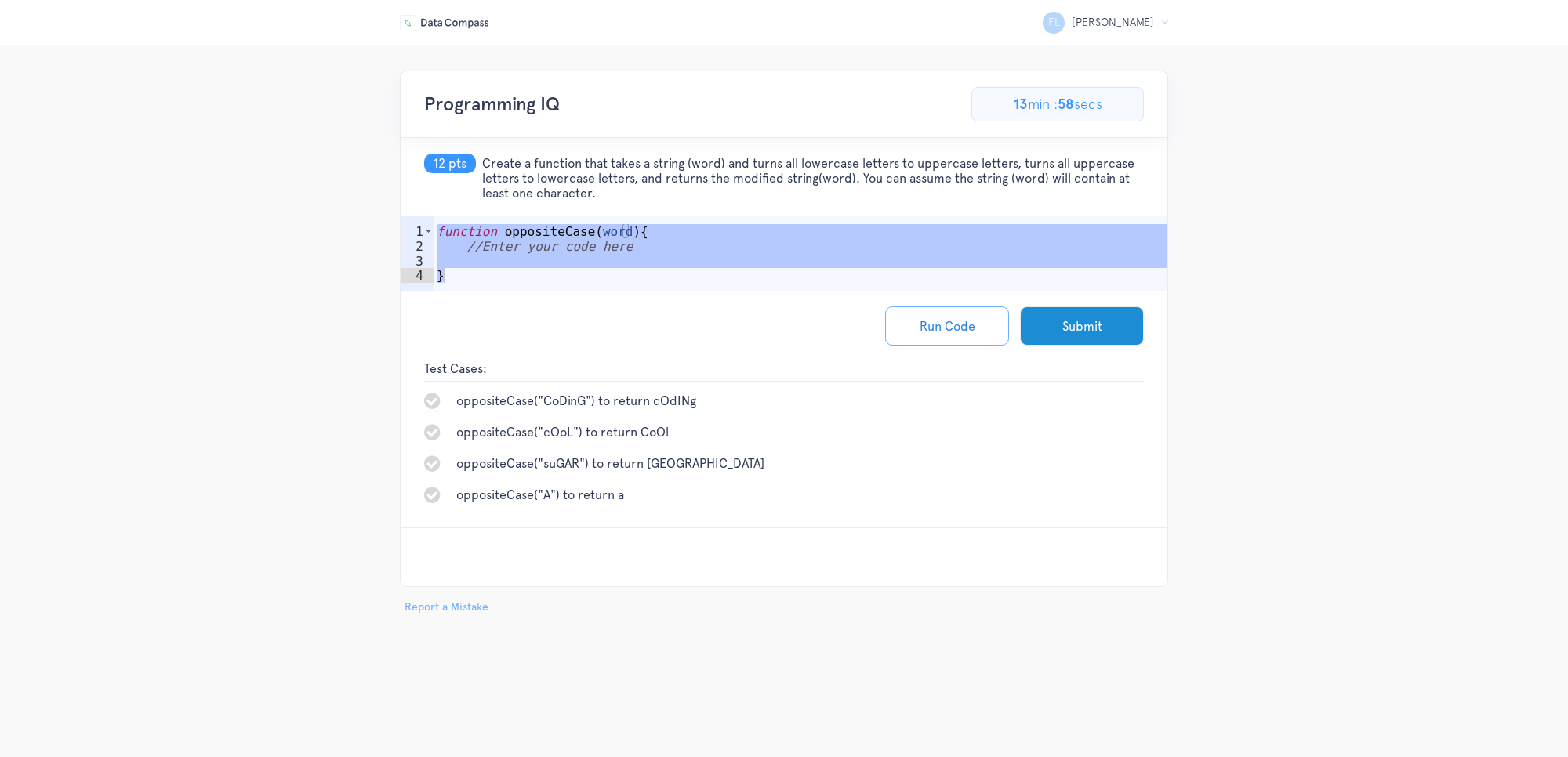
click at [738, 266] on div "function oppositeCase ( word ) { //Enter your code here }" at bounding box center [800, 276] width 734 height 104
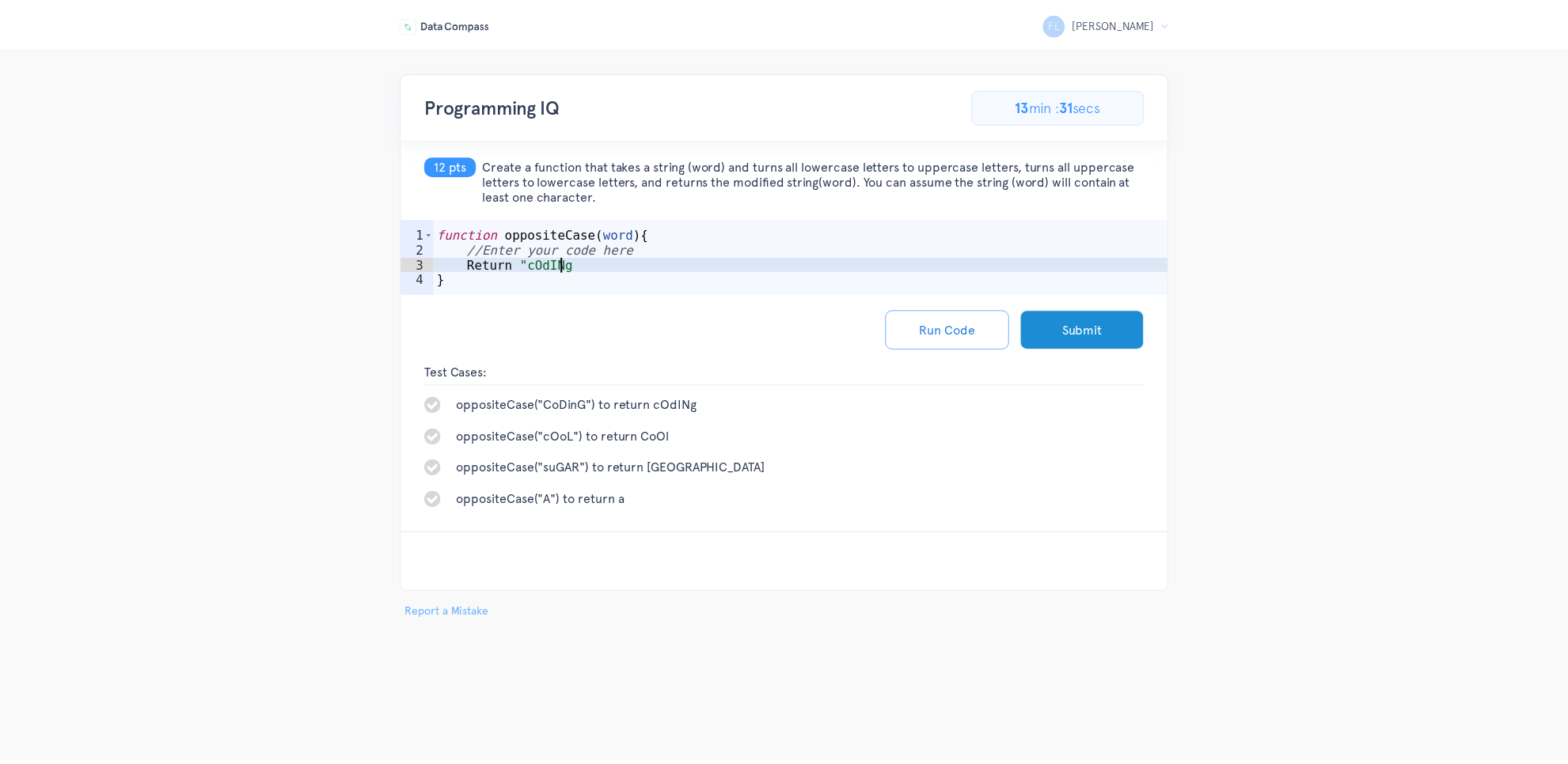
scroll to position [0, 7]
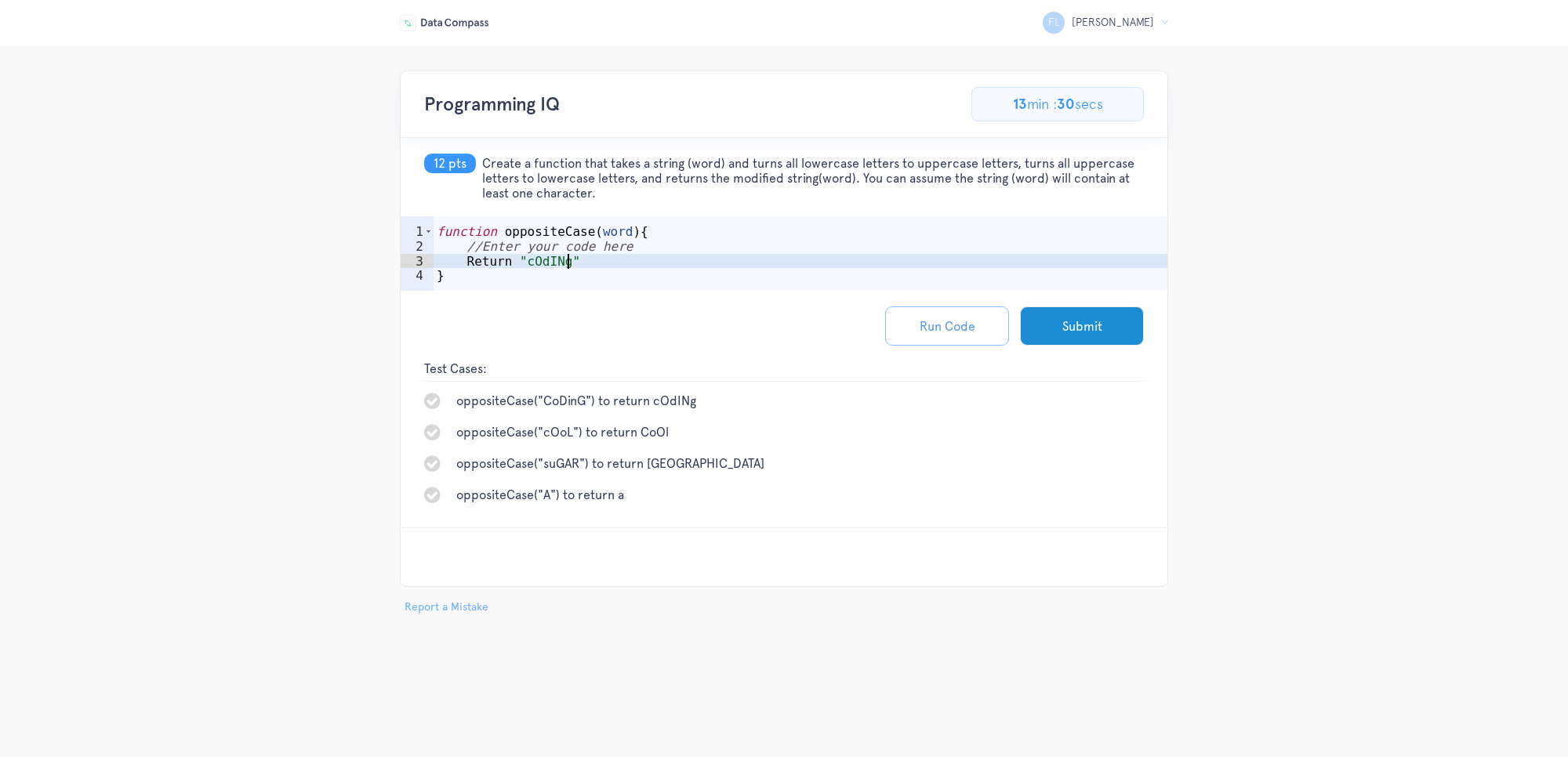
click at [956, 331] on button "Run Code" at bounding box center [946, 326] width 124 height 39
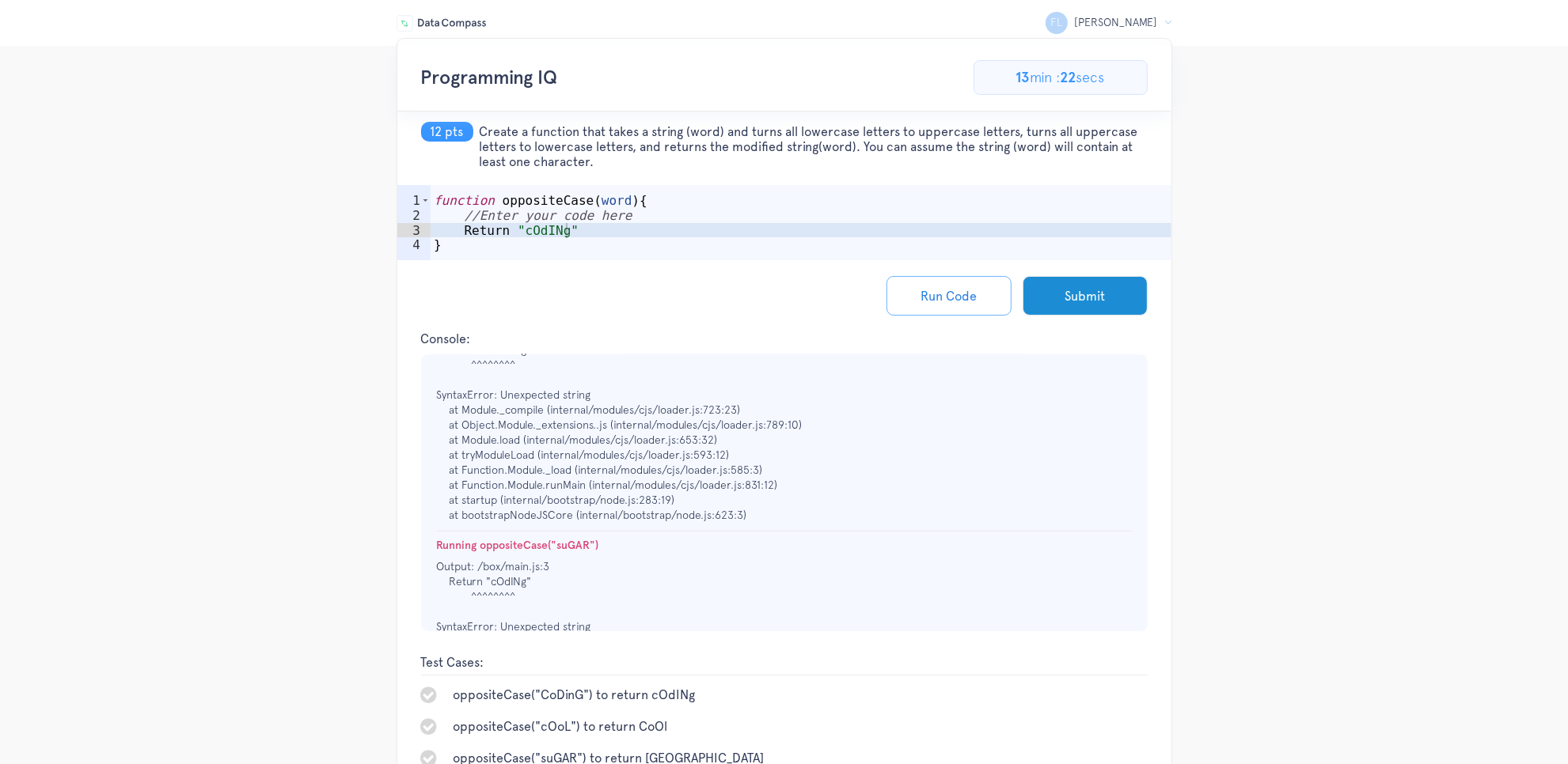
scroll to position [0, 0]
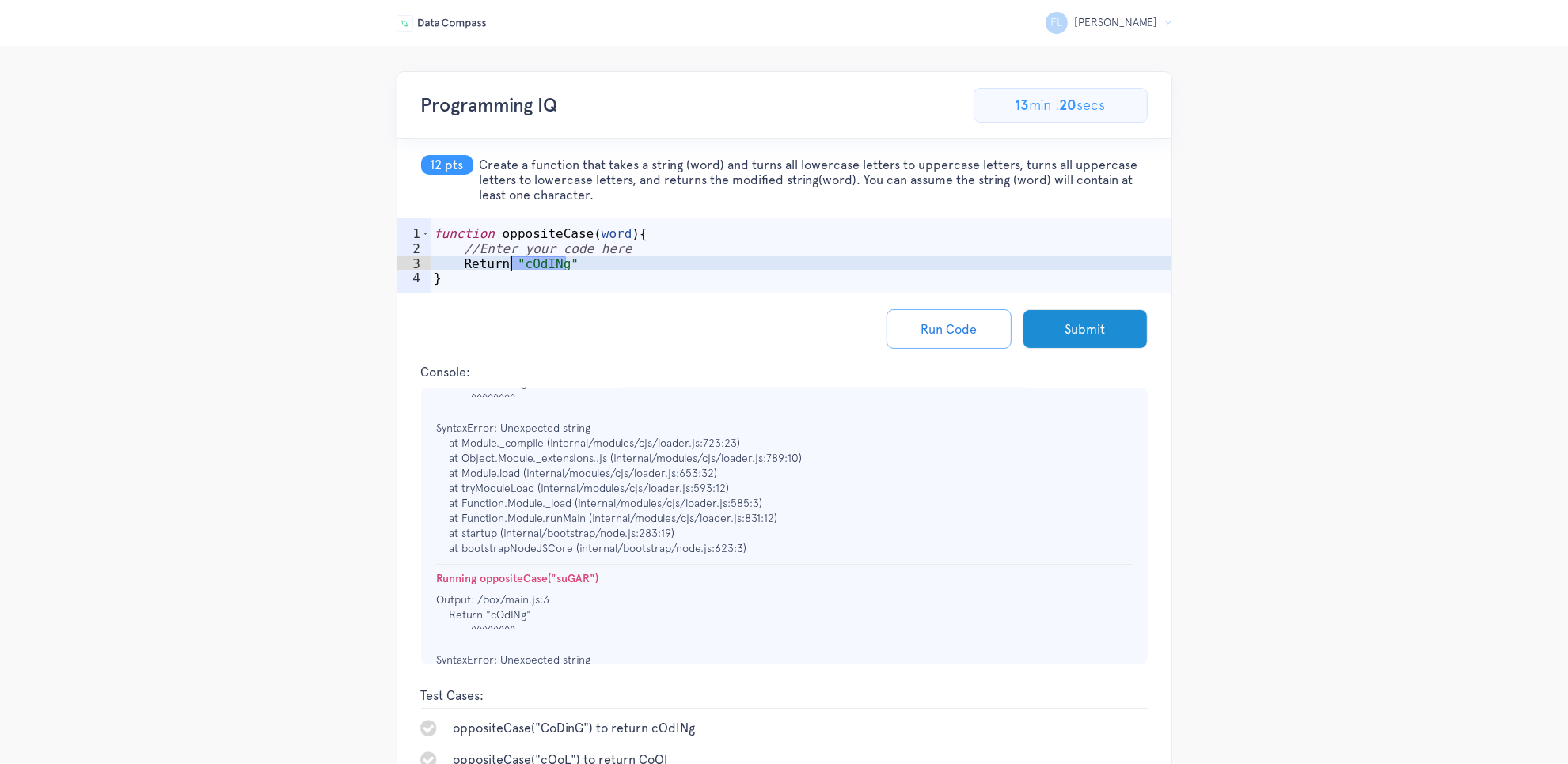
drag, startPoint x: 570, startPoint y: 262, endPoint x: 511, endPoint y: 260, distance: 59.0
click at [511, 260] on div "function oppositeCase ( word ) { //Enter your code here Return "cOdINg" }" at bounding box center [801, 279] width 741 height 105
type textarea "R"
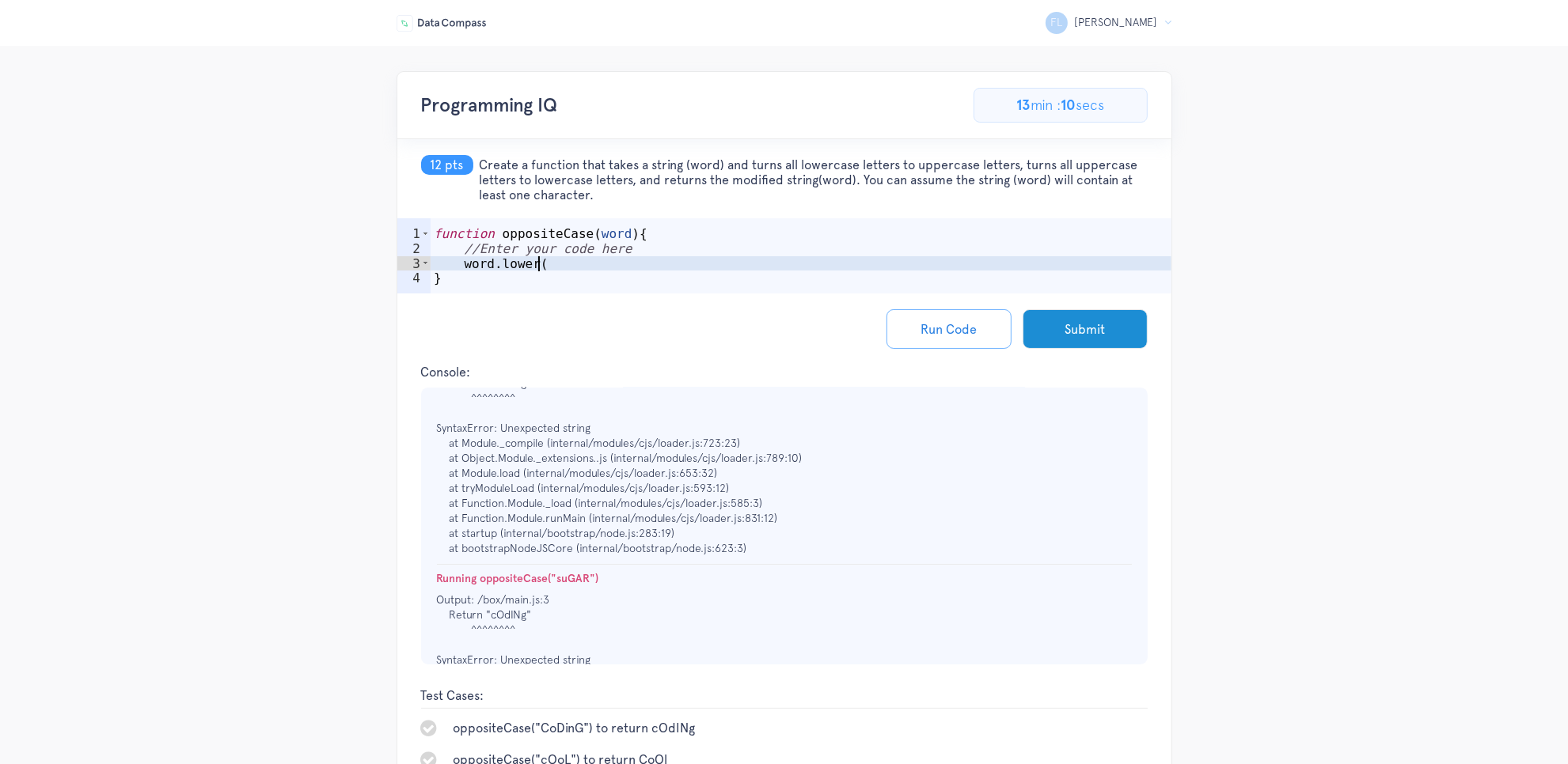
type textarea "word.lower()"
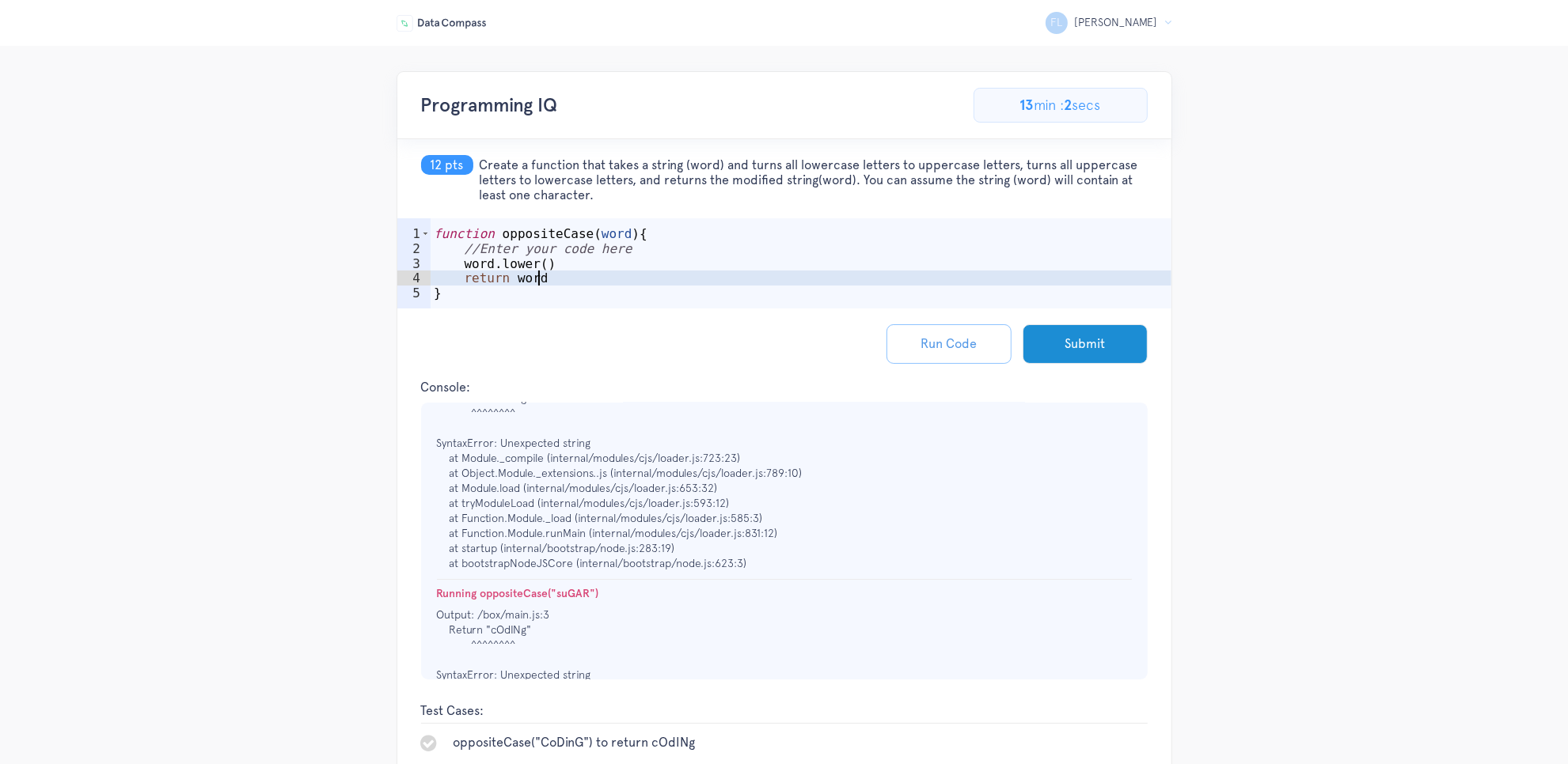
click at [930, 342] on button "Run Code" at bounding box center [949, 344] width 125 height 40
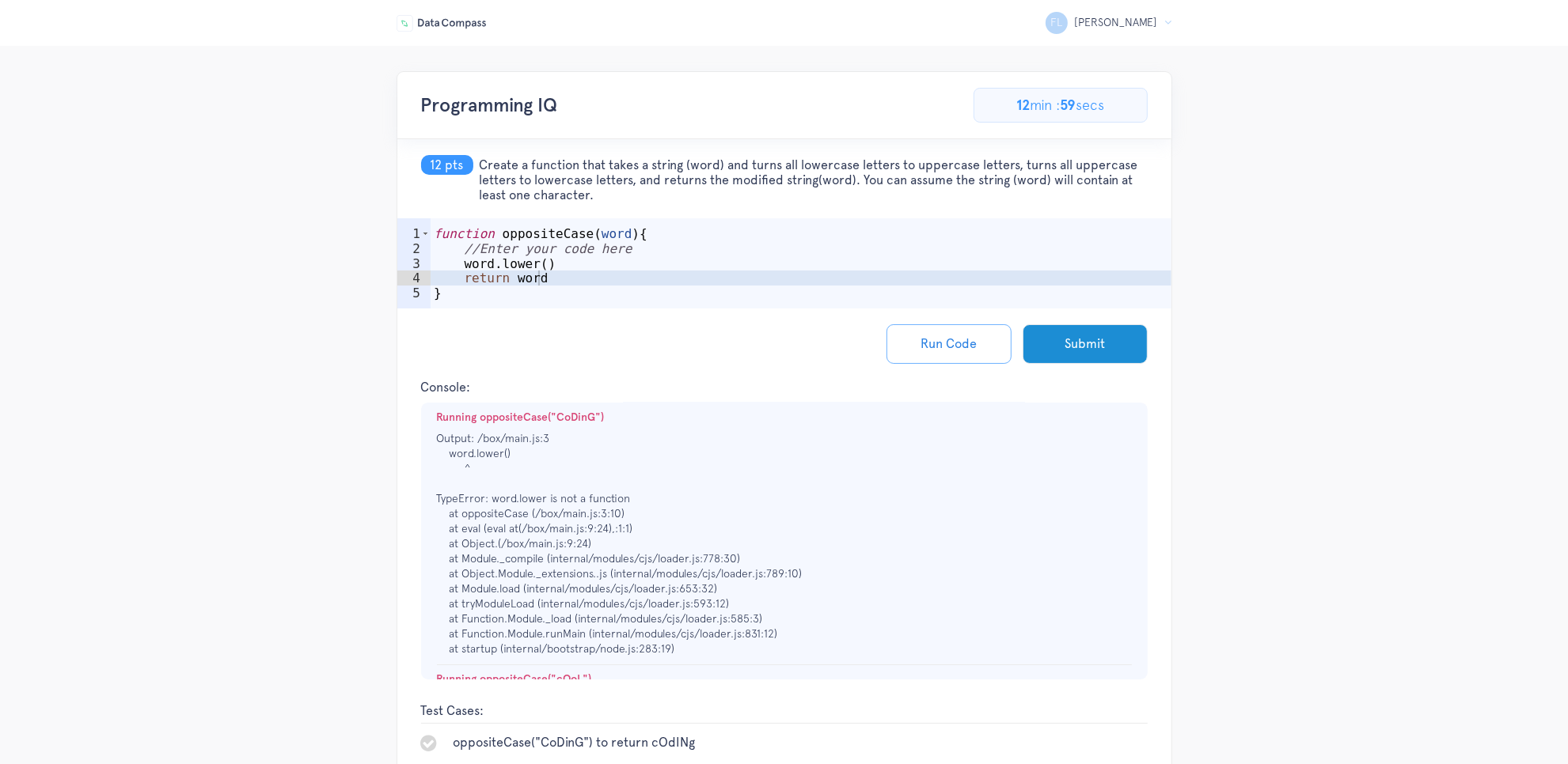
scroll to position [0, 0]
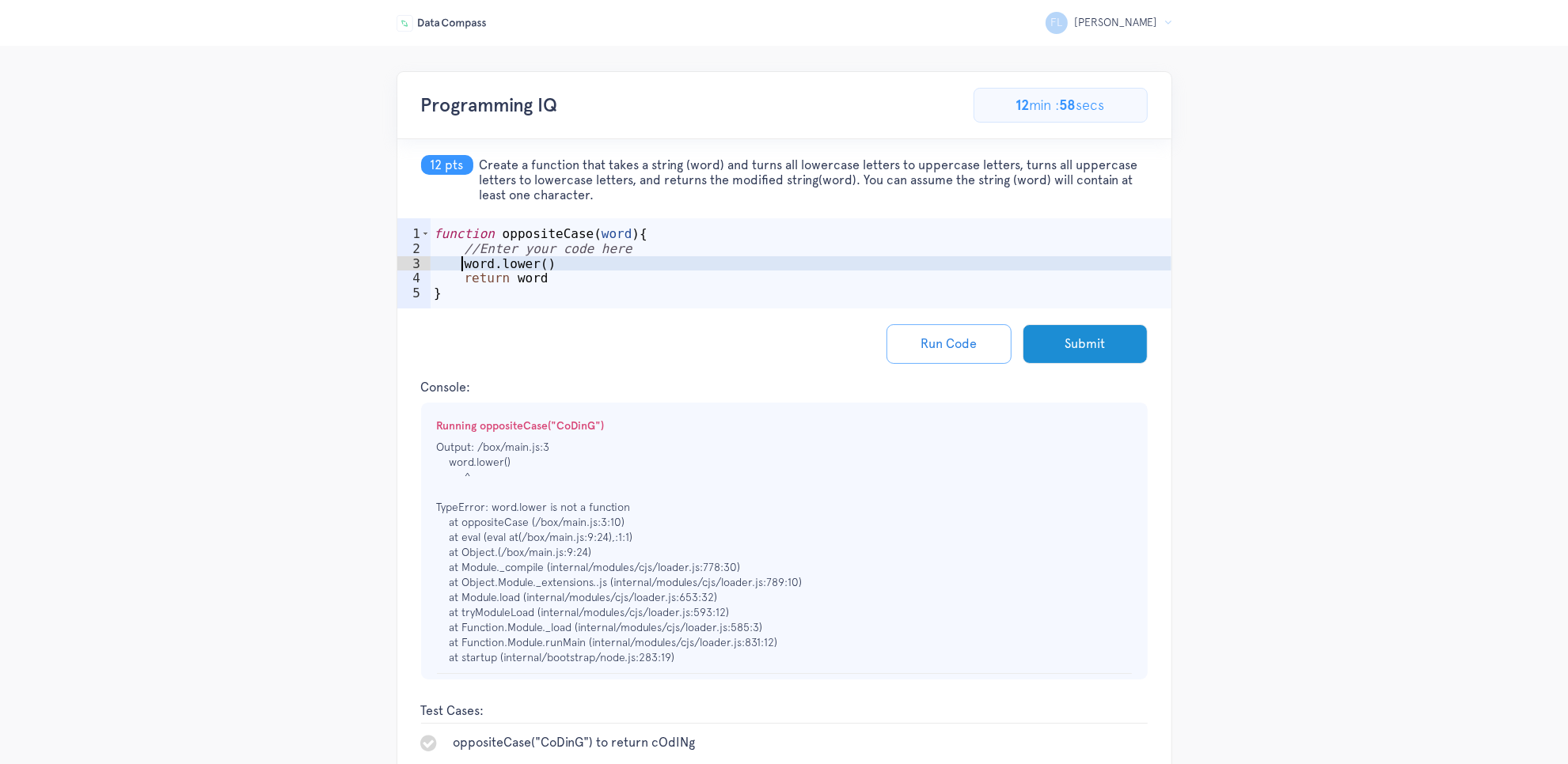
click at [461, 266] on div "function oppositeCase ( word ) { //Enter your code here word . lower ( ) return…" at bounding box center [801, 286] width 741 height 119
click at [930, 340] on button "Run Code" at bounding box center [949, 344] width 125 height 40
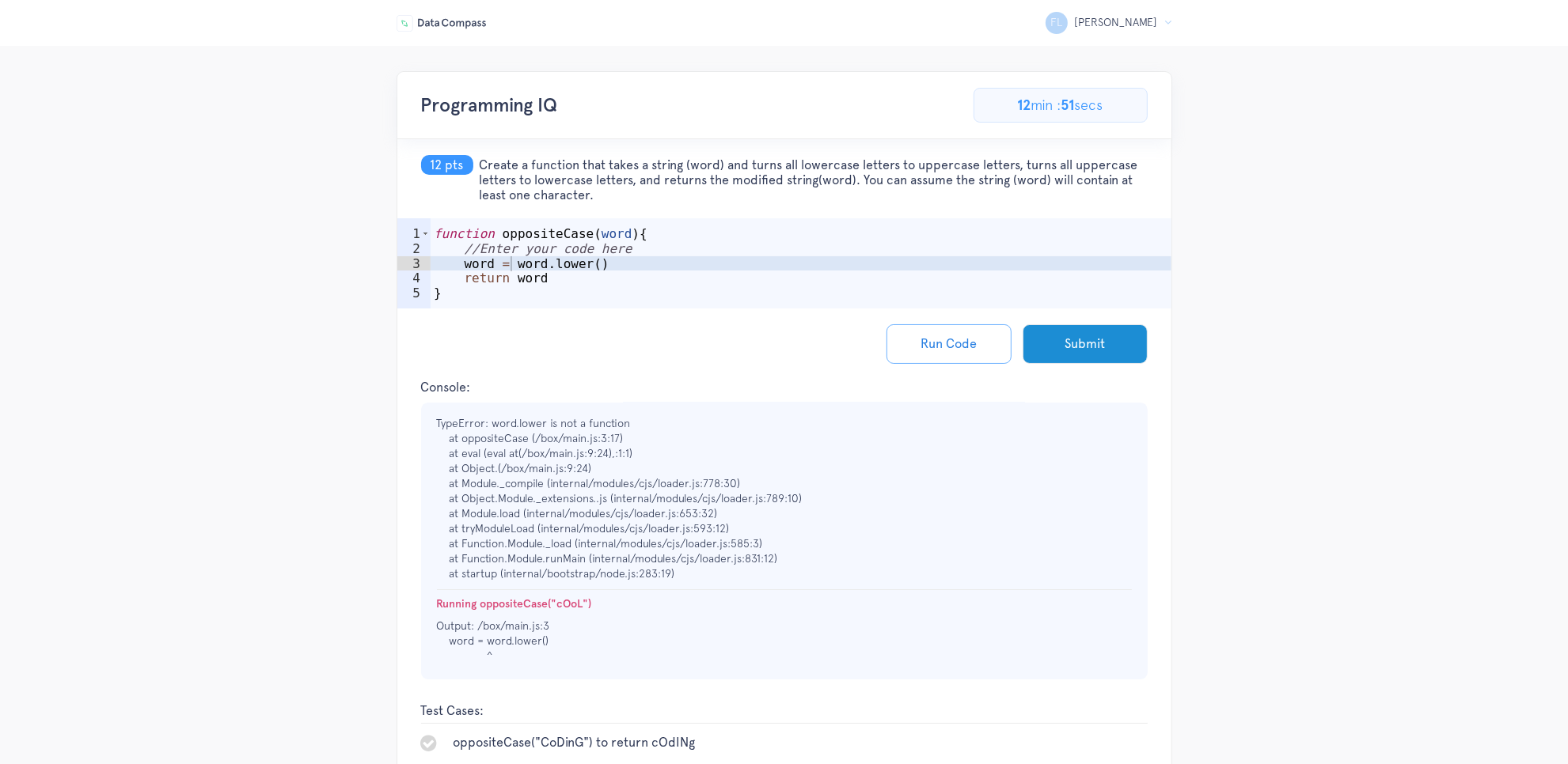
scroll to position [0, 0]
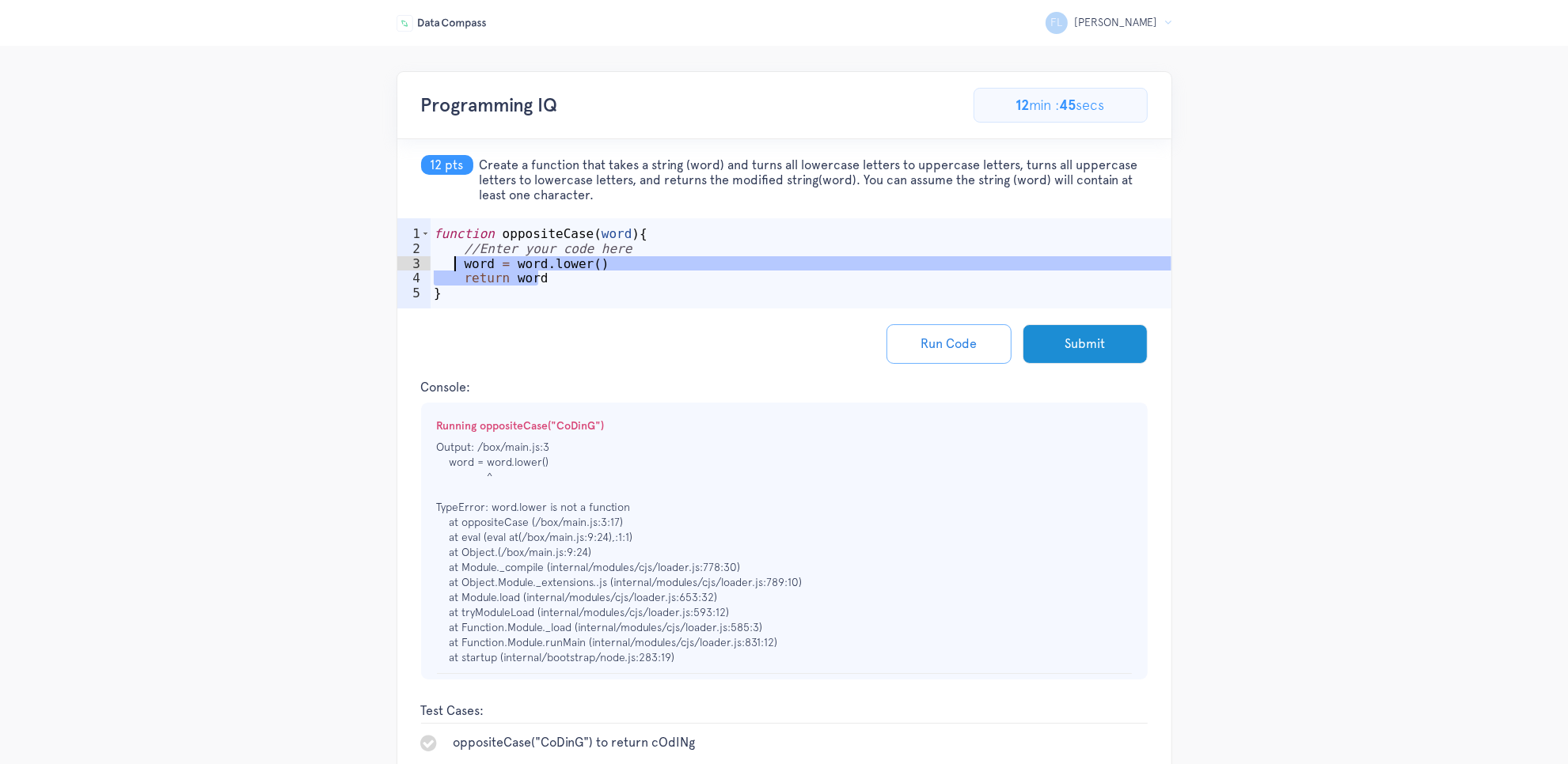
drag, startPoint x: 542, startPoint y: 284, endPoint x: 457, endPoint y: 264, distance: 87.3
click at [457, 264] on div "function oppositeCase ( word ) { //Enter your code here word = word . lower ( )…" at bounding box center [801, 286] width 741 height 119
click at [550, 266] on div "function oppositeCase ( word ) { //Enter your code here word = word . lower ( )…" at bounding box center [801, 286] width 741 height 119
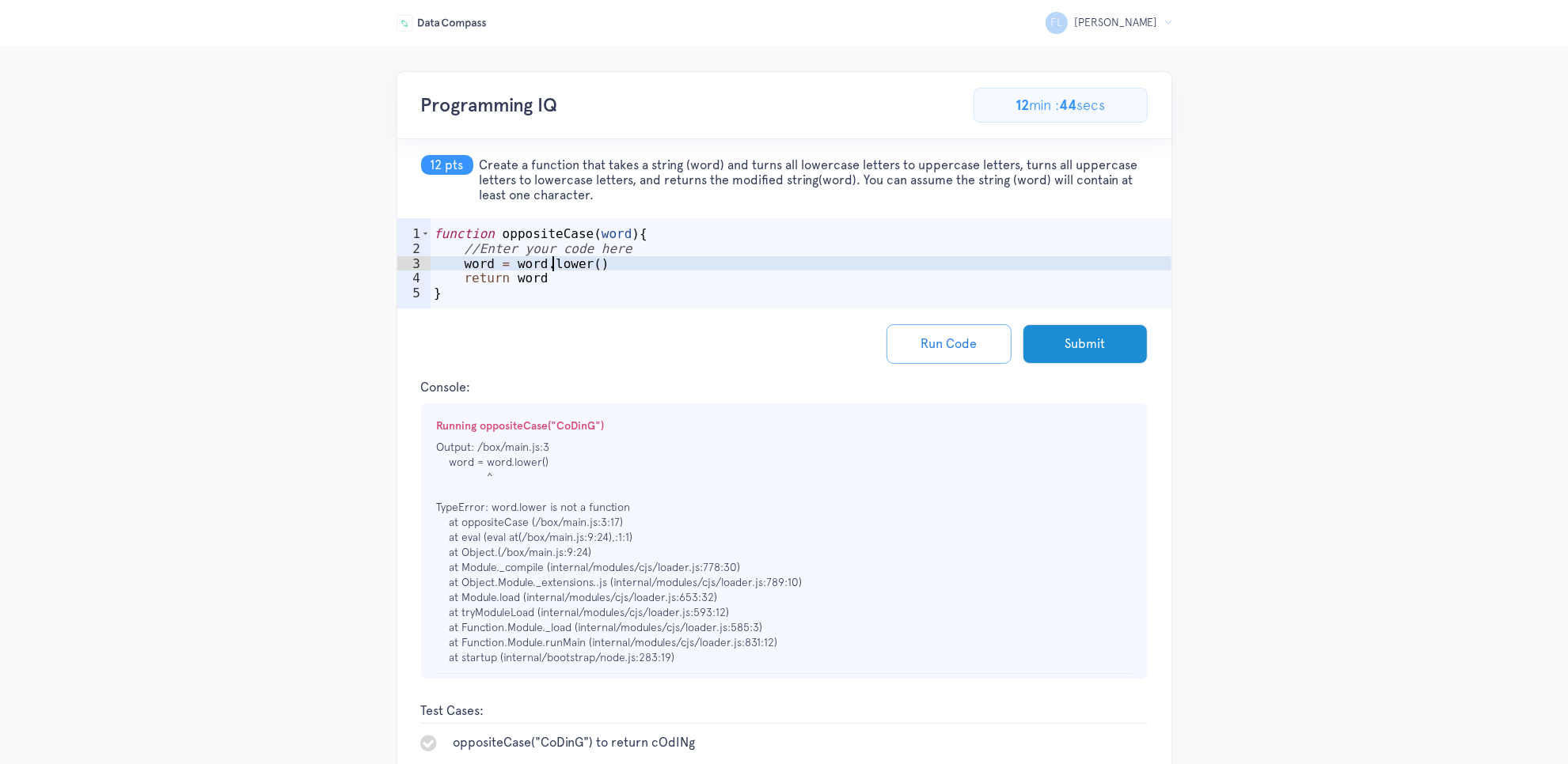
click at [546, 266] on div "function oppositeCase ( word ) { //Enter your code here word = word . lower ( )…" at bounding box center [801, 286] width 741 height 119
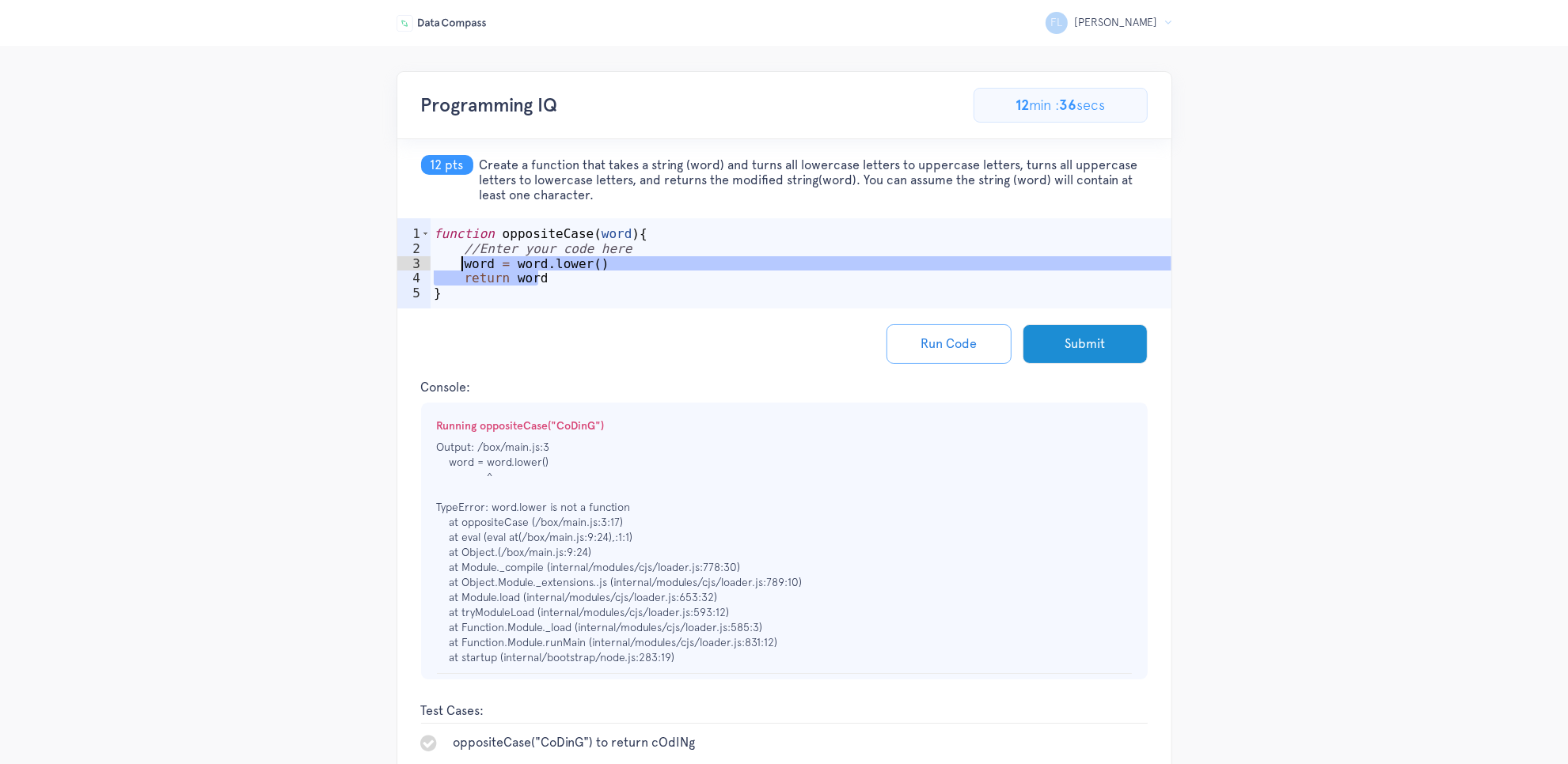
drag, startPoint x: 550, startPoint y: 279, endPoint x: 459, endPoint y: 266, distance: 91.9
click at [459, 266] on div "function oppositeCase ( word ) { //Enter your code here word = word . lower ( )…" at bounding box center [801, 286] width 741 height 119
type textarea "word = word.lower() return word"
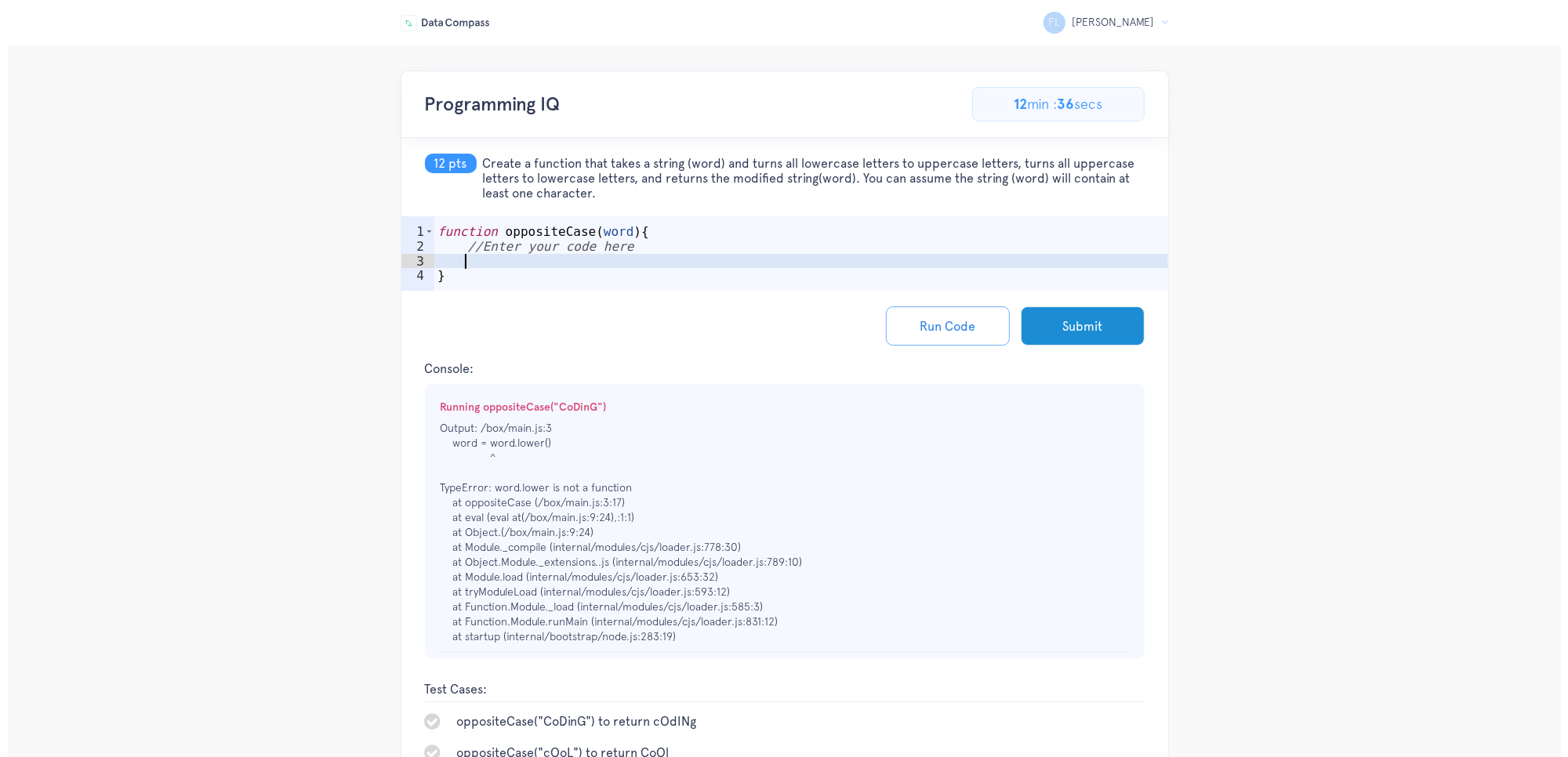
scroll to position [0, 1]
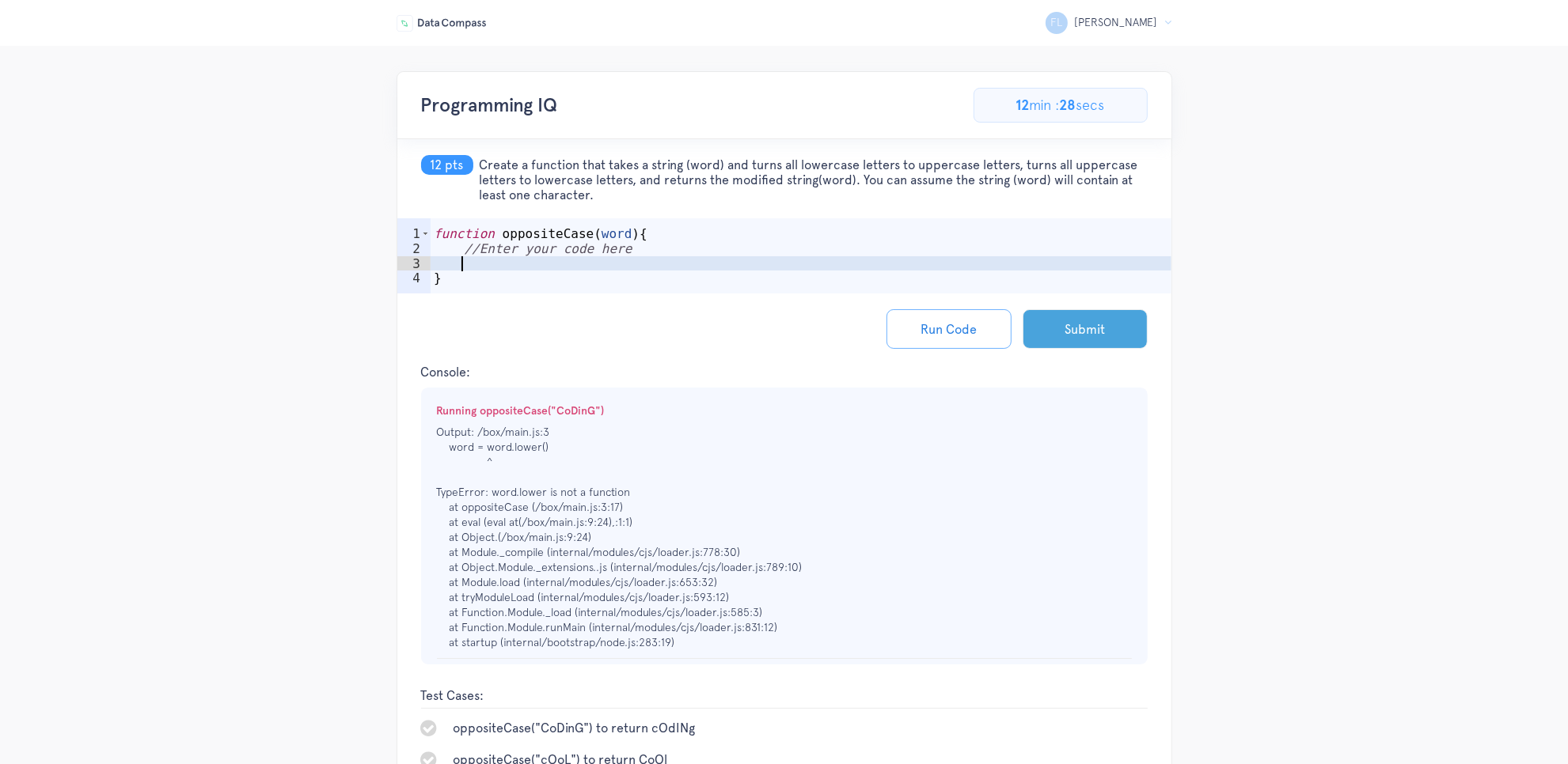
click at [1117, 337] on button "Submit" at bounding box center [1084, 329] width 125 height 40
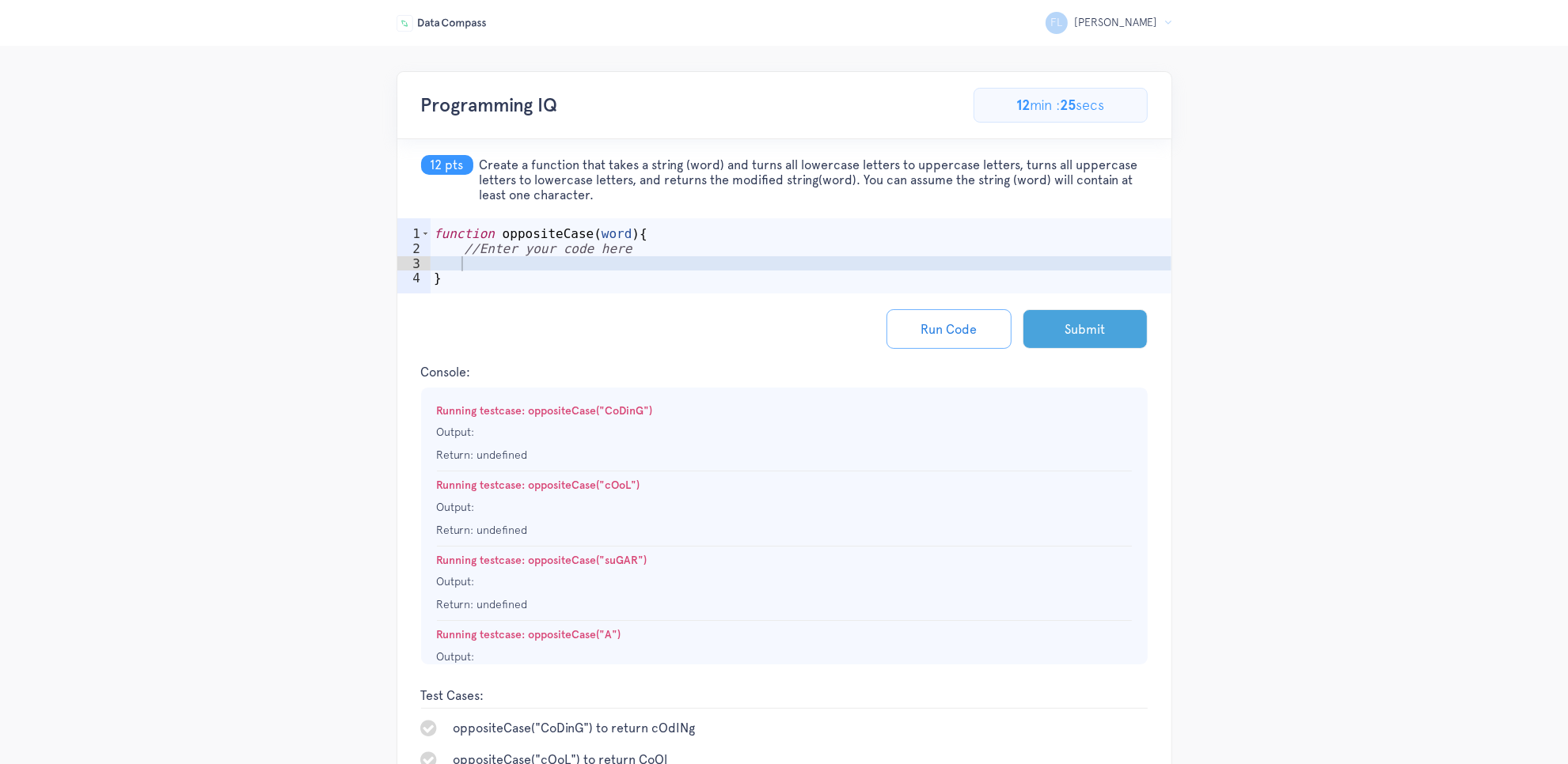
click at [1046, 309] on button "Submit" at bounding box center [1084, 329] width 125 height 40
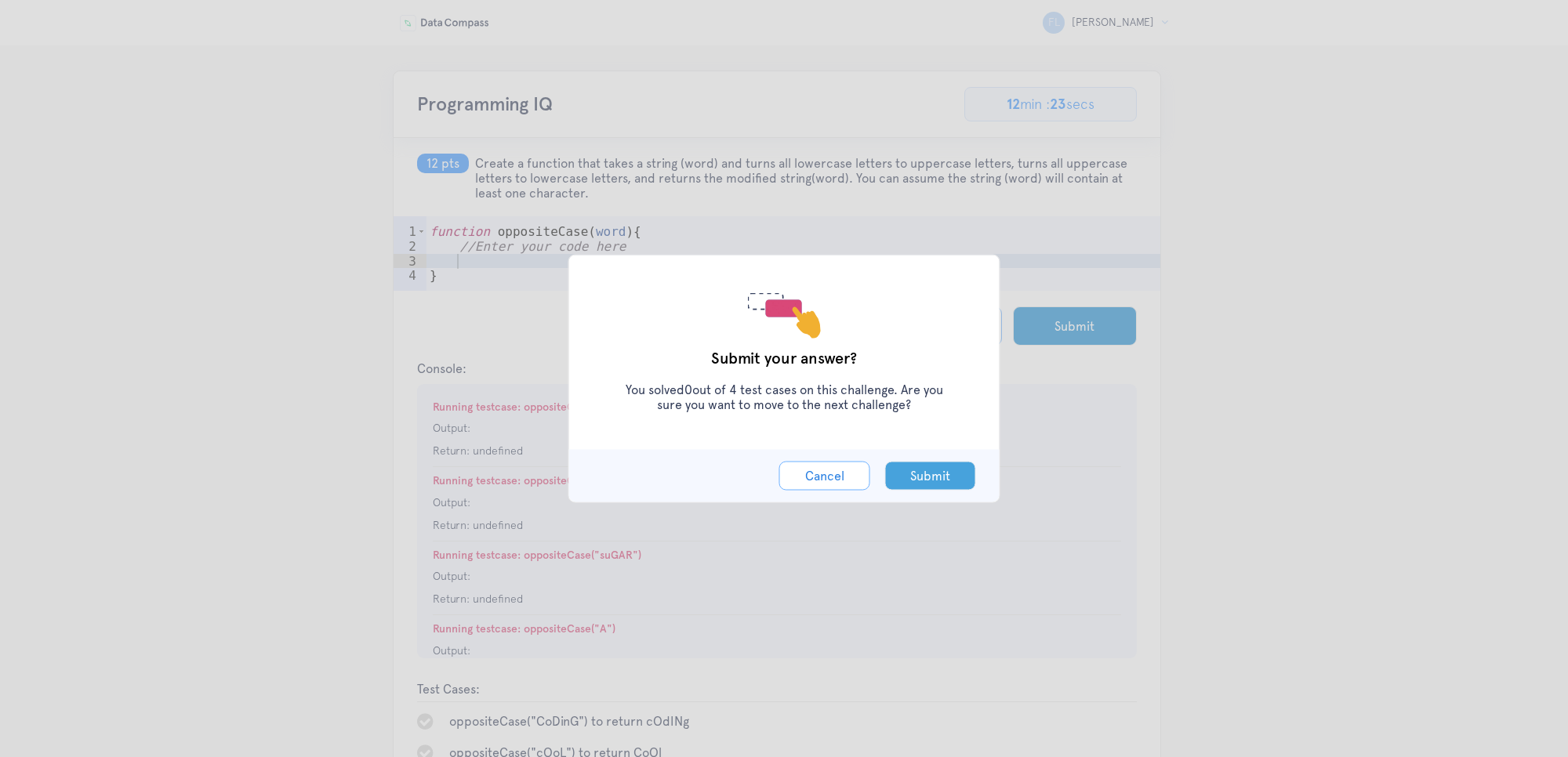
click at [904, 467] on button "Submit" at bounding box center [930, 476] width 91 height 29
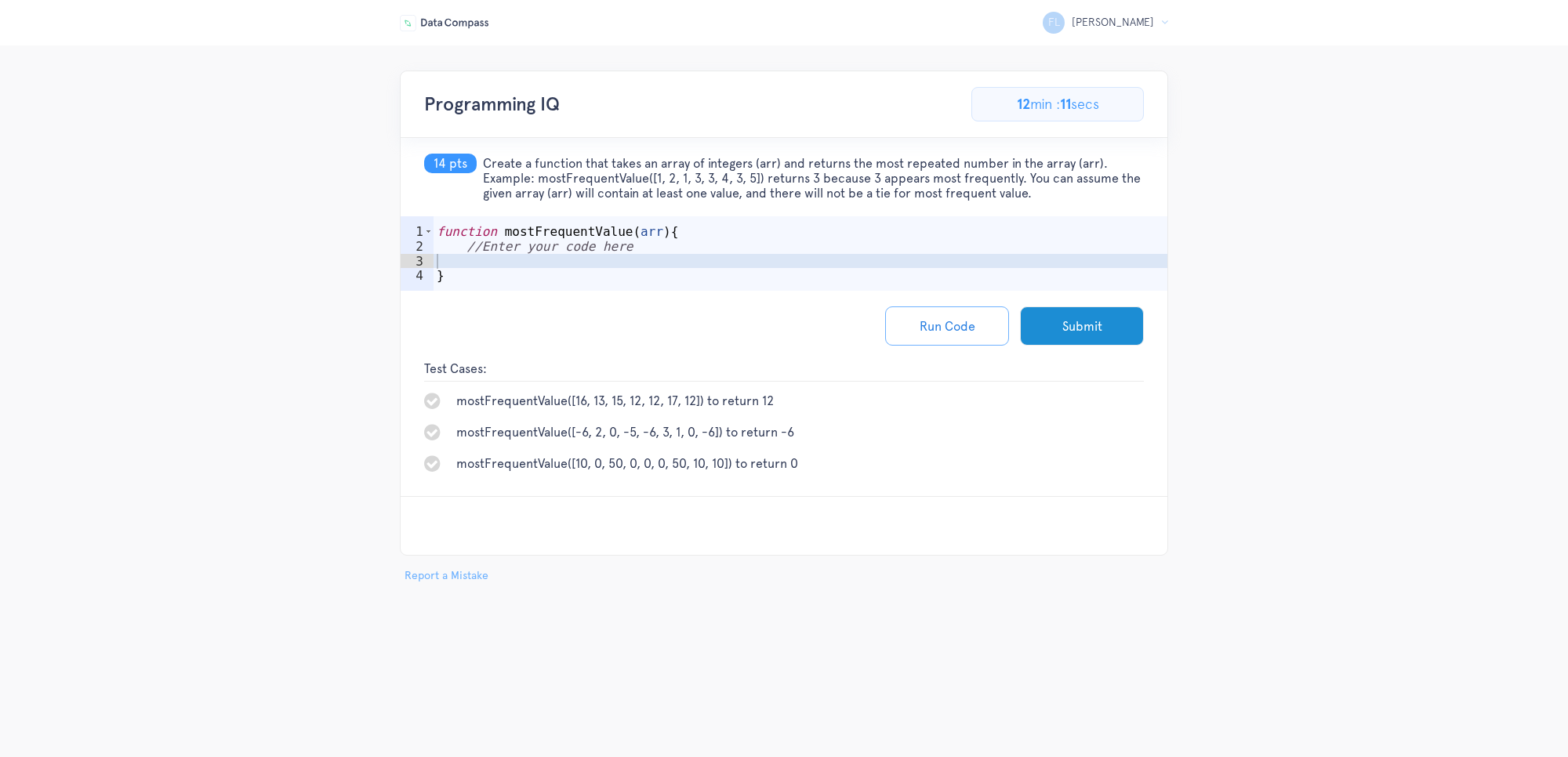
click at [668, 257] on div "function mostFrequentValue ( arr ) { //Enter your code here }" at bounding box center [800, 276] width 734 height 104
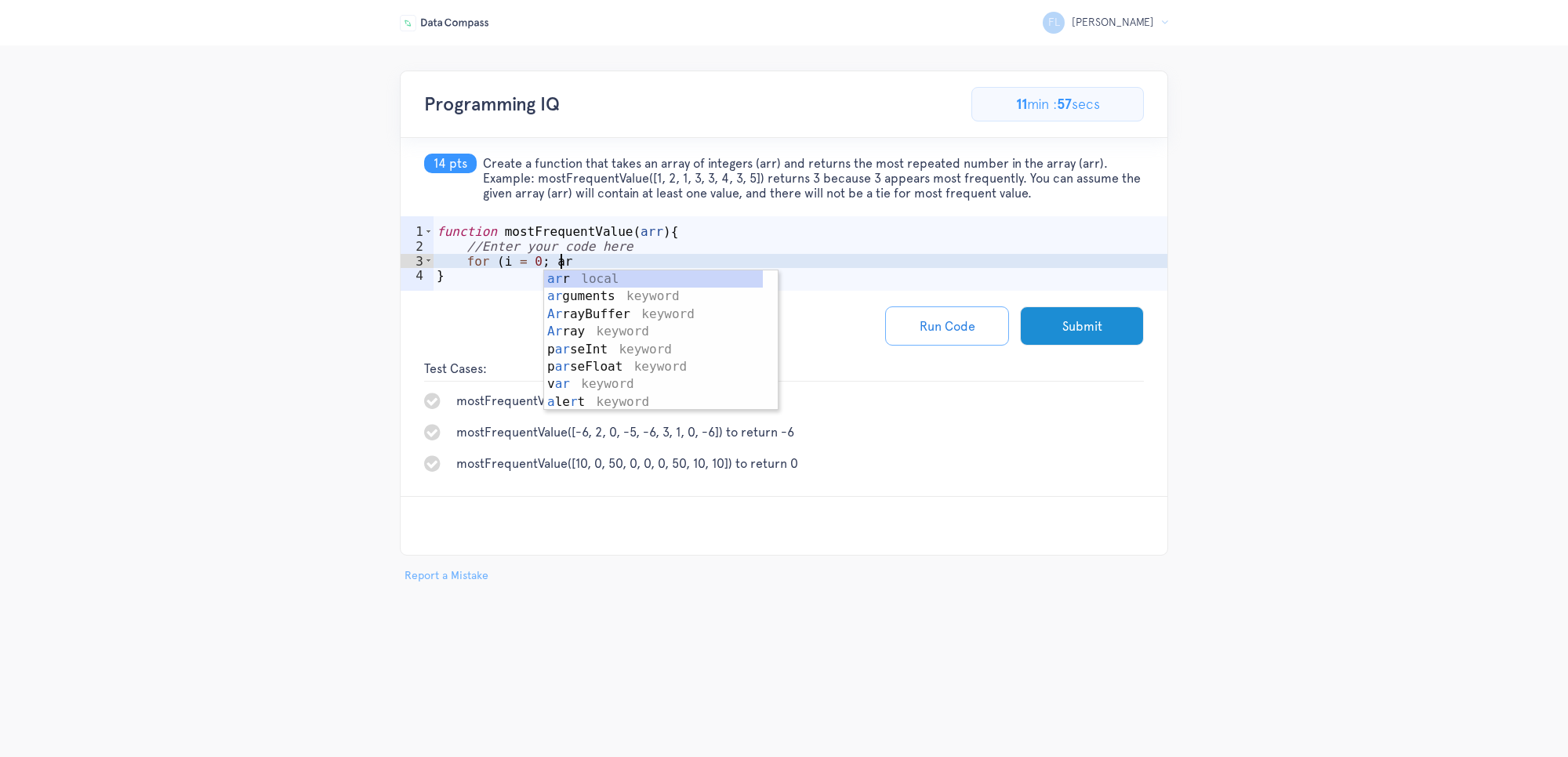
scroll to position [0, 6]
click at [501, 261] on div "function mostFrequentValue ( arr ) { //Enter your code here for ( i = 0 ; a }" at bounding box center [800, 276] width 734 height 104
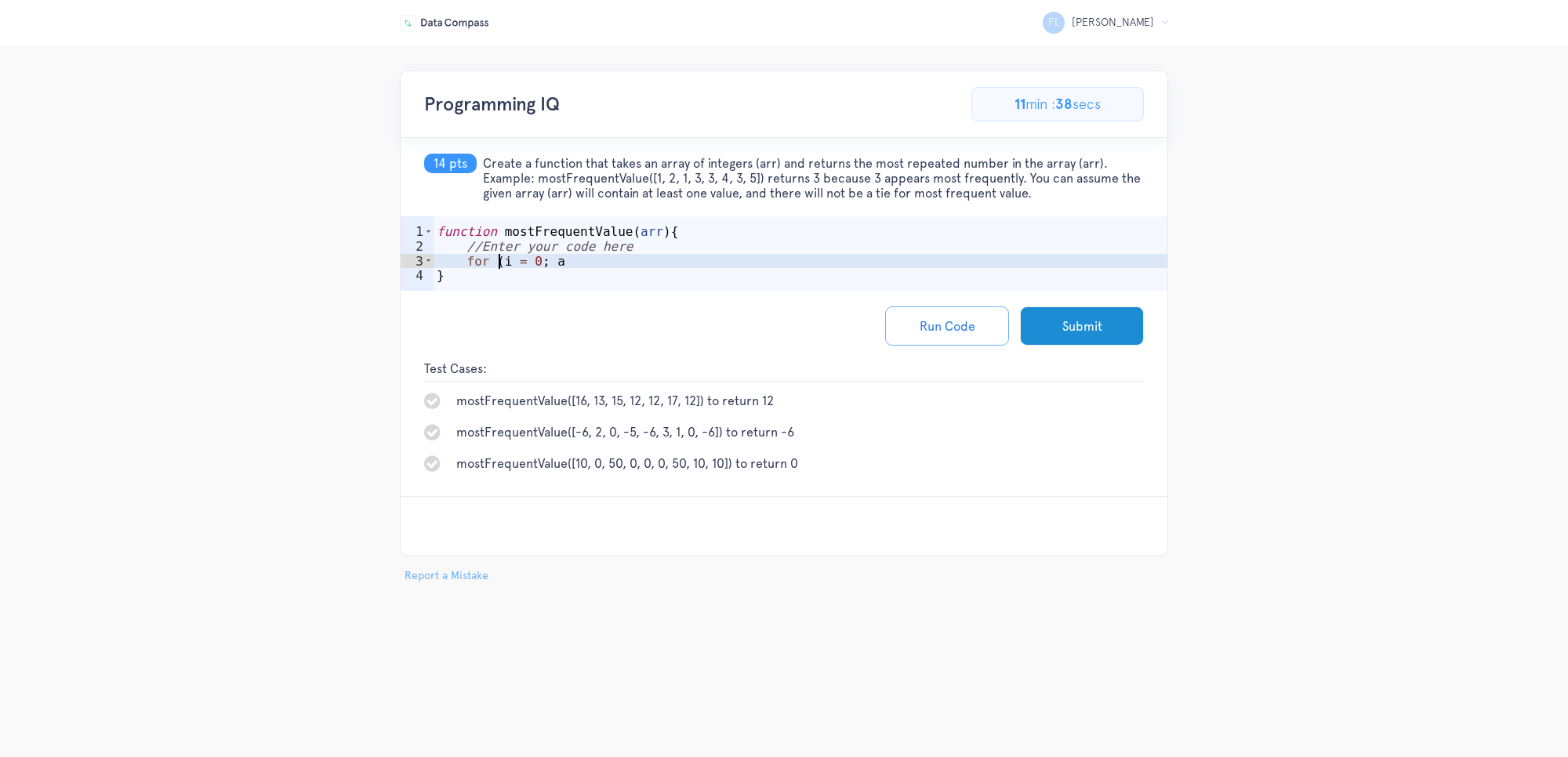
scroll to position [0, 5]
click at [585, 264] on div "function mostFrequentValue ( arr ) { //Enter your code here for ( let i = 0 ; a…" at bounding box center [800, 276] width 734 height 104
type textarea "for (let i = 0; i < arr.length: i++){"
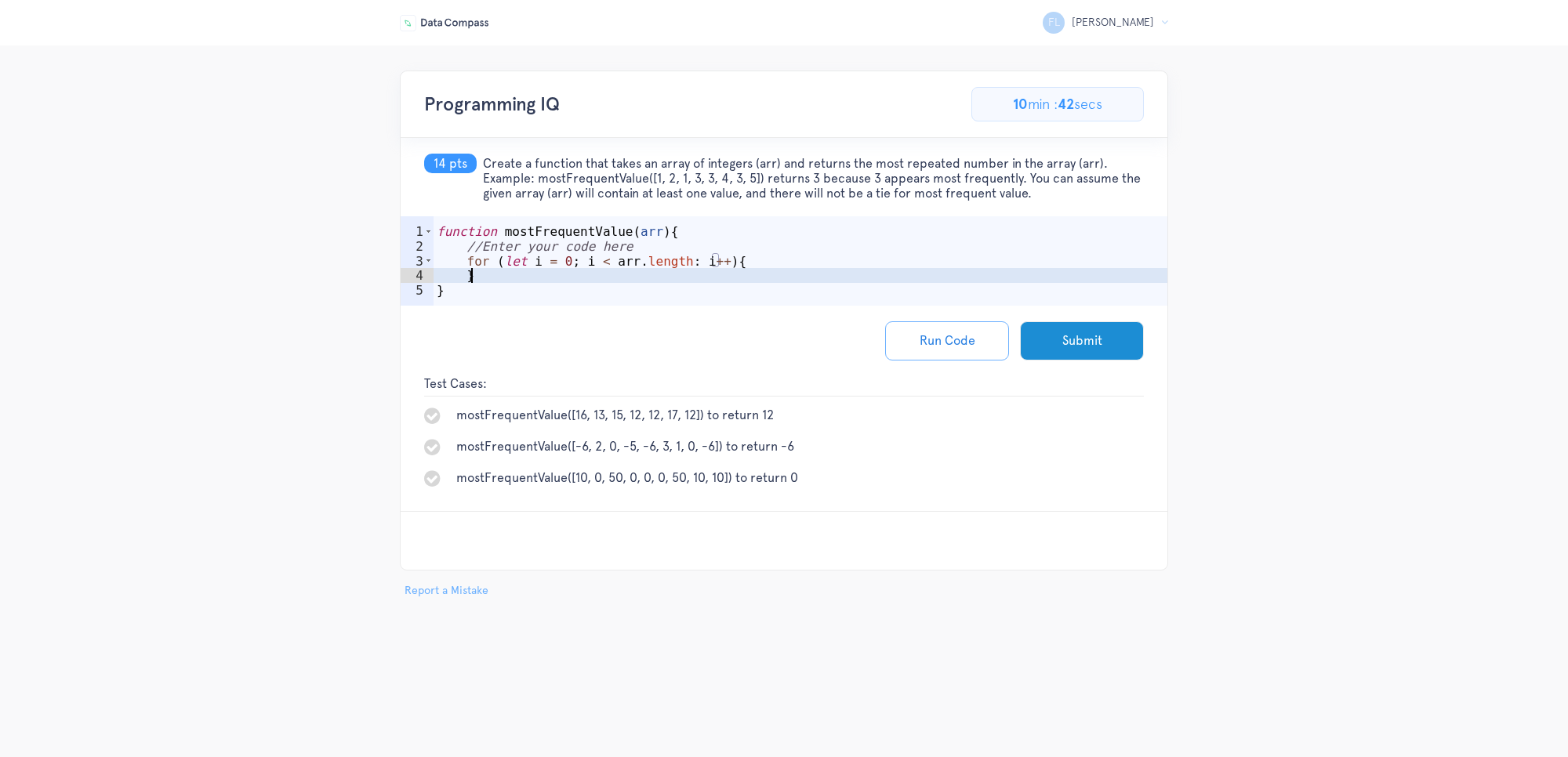
scroll to position [0, 1]
type textarea "}"
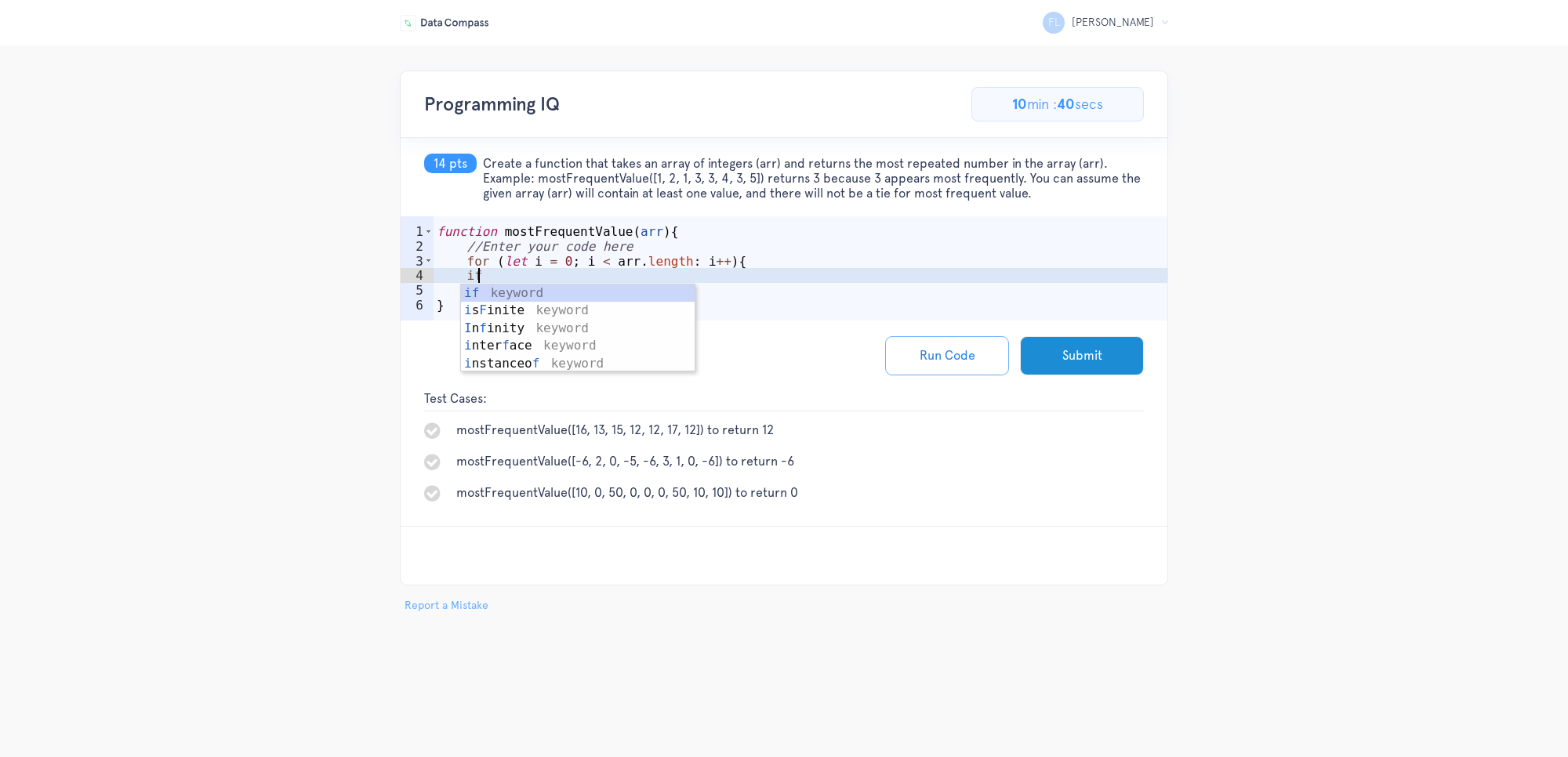
scroll to position [0, 2]
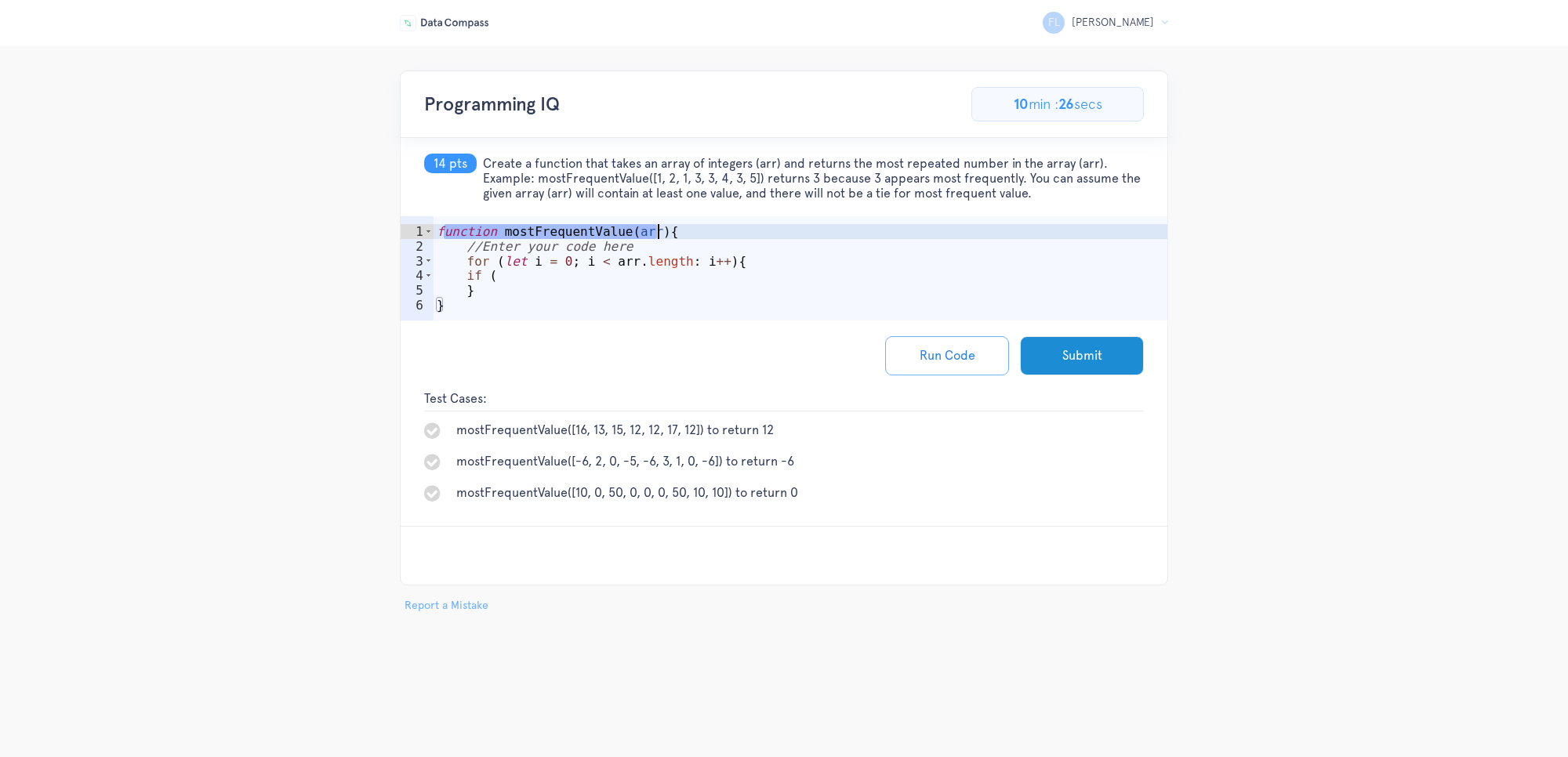
drag, startPoint x: 441, startPoint y: 236, endPoint x: 680, endPoint y: 232, distance: 239.0
click at [680, 232] on div "function mostFrequentValue ( arr ) { //Enter your code here for ( let i = 0 ; i…" at bounding box center [800, 291] width 734 height 134
drag, startPoint x: 435, startPoint y: 232, endPoint x: 765, endPoint y: 233, distance: 330.0
click at [765, 233] on div "function mostFrequentValue ( arr ) { //Enter your code here for ( let i = 0 ; i…" at bounding box center [800, 291] width 734 height 134
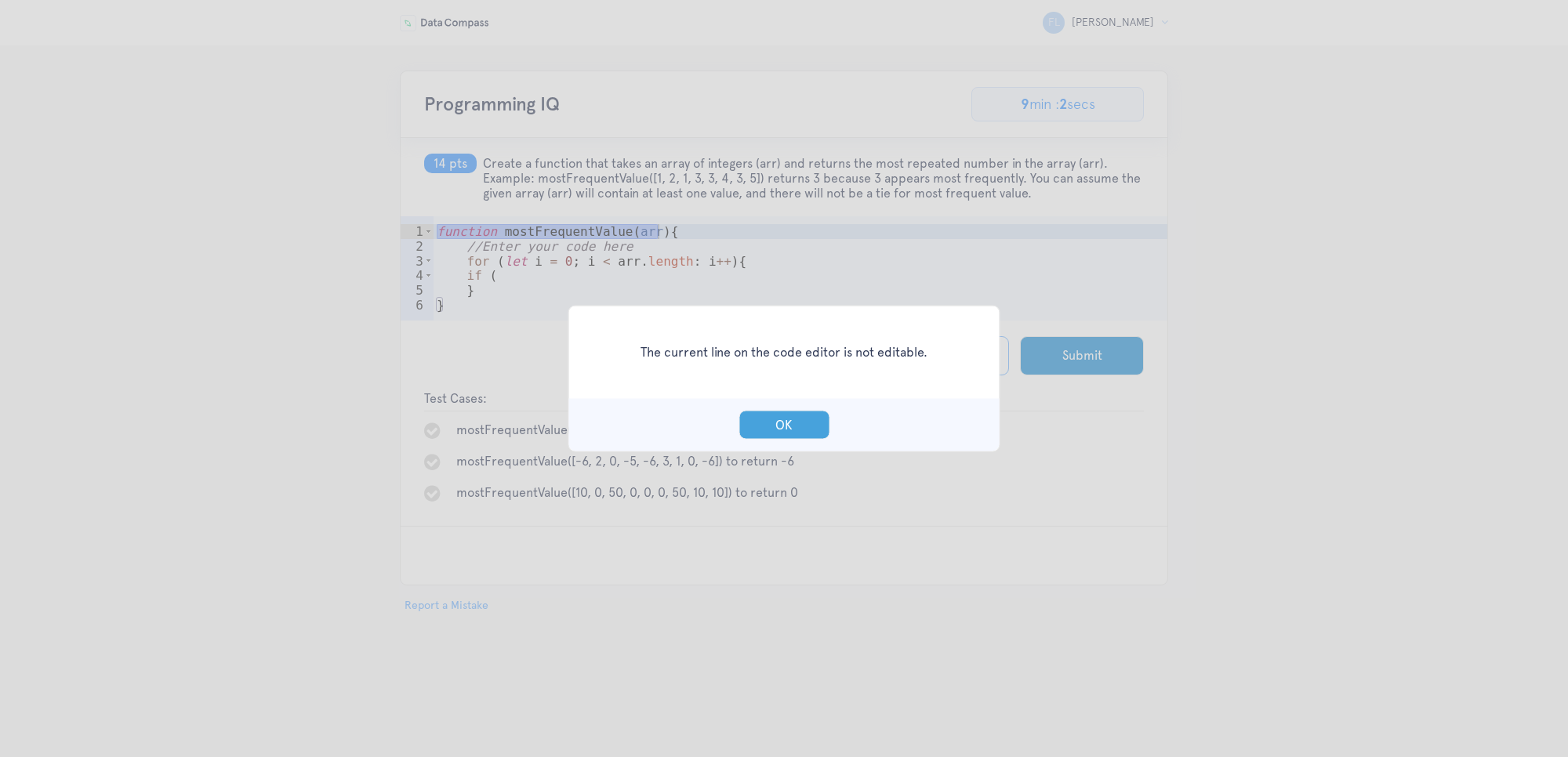
click at [773, 412] on button "OK" at bounding box center [783, 424] width 91 height 29
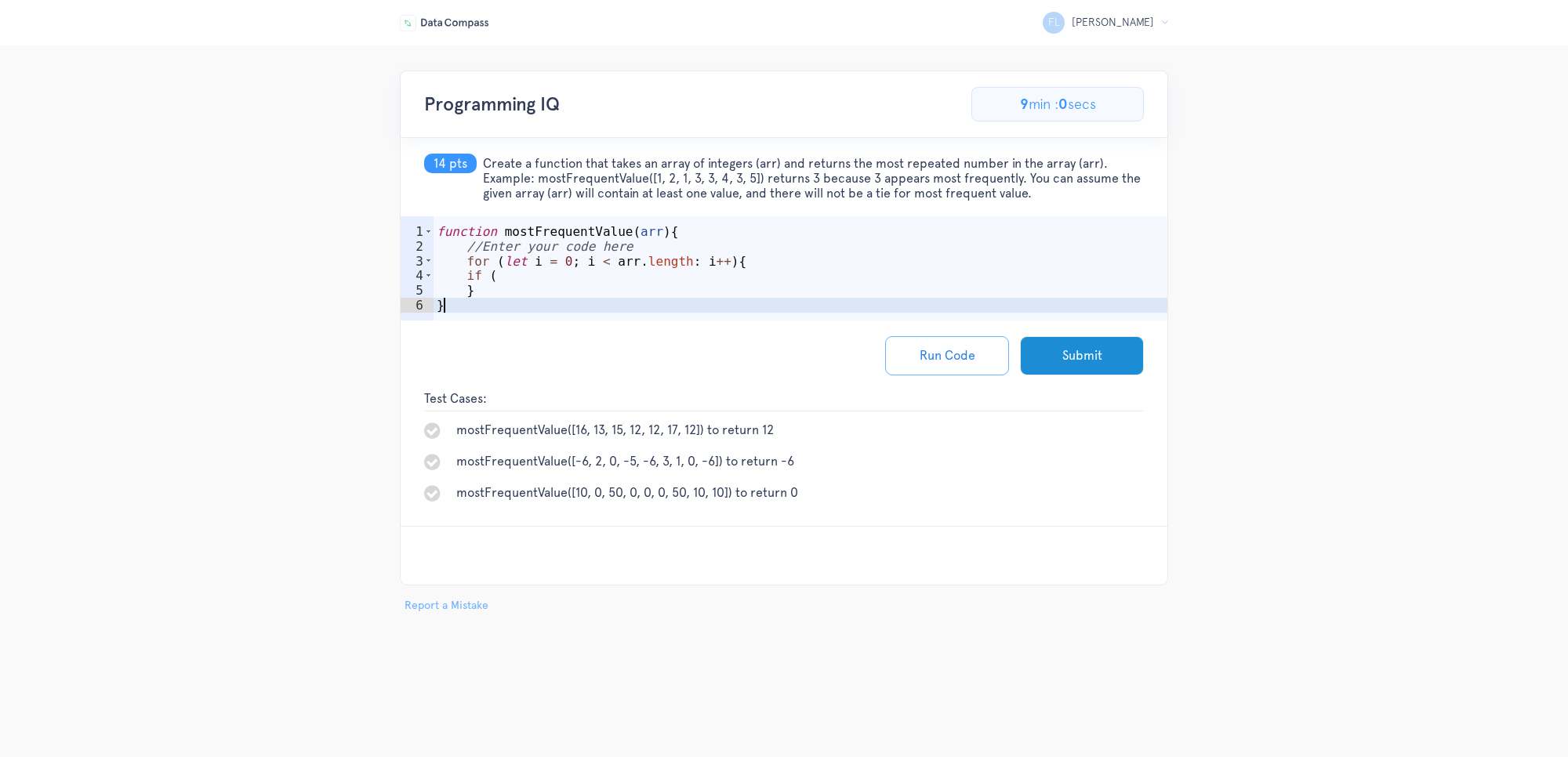
click at [694, 307] on div "function mostFrequentValue ( arr ) { //Enter your code here for ( let i = 0 ; i…" at bounding box center [800, 291] width 734 height 134
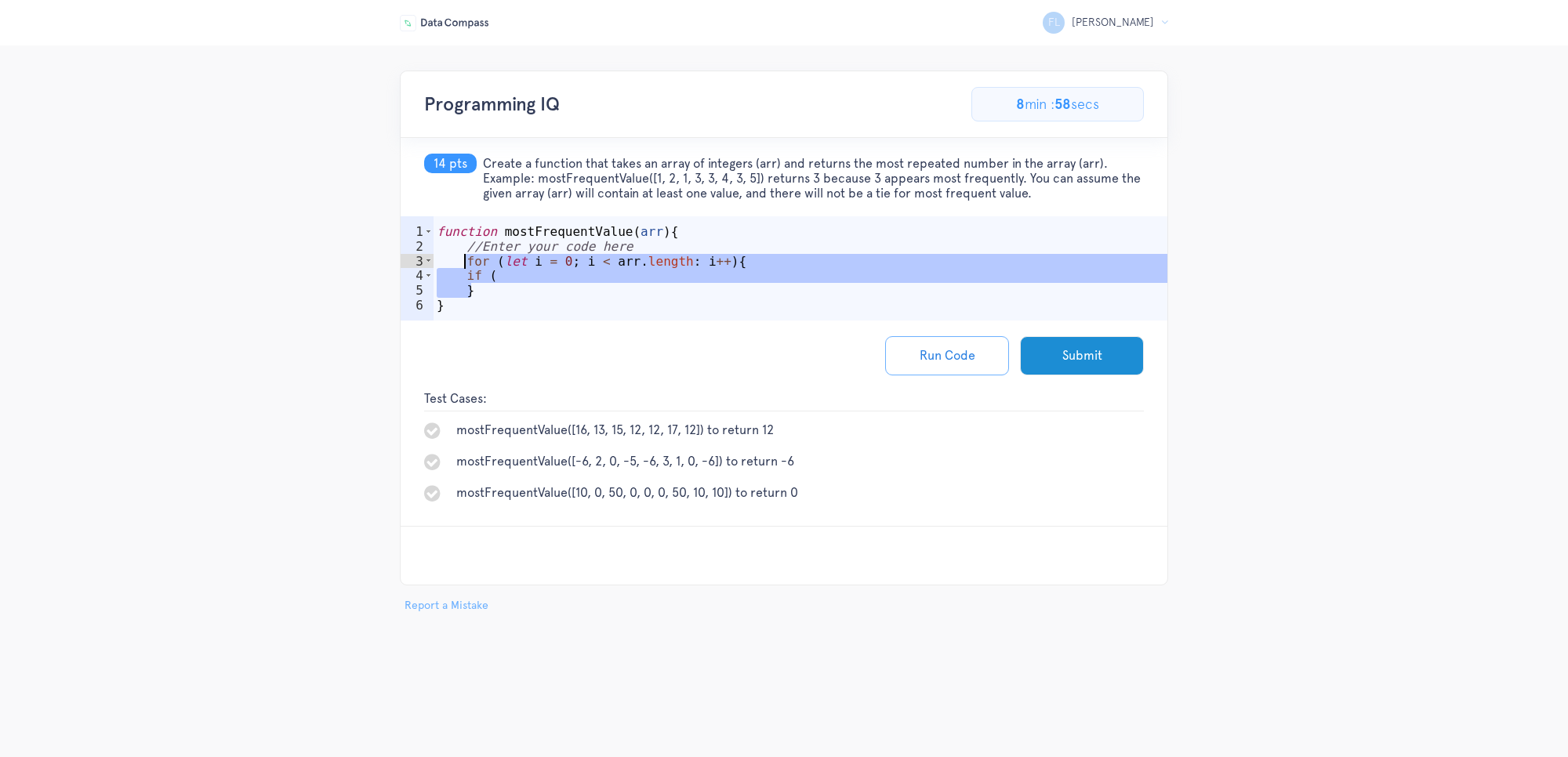
drag, startPoint x: 596, startPoint y: 290, endPoint x: 464, endPoint y: 263, distance: 134.7
click at [464, 263] on div "function mostFrequentValue ( arr ) { //Enter your code here for ( let i = 0 ; i…" at bounding box center [800, 291] width 734 height 134
drag, startPoint x: 1041, startPoint y: 194, endPoint x: 486, endPoint y: 167, distance: 555.7
click at [486, 167] on span "Create a function that takes an array of integers (arr) and returns the most re…" at bounding box center [813, 178] width 661 height 45
click at [687, 211] on h5 "14 pts Create a function that takes an array of integers (arr) and returns the …" at bounding box center [784, 177] width 767 height 79
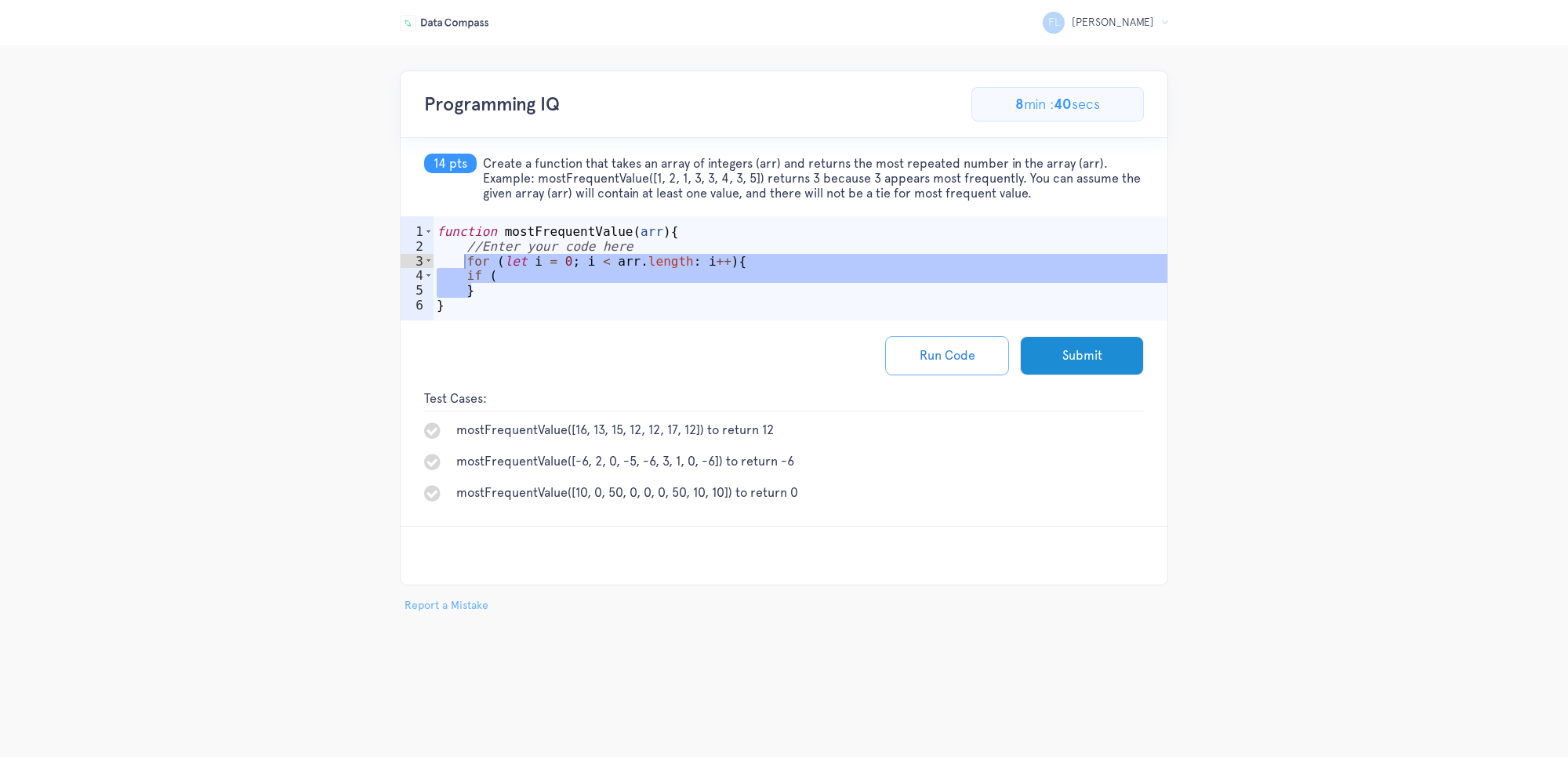
click at [500, 273] on div "function mostFrequentValue ( arr ) { //Enter your code here for ( let i = 0 ; i…" at bounding box center [800, 291] width 734 height 134
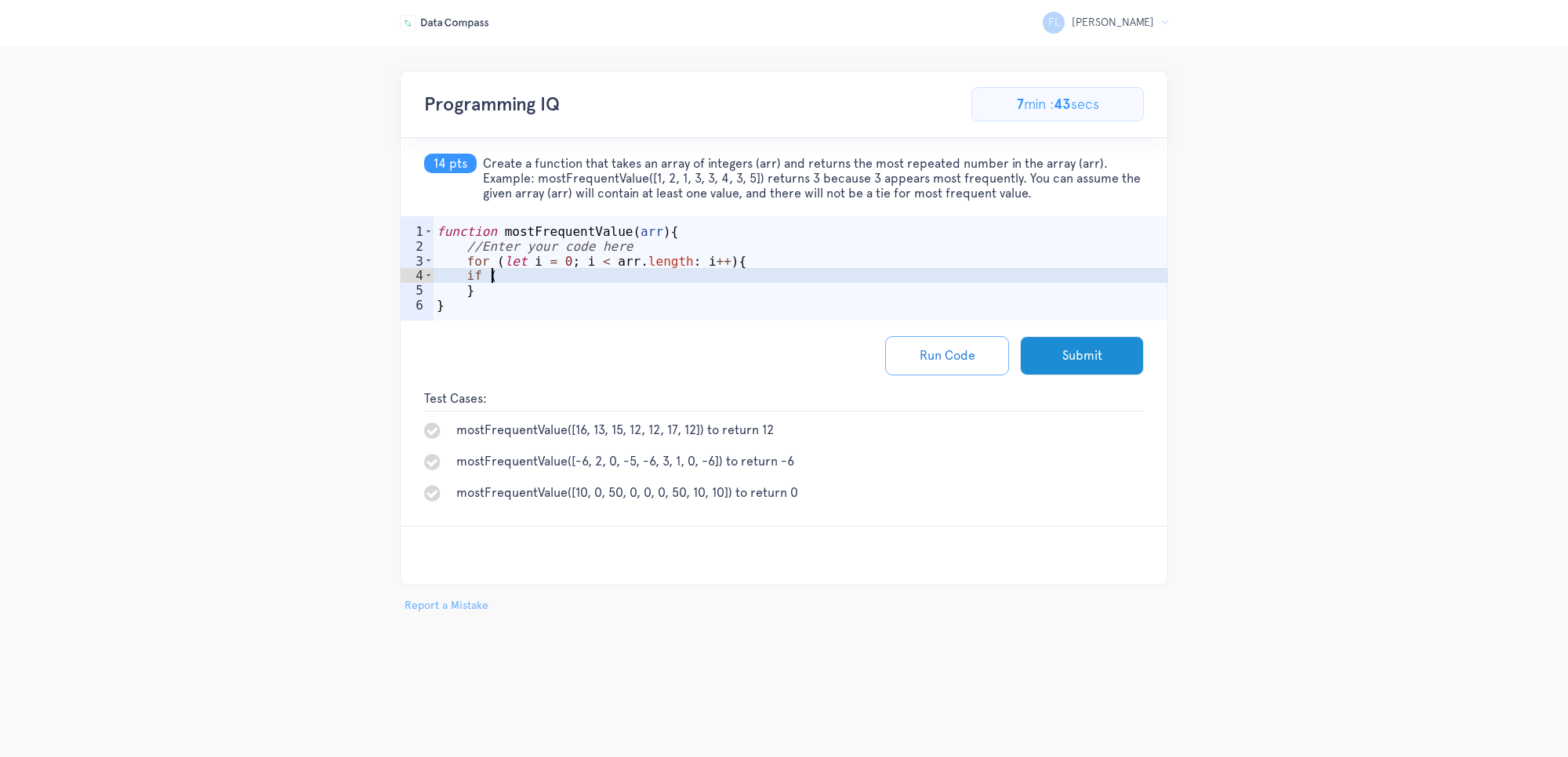
click at [563, 282] on div "function mostFrequentValue ( arr ) { //Enter your code here for ( let i = 0 ; i…" at bounding box center [800, 291] width 734 height 134
click at [773, 244] on div "function mostFrequentValue ( arr ) { //Enter your code here for ( let i = 0 ; i…" at bounding box center [800, 291] width 734 height 134
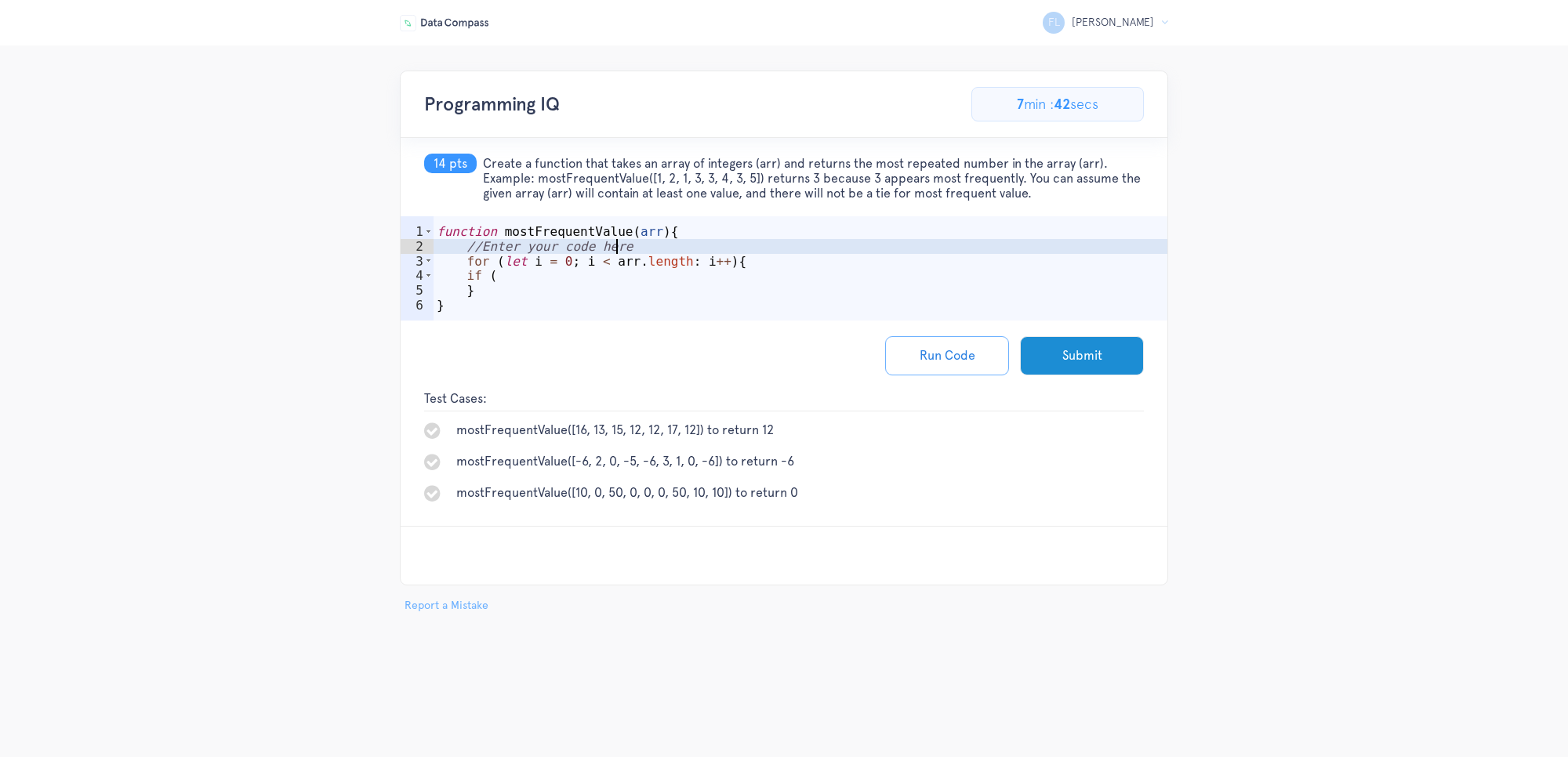
type textarea "//Enter your code here"
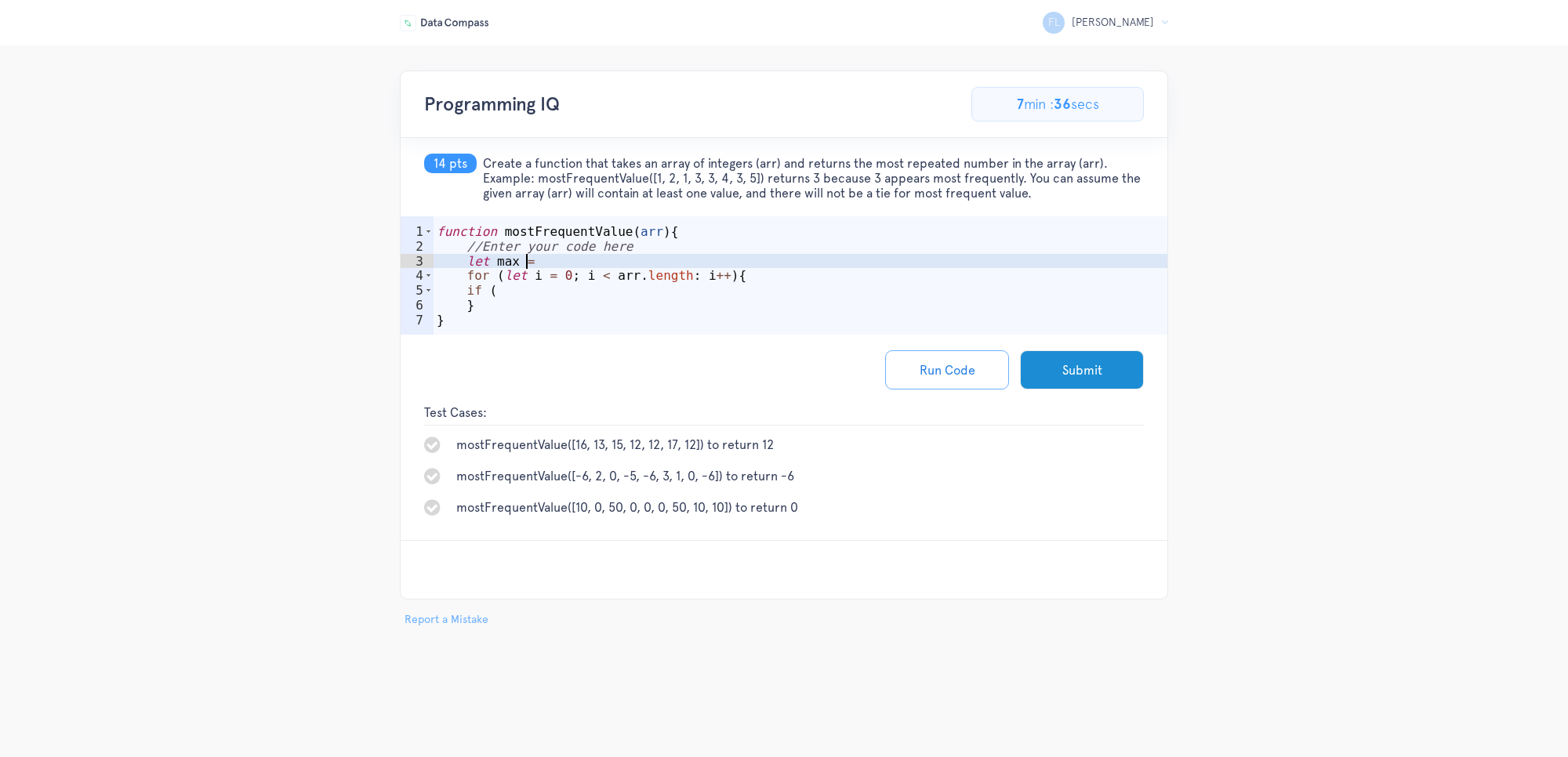
scroll to position [0, 5]
type textarea "let max = 1"
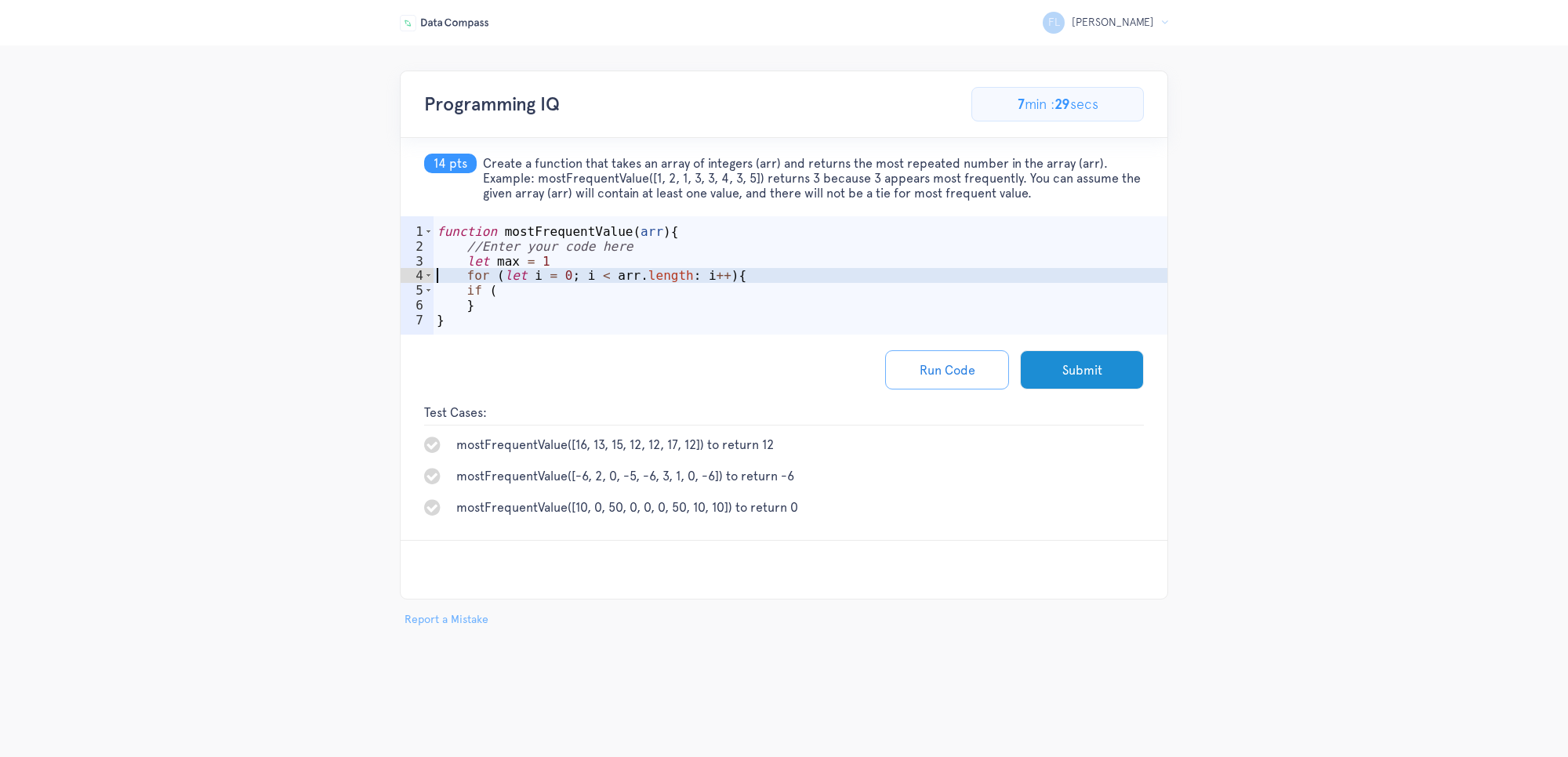
type textarea "let max = 1"
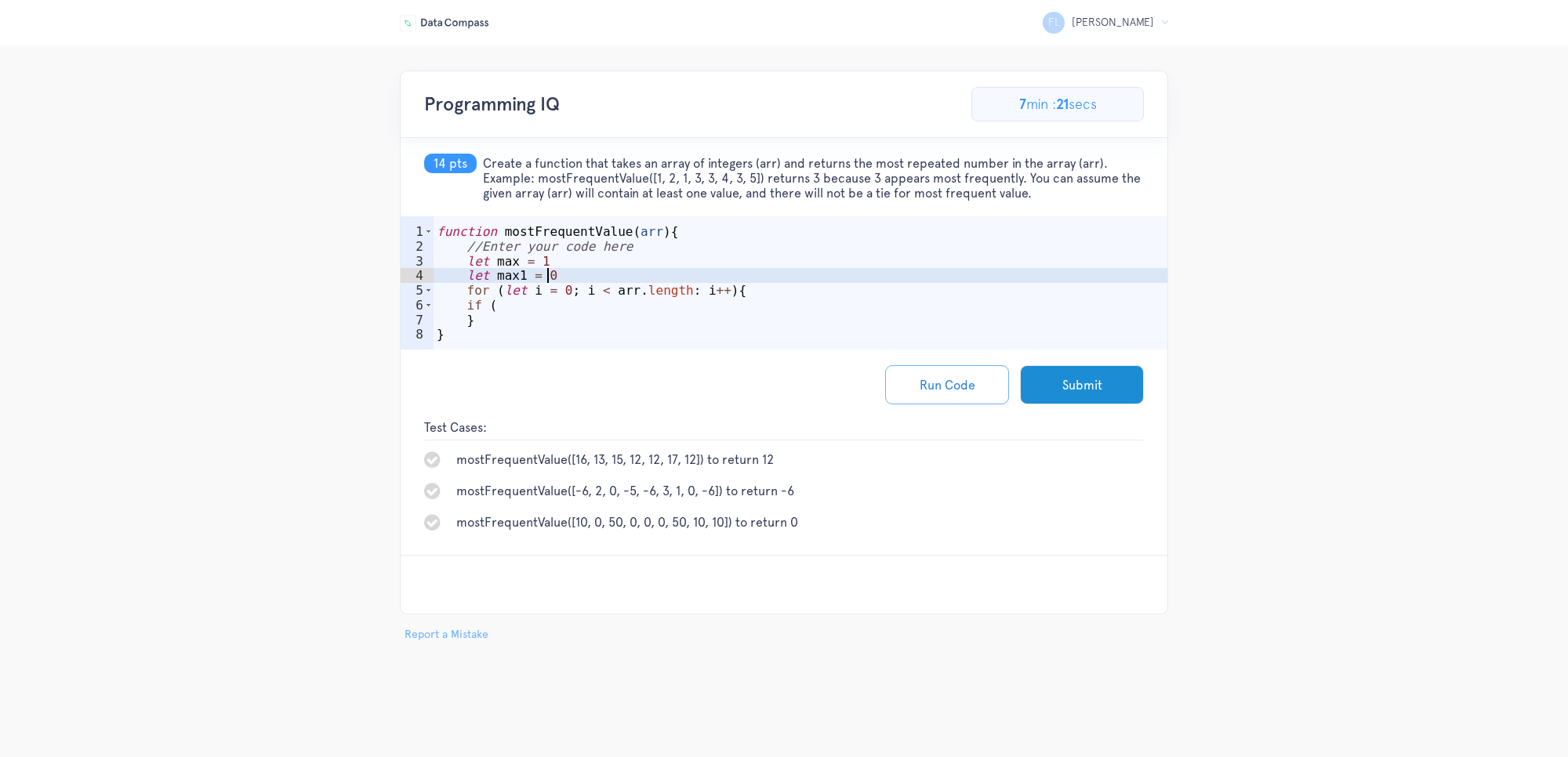
scroll to position [0, 6]
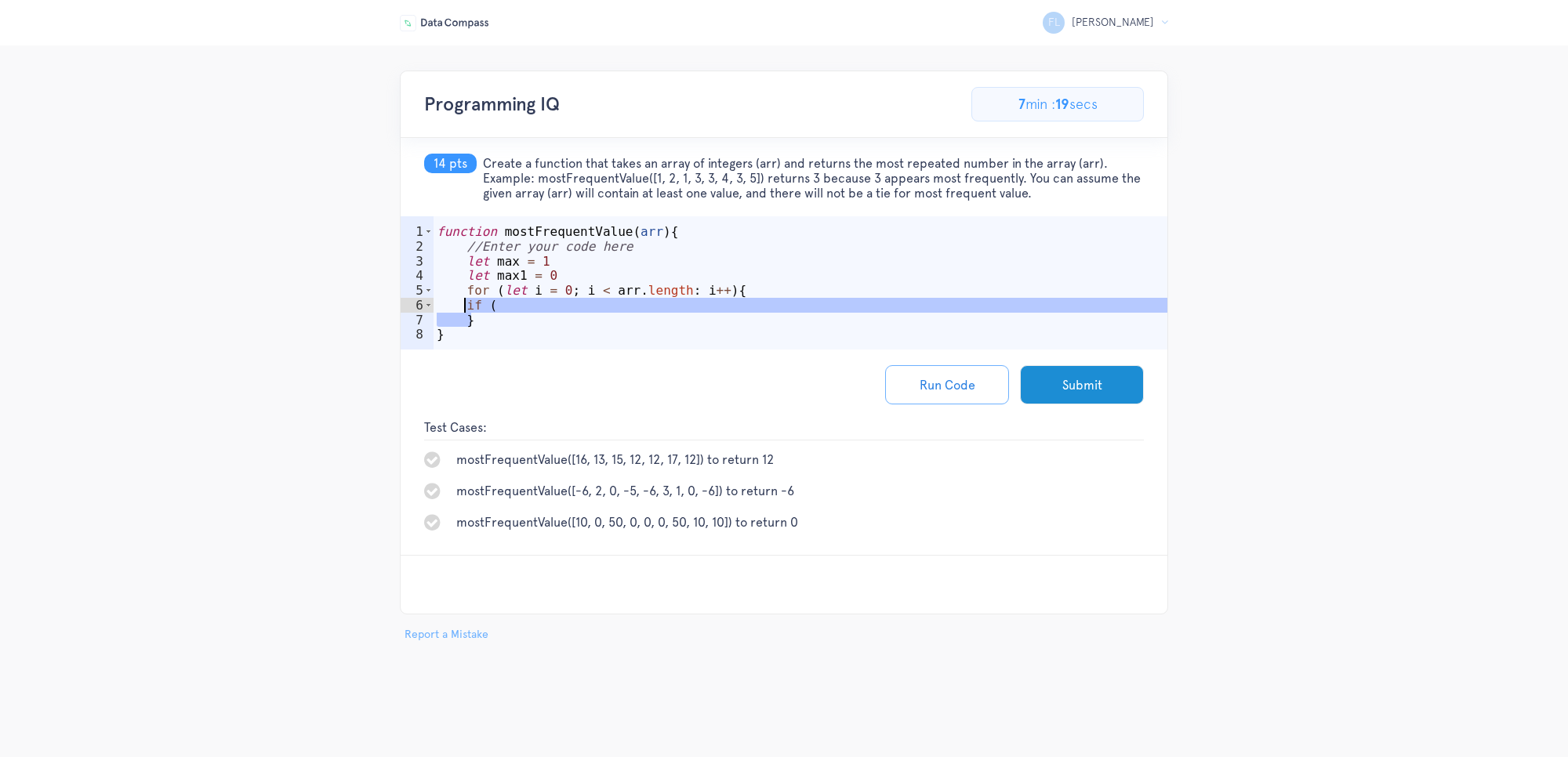
drag, startPoint x: 478, startPoint y: 319, endPoint x: 466, endPoint y: 308, distance: 16.3
click at [466, 308] on div "function mostFrequentValue ( arr ) { //Enter your code here let max = 1 let max…" at bounding box center [800, 306] width 734 height 163
type textarea "if ( }"
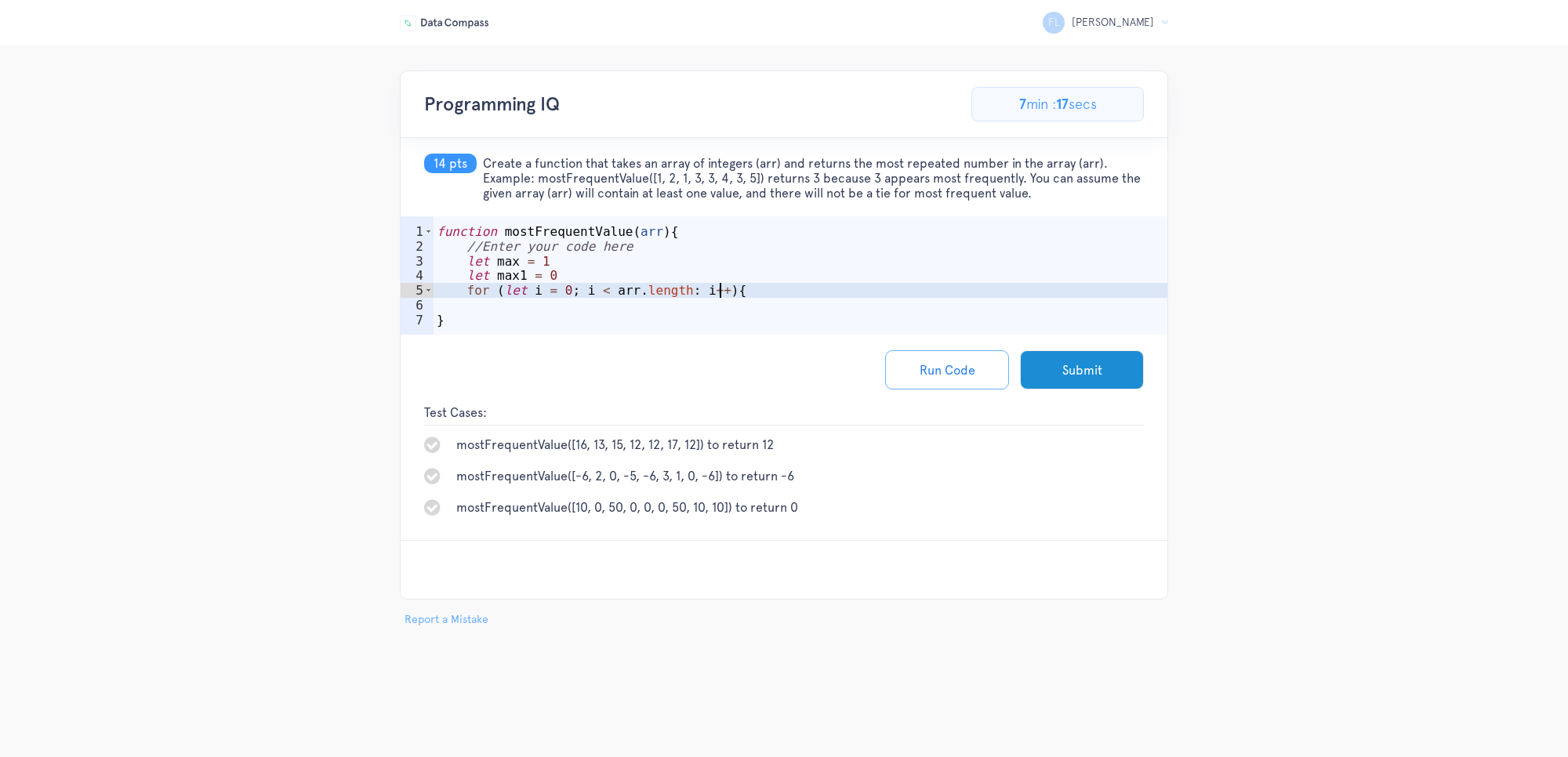
click at [749, 290] on div "function mostFrequentValue ( arr ) { //Enter your code here let max = 1 let max…" at bounding box center [800, 298] width 734 height 148
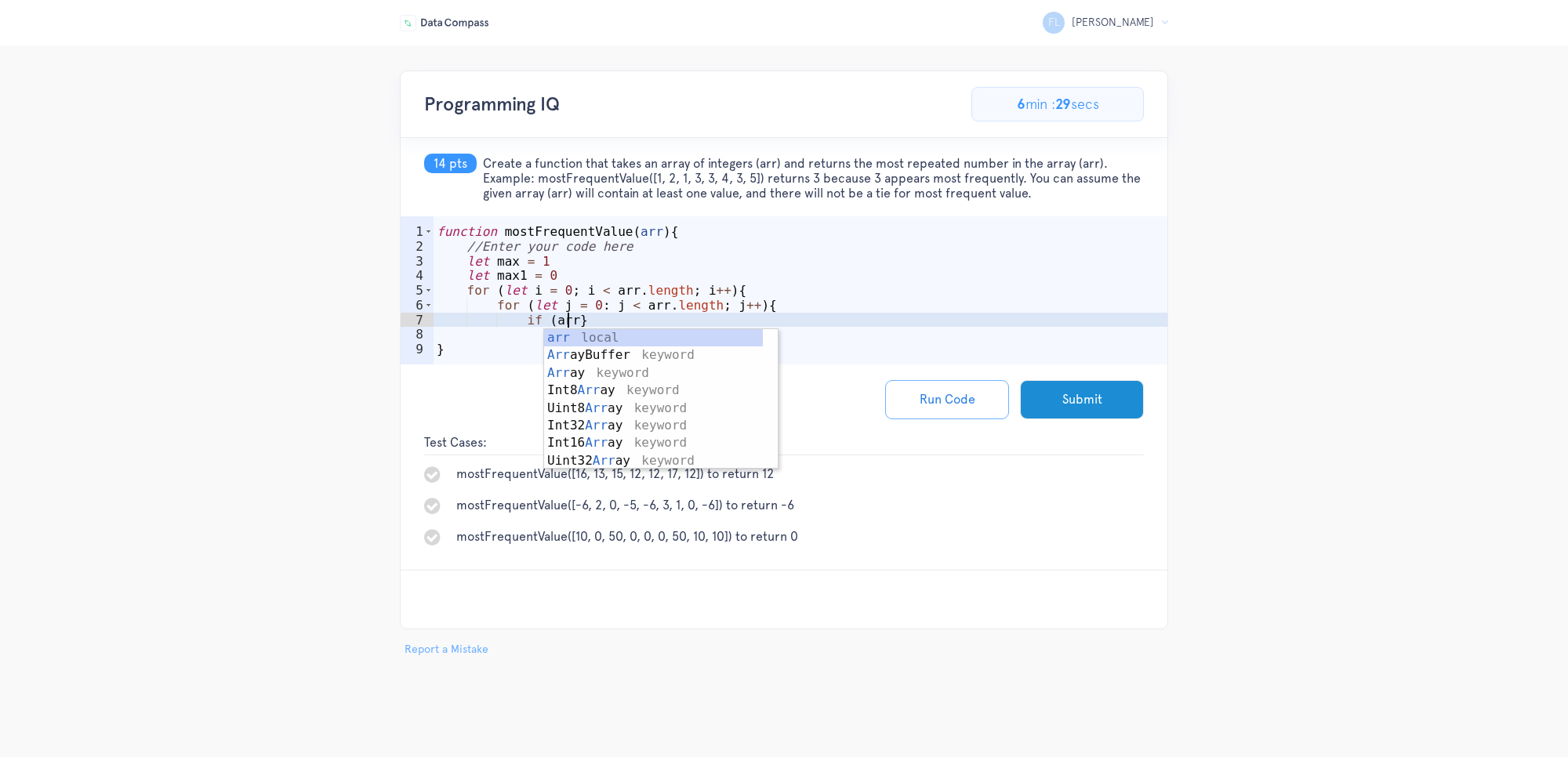
scroll to position [0, 8]
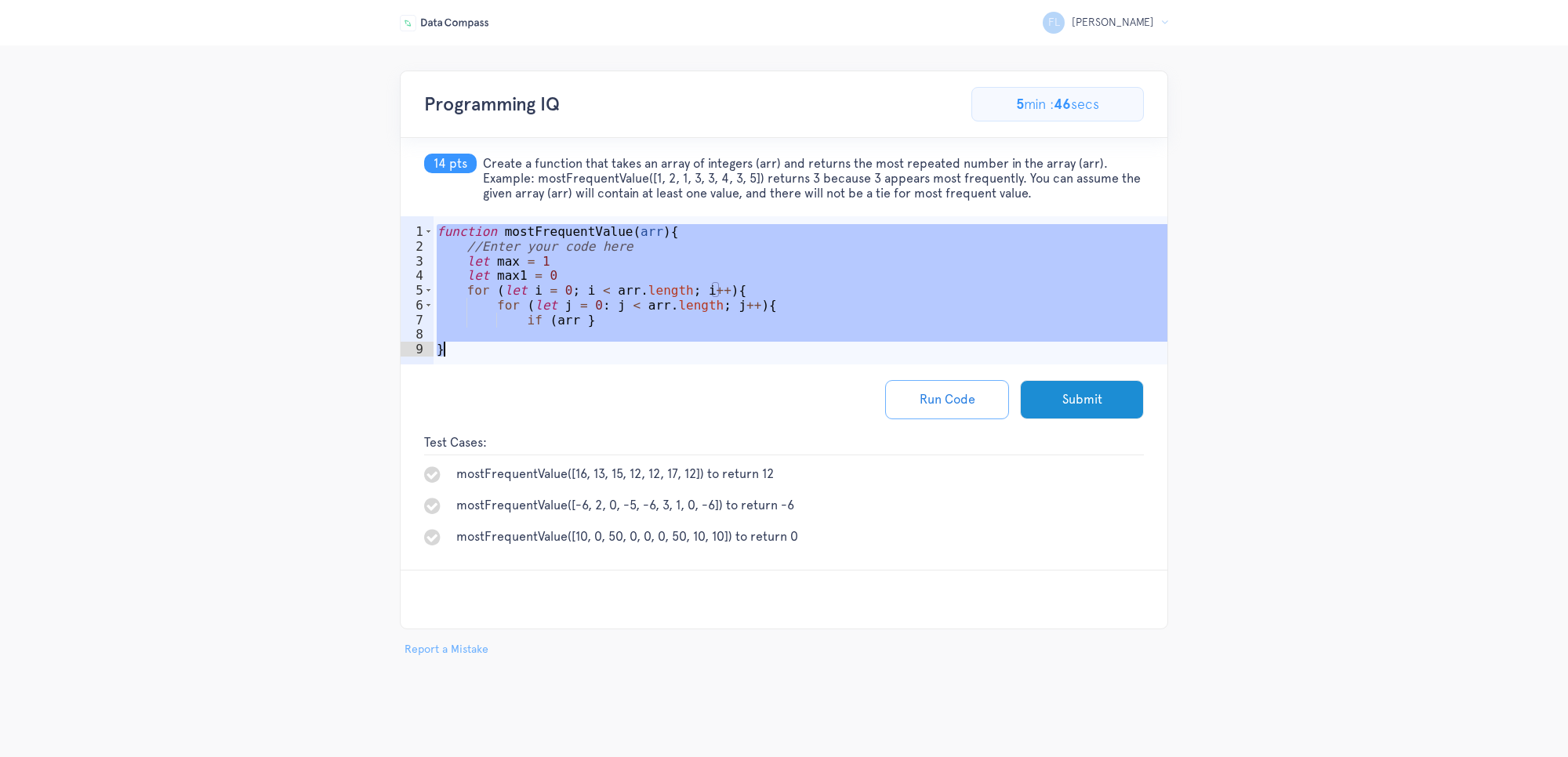
drag, startPoint x: 442, startPoint y: 237, endPoint x: 640, endPoint y: 361, distance: 233.6
click at [640, 361] on div "function mostFrequentValue ( arr ) { //Enter your code here let max = 1 let max…" at bounding box center [800, 313] width 734 height 177
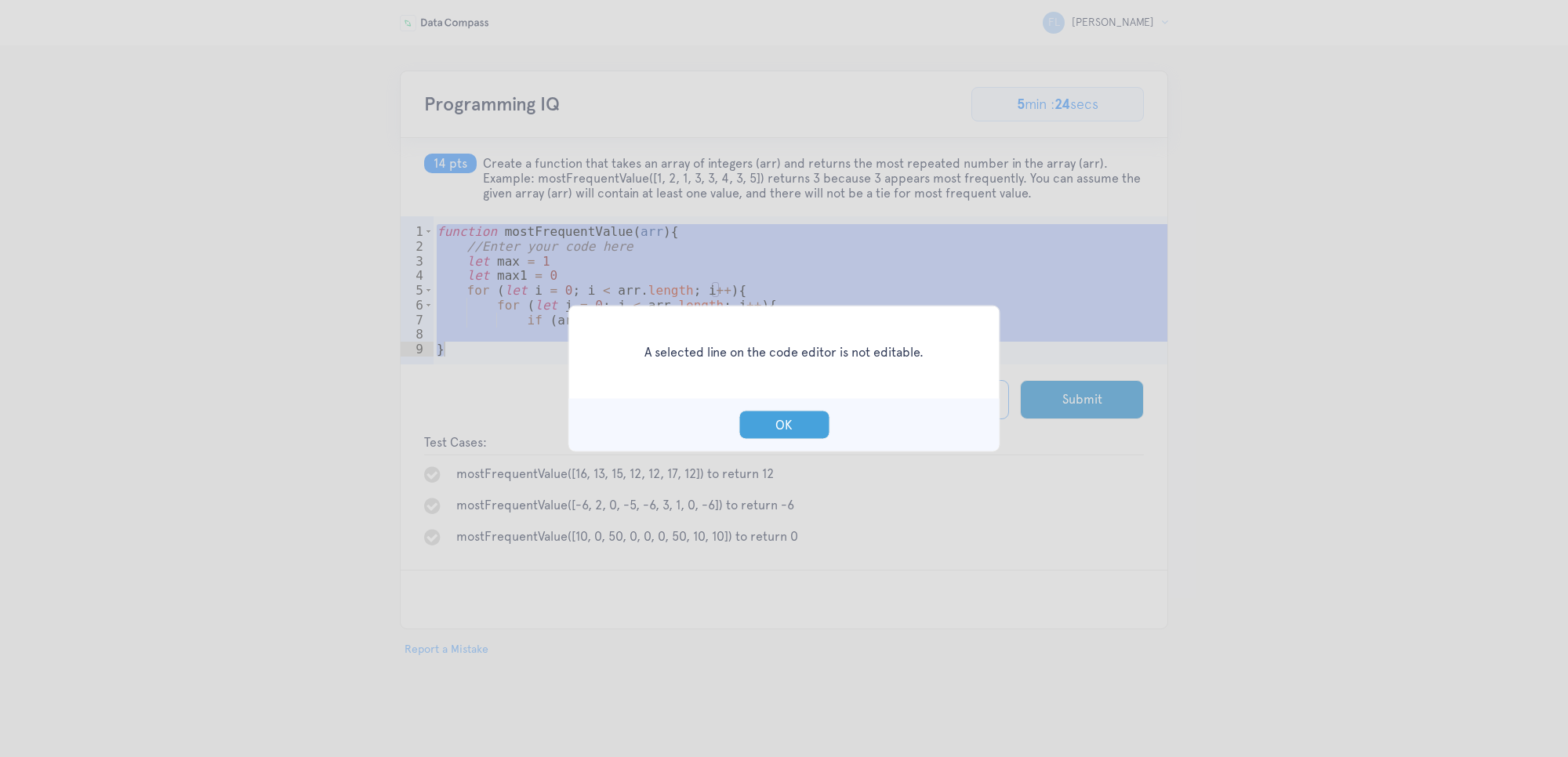
click at [771, 418] on button "OK" at bounding box center [783, 424] width 91 height 29
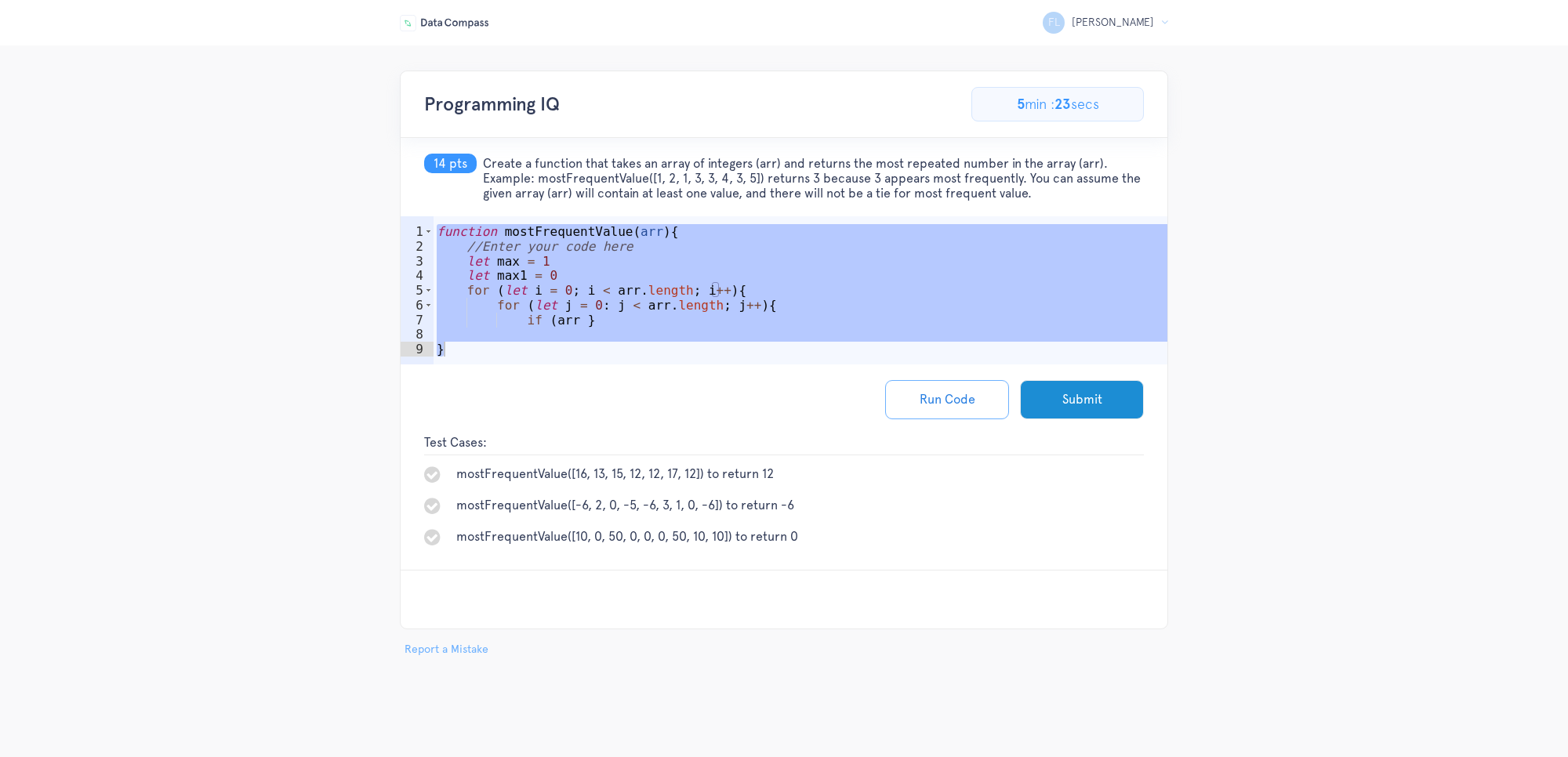
click at [573, 378] on div "Run Code Submit" at bounding box center [784, 400] width 767 height 70
click at [609, 324] on div "function mostFrequentValue ( arr ) { //Enter your code here let max = 1 let max…" at bounding box center [800, 313] width 734 height 177
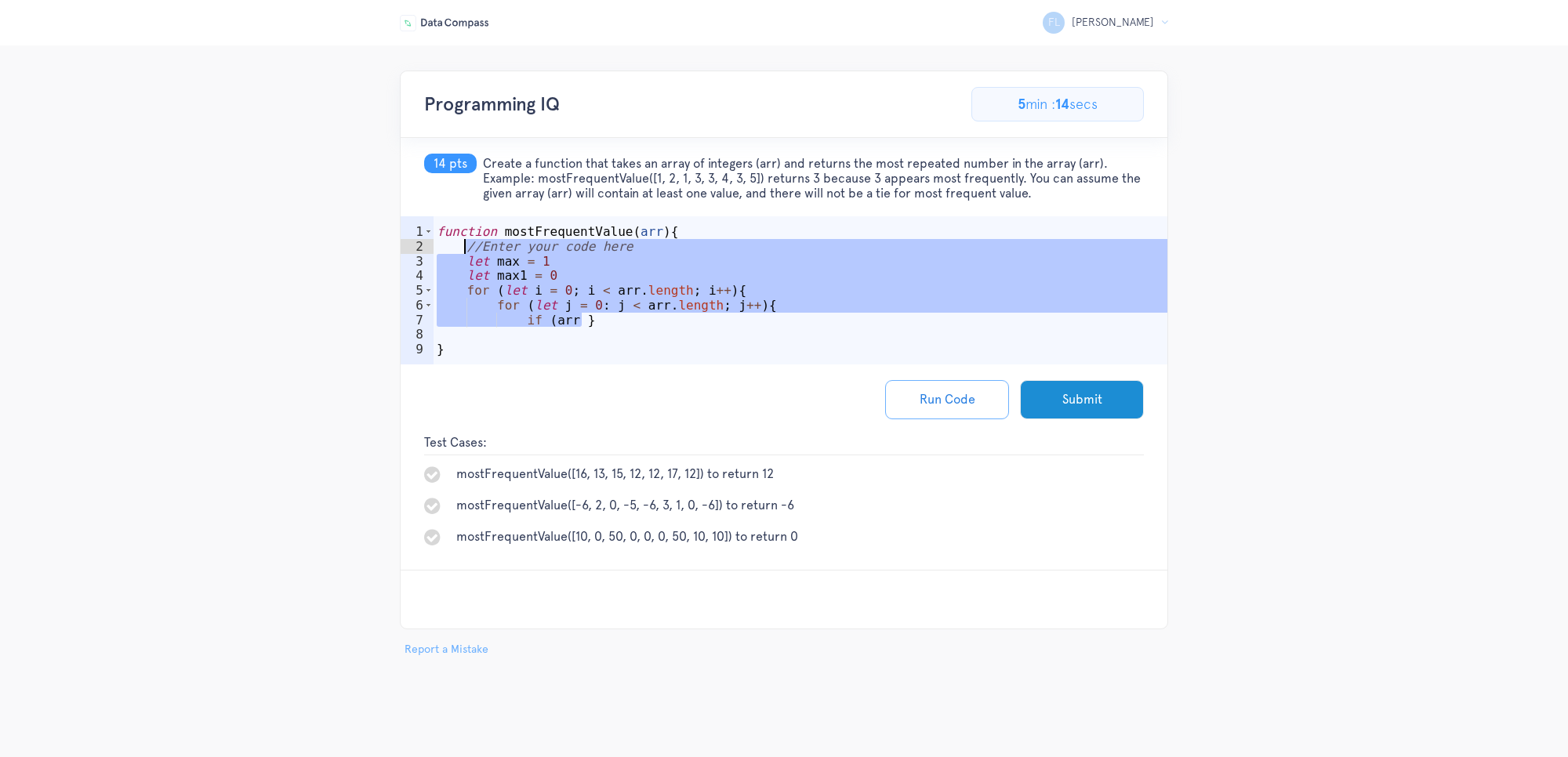
drag, startPoint x: 582, startPoint y: 325, endPoint x: 461, endPoint y: 244, distance: 145.6
click at [461, 244] on div "function mostFrequentValue ( arr ) { //Enter your code here let max = 1 let max…" at bounding box center [800, 313] width 734 height 177
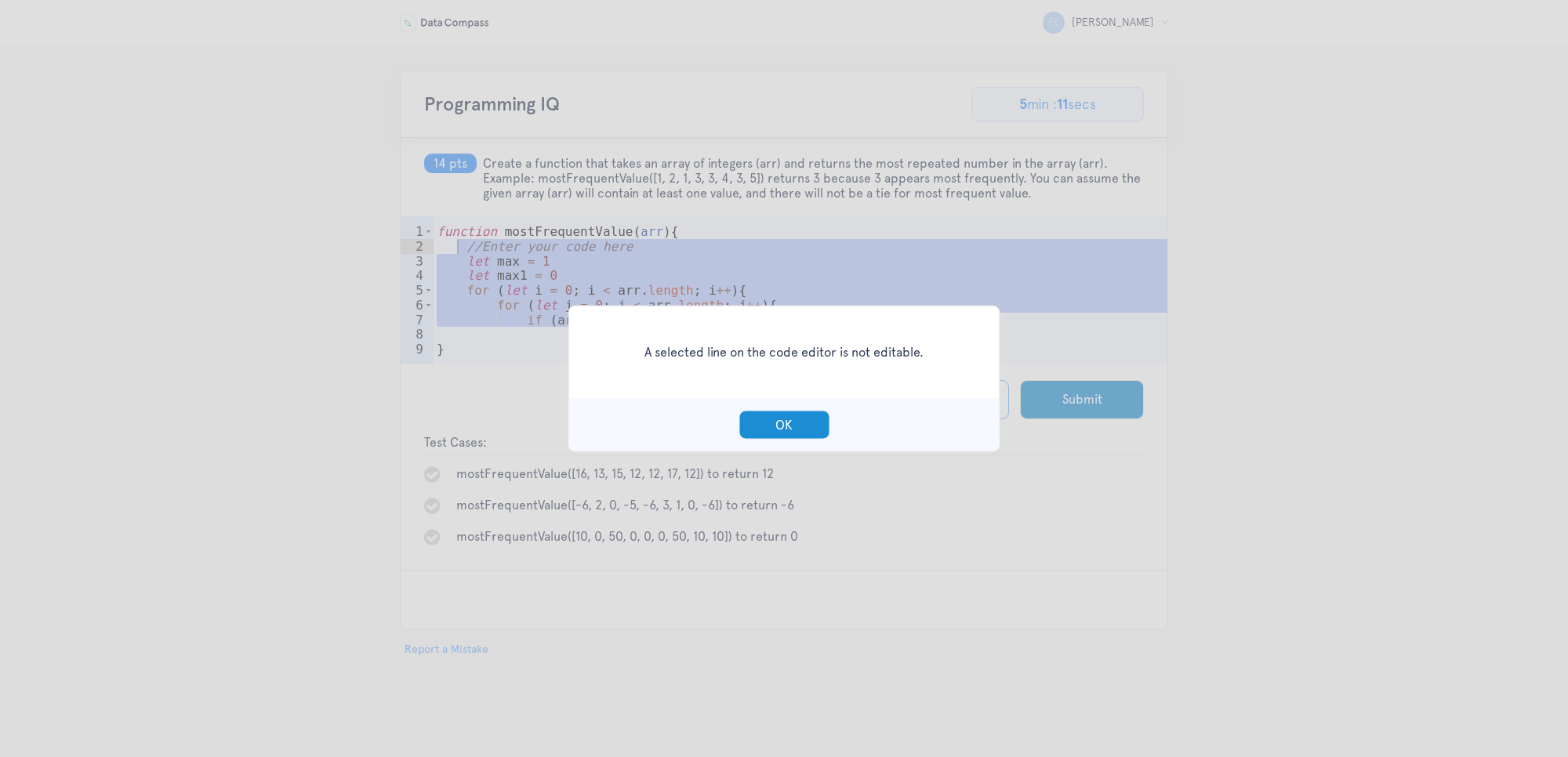
click at [737, 406] on div "OK" at bounding box center [784, 425] width 430 height 52
click at [761, 421] on button "OK" at bounding box center [783, 424] width 91 height 29
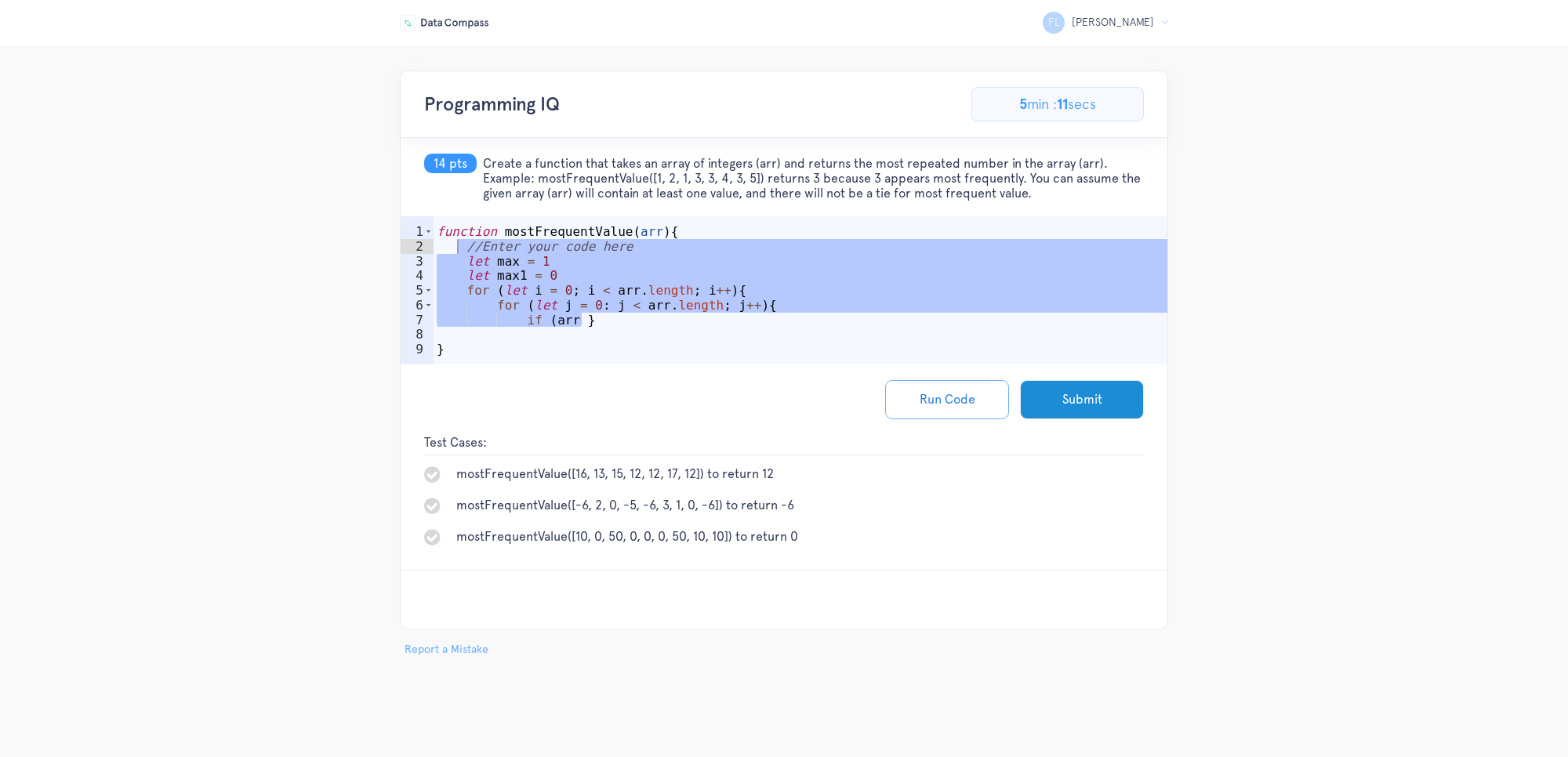
click at [569, 248] on div "function mostFrequentValue ( arr ) { //Enter your code here let max = 1 let max…" at bounding box center [800, 313] width 734 height 177
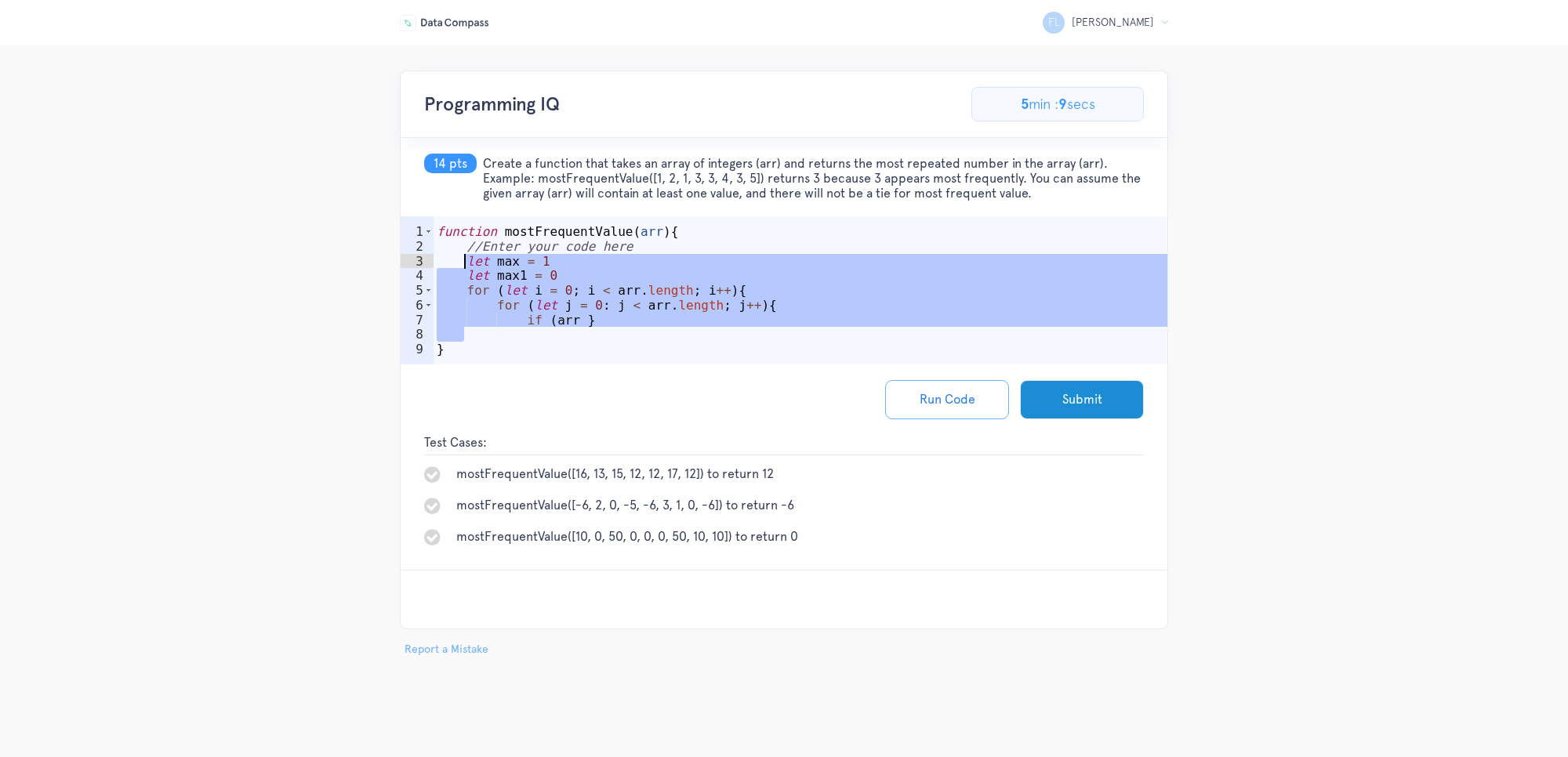
drag, startPoint x: 590, startPoint y: 338, endPoint x: 465, endPoint y: 265, distance: 144.8
click at [465, 265] on div "function mostFrequentValue ( arr ) { //Enter your code here let max = 1 let max…" at bounding box center [800, 313] width 734 height 177
type textarea "let max = 1 let max1 = 0"
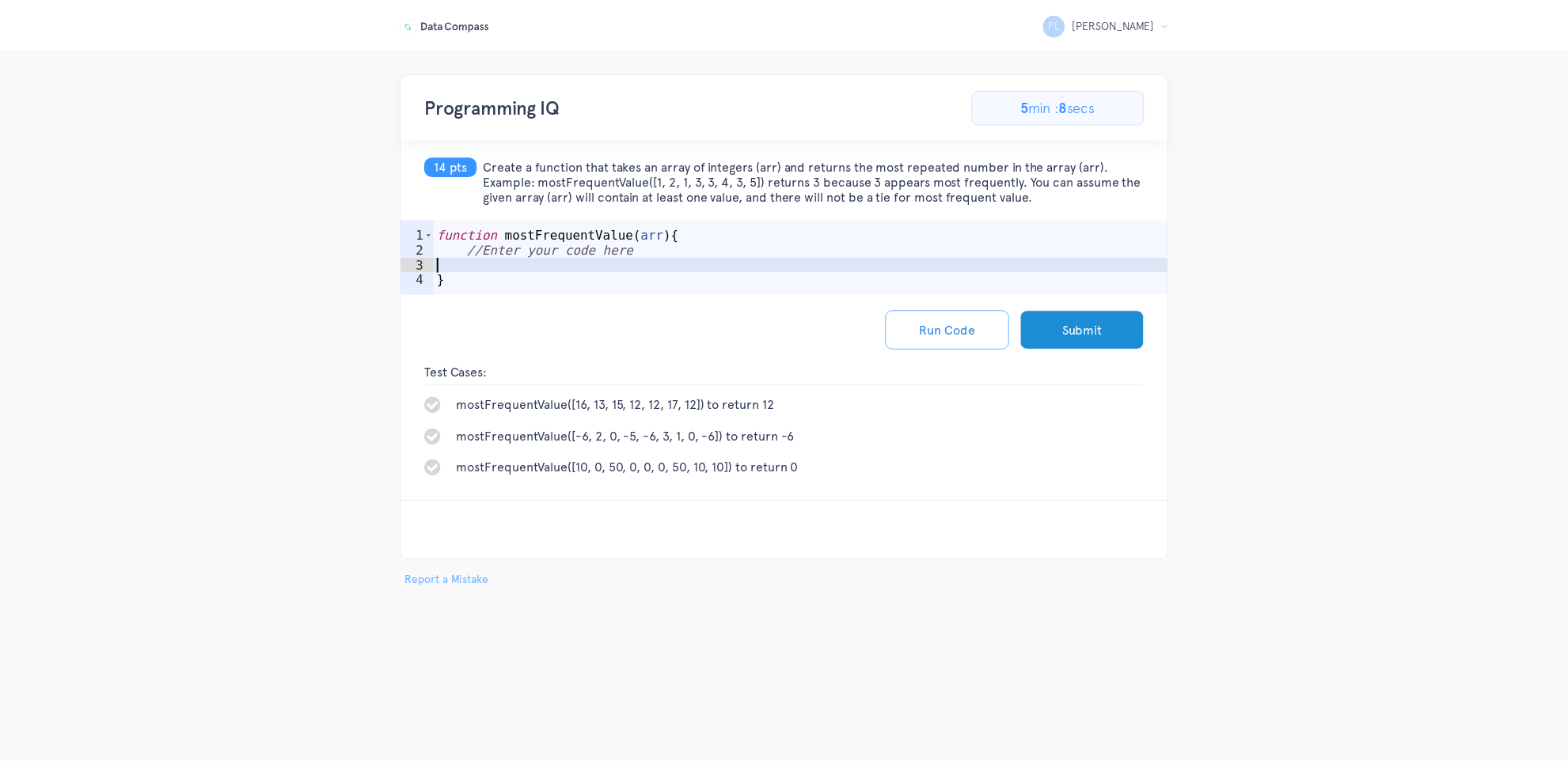
scroll to position [0, 0]
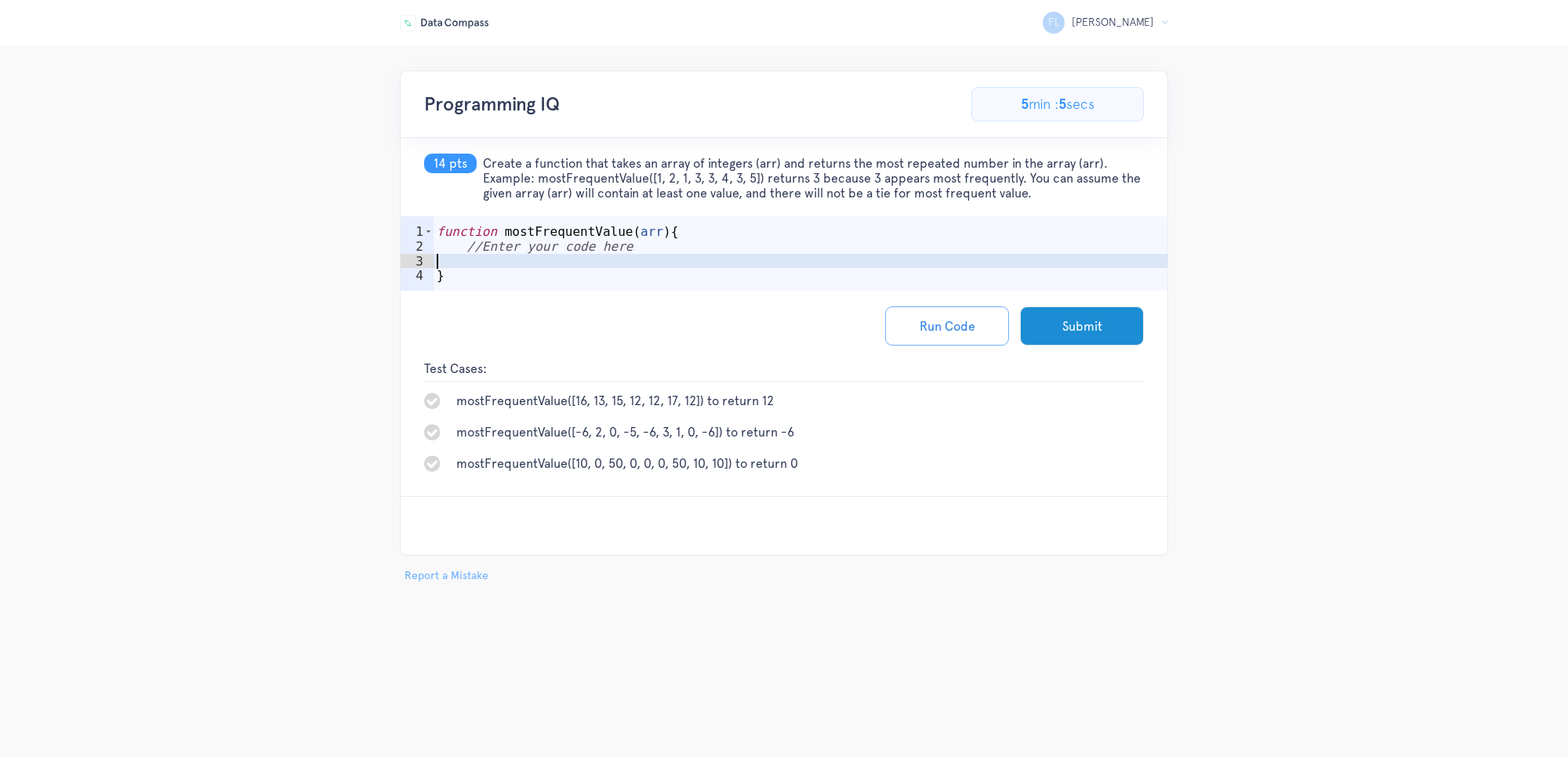
type textarea "//Enter your code here"
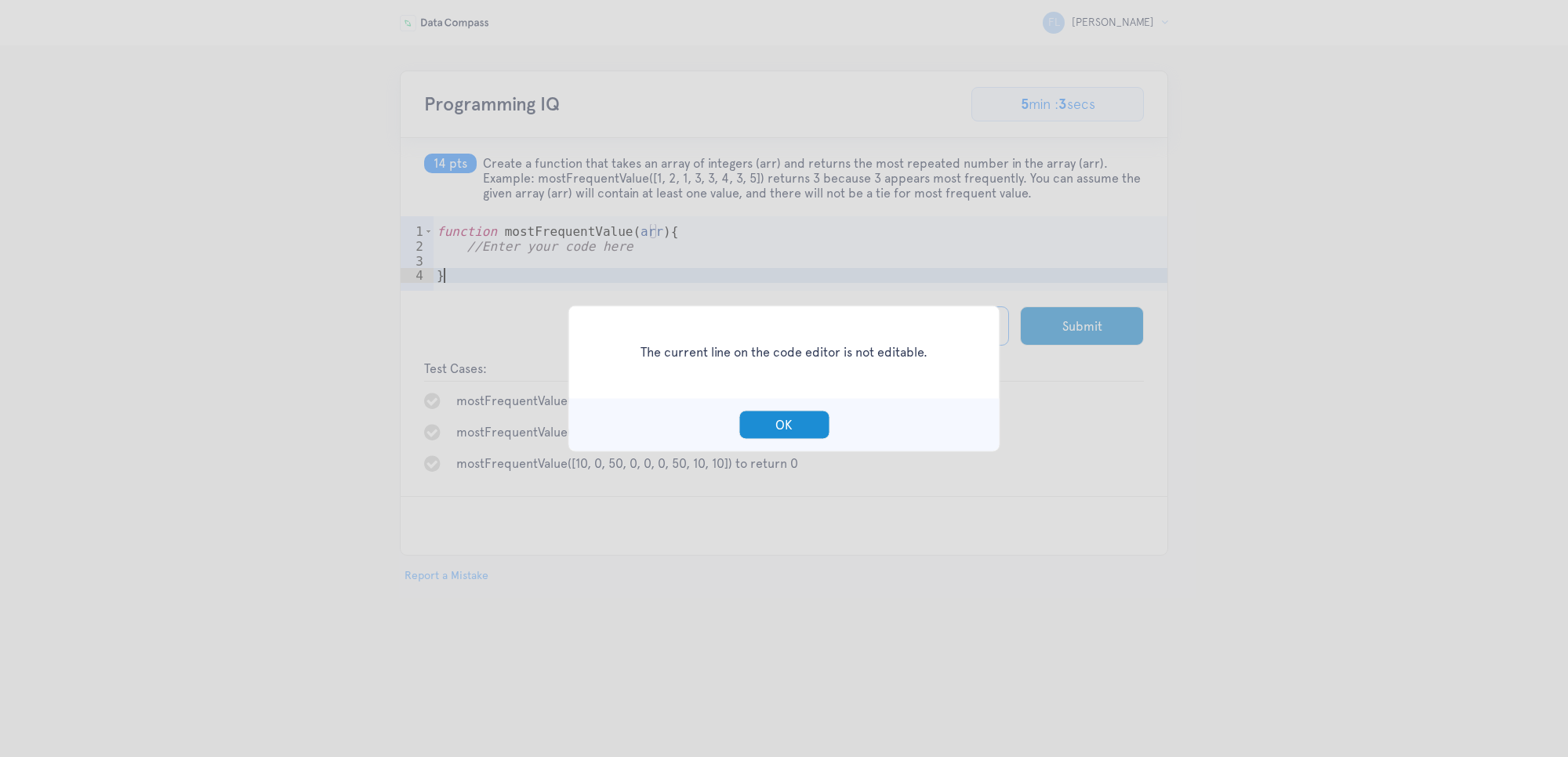
type textarea "}"
click at [753, 428] on button "OK" at bounding box center [783, 424] width 91 height 29
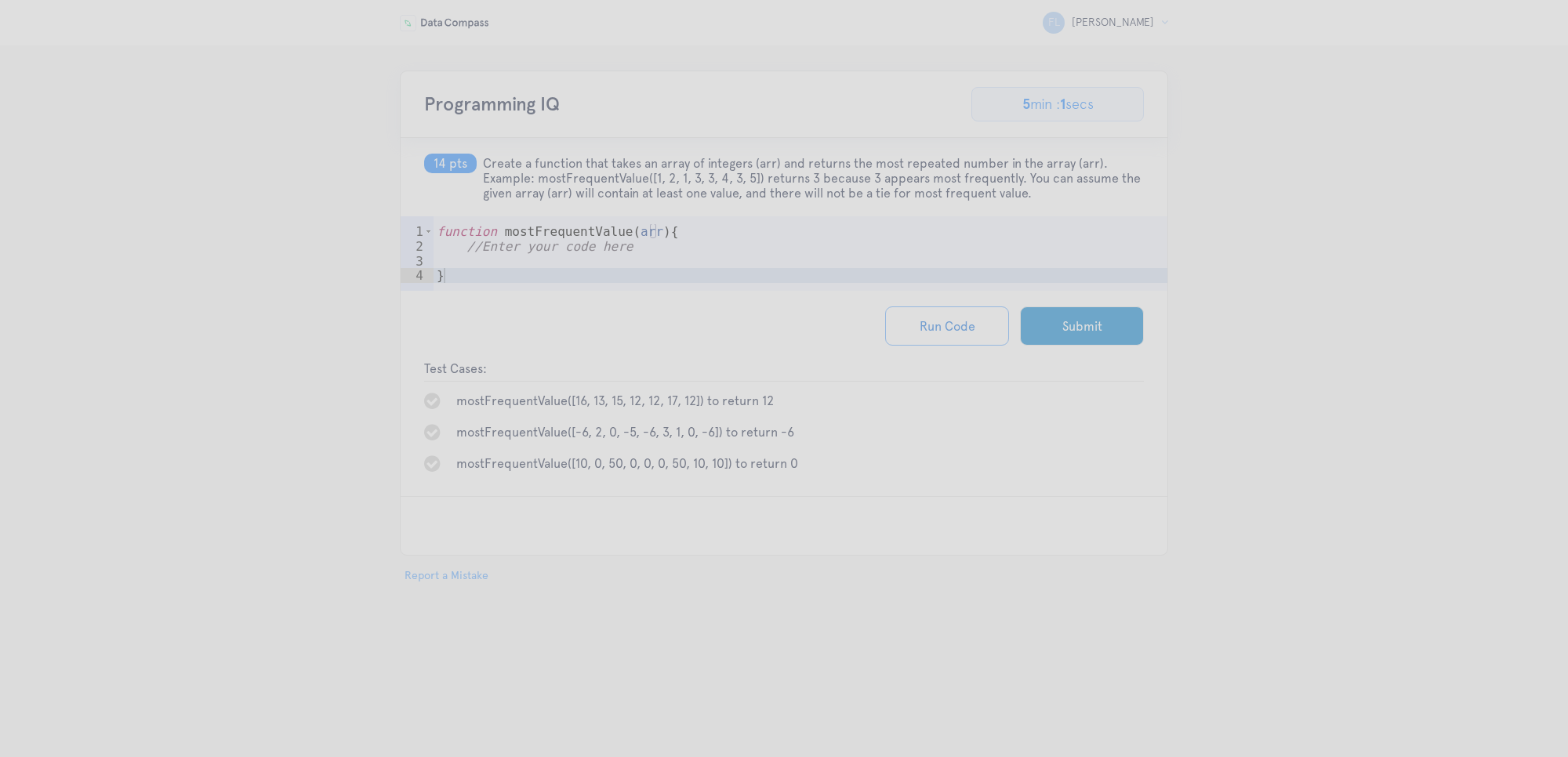
click at [810, 410] on body "FL Frederick L Logout Programming IQ 92.3076923076923% Complete 12/13 Problems …" at bounding box center [784, 327] width 1568 height 514
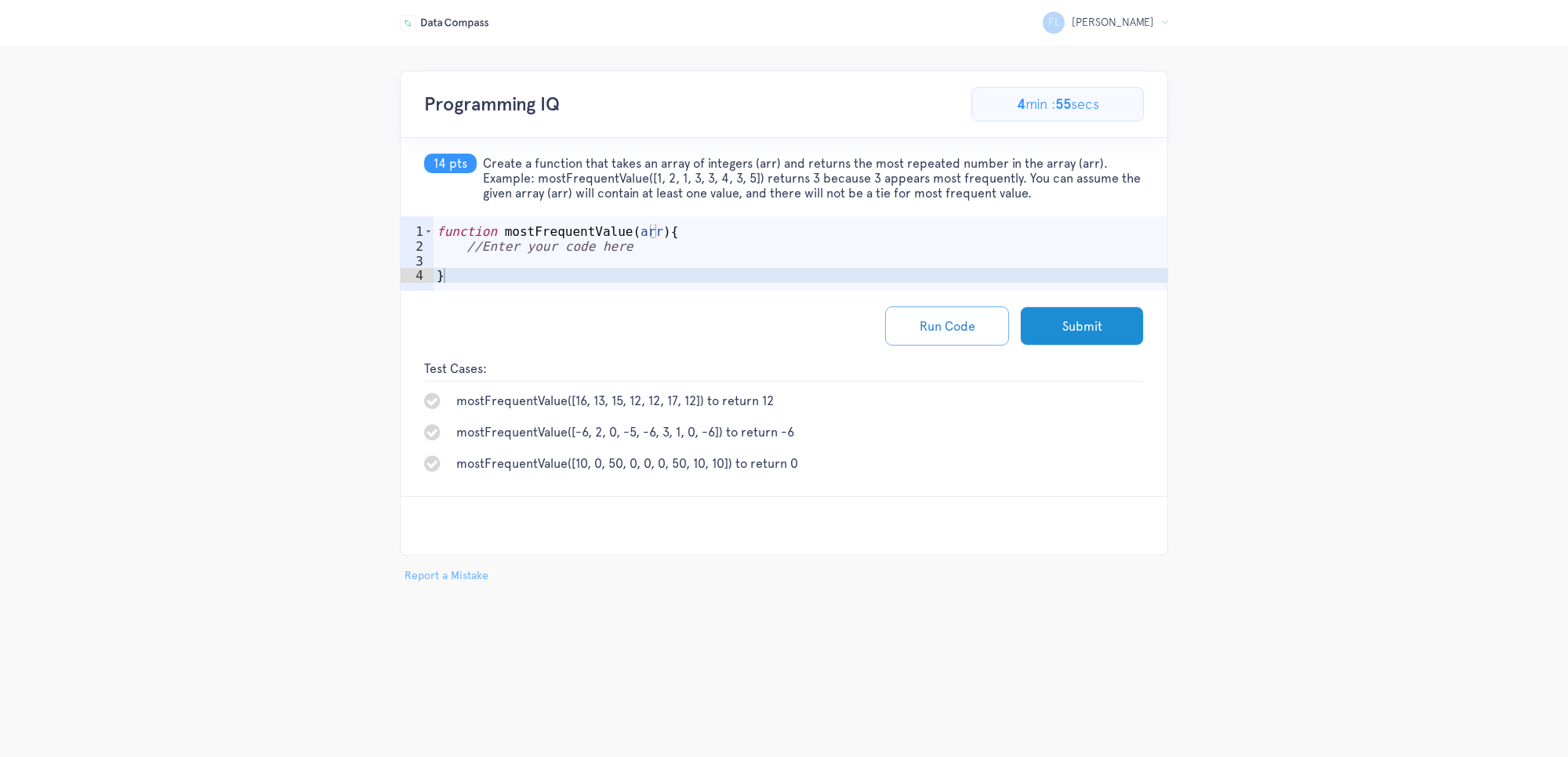
click at [631, 268] on div "function mostFrequentValue ( arr ) { //Enter your code here }" at bounding box center [800, 276] width 734 height 104
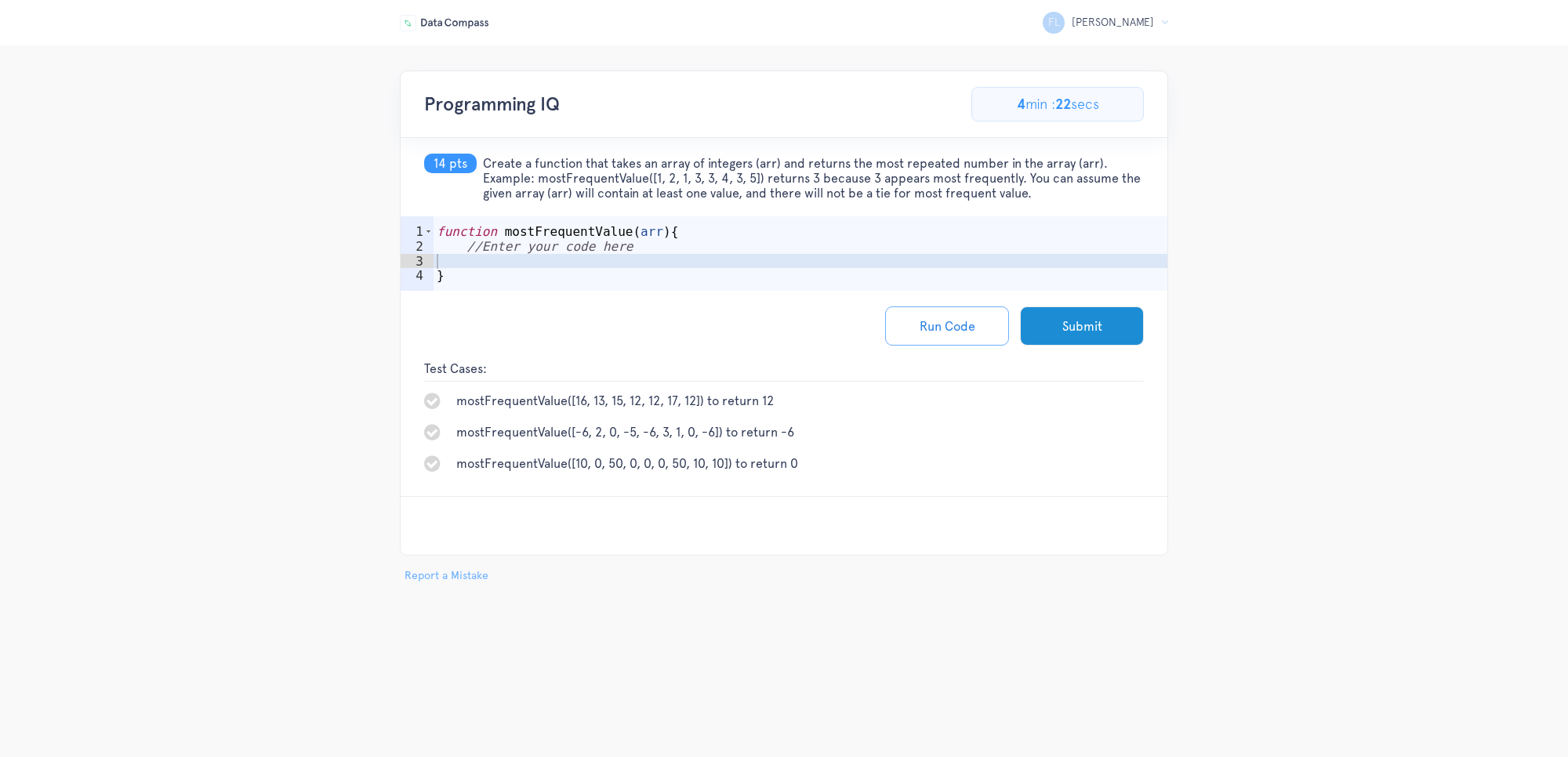
drag, startPoint x: 742, startPoint y: 152, endPoint x: 481, endPoint y: 143, distance: 261.2
click at [479, 143] on h5 "14 pts Create a function that takes an array of integers (arr) and returns the …" at bounding box center [784, 177] width 767 height 79
click at [528, 174] on span "Create a function that takes an array of integers (arr) and returns the most re…" at bounding box center [813, 178] width 661 height 45
drag, startPoint x: 484, startPoint y: 163, endPoint x: 1374, endPoint y: 196, distance: 890.6
click at [1374, 196] on div "FL Frederick L Logout Programming IQ 92.3076923076923% Complete 12/13 Problems …" at bounding box center [784, 327] width 1568 height 514
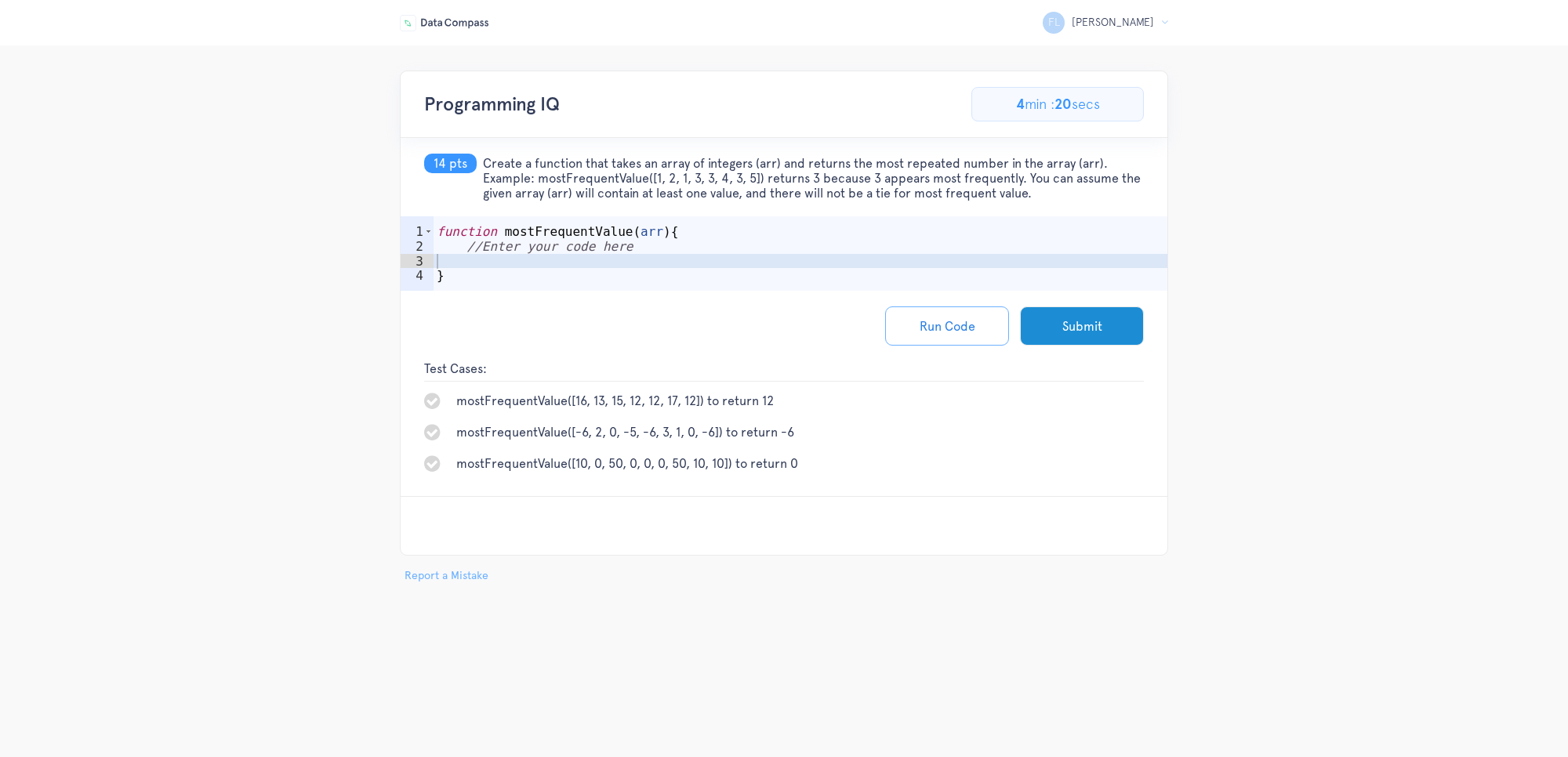
copy span "Create a function that takes an array of integers (arr) and returns the most re…"
click at [578, 264] on div "function mostFrequentValue ( arr ) { //Enter your code here }" at bounding box center [800, 276] width 734 height 104
click at [635, 260] on div "function mostFrequentValue ( arr ) { //Enter your code here }" at bounding box center [800, 276] width 734 height 104
click at [663, 256] on div "function mostFrequentValue ( arr ) { //Enter your code here }" at bounding box center [800, 276] width 734 height 104
click at [664, 256] on div "function mostFrequentValue ( arr ) { //Enter your code here }" at bounding box center [800, 276] width 734 height 104
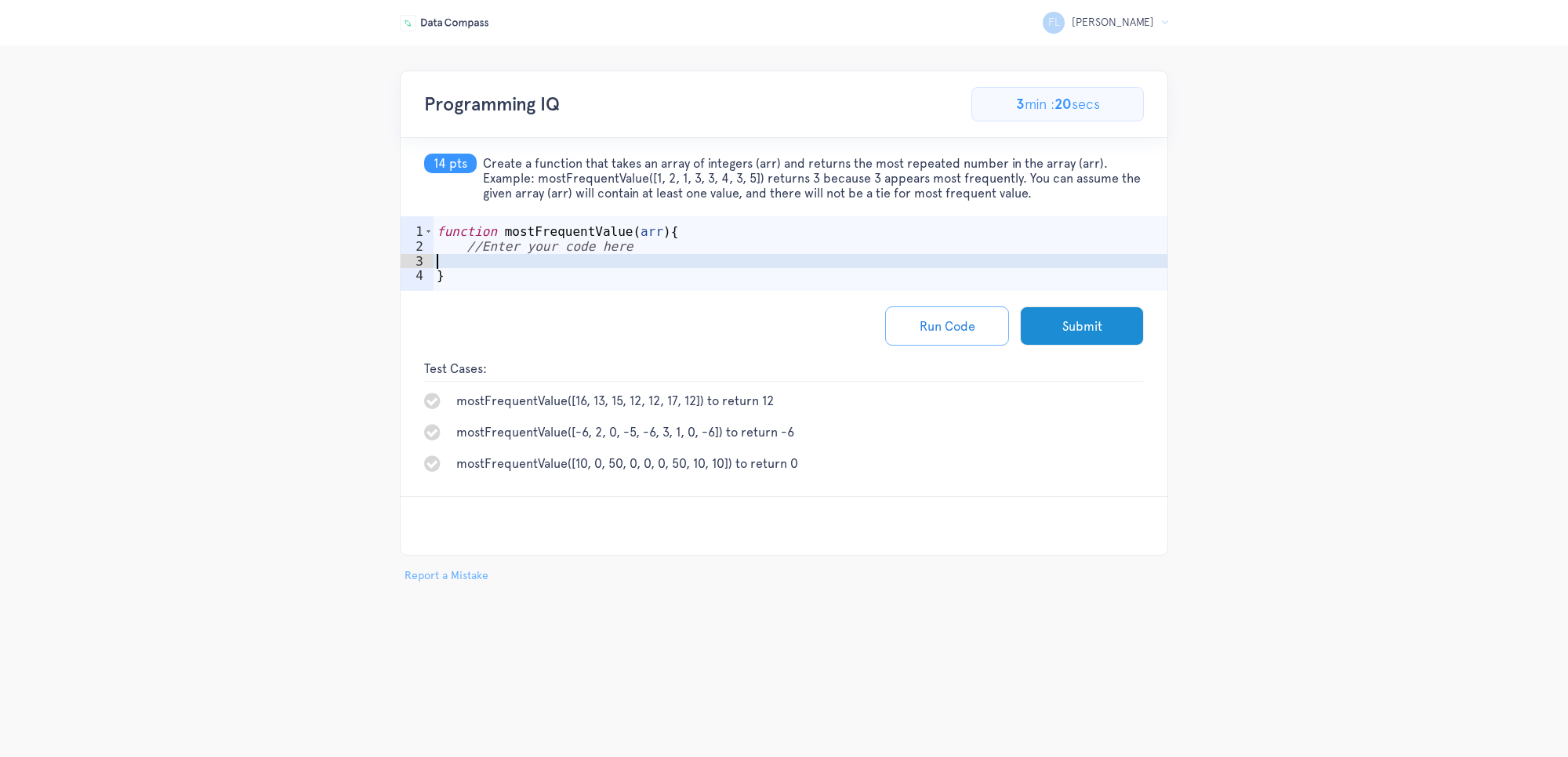
paste textarea "return mostFrequent;"
type textarea "return mostFrequent;"
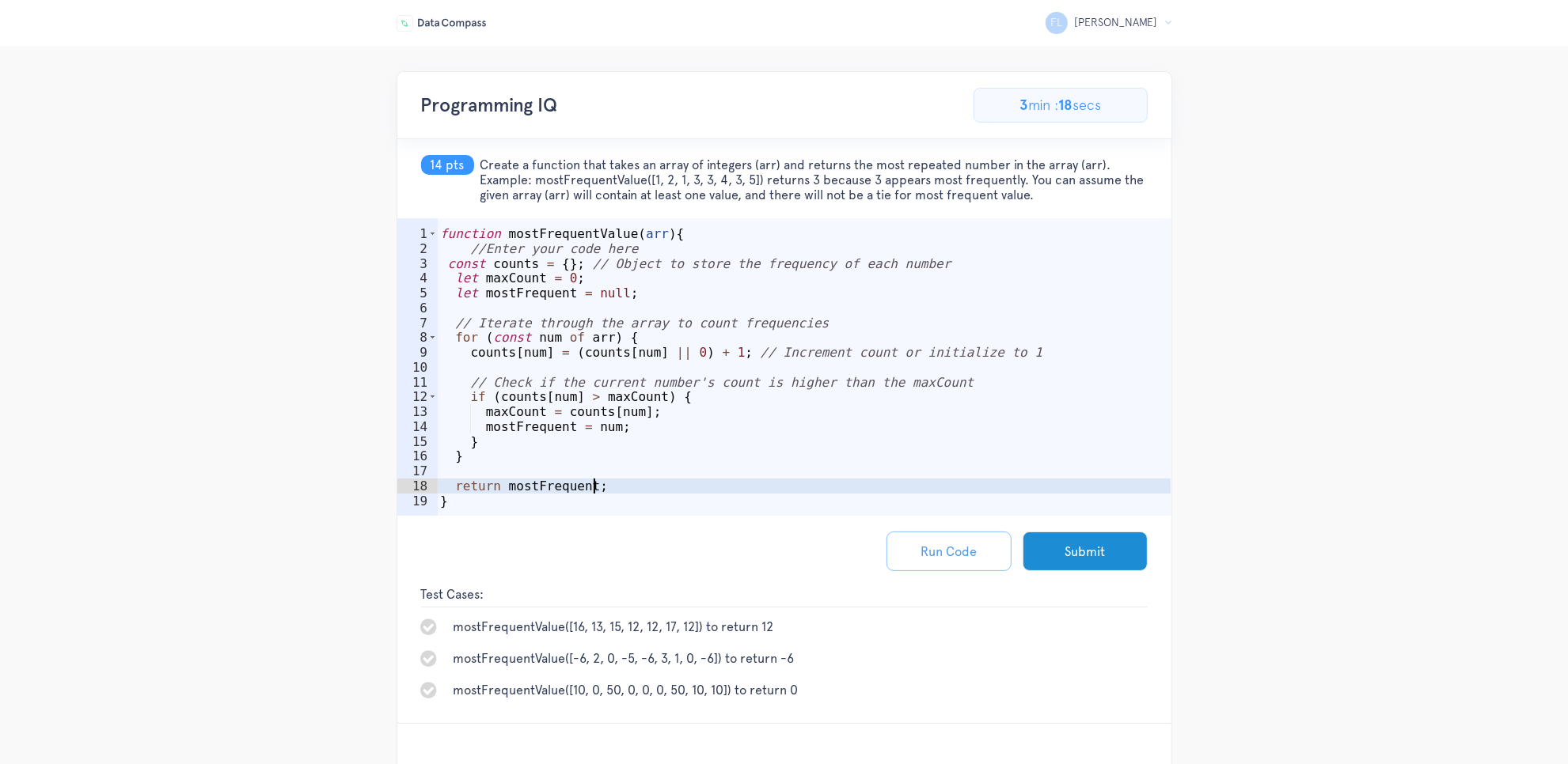
click at [928, 541] on button "Run Code" at bounding box center [949, 552] width 125 height 40
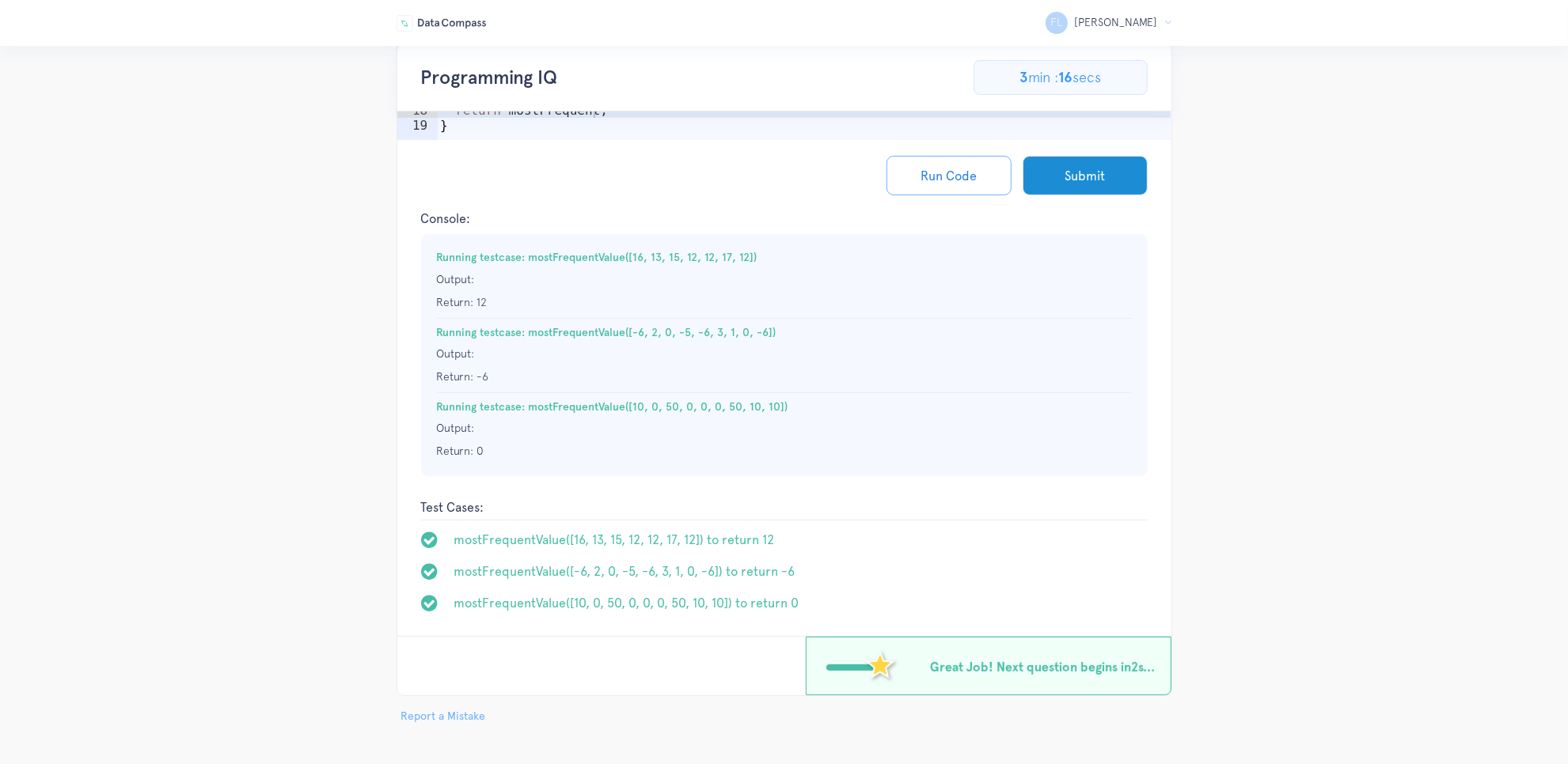
scroll to position [10, 0]
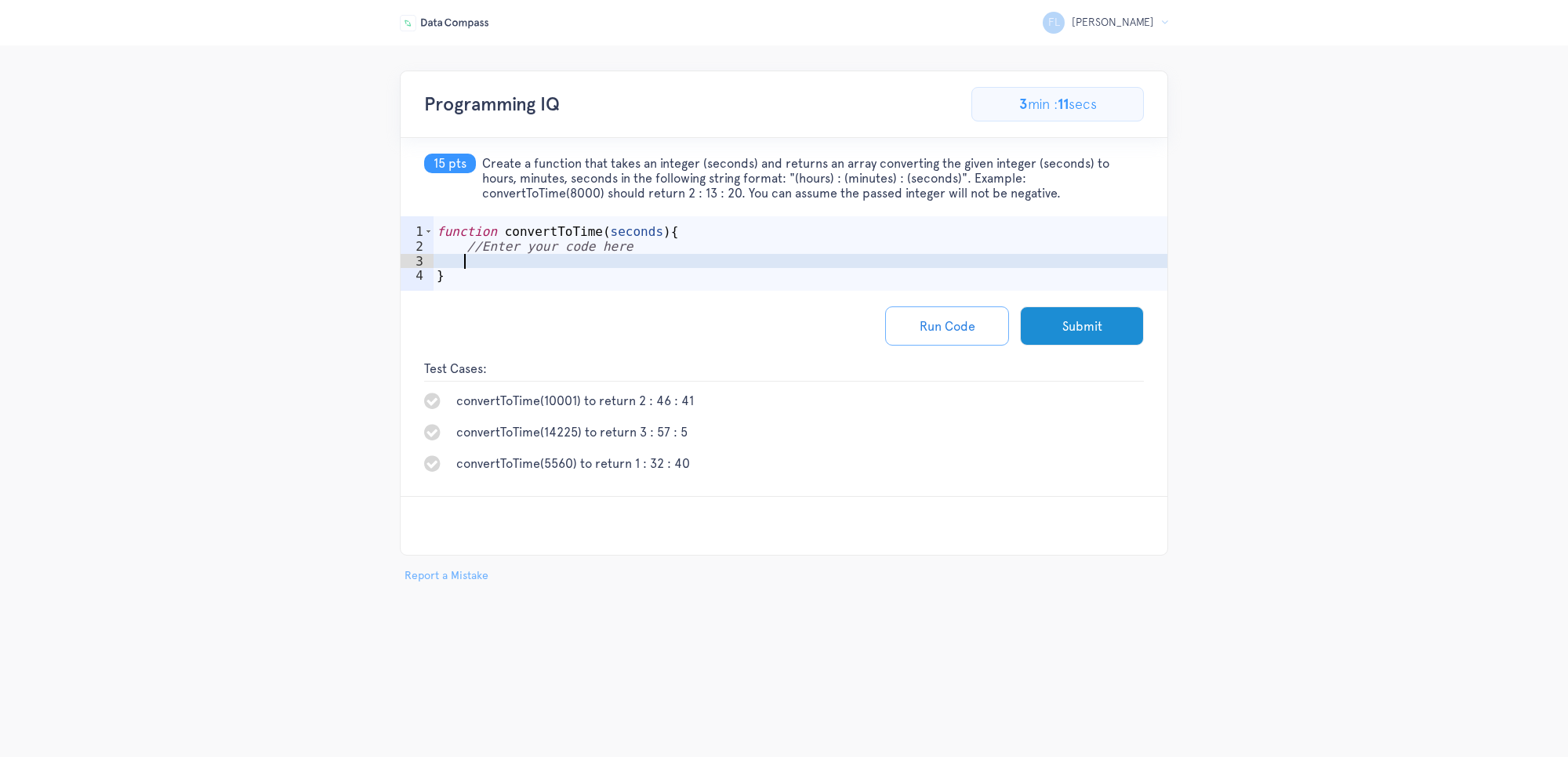
click at [640, 264] on div "function convertToTime ( seconds ) { //Enter your code here }" at bounding box center [800, 276] width 734 height 104
click at [670, 261] on div "function convertToTime ( seconds ) { //Enter your code here }" at bounding box center [800, 276] width 734 height 104
type textarea "mins = seconds / 60"
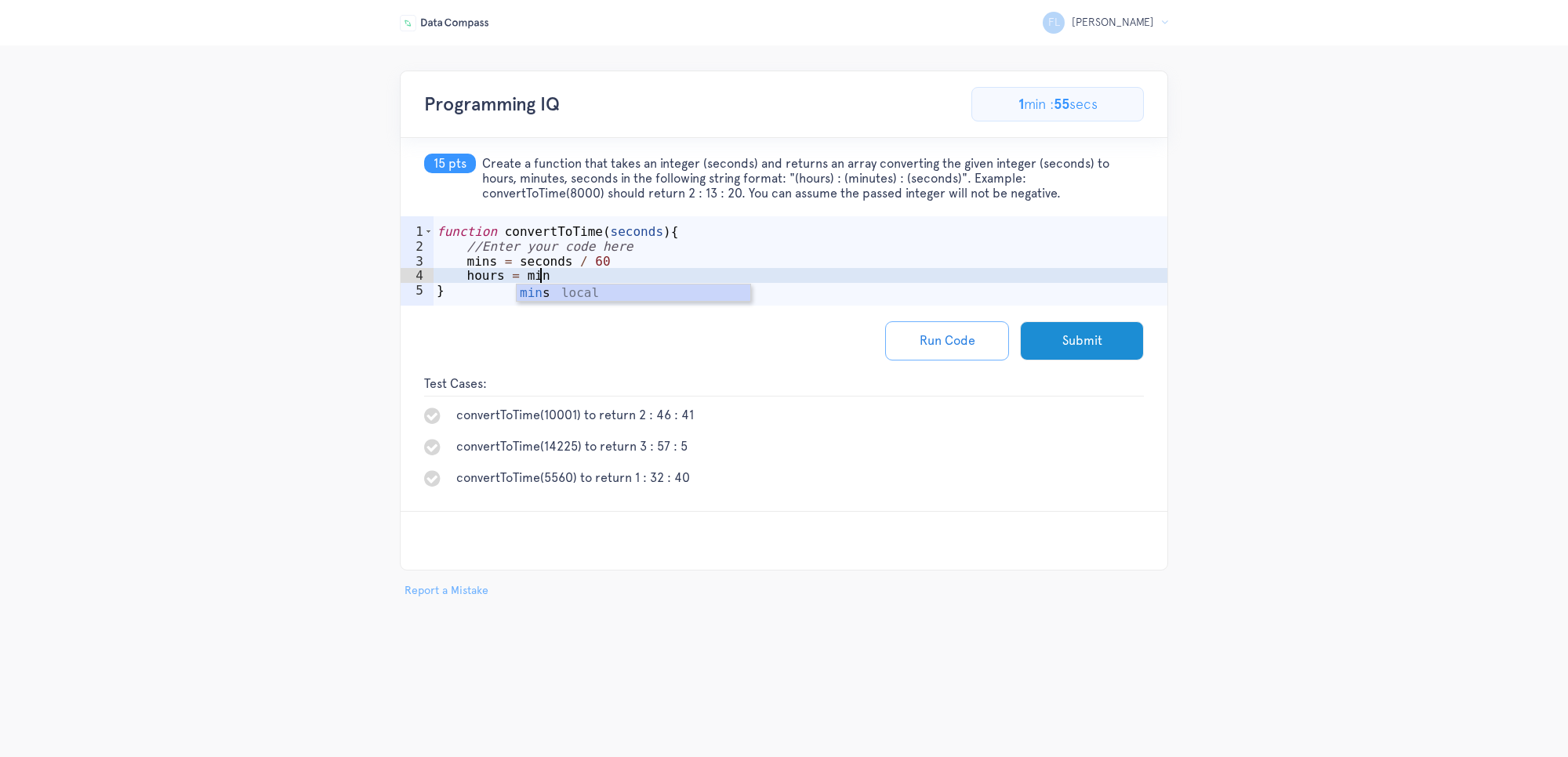
scroll to position [0, 6]
type textarea "hours = mins / 60"
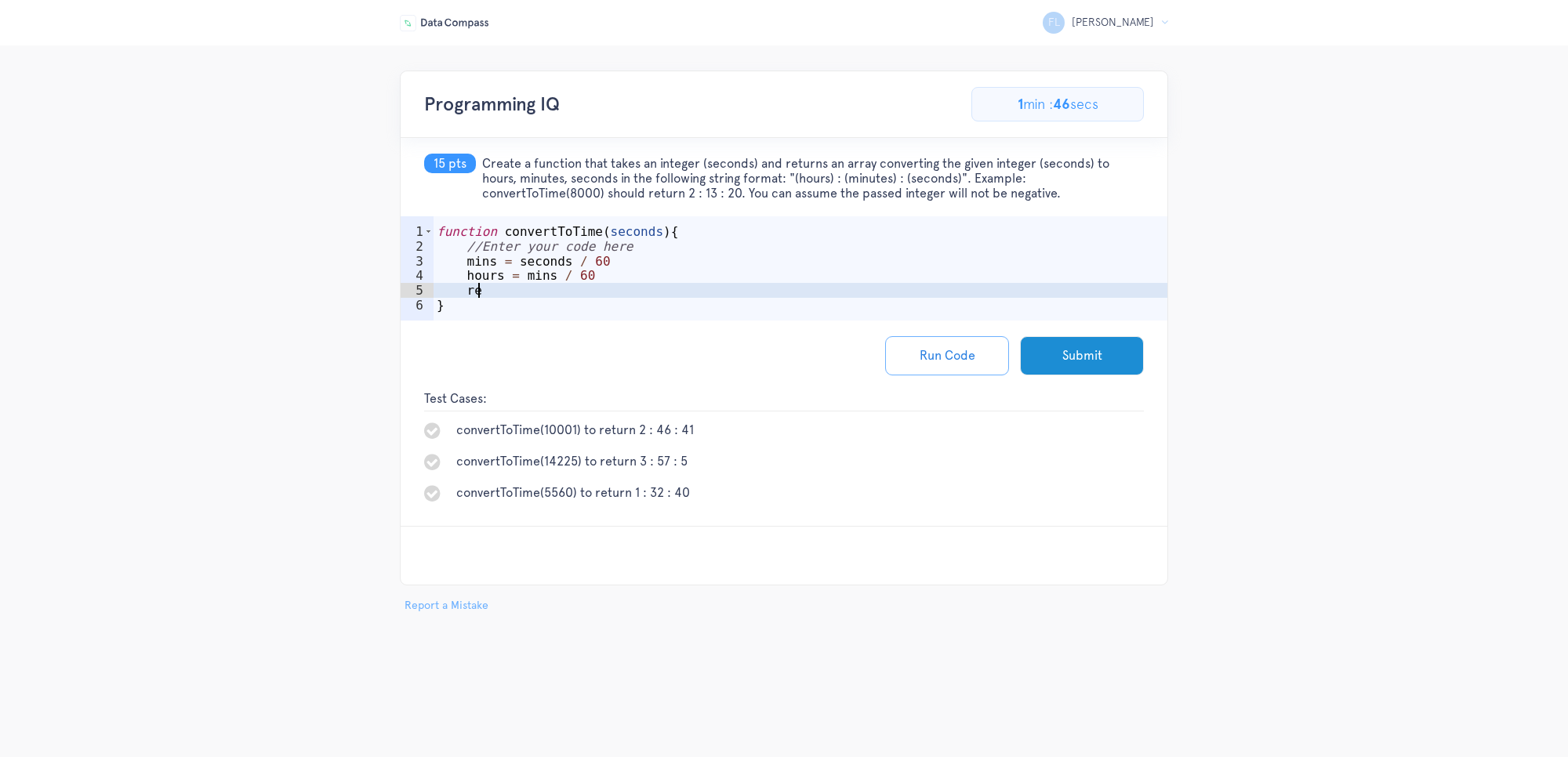
scroll to position [0, 1]
type textarea "r"
type textarea "t"
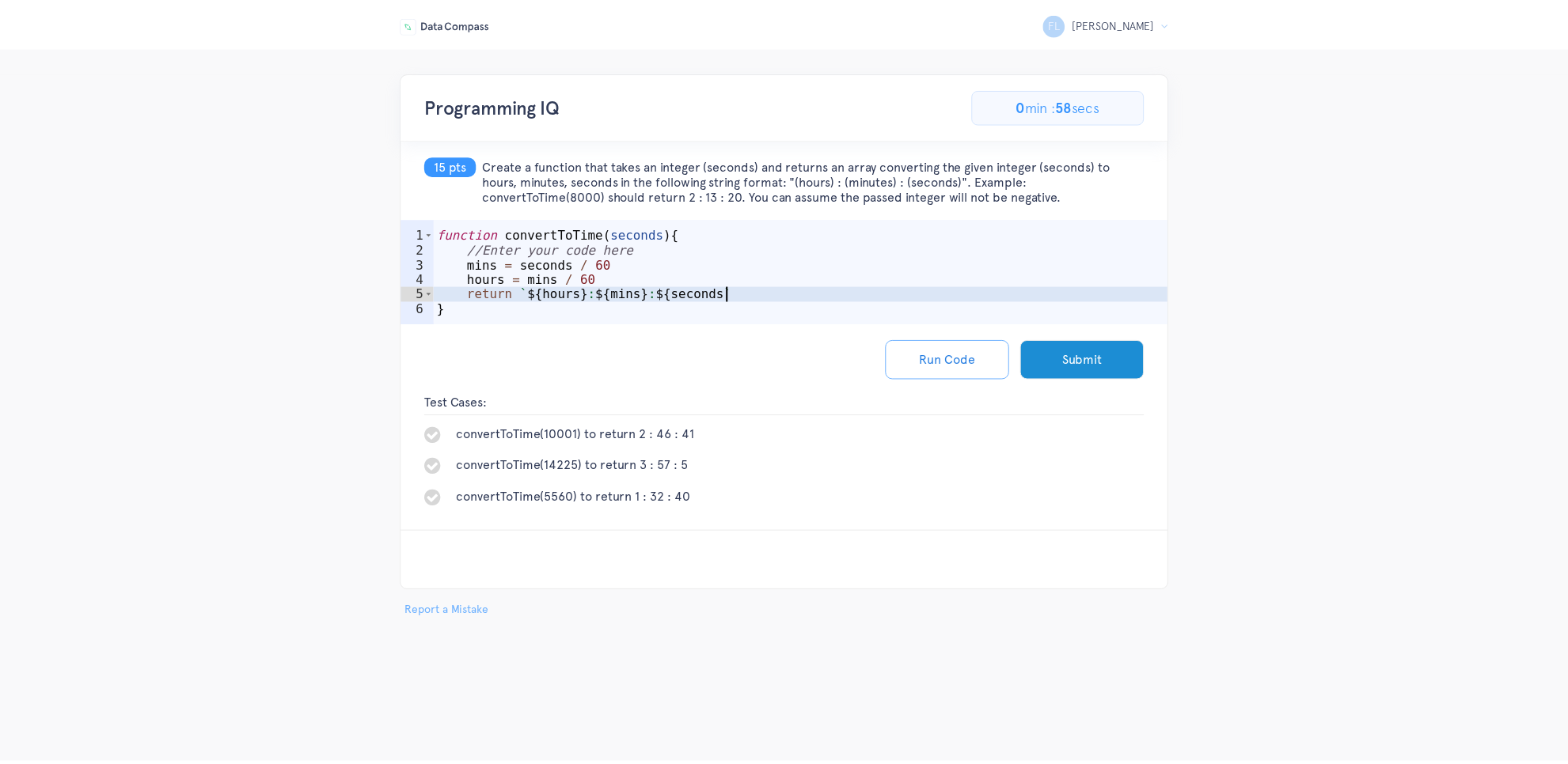
scroll to position [0, 17]
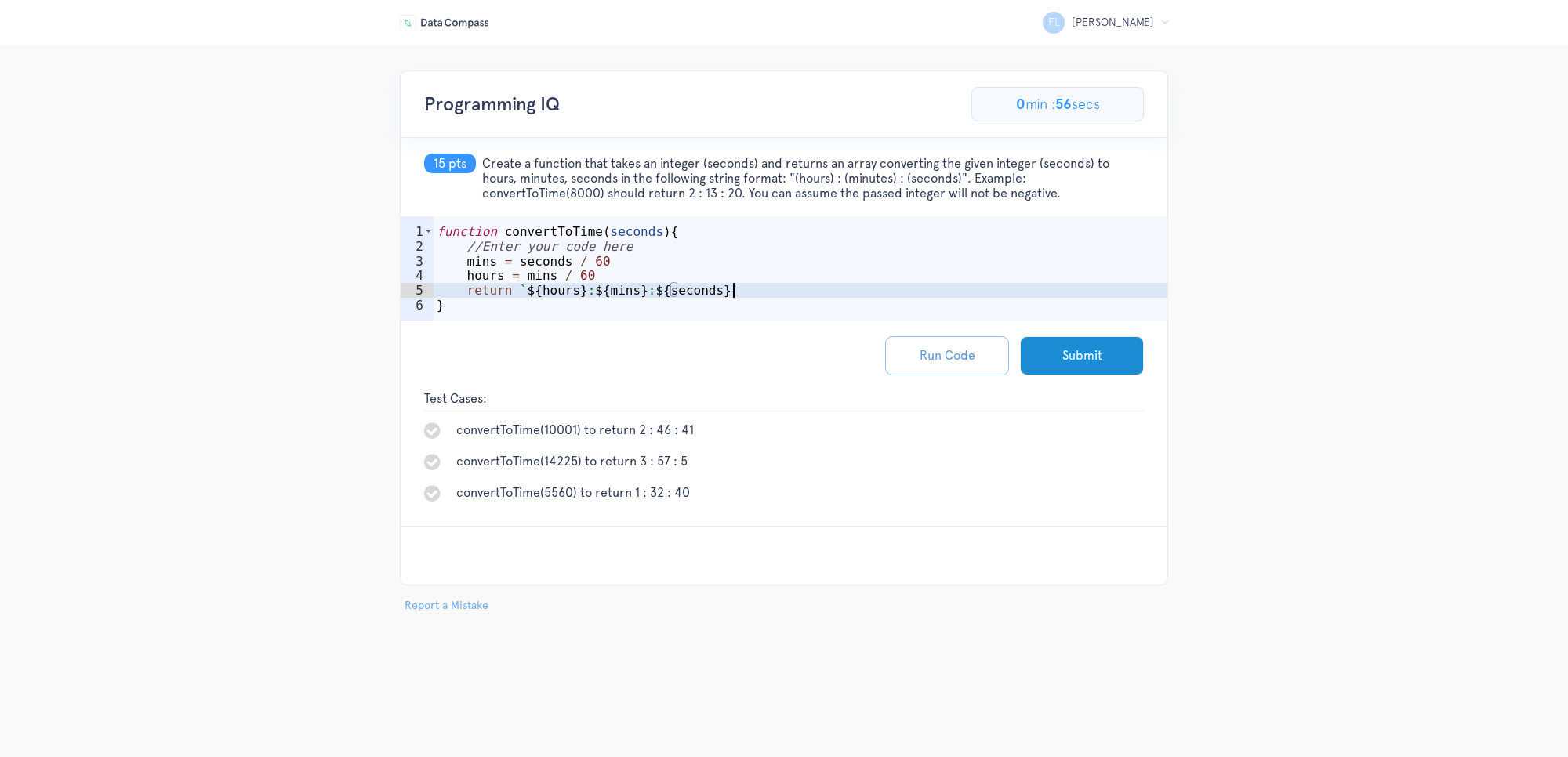
click at [981, 351] on button "Run Code" at bounding box center [946, 356] width 124 height 39
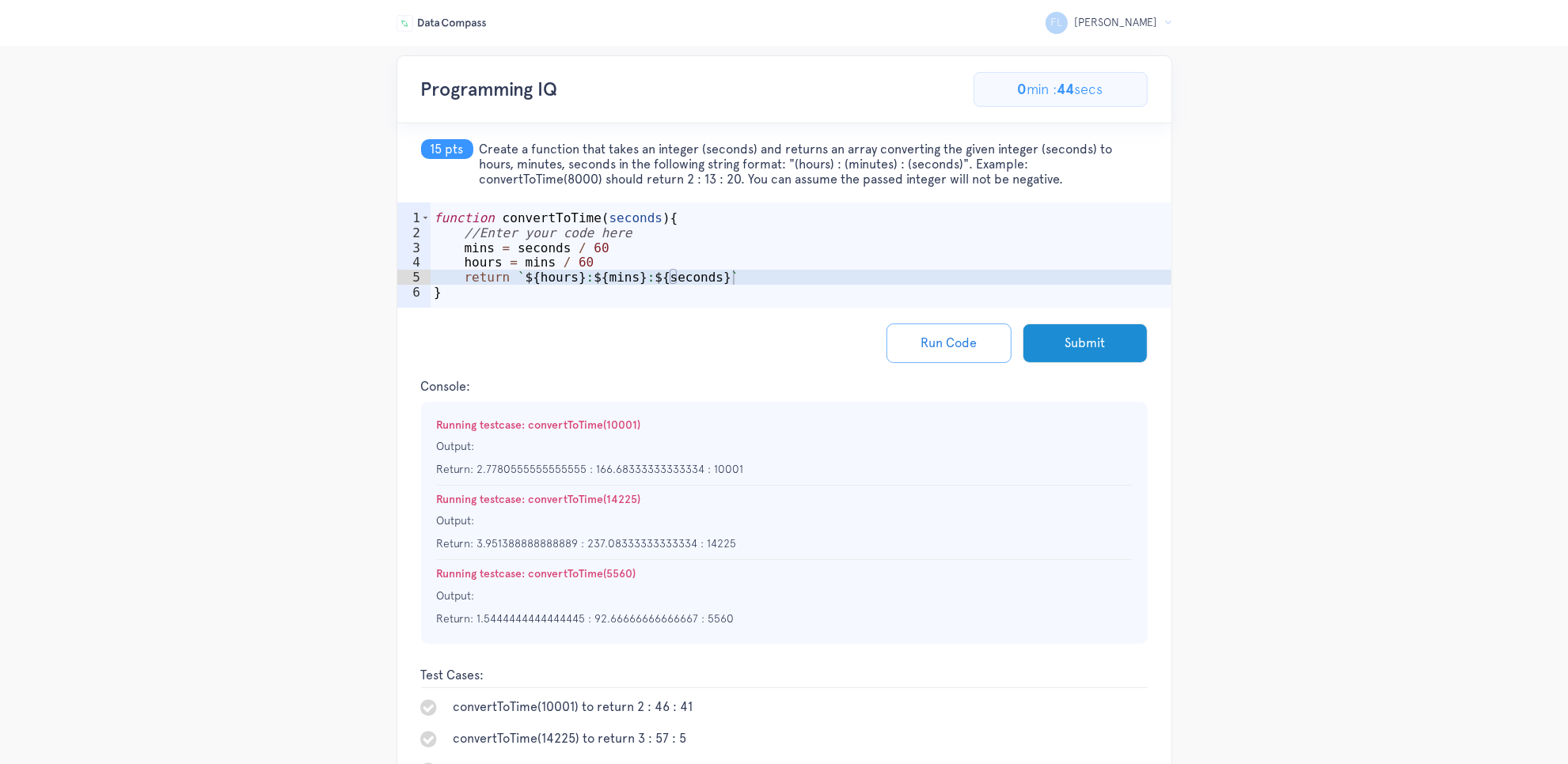
scroll to position [0, 0]
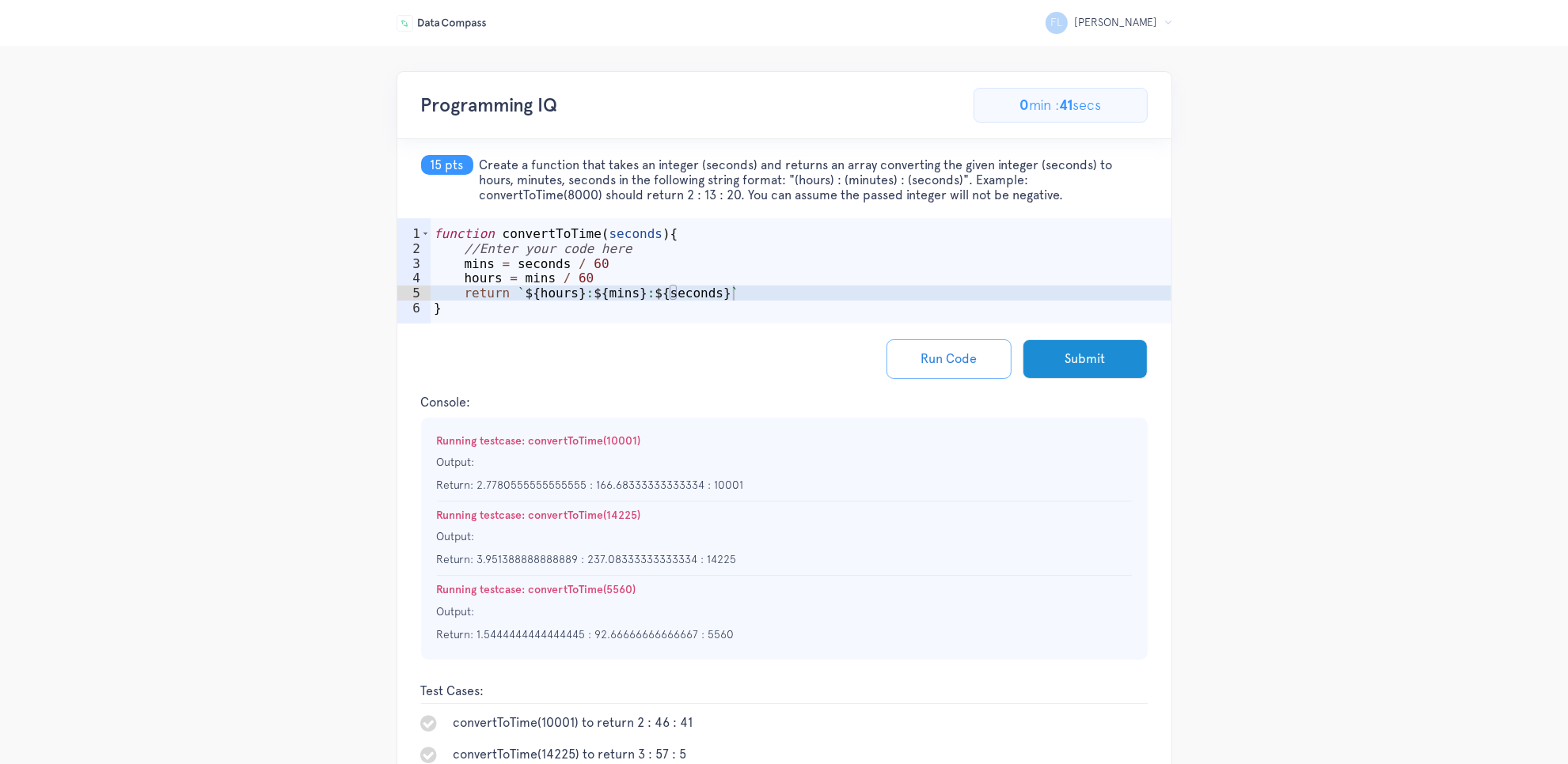
drag, startPoint x: 1075, startPoint y: 192, endPoint x: 424, endPoint y: 158, distance: 651.9
click at [424, 158] on h5 "15 pts Create a function that takes an integer (seconds) and returns an array c…" at bounding box center [784, 179] width 774 height 79
click at [690, 149] on h5 "15 pts Create a function that takes an integer (seconds) and returns an array c…" at bounding box center [784, 179] width 774 height 79
drag, startPoint x: 480, startPoint y: 168, endPoint x: 1370, endPoint y: 204, distance: 890.7
click at [1370, 204] on div "FL [PERSON_NAME] Logout Programming IQ 100.0% Complete 13/13 Problems 63 pts / …" at bounding box center [784, 489] width 1568 height 837
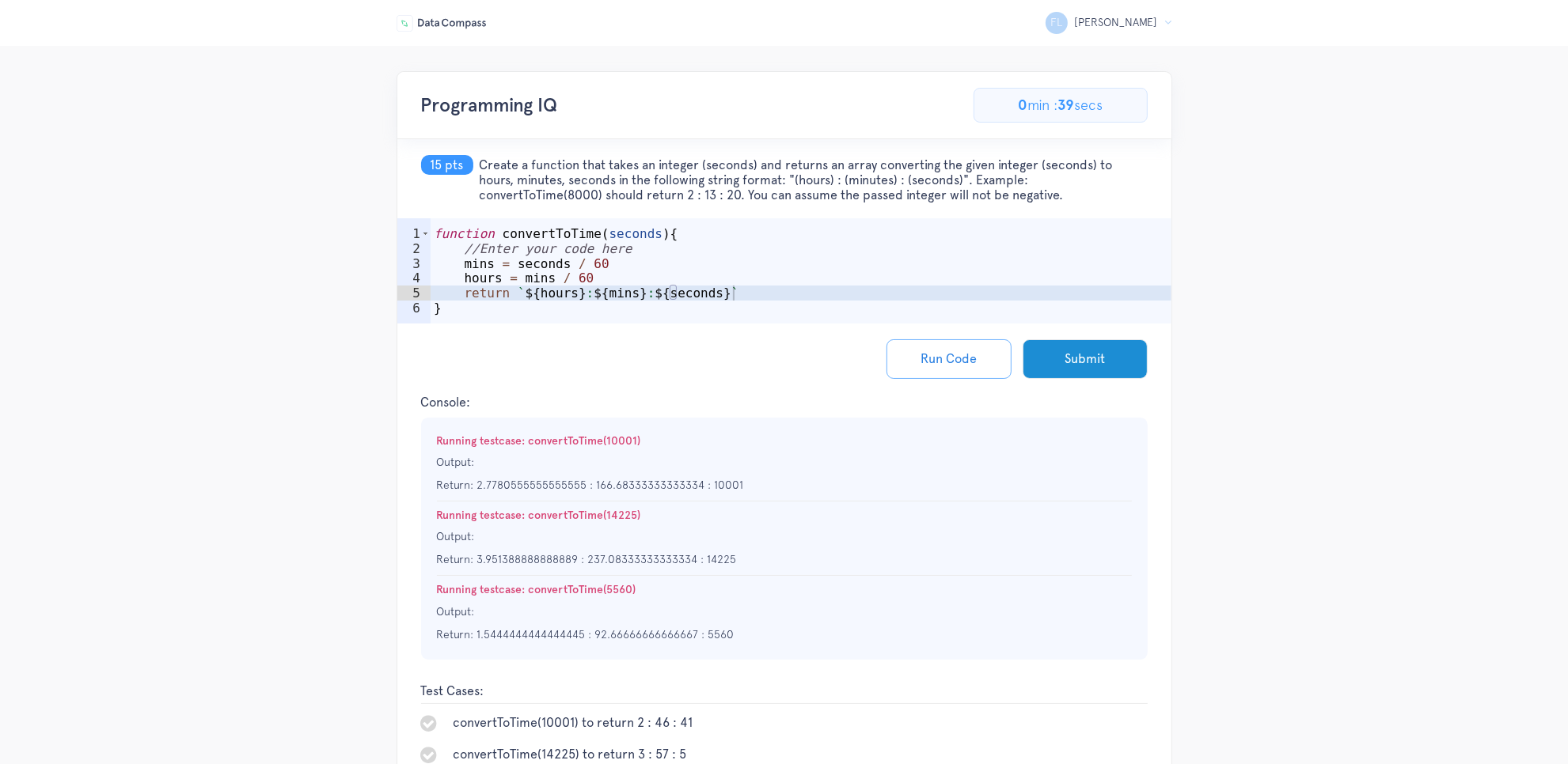
copy span "Create a function that takes an integer (seconds) and returns an array converti…"
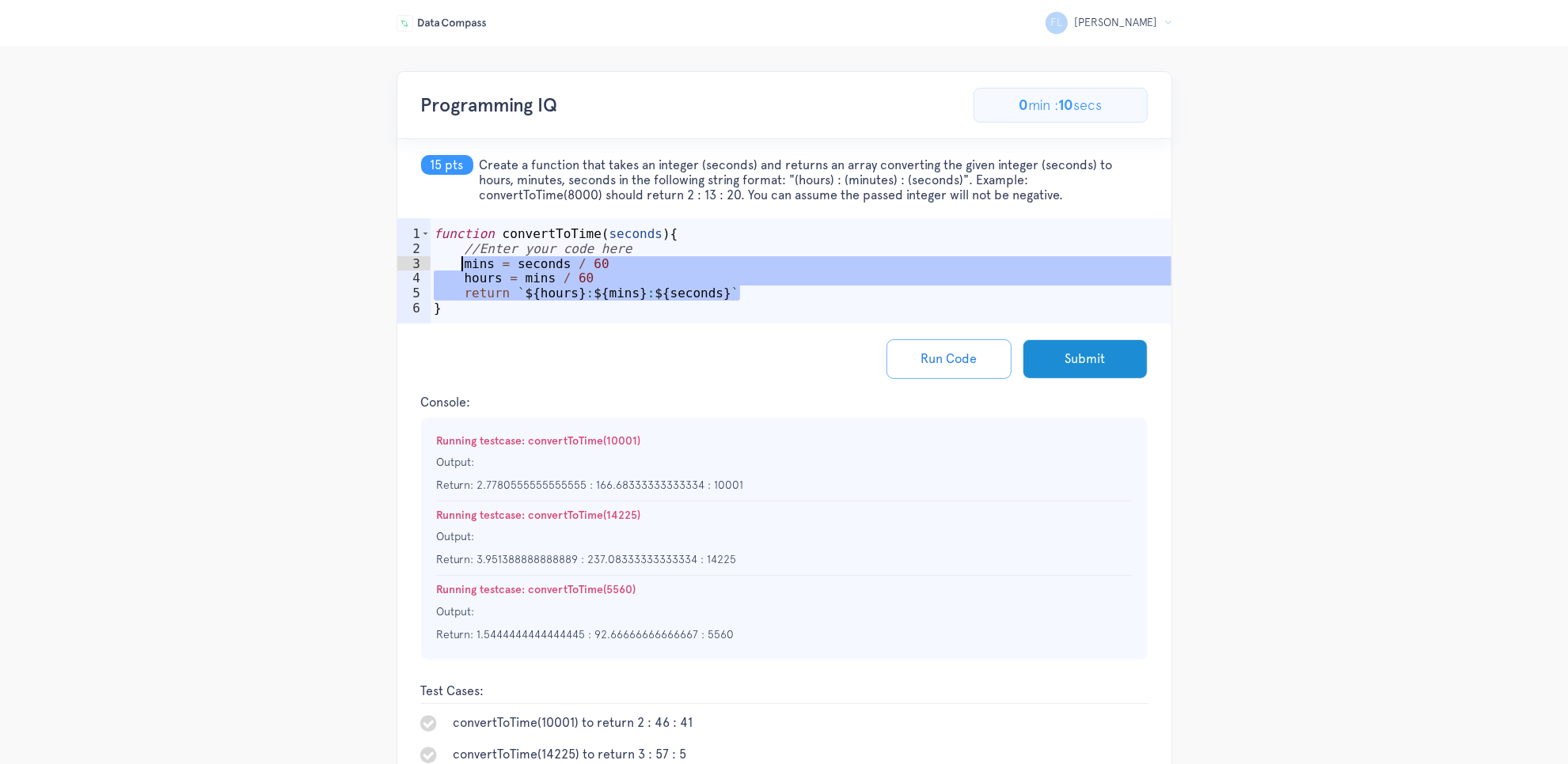
drag, startPoint x: 662, startPoint y: 279, endPoint x: 461, endPoint y: 261, distance: 201.8
click at [461, 261] on div "function convertToTime ( seconds ) { //Enter your code here mins = seconds / 60…" at bounding box center [801, 294] width 741 height 135
paste textarea "return `${hours} : ${minutes} : ${seconds}`;"
type textarea "return `${hours} : ${minutes} : ${seconds}`;"
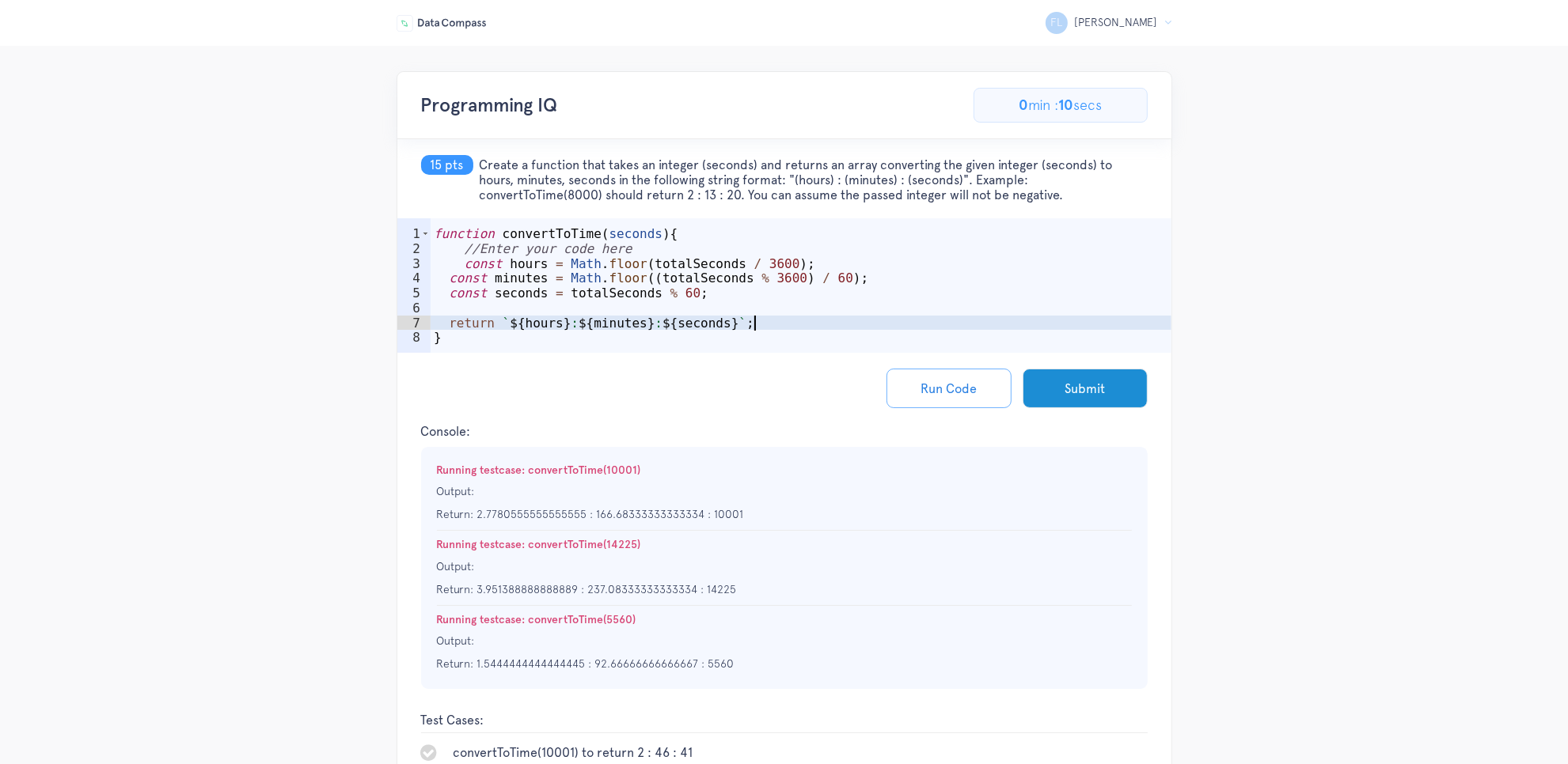
click at [772, 303] on div "function convertToTime ( seconds ) { //Enter your code here const hours = Math …" at bounding box center [801, 308] width 741 height 165
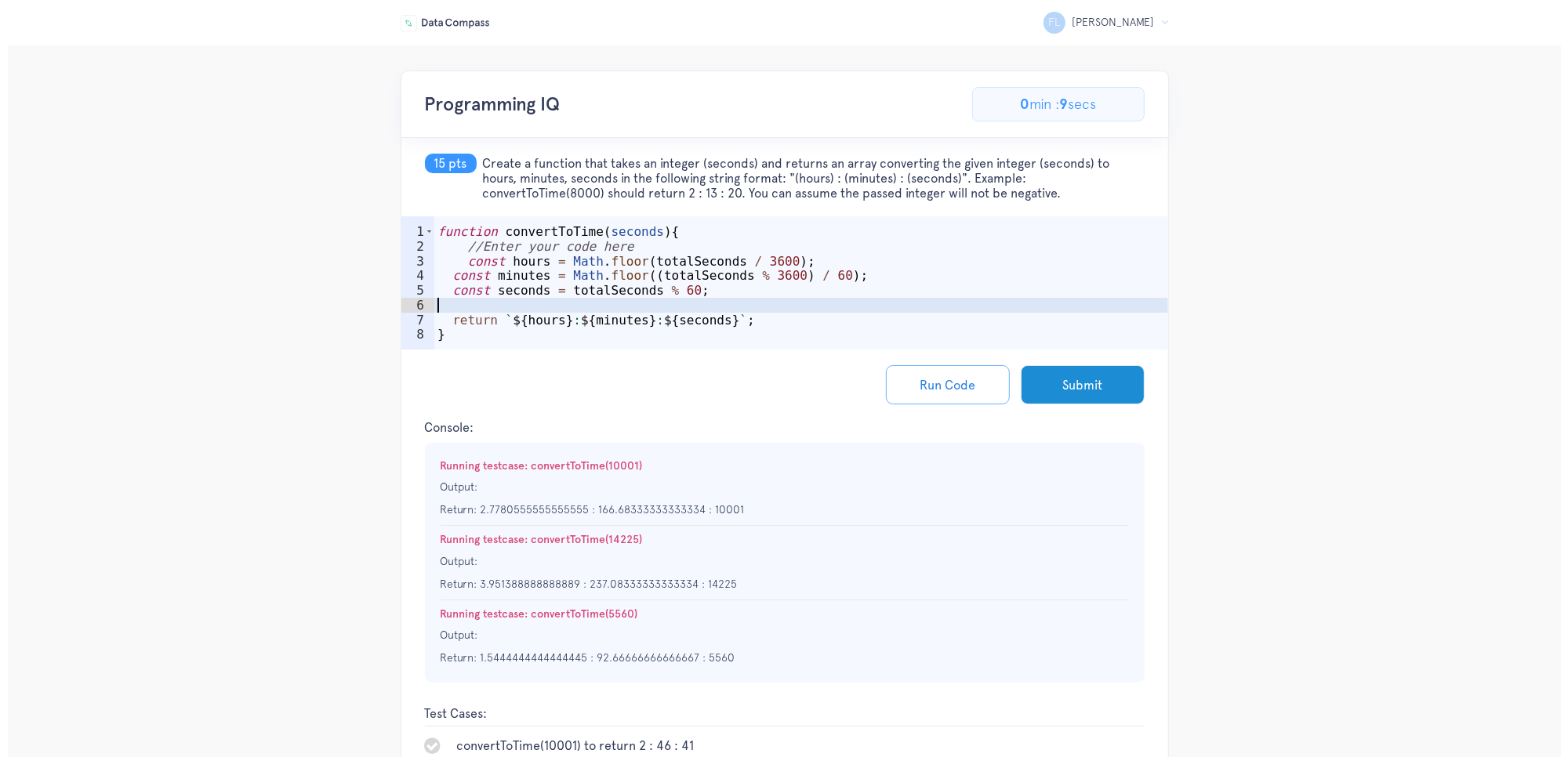
scroll to position [0, 0]
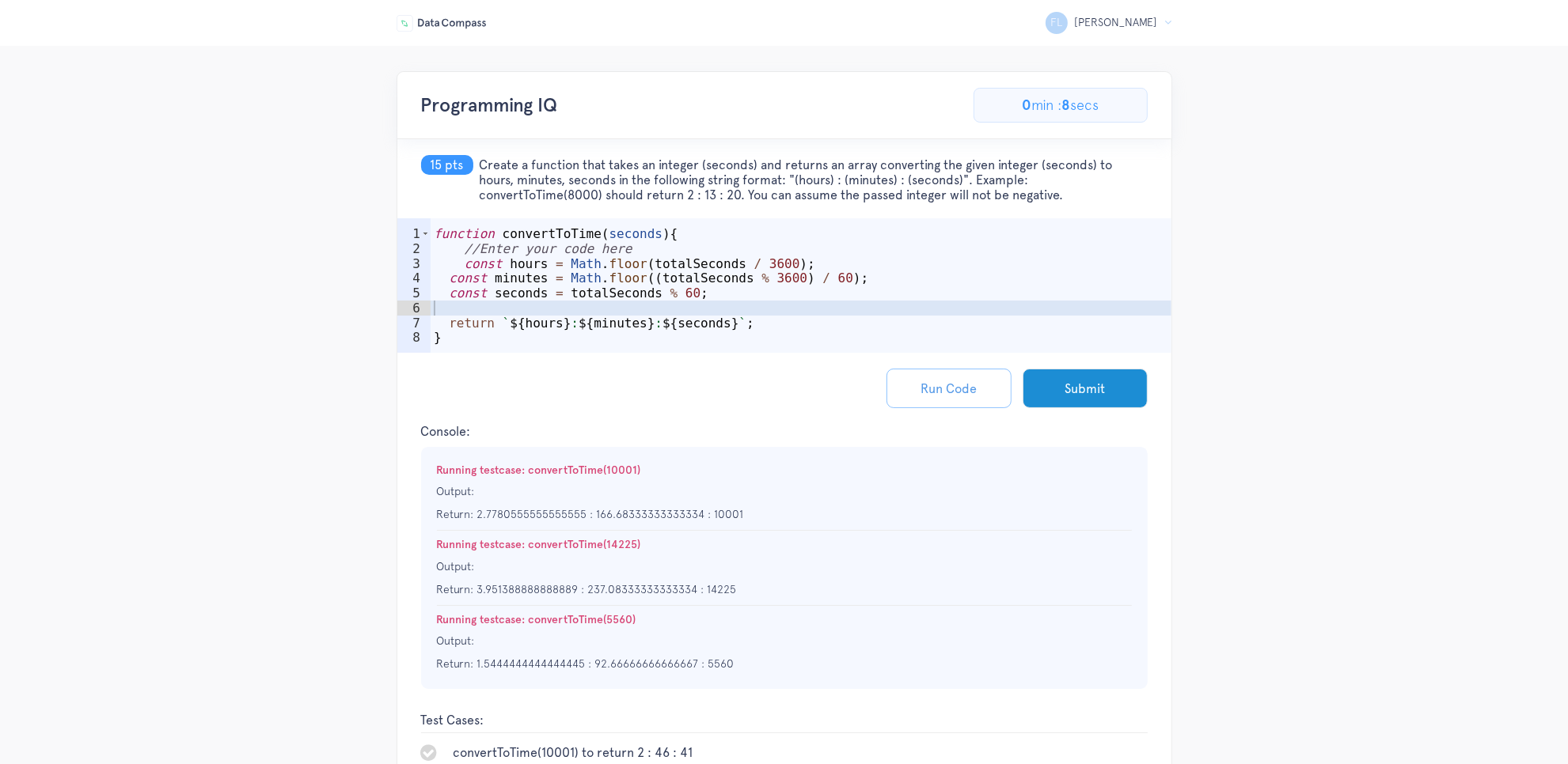
click at [956, 392] on button "Run Code" at bounding box center [949, 389] width 125 height 40
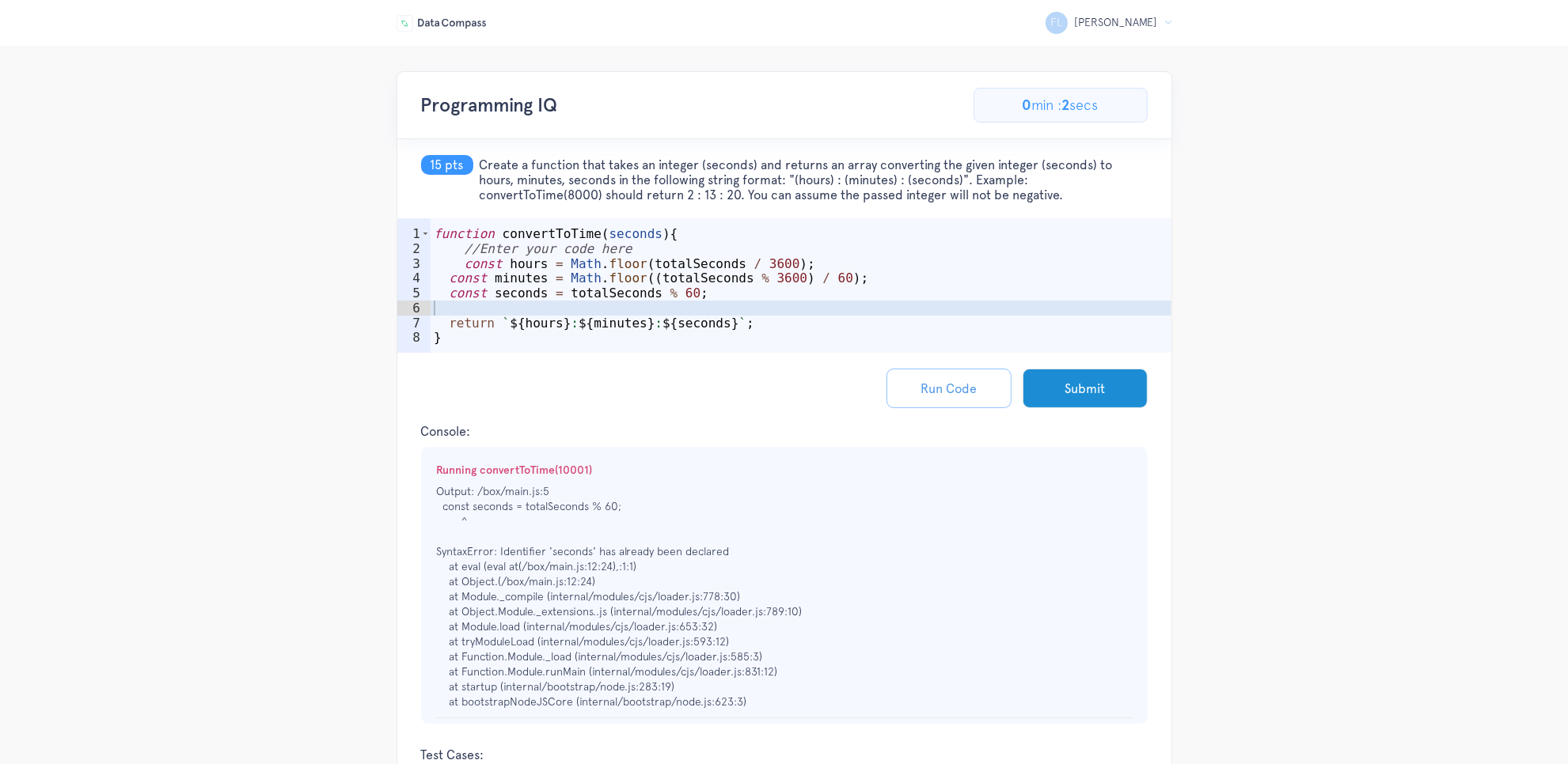
click at [938, 376] on button "Run Code" at bounding box center [949, 389] width 125 height 40
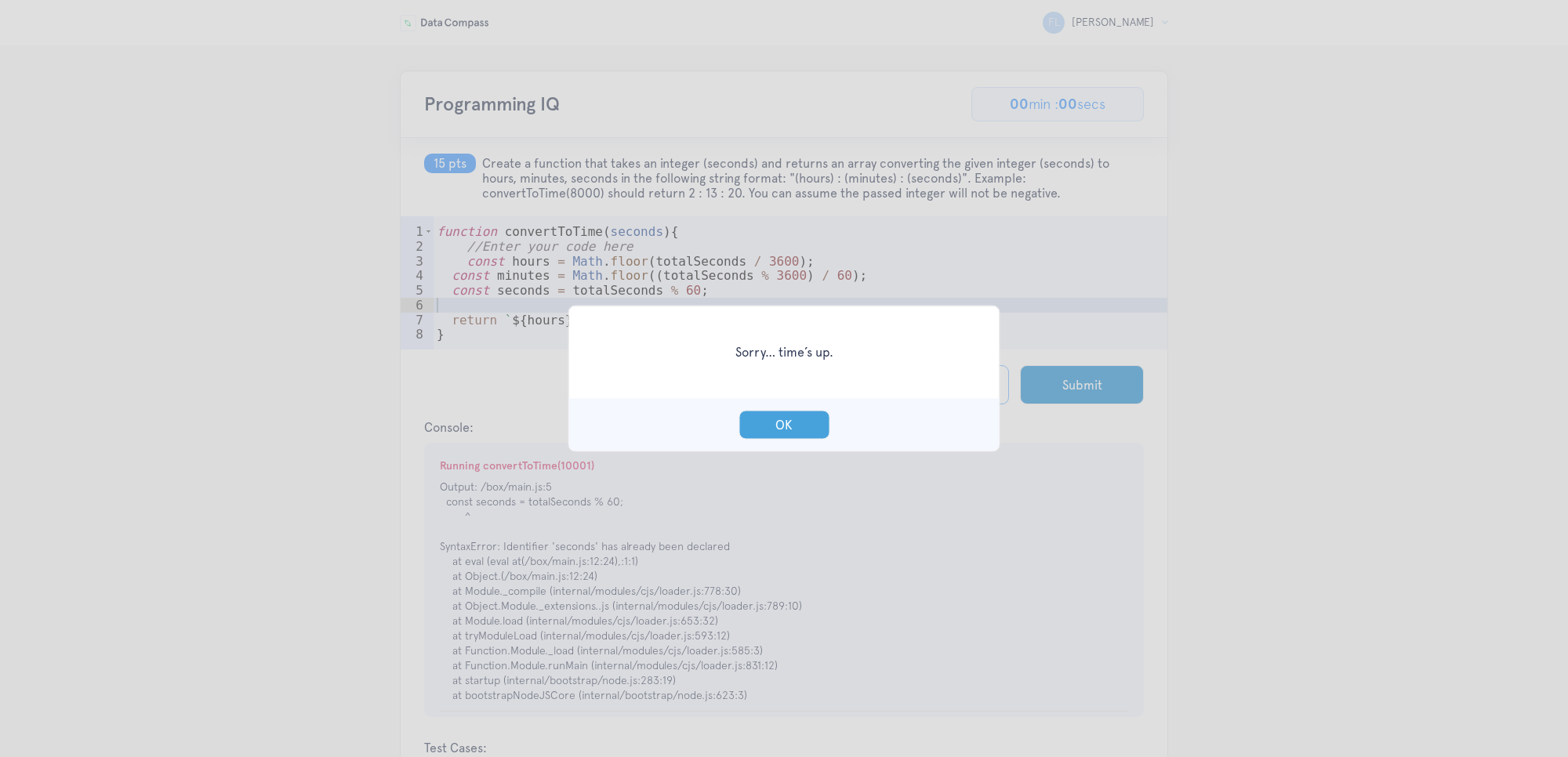
click at [815, 424] on button "OK" at bounding box center [783, 424] width 91 height 29
